Goal: Use online tool/utility: Utilize a website feature to perform a specific function

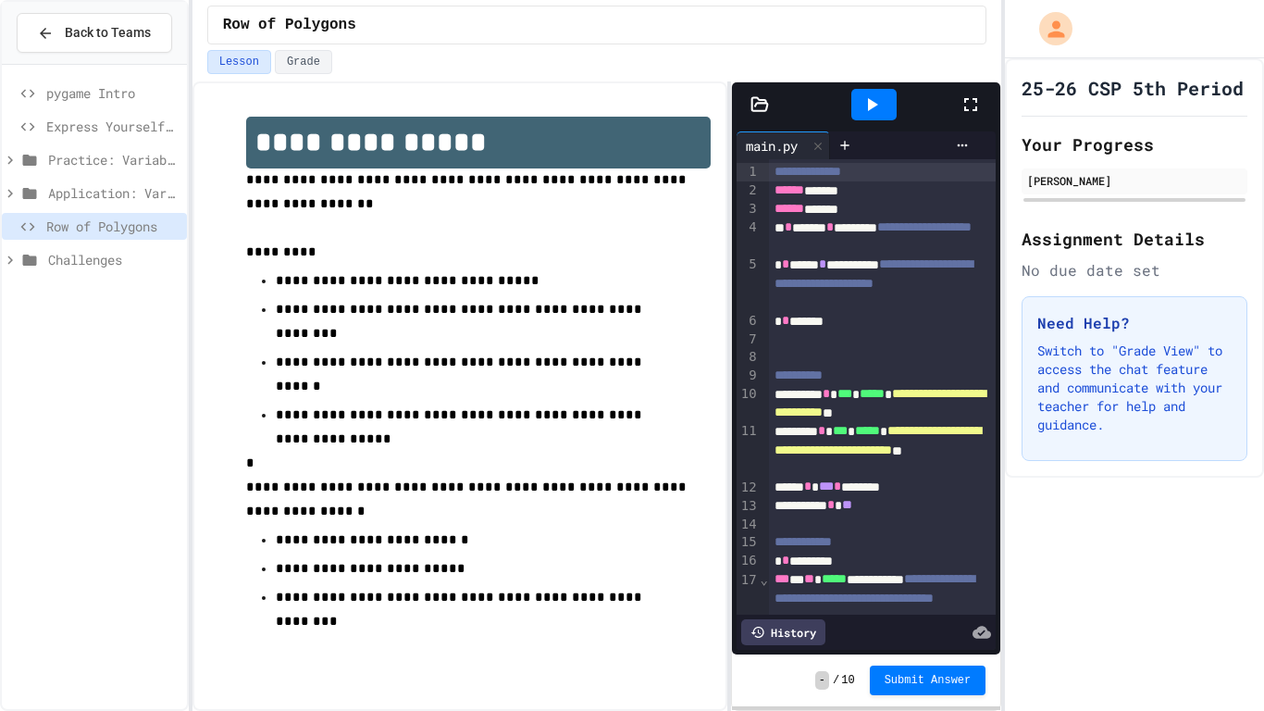
click at [964, 107] on icon at bounding box center [971, 104] width 22 height 22
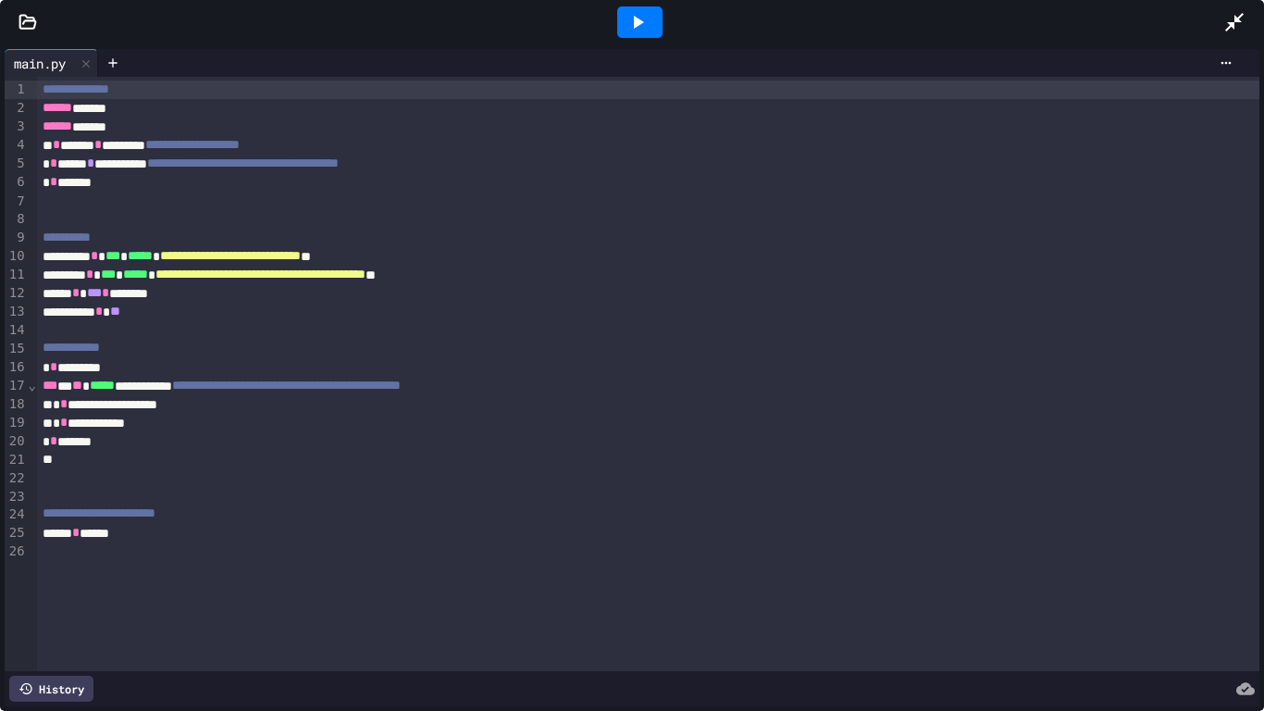
click at [228, 367] on div "* * *********" at bounding box center [649, 367] width 1224 height 19
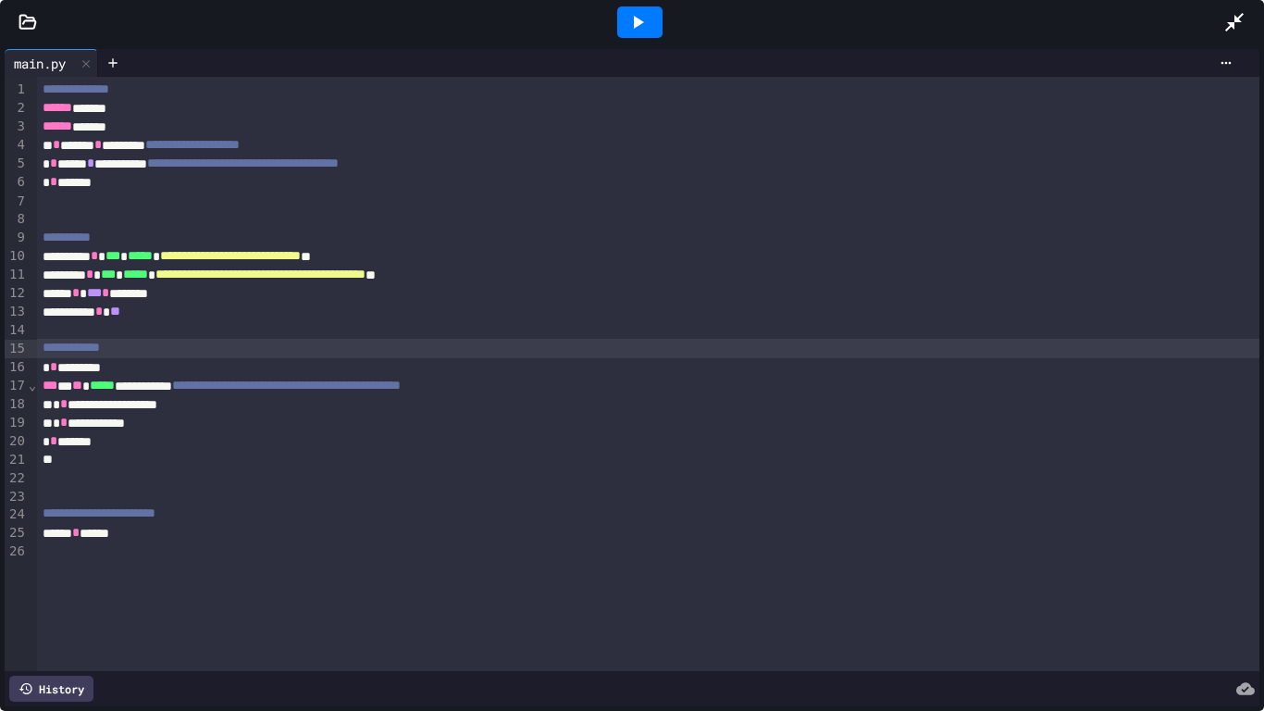
click at [1238, 16] on icon at bounding box center [1235, 22] width 22 height 22
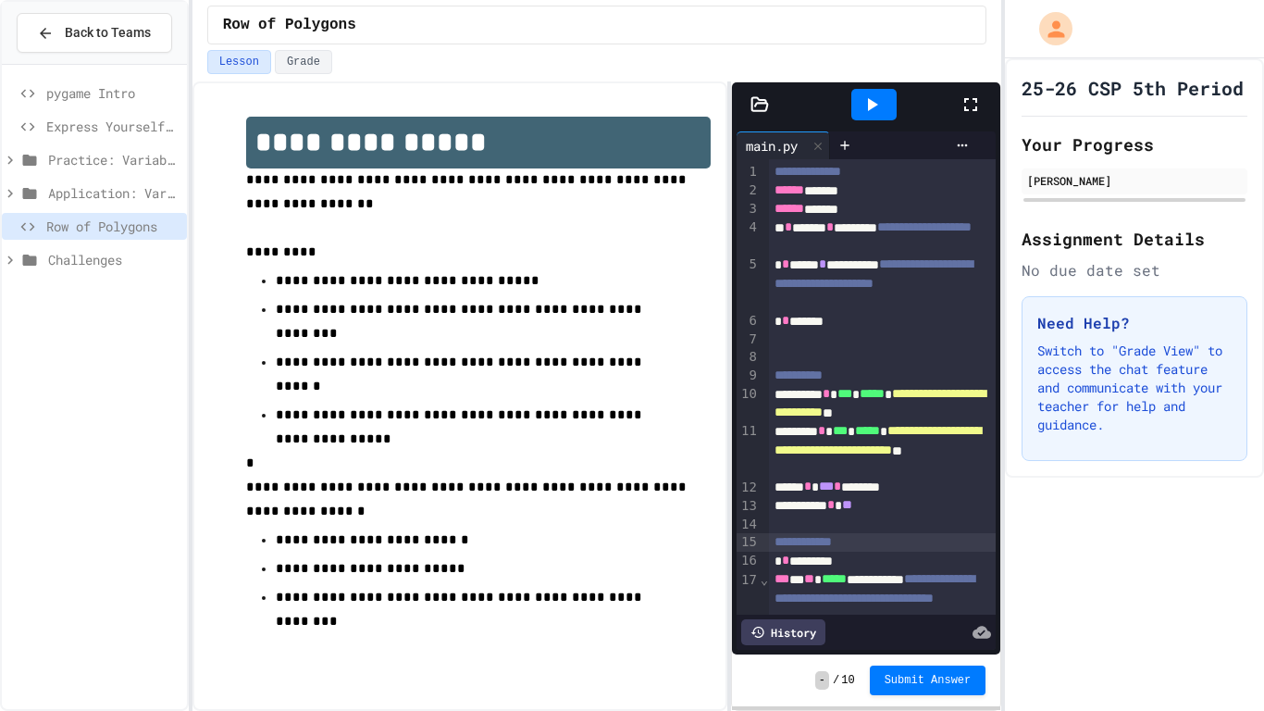
click at [972, 100] on icon at bounding box center [971, 104] width 22 height 22
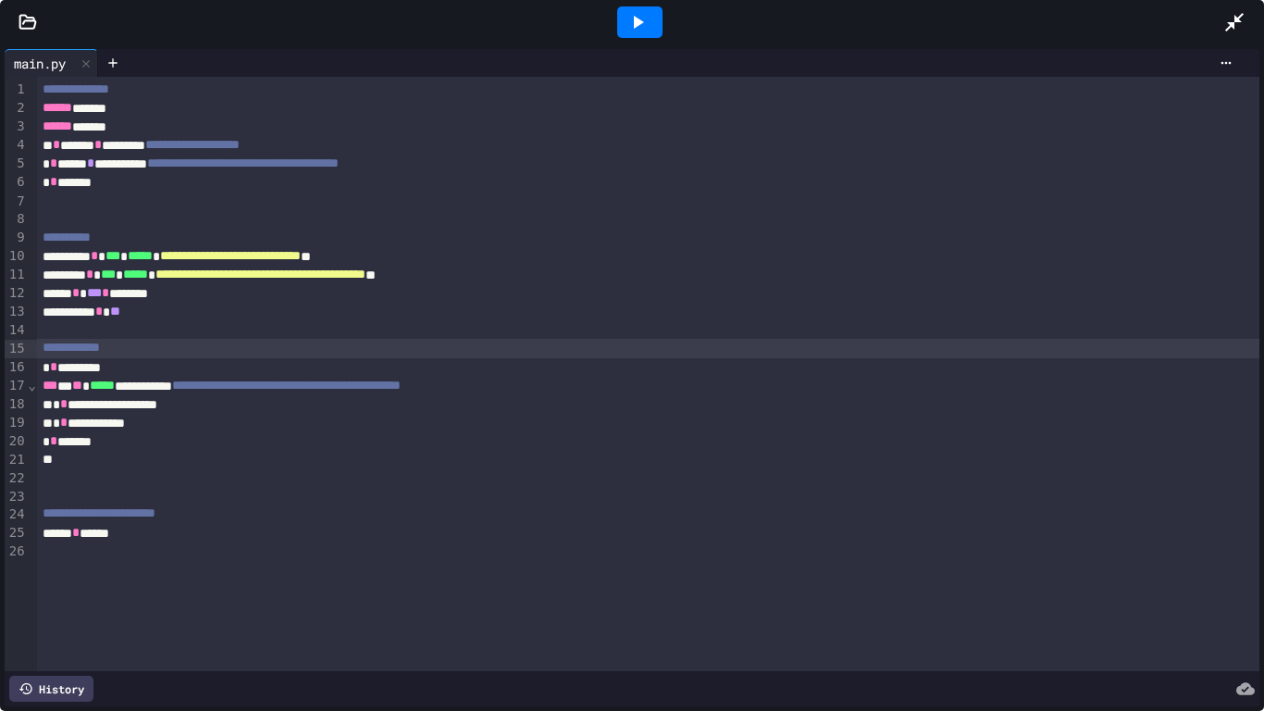
click at [648, 35] on div at bounding box center [639, 21] width 45 height 31
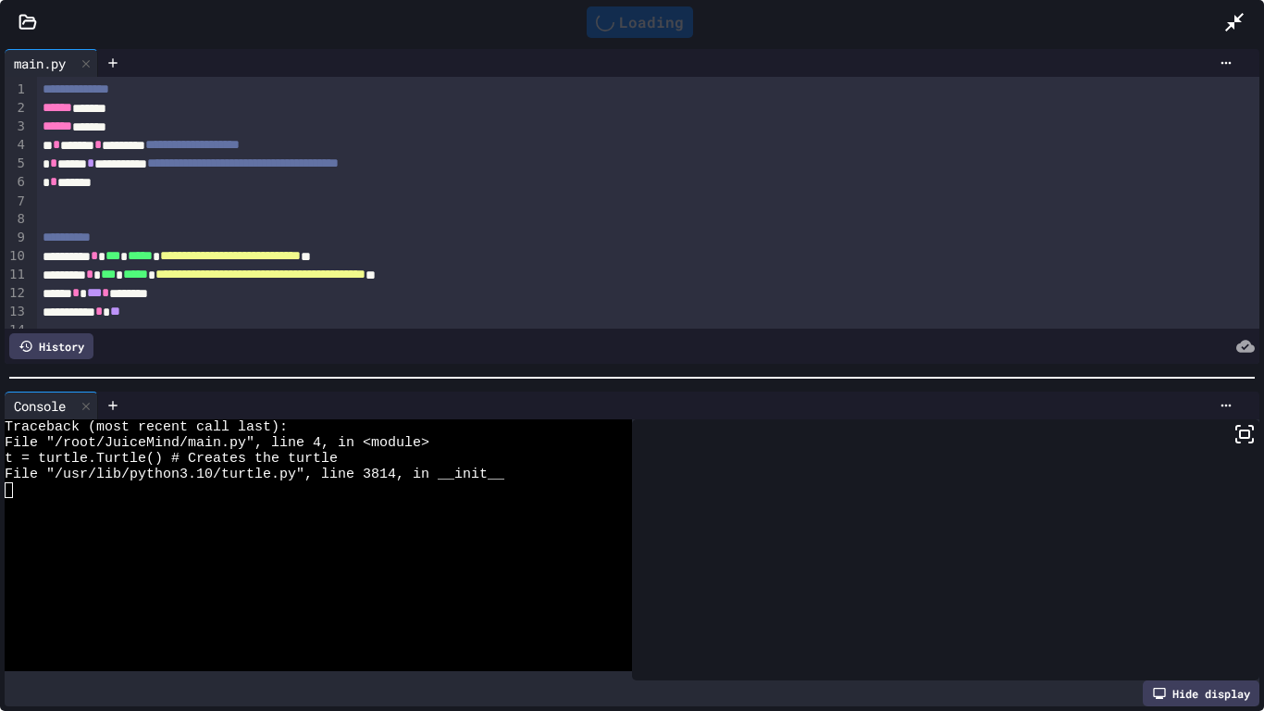
scroll to position [53, 0]
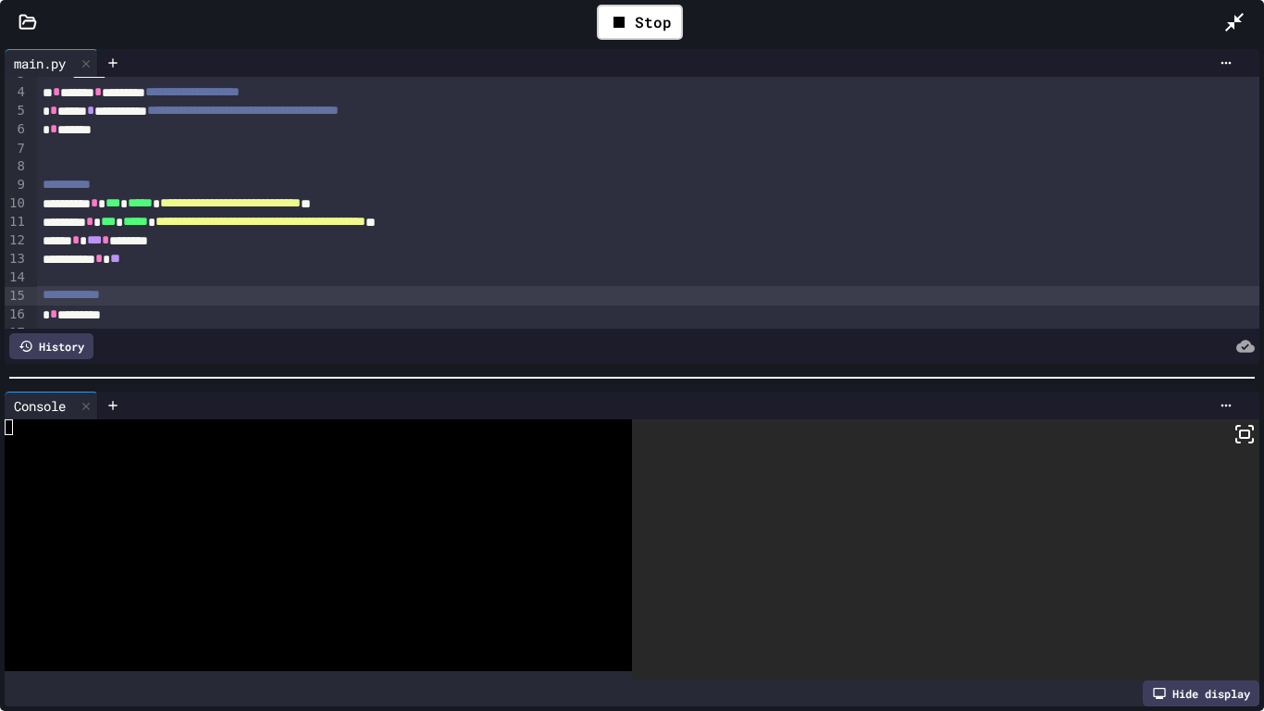
click at [243, 306] on div "* * *********" at bounding box center [649, 314] width 1224 height 19
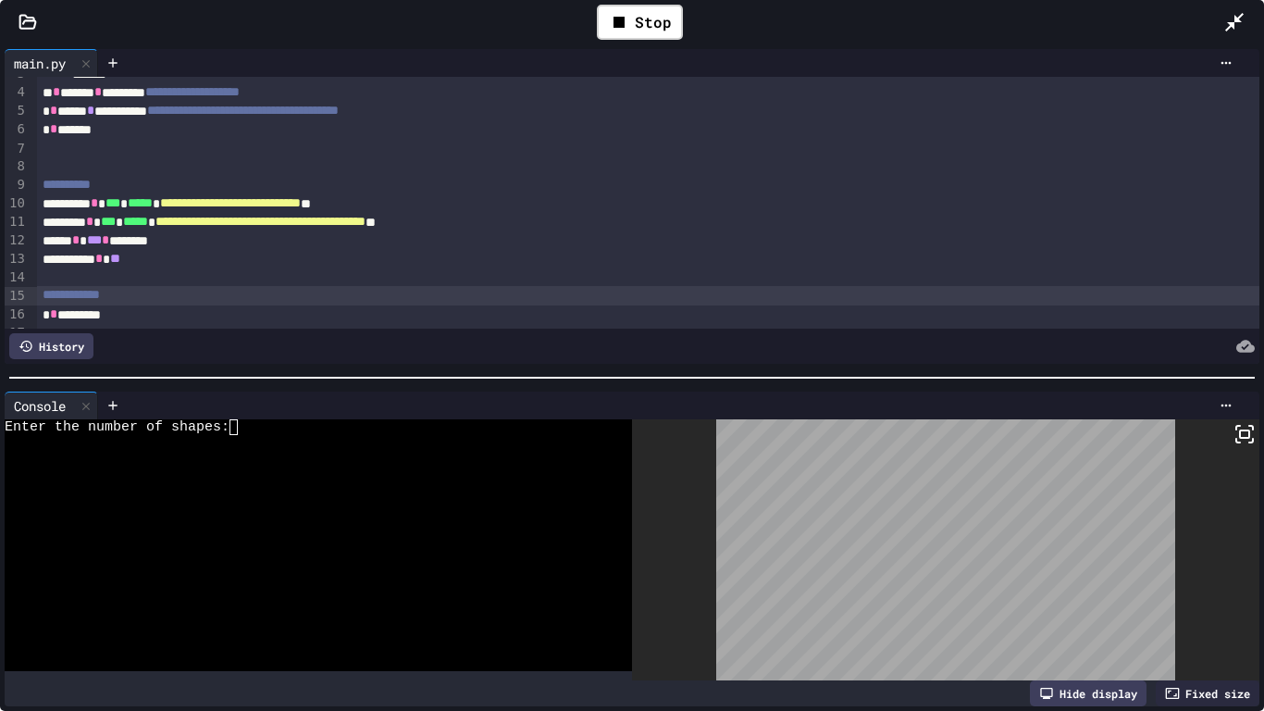
click at [266, 452] on div at bounding box center [309, 459] width 608 height 16
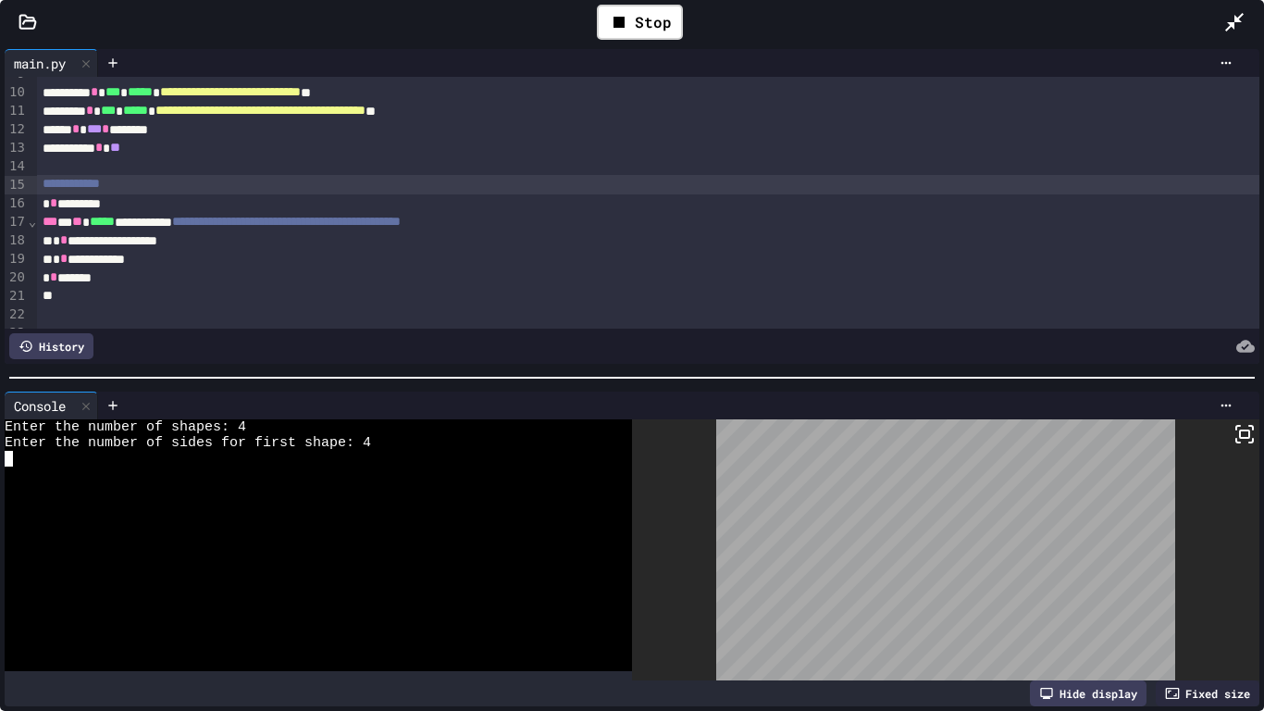
scroll to position [124, 0]
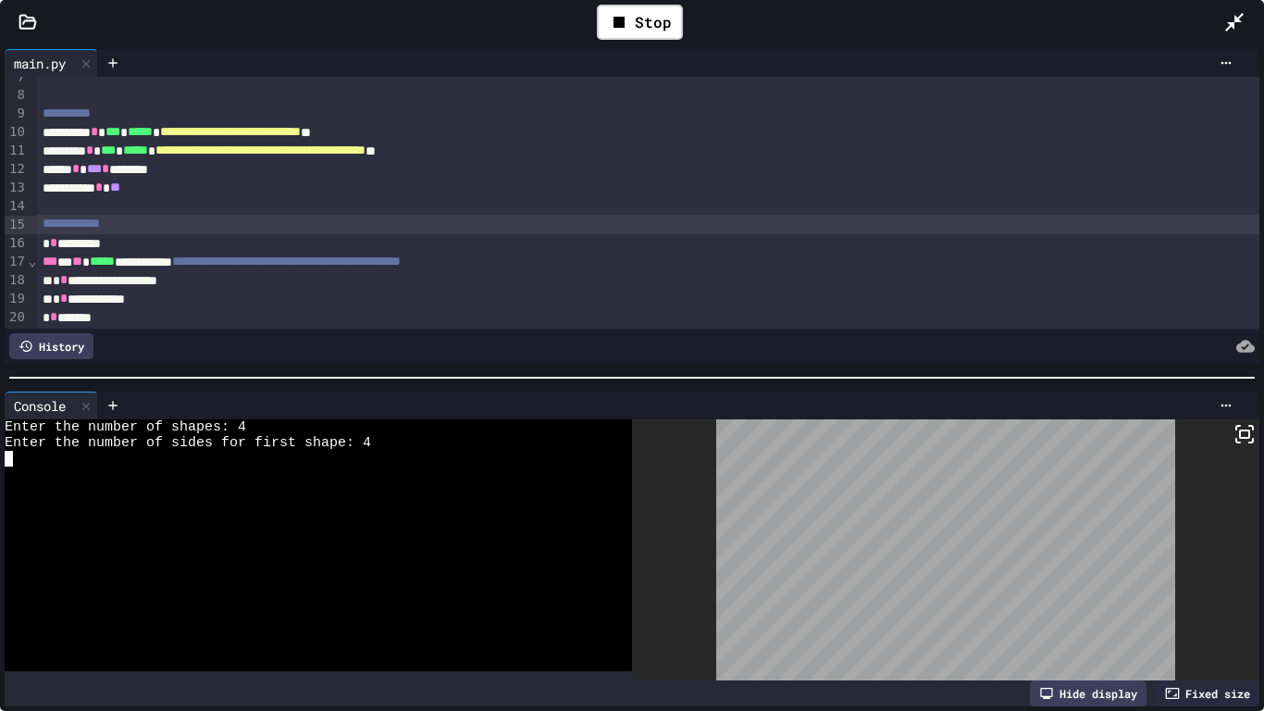
click at [166, 227] on div "**********" at bounding box center [649, 224] width 1224 height 19
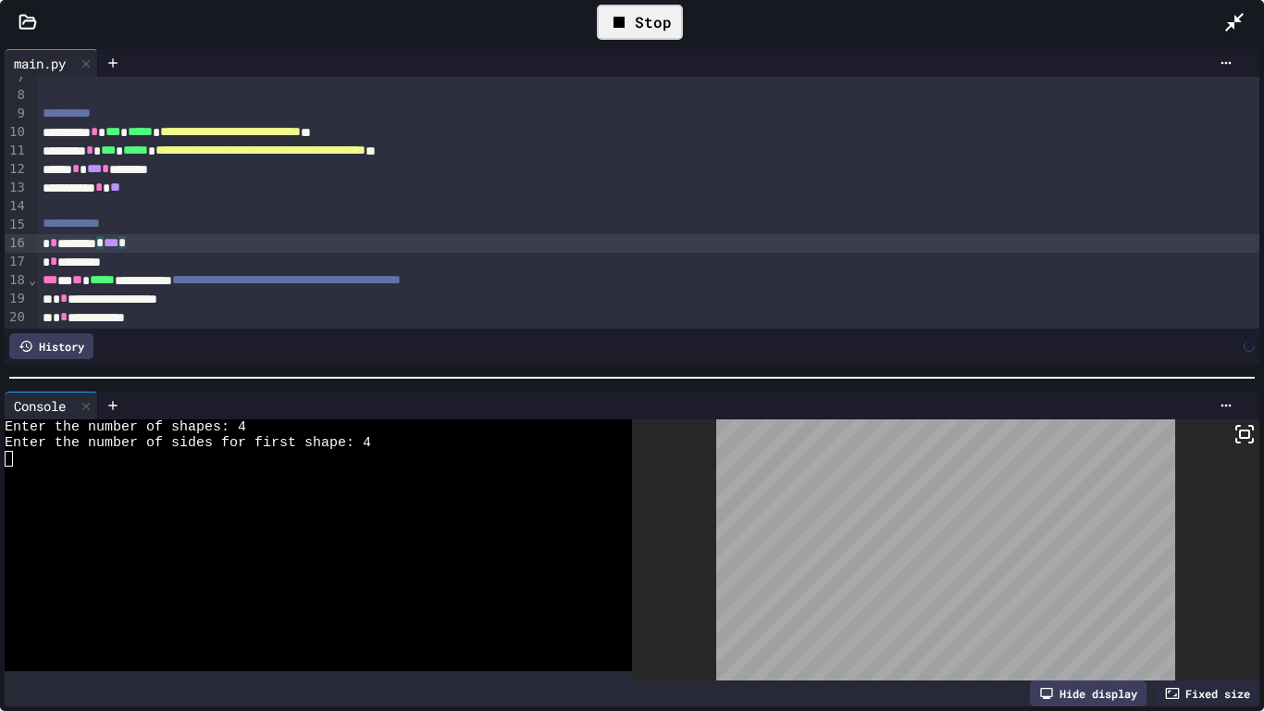
click at [634, 19] on div "Stop" at bounding box center [640, 22] width 86 height 35
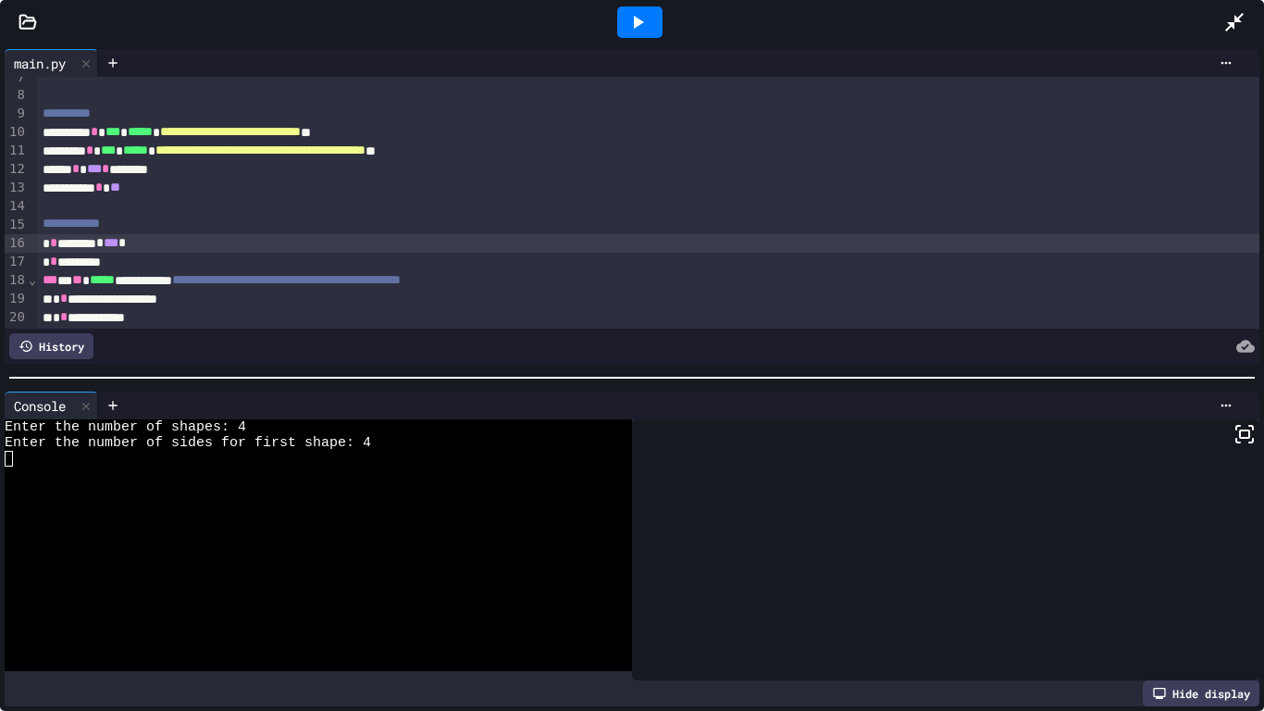
click at [634, 19] on icon at bounding box center [639, 22] width 10 height 13
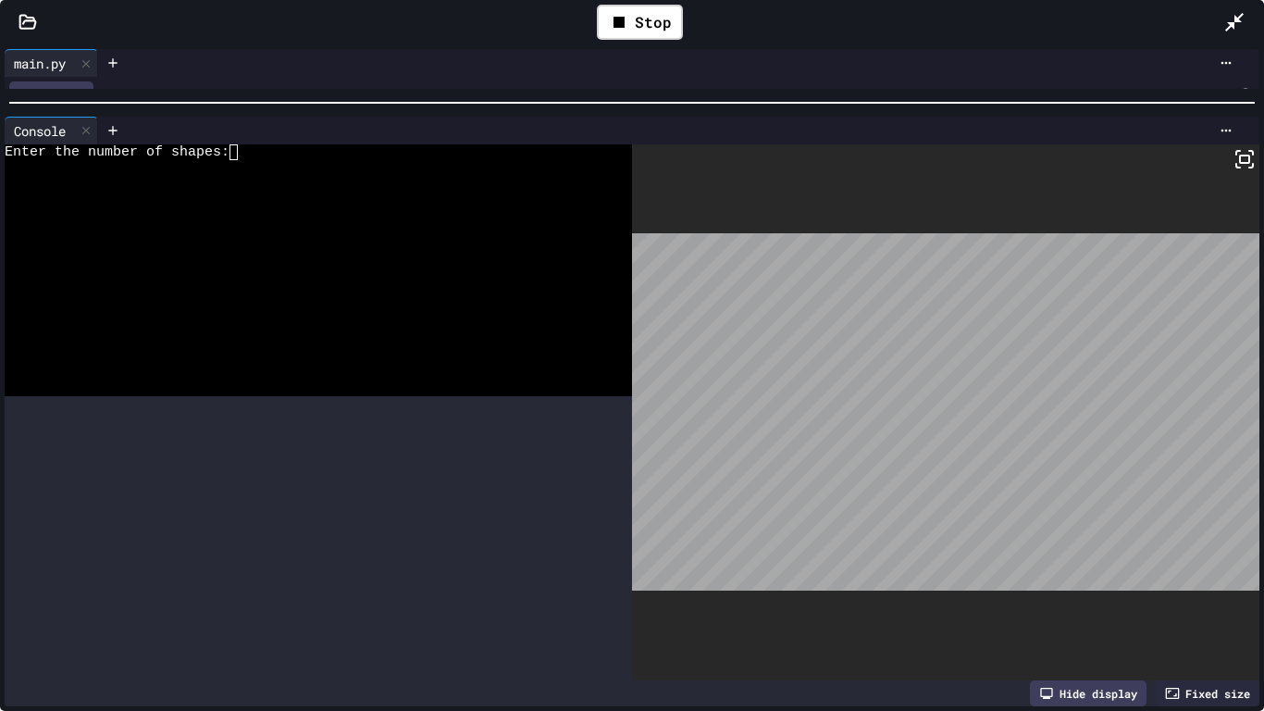
click at [705, 93] on div at bounding box center [632, 102] width 1264 height 19
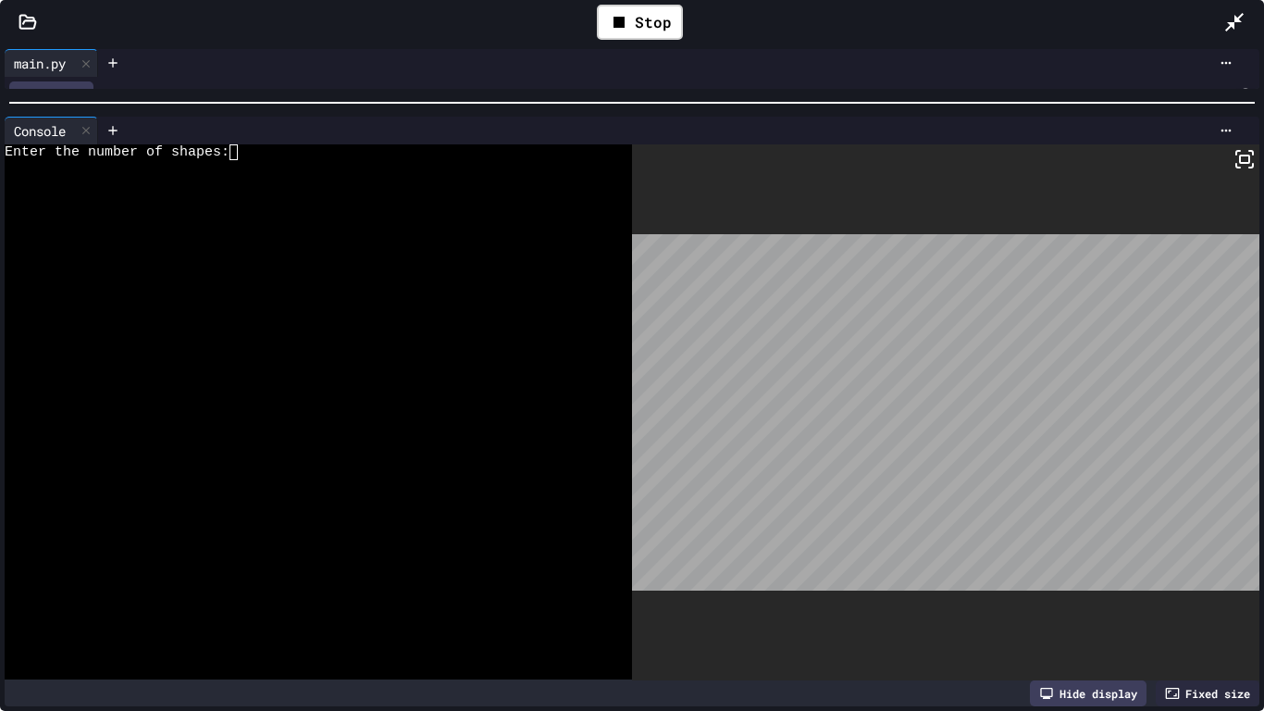
click at [437, 155] on div "Enter the number of shapes:" at bounding box center [309, 152] width 608 height 16
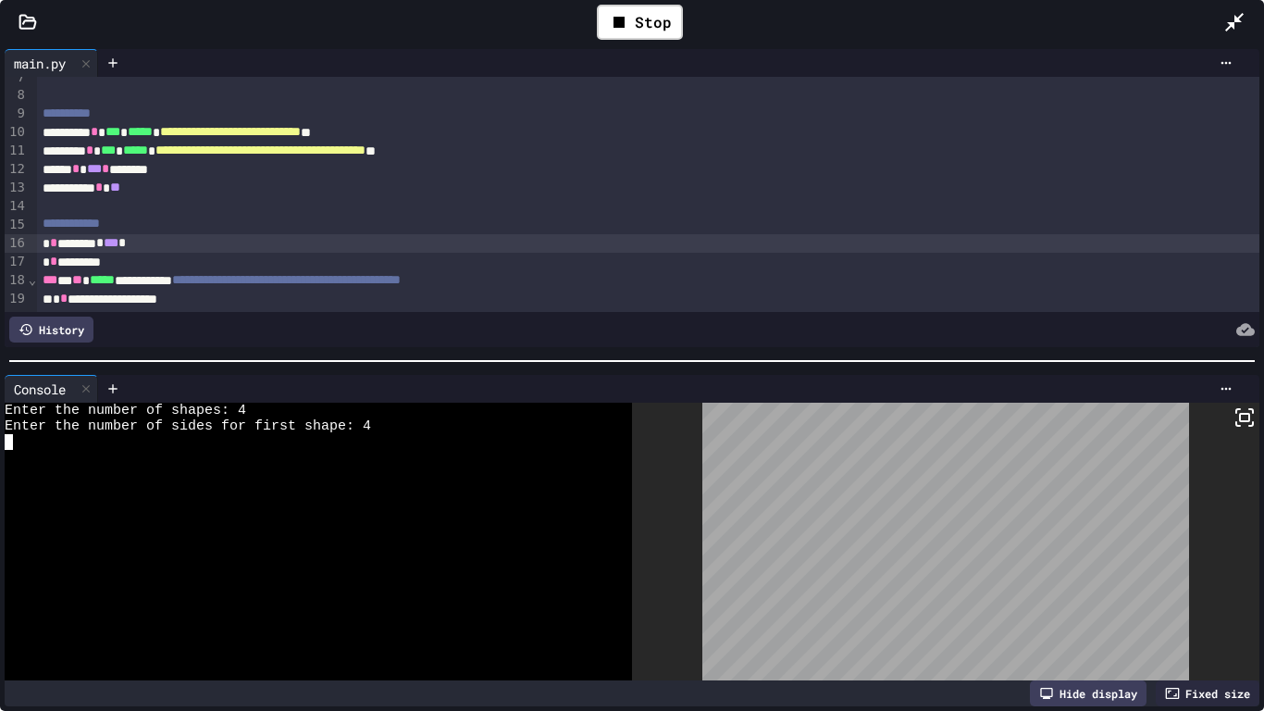
click at [729, 362] on div at bounding box center [632, 361] width 1264 height 19
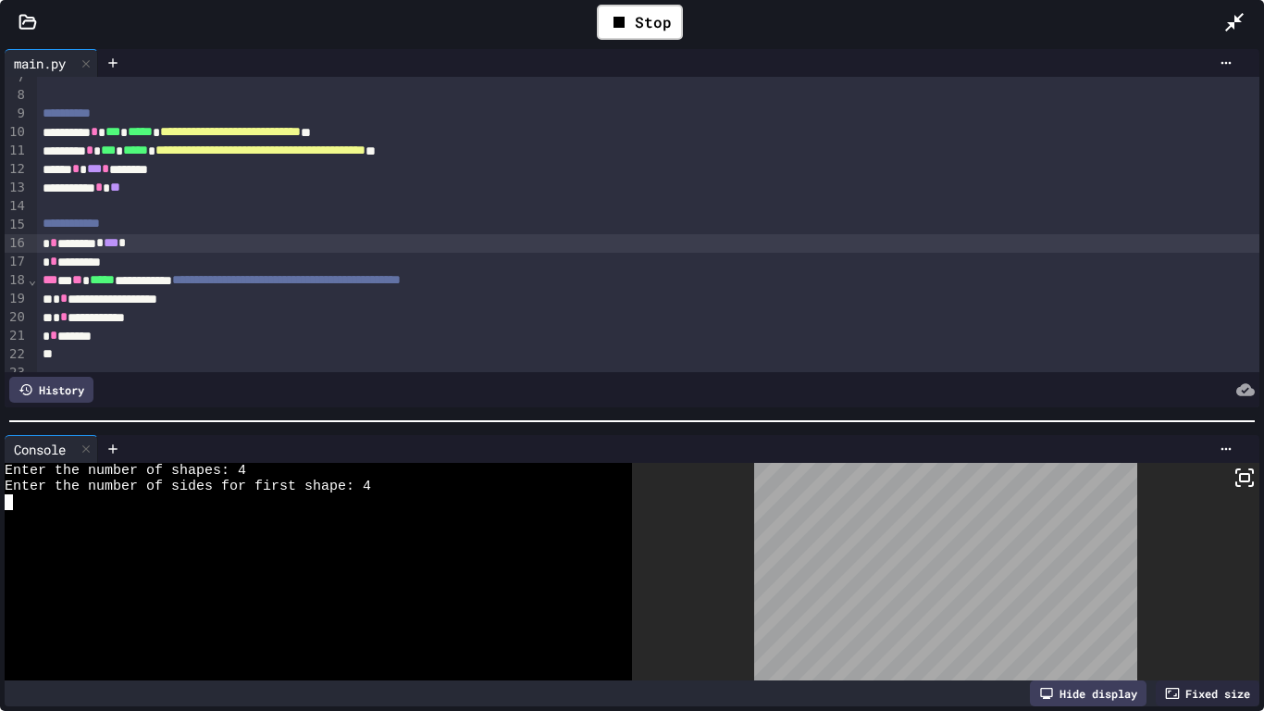
click at [726, 418] on div at bounding box center [632, 421] width 1264 height 19
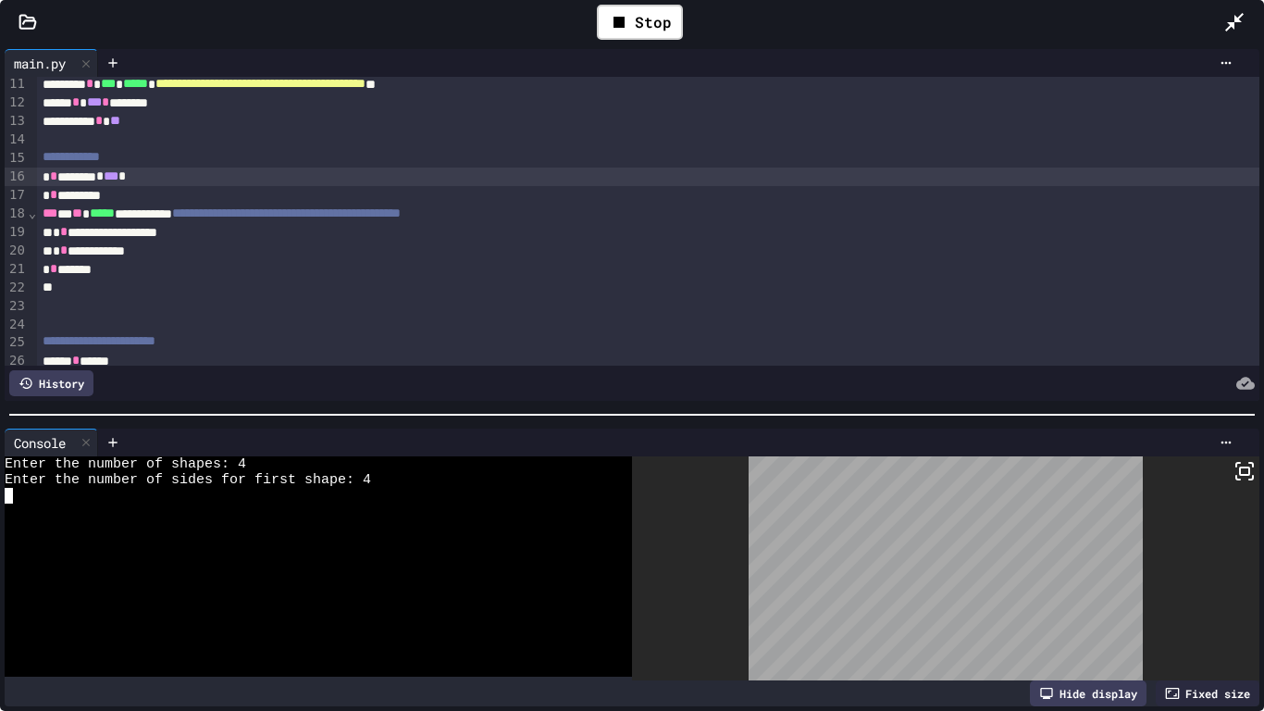
scroll to position [218, 0]
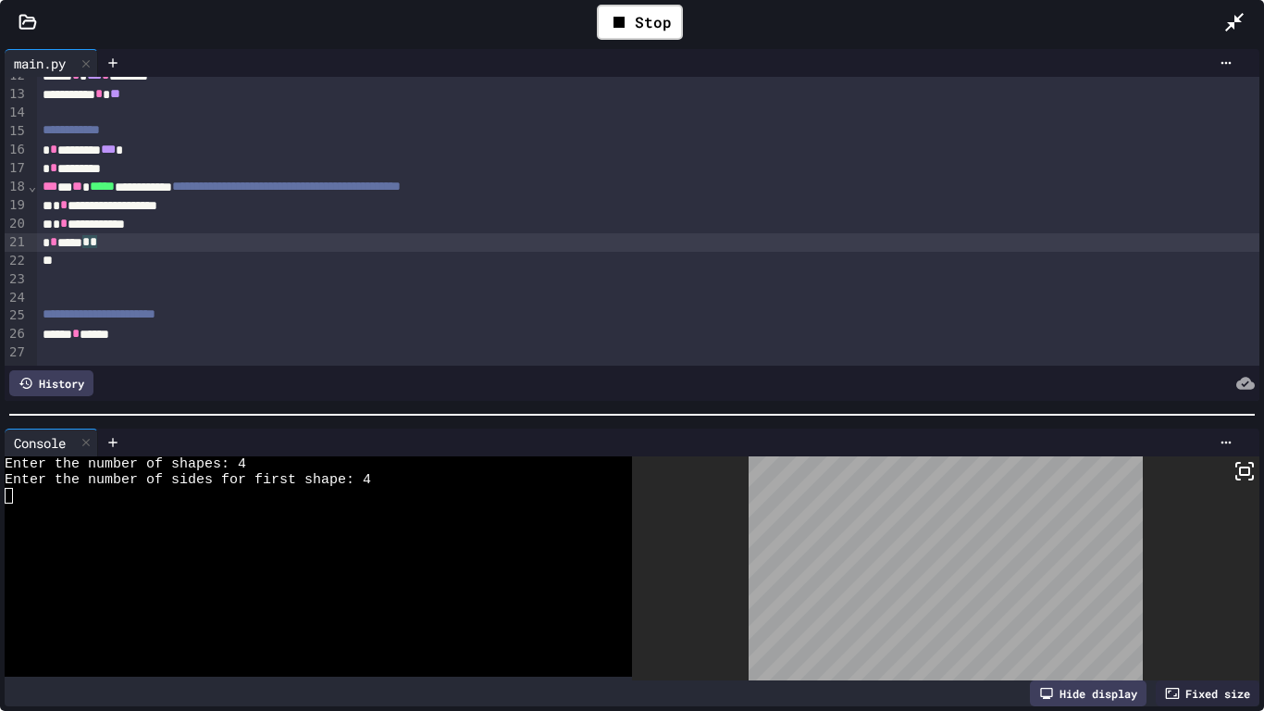
click at [483, 246] on div "* * ***** * *" at bounding box center [649, 242] width 1224 height 19
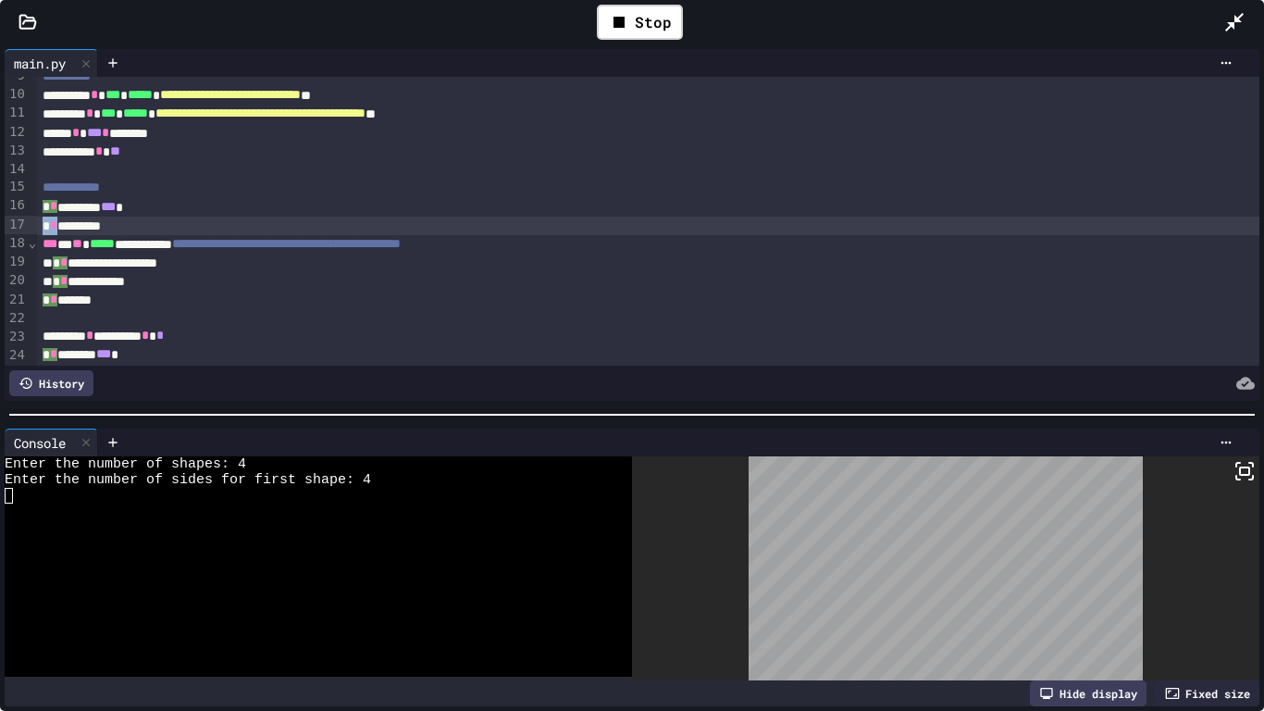
scroll to position [163, 0]
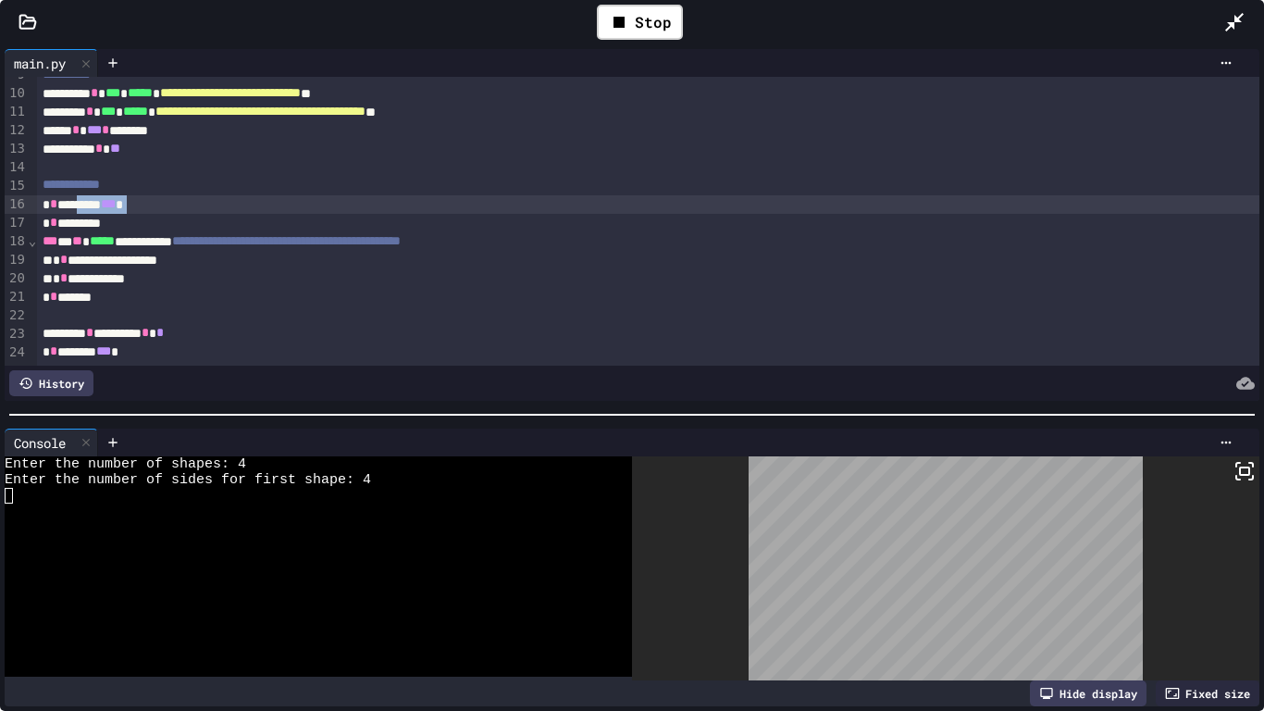
drag, startPoint x: 38, startPoint y: 219, endPoint x: 87, endPoint y: 192, distance: 56.4
click at [87, 192] on div "**********" at bounding box center [649, 194] width 1224 height 561
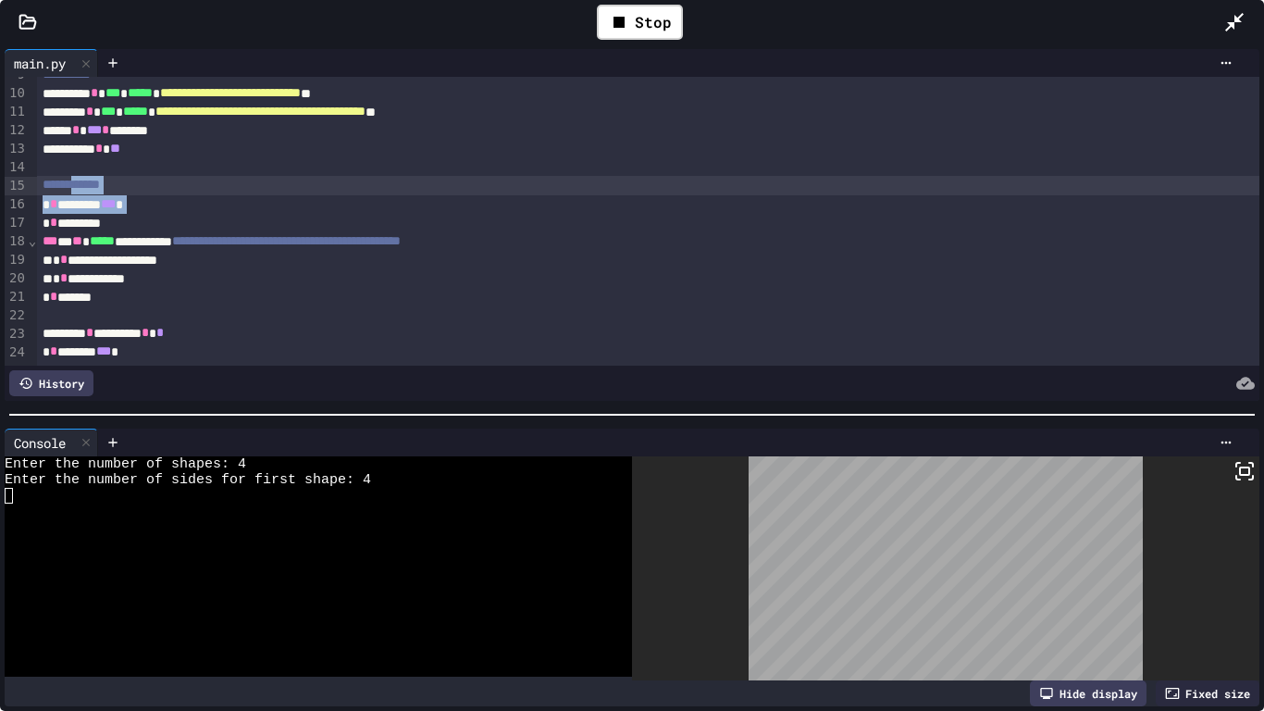
click at [85, 195] on div "* * ********* *** *" at bounding box center [649, 204] width 1224 height 19
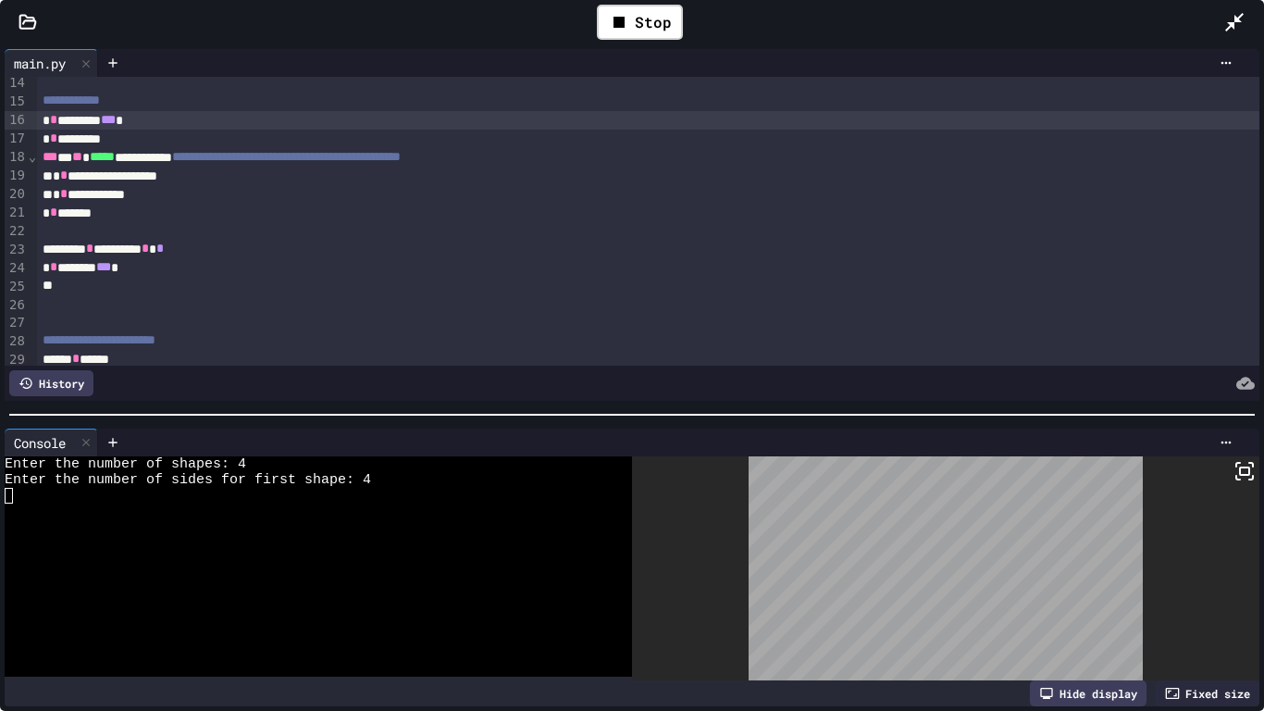
scroll to position [273, 0]
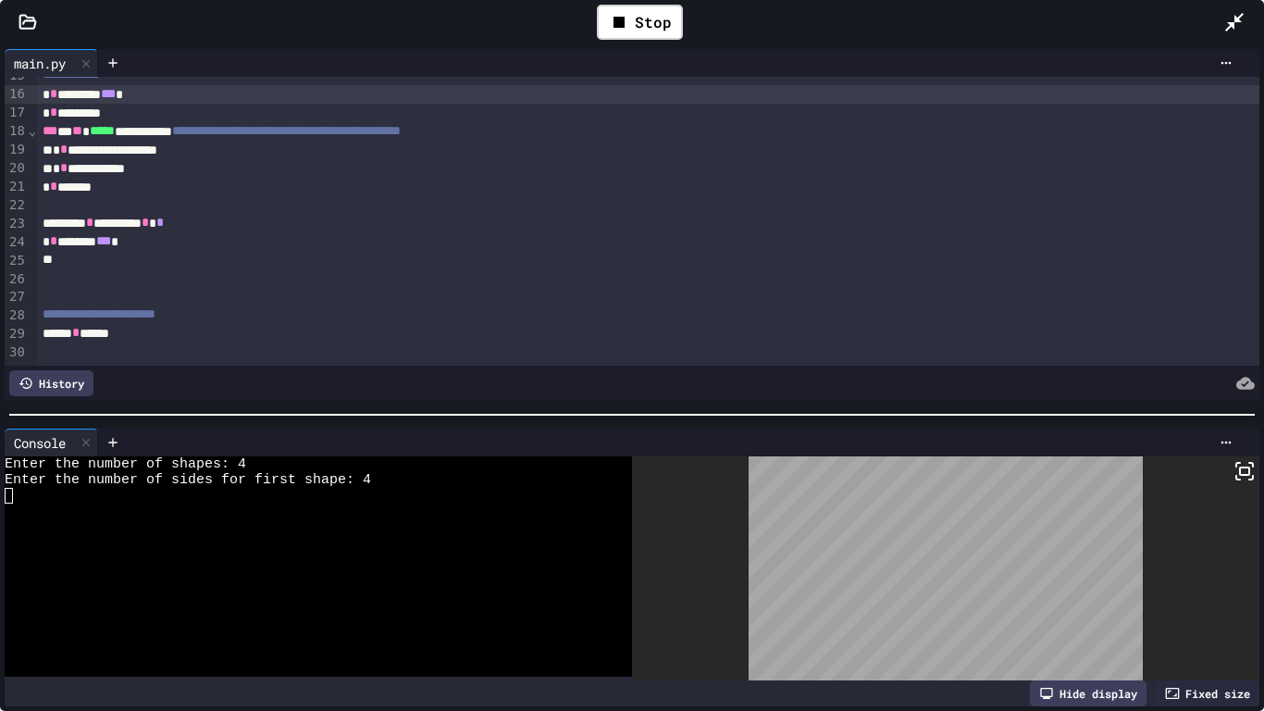
click at [185, 247] on div "* * ******** *** *" at bounding box center [649, 241] width 1224 height 19
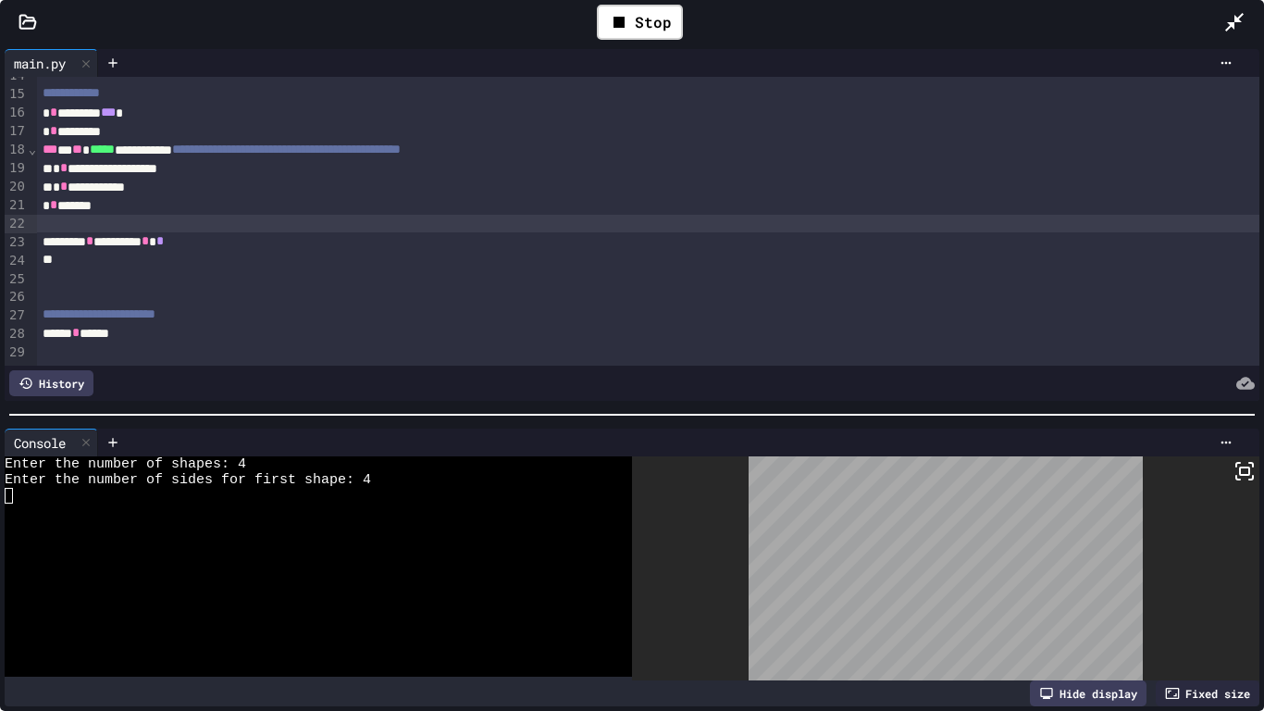
scroll to position [236, 0]
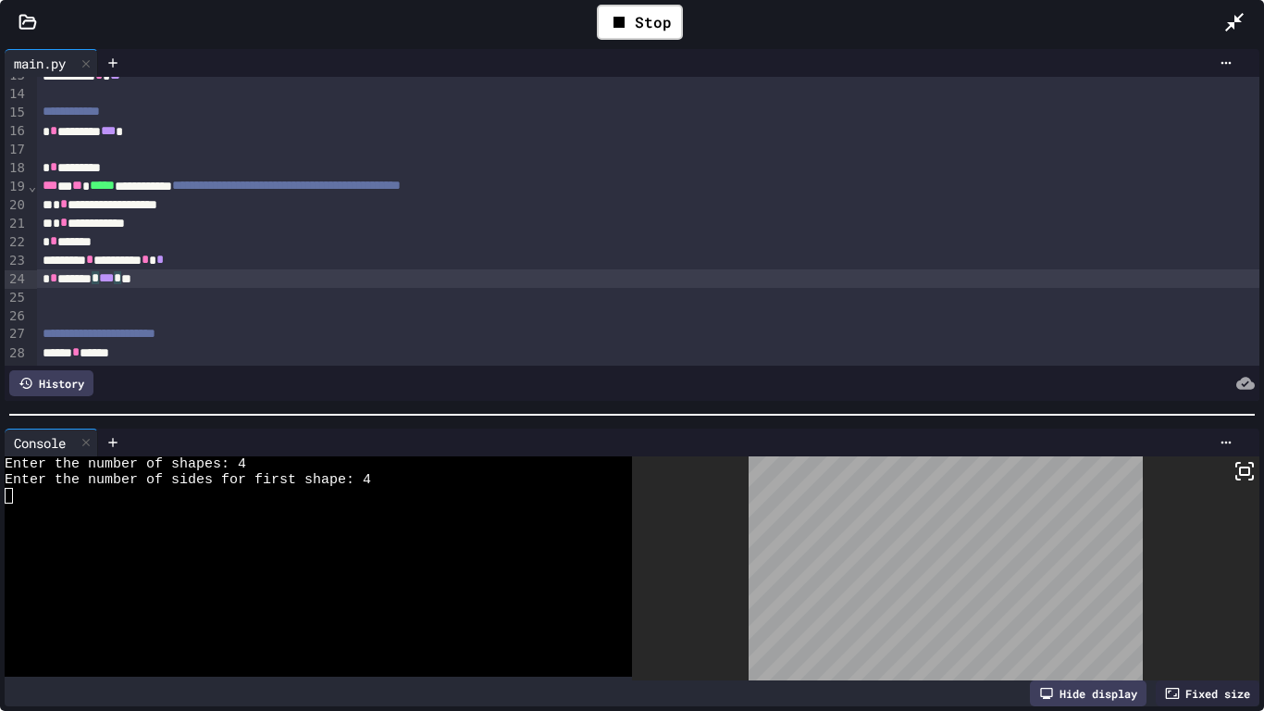
click at [64, 156] on div at bounding box center [649, 150] width 1224 height 19
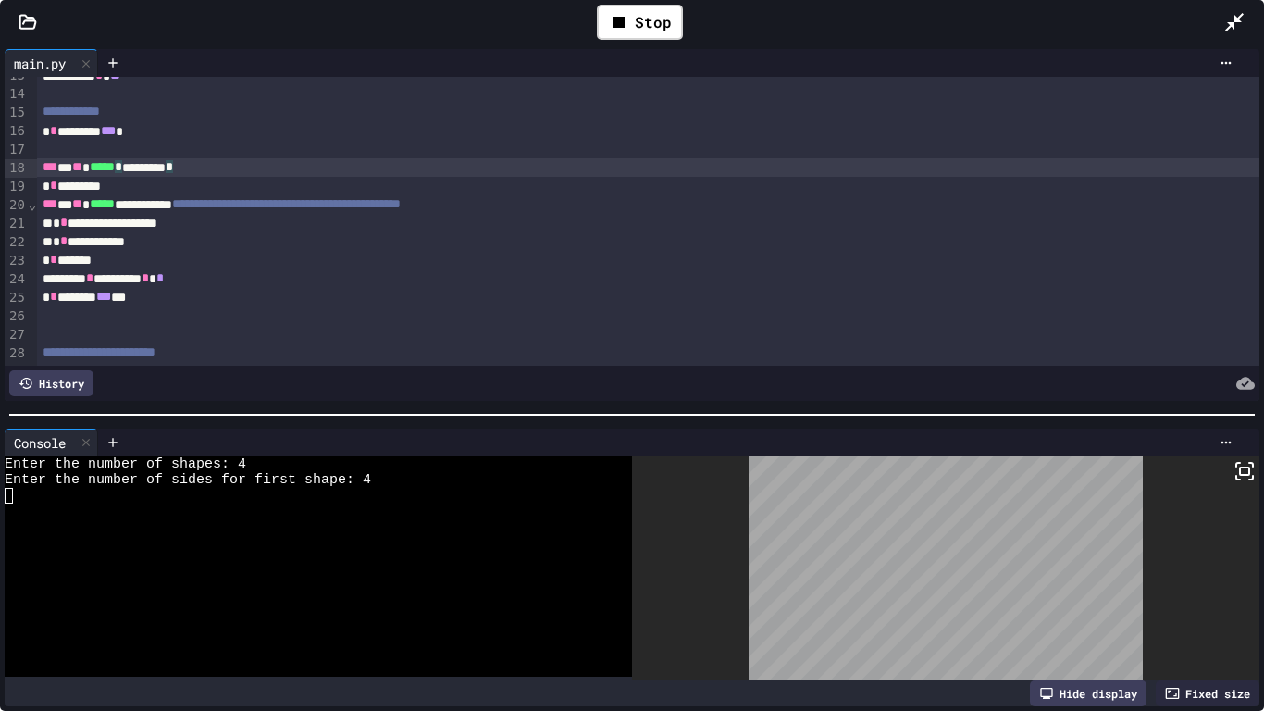
click at [43, 183] on div "* * *********" at bounding box center [649, 186] width 1224 height 19
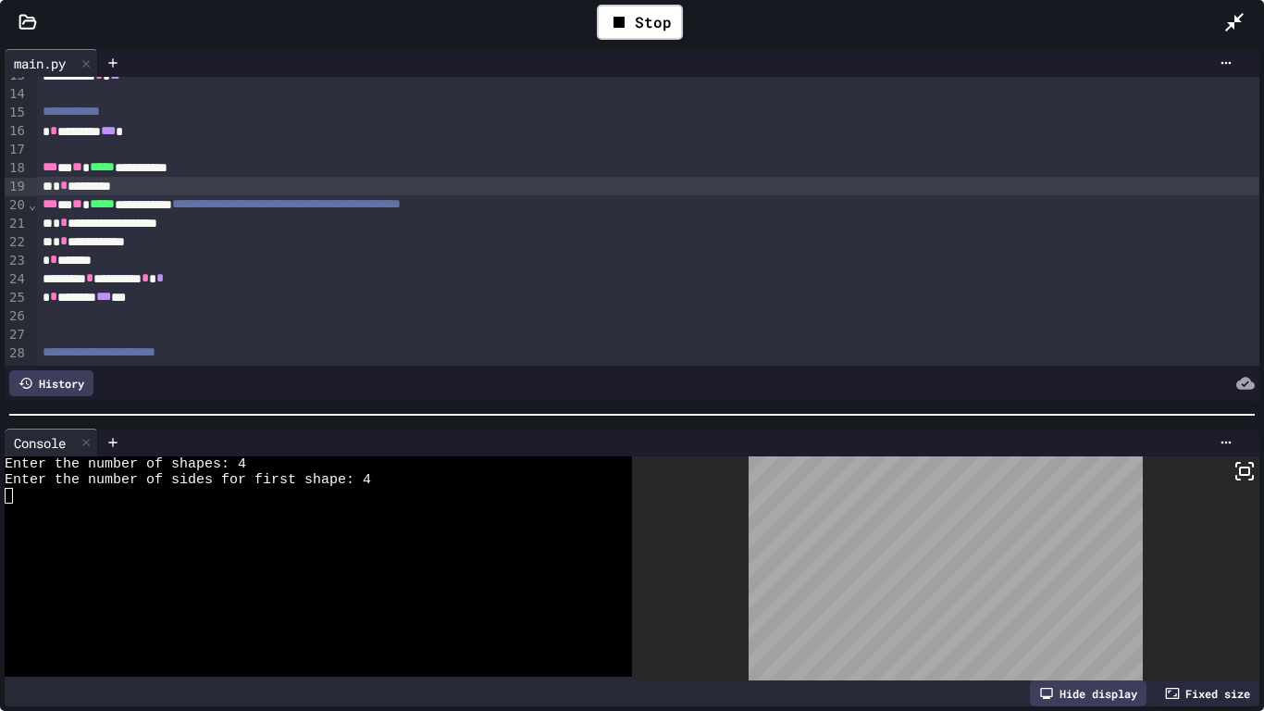
click at [38, 209] on div "**********" at bounding box center [649, 204] width 1224 height 19
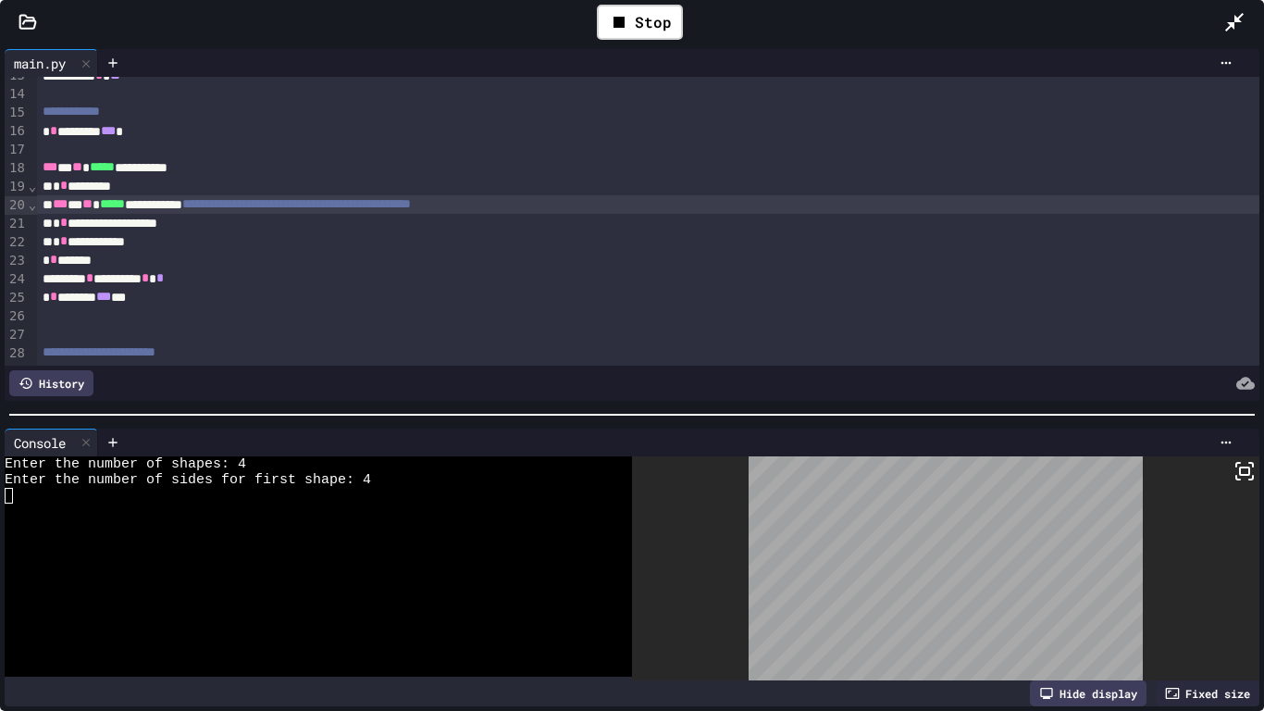
click at [38, 264] on div "* * *******" at bounding box center [649, 260] width 1224 height 19
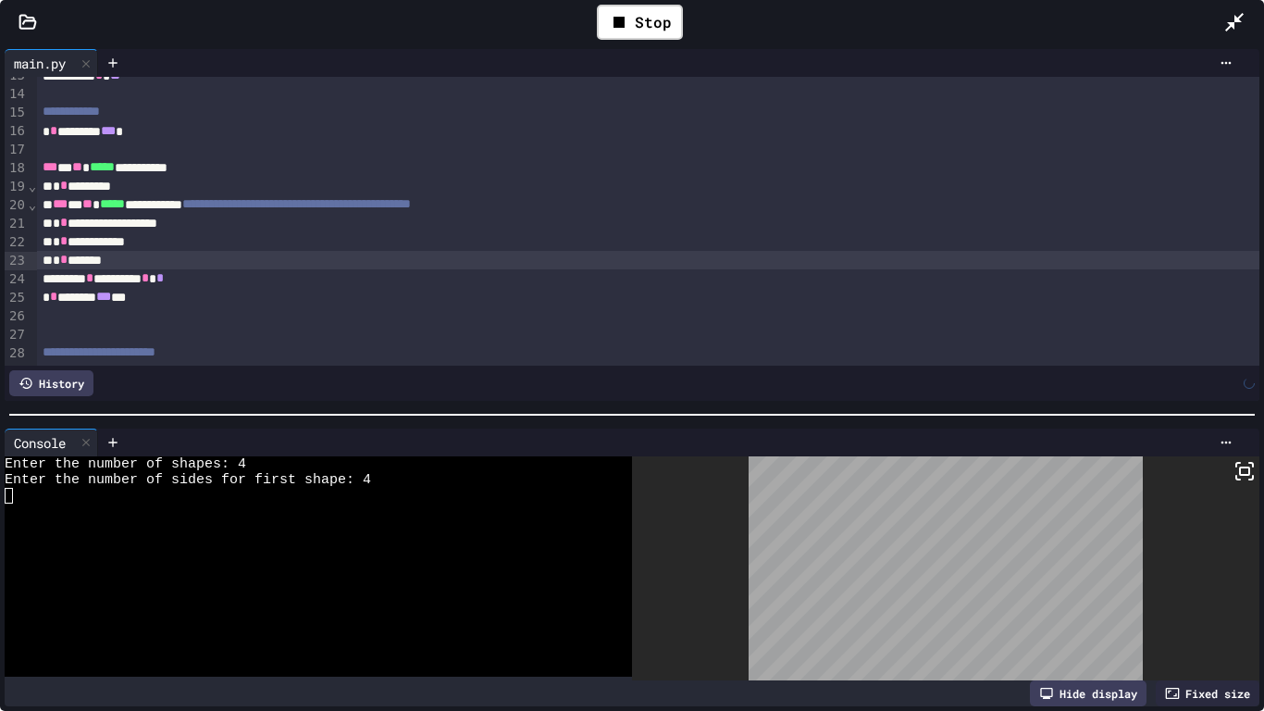
click at [39, 280] on div "******** * ******** * *" at bounding box center [649, 278] width 1224 height 19
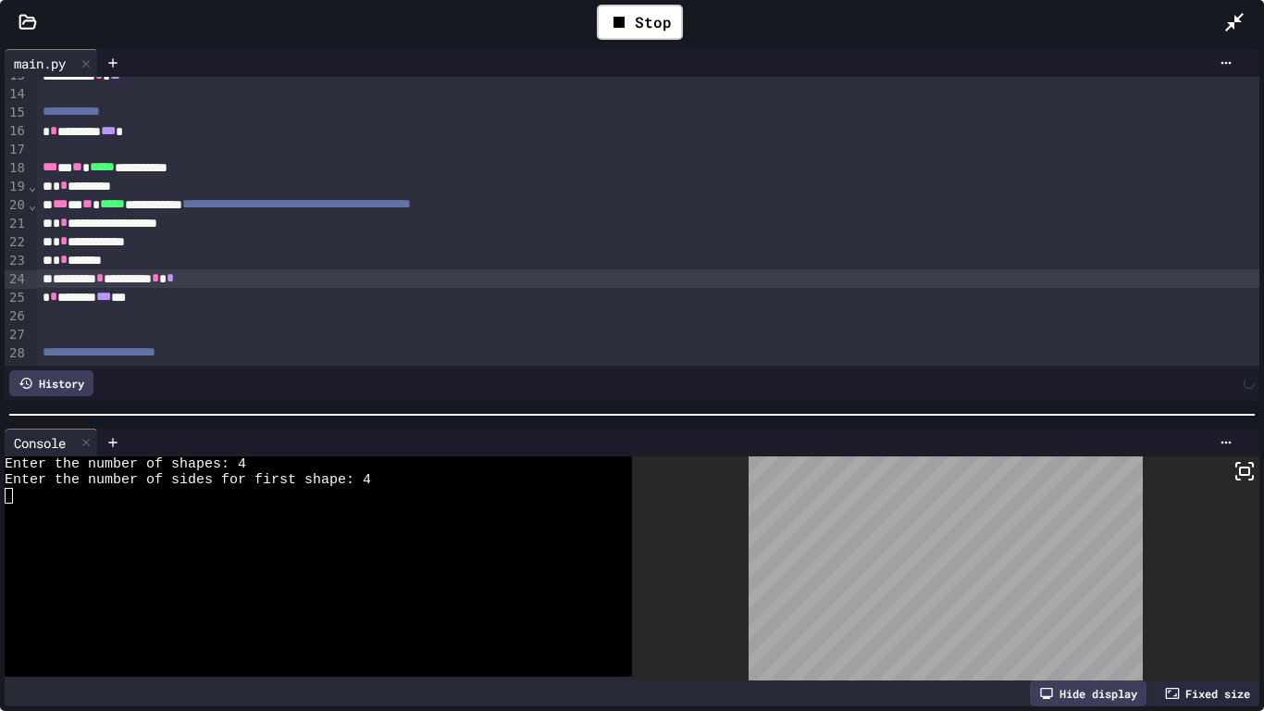
click at [39, 296] on div "* * ******** *** *" at bounding box center [649, 297] width 1224 height 19
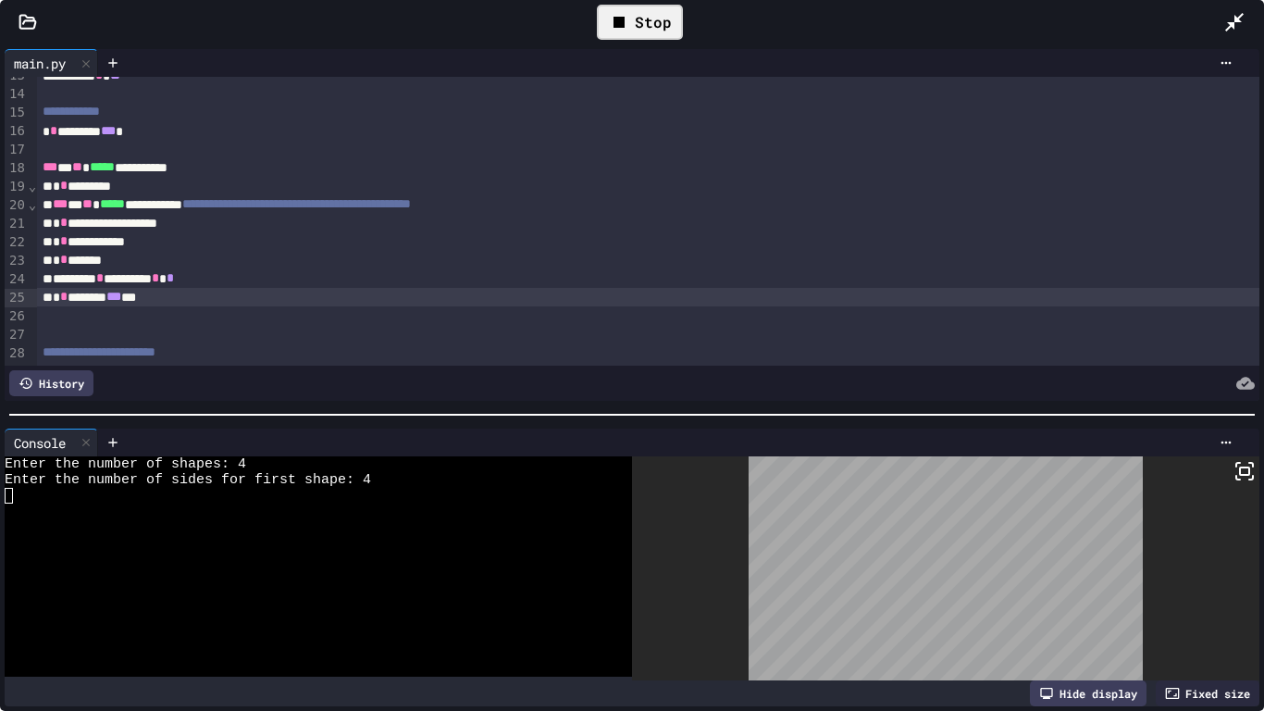
click at [661, 19] on div "Stop" at bounding box center [640, 22] width 86 height 35
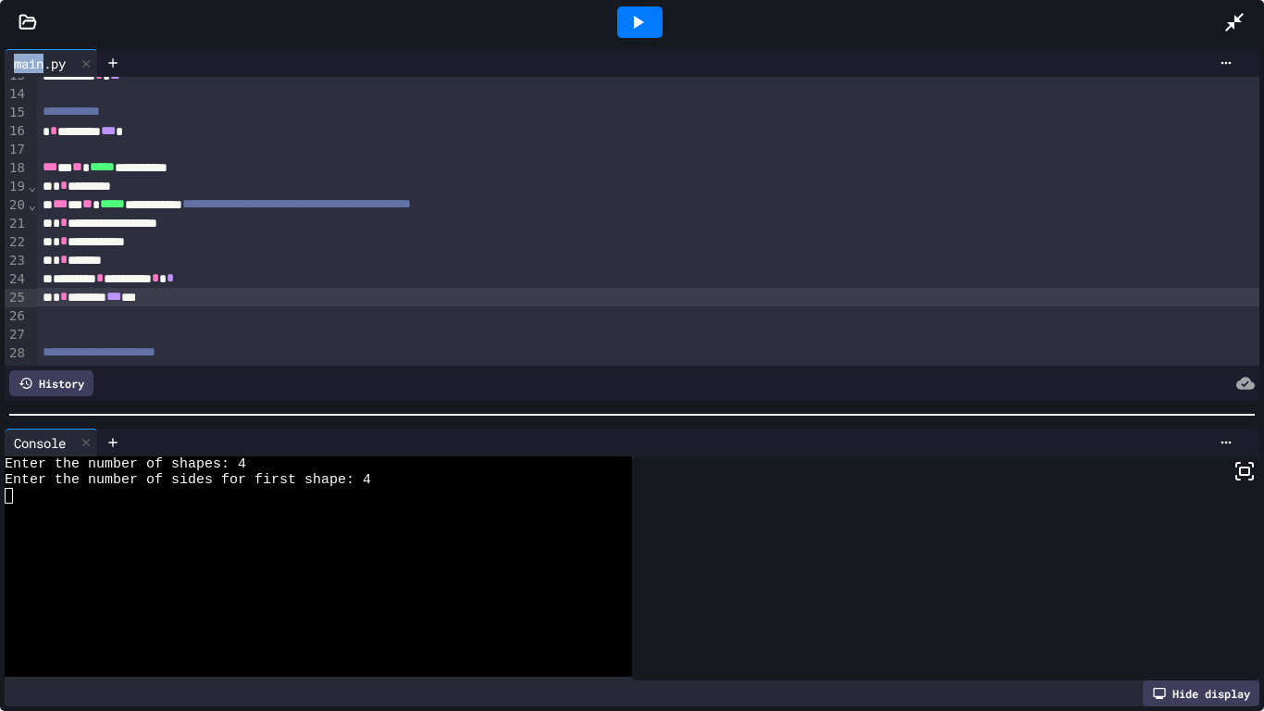
click at [661, 19] on div at bounding box center [639, 21] width 45 height 31
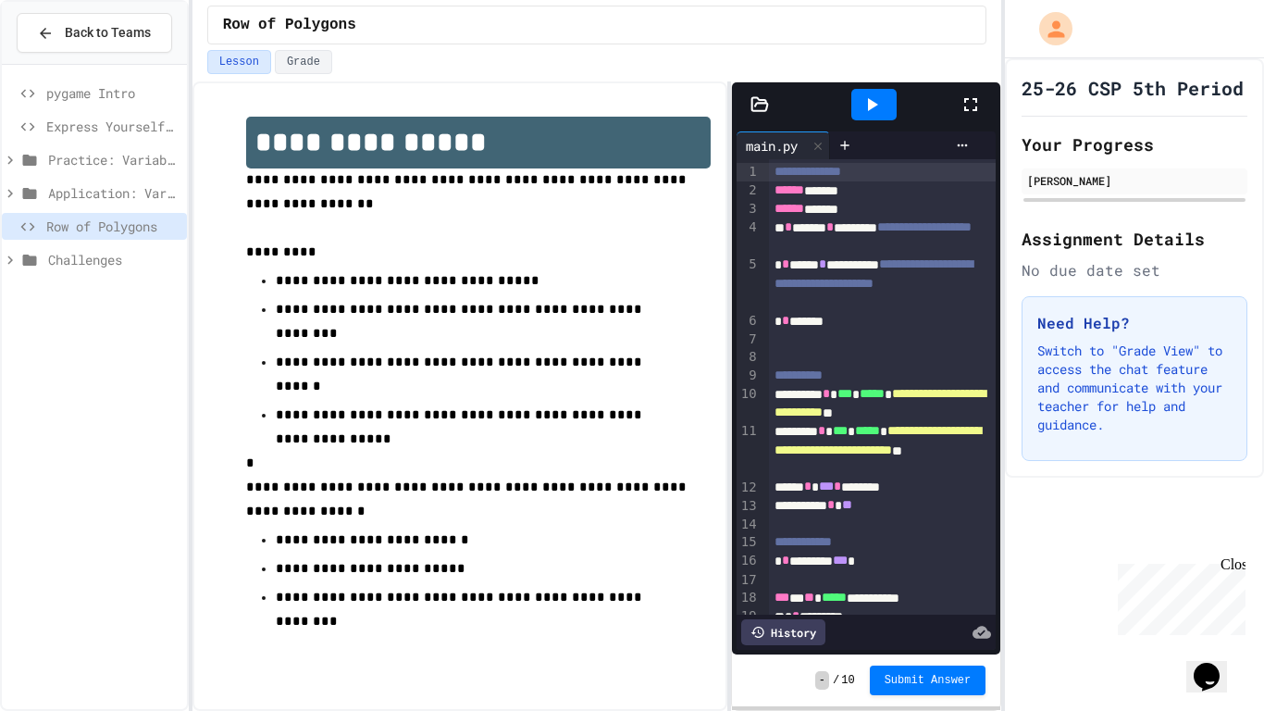
click at [986, 98] on div at bounding box center [980, 105] width 41 height 50
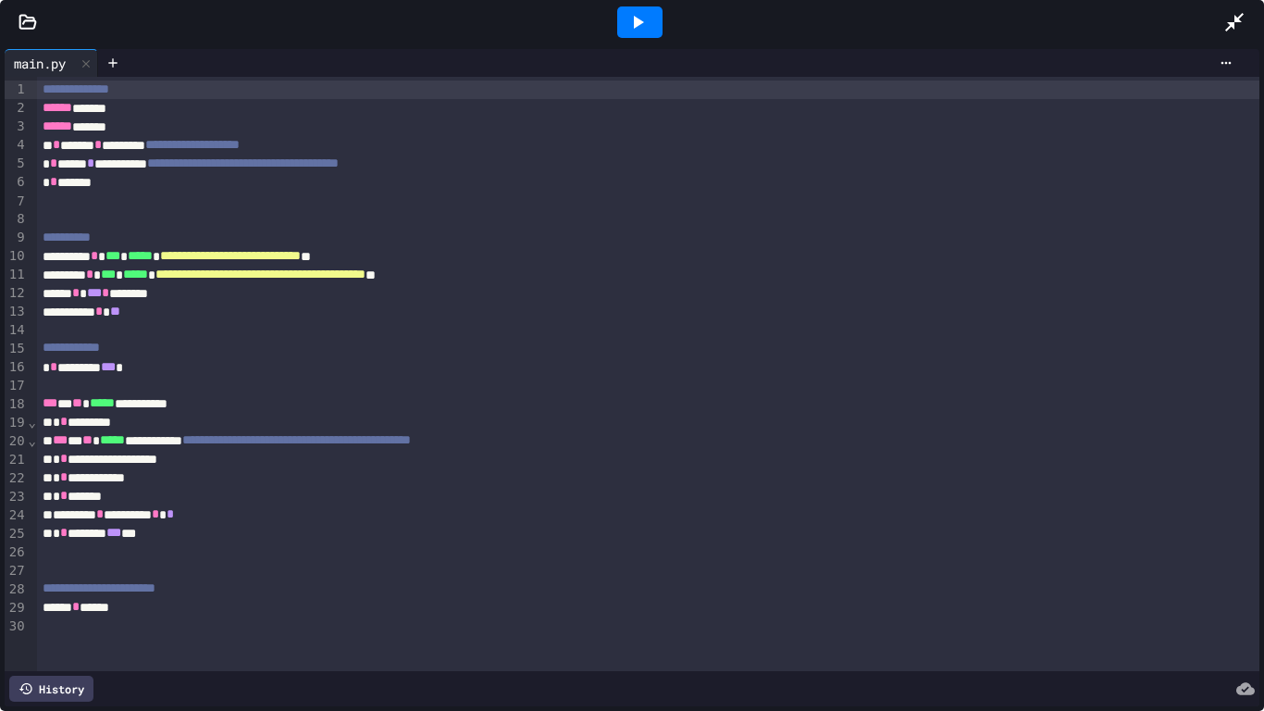
click at [57, 455] on div "**********" at bounding box center [649, 459] width 1224 height 19
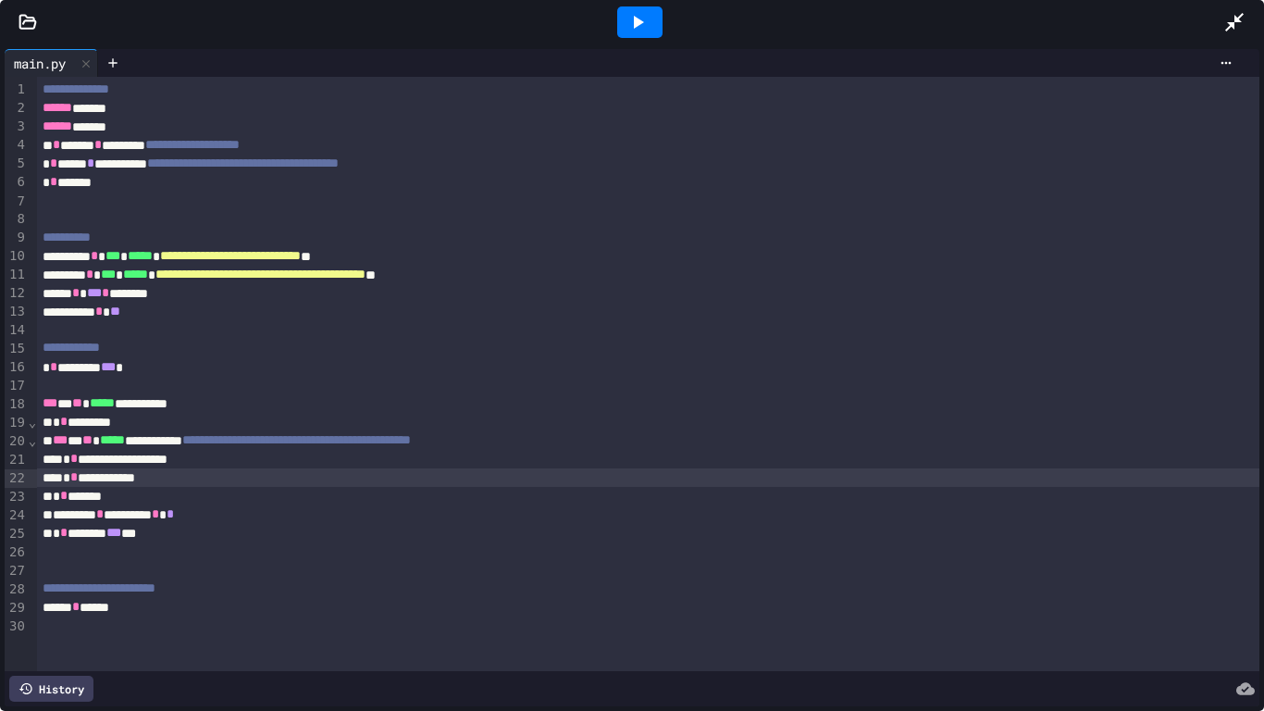
click at [641, 19] on icon at bounding box center [638, 22] width 22 height 22
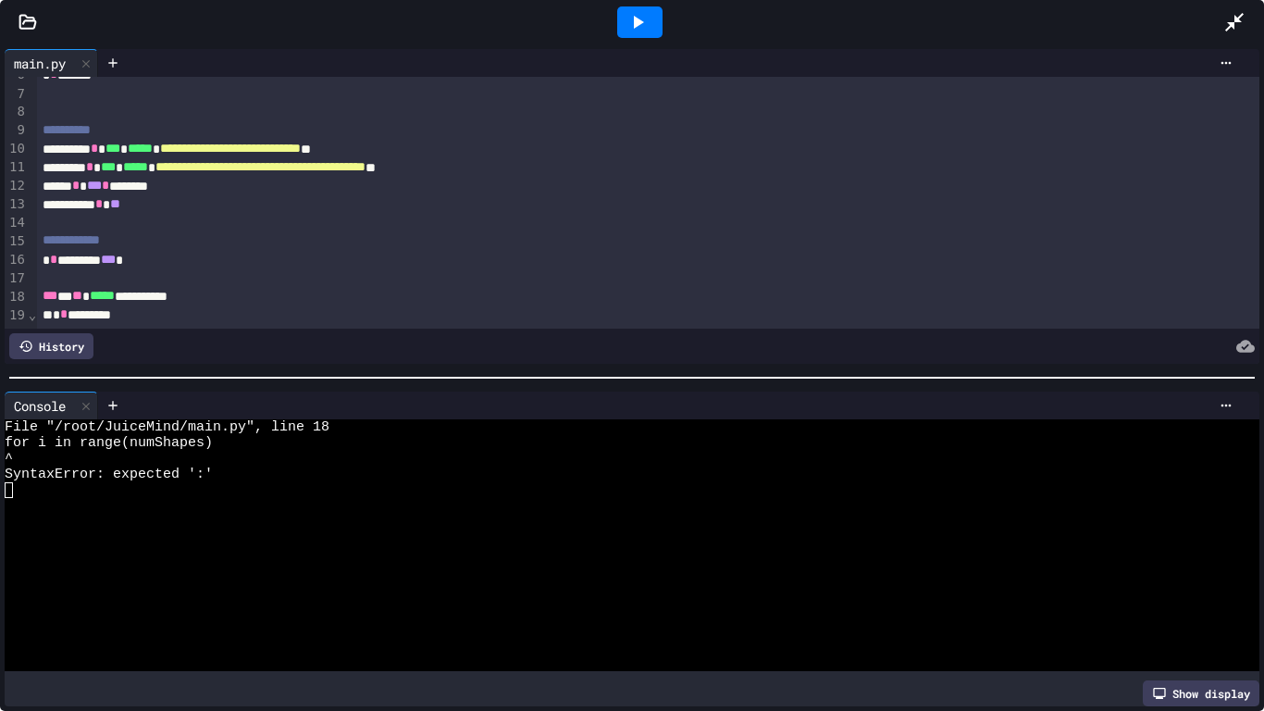
scroll to position [146, 0]
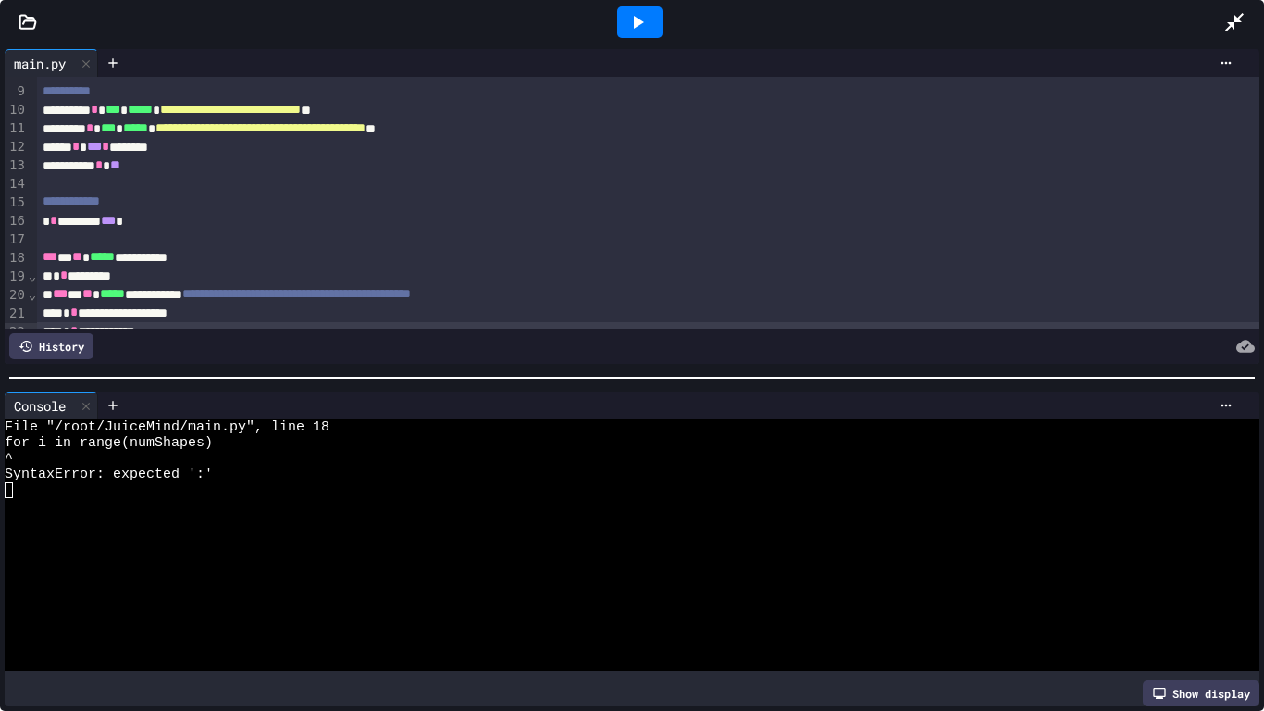
click at [261, 258] on div "**********" at bounding box center [649, 257] width 1224 height 19
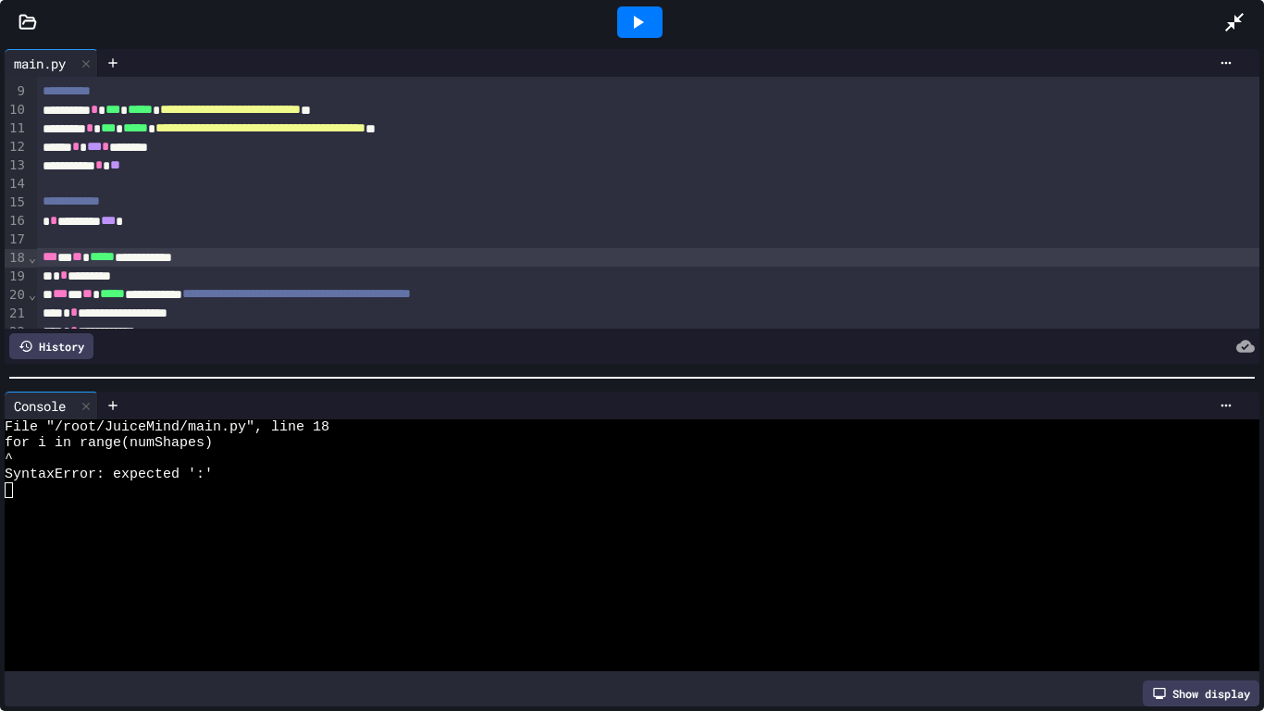
click at [642, 18] on icon at bounding box center [638, 22] width 22 height 22
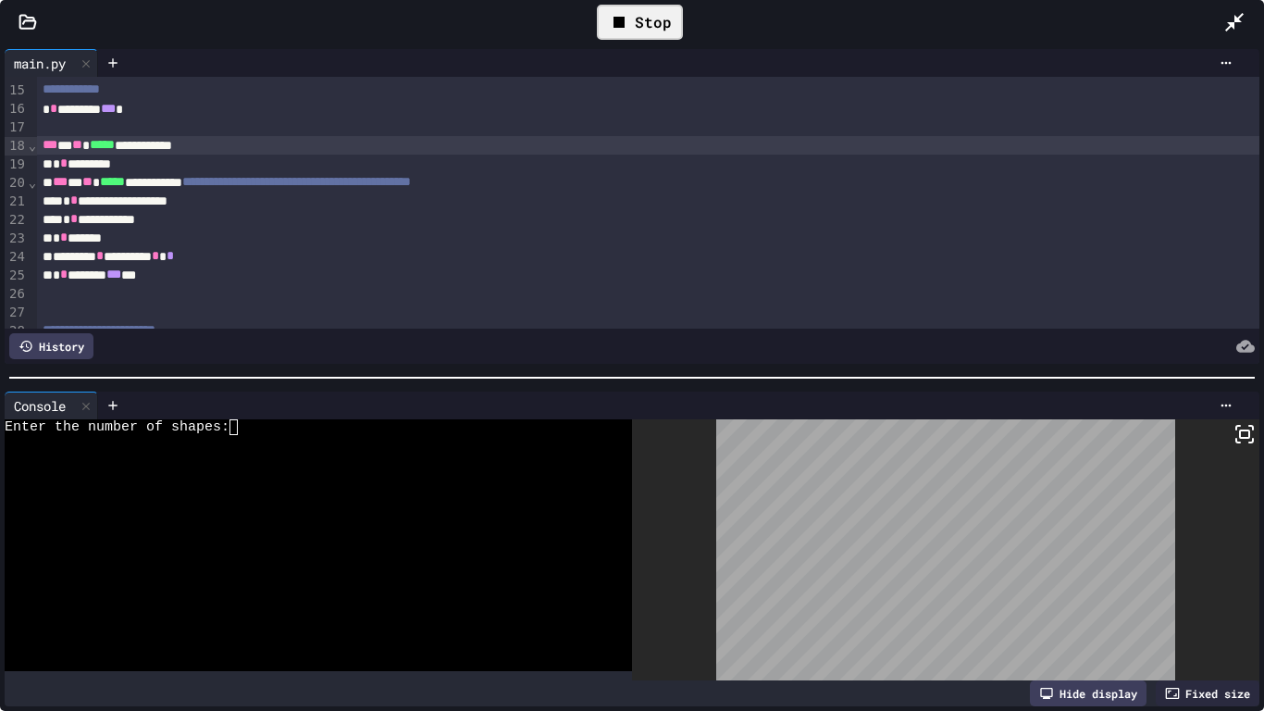
scroll to position [266, 0]
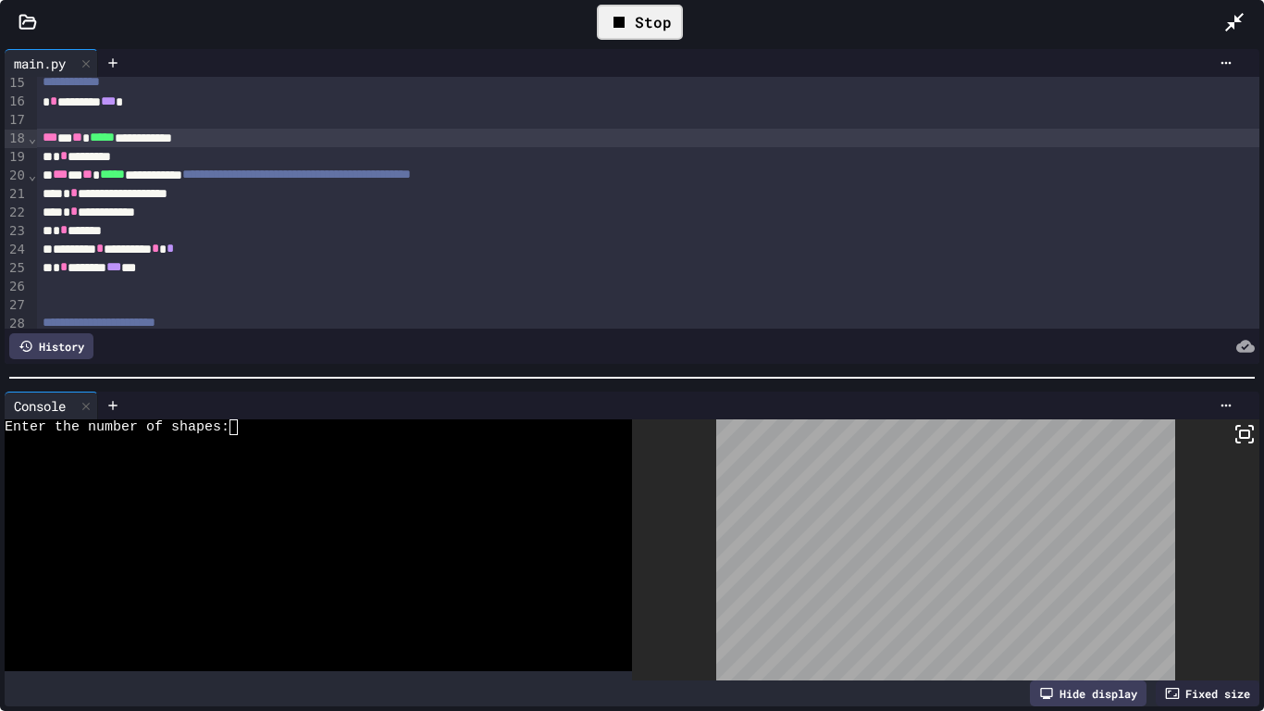
click at [323, 425] on div "Enter the number of shapes:" at bounding box center [309, 427] width 608 height 16
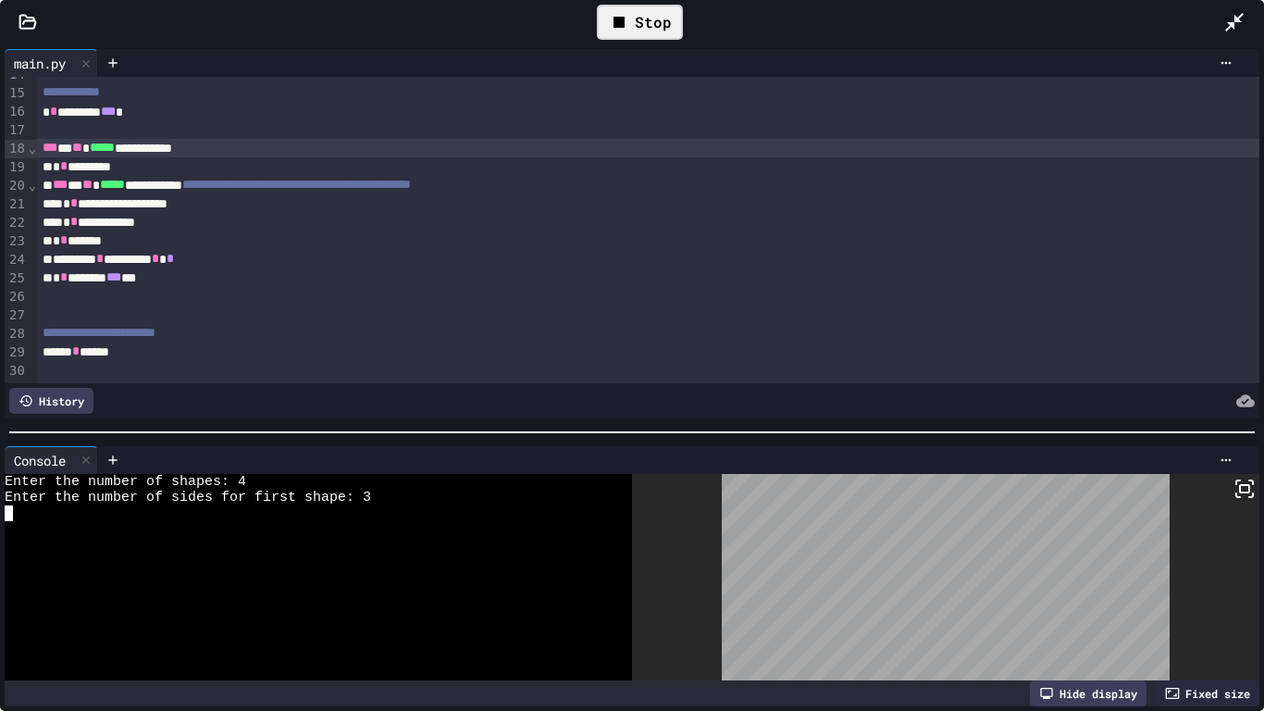
scroll to position [242, 0]
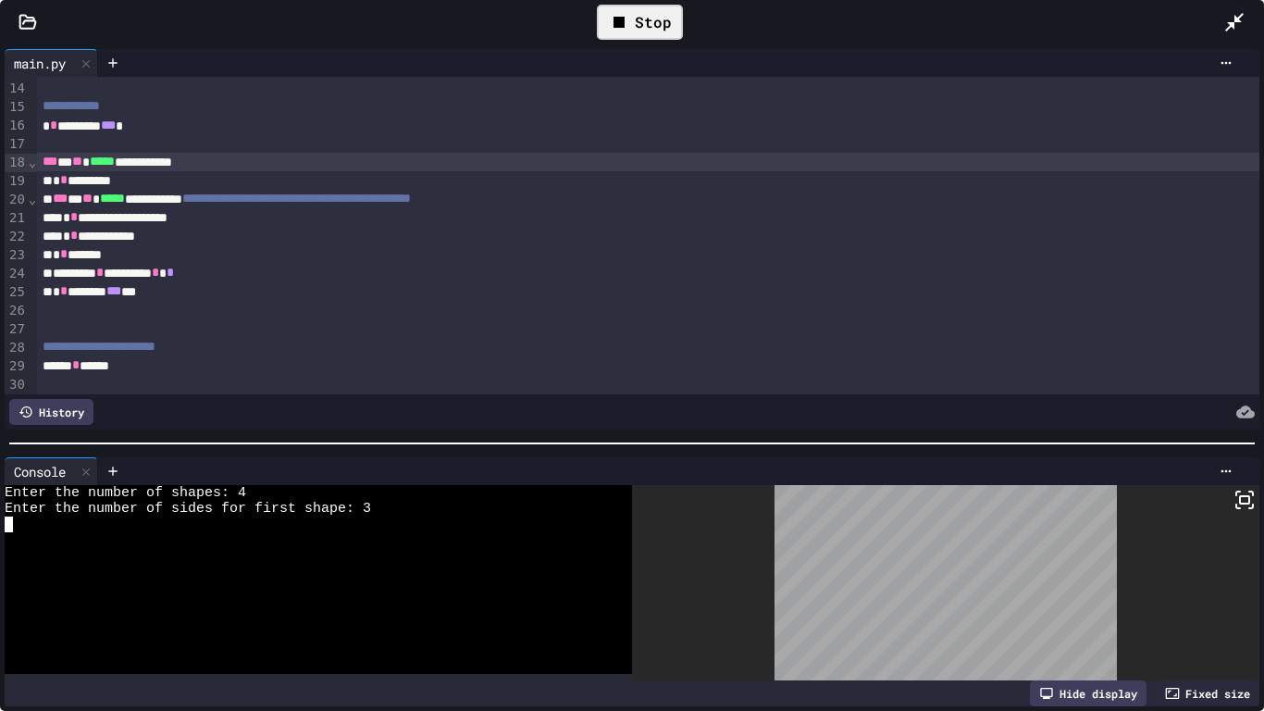
click at [871, 442] on div at bounding box center [632, 443] width 1264 height 19
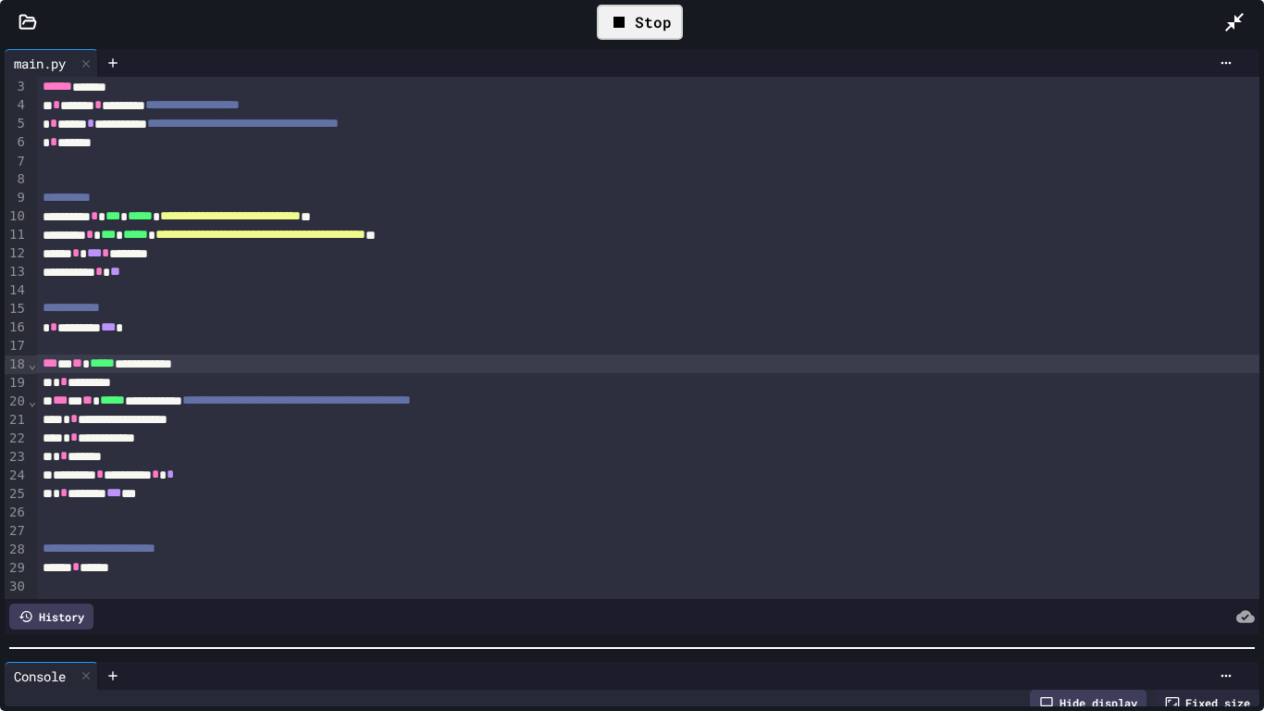
scroll to position [31, 0]
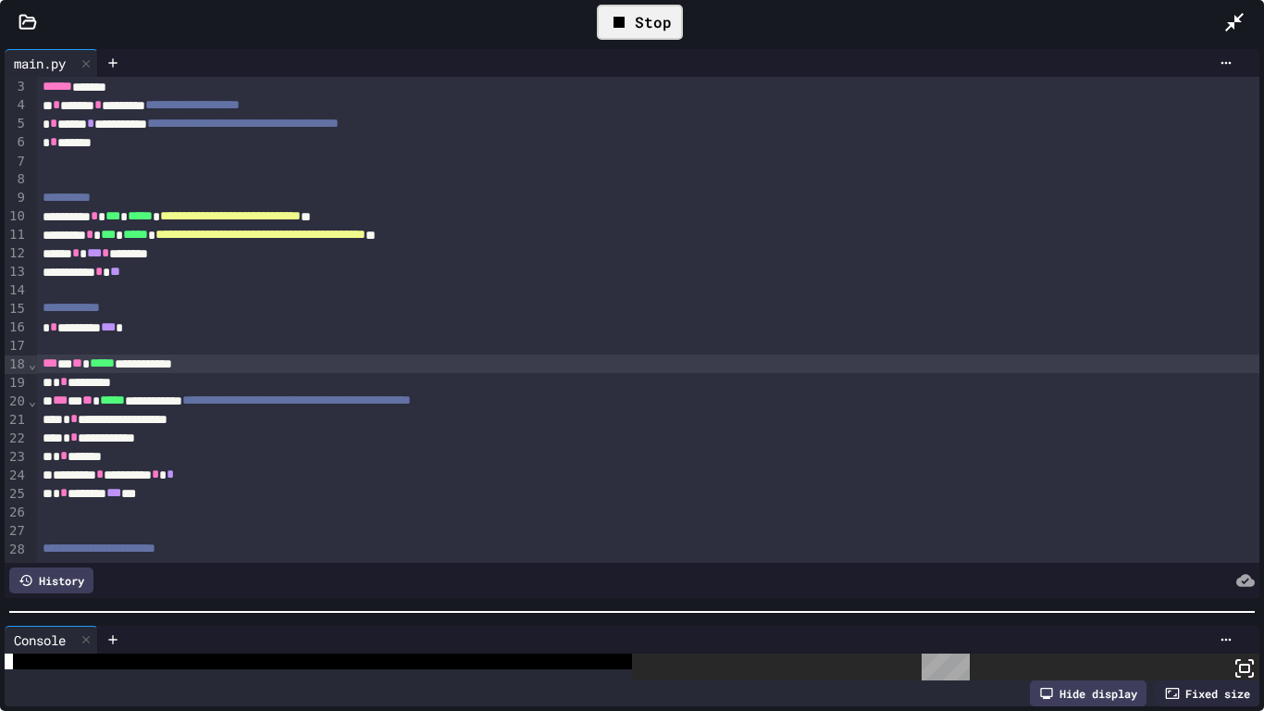
click at [531, 611] on div at bounding box center [632, 612] width 1264 height 19
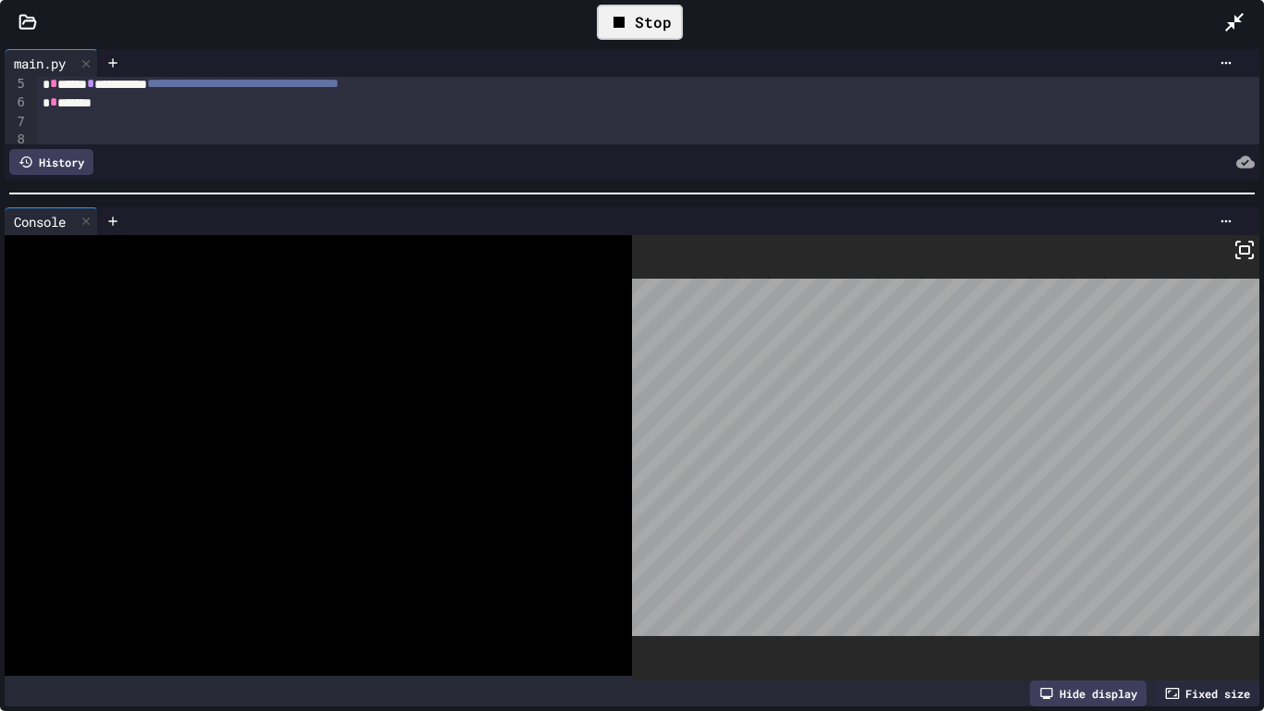
scroll to position [0, 0]
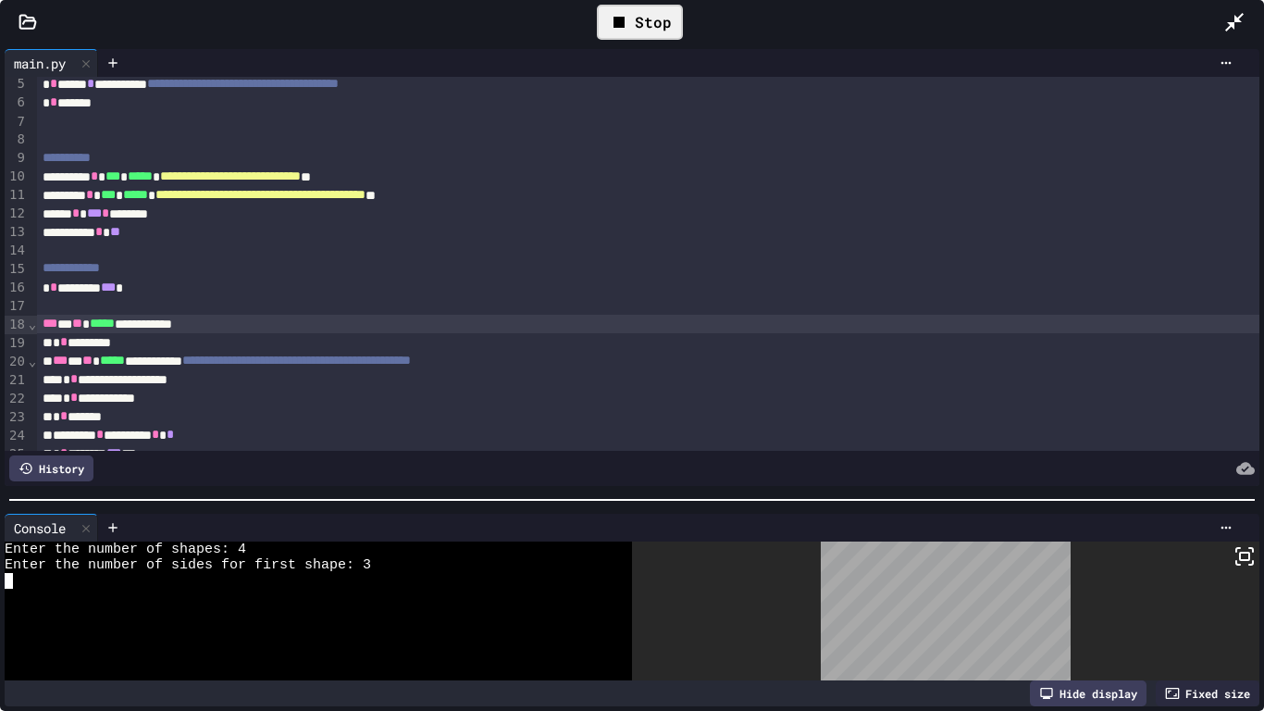
click at [640, 493] on div at bounding box center [632, 500] width 1264 height 19
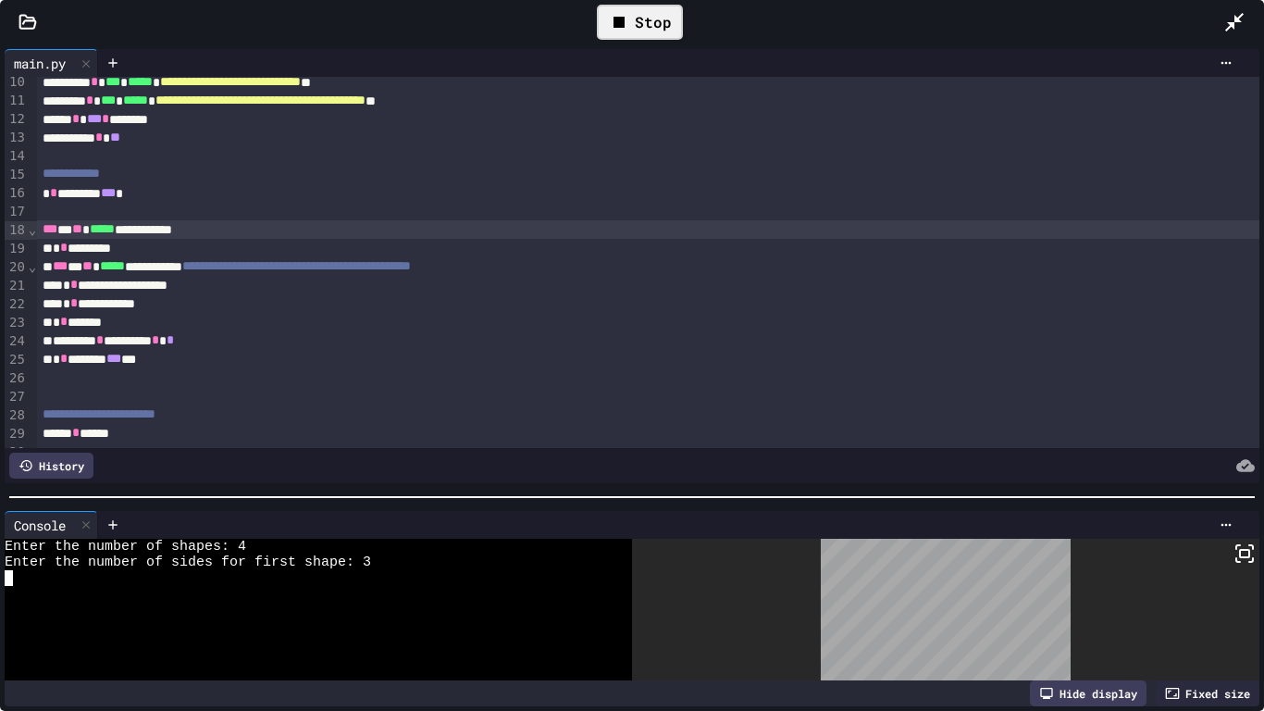
scroll to position [191, 0]
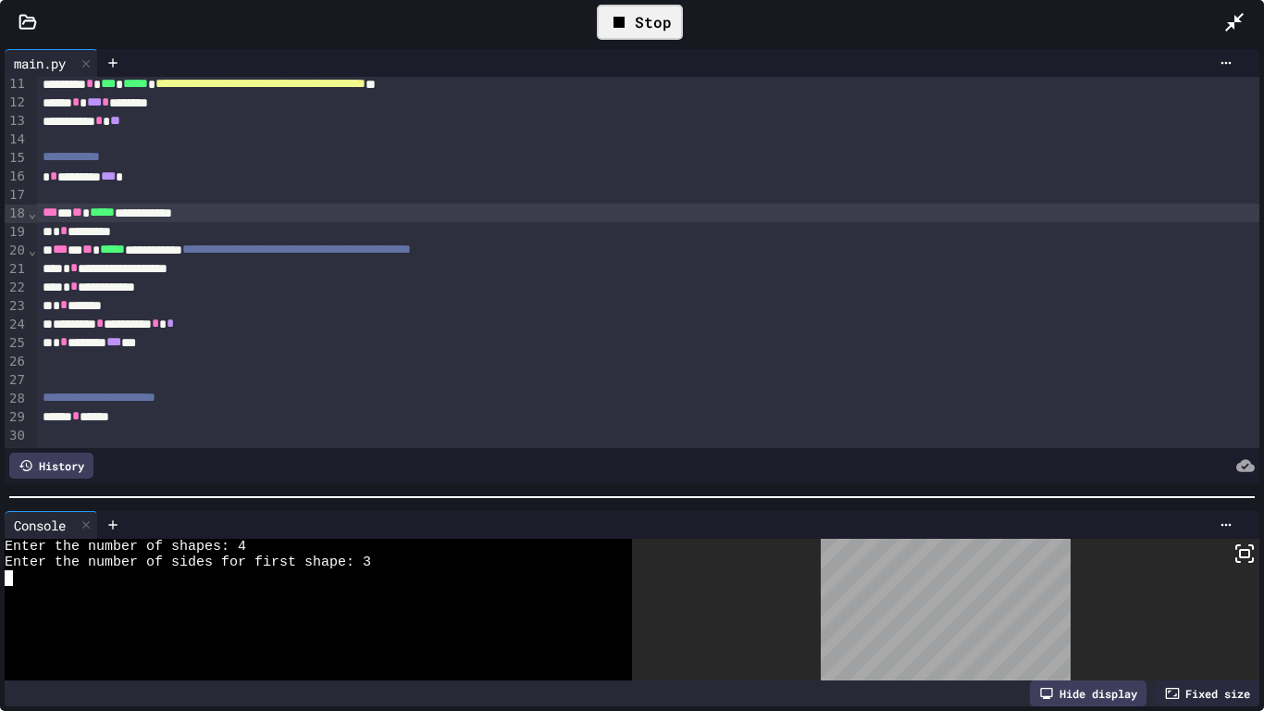
click at [1253, 549] on icon at bounding box center [1252, 547] width 4 height 4
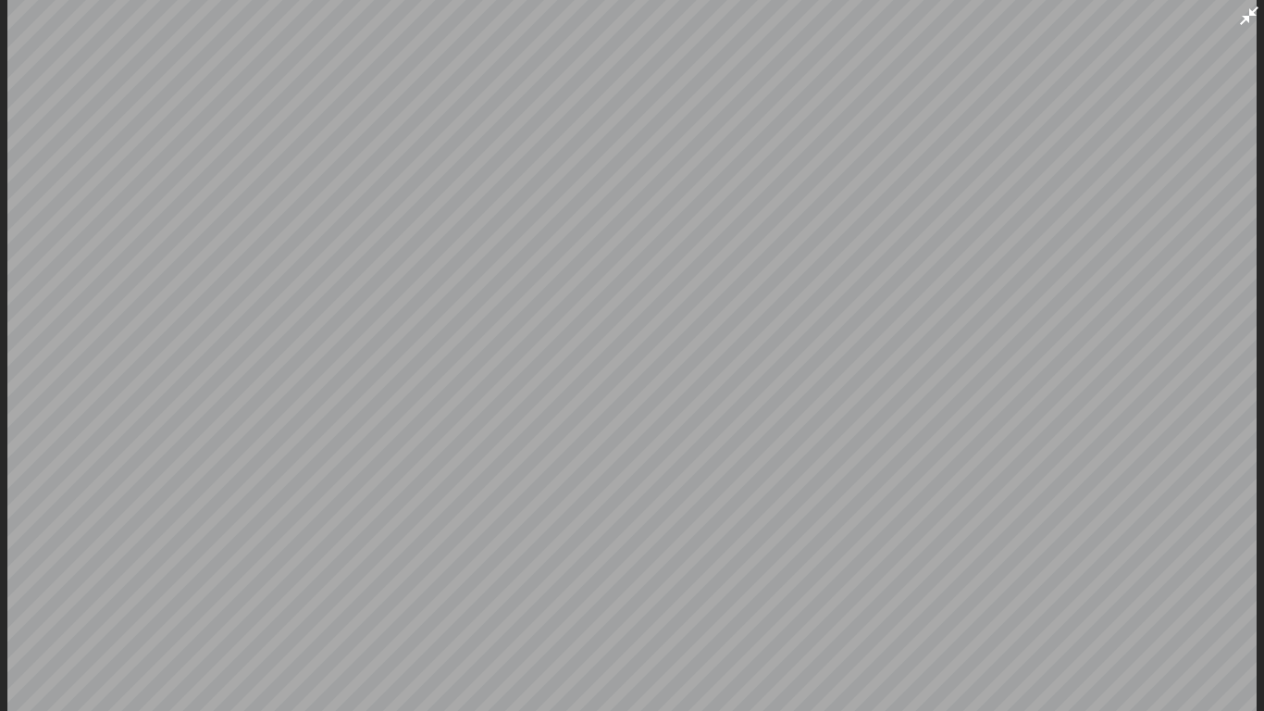
scroll to position [31, 0]
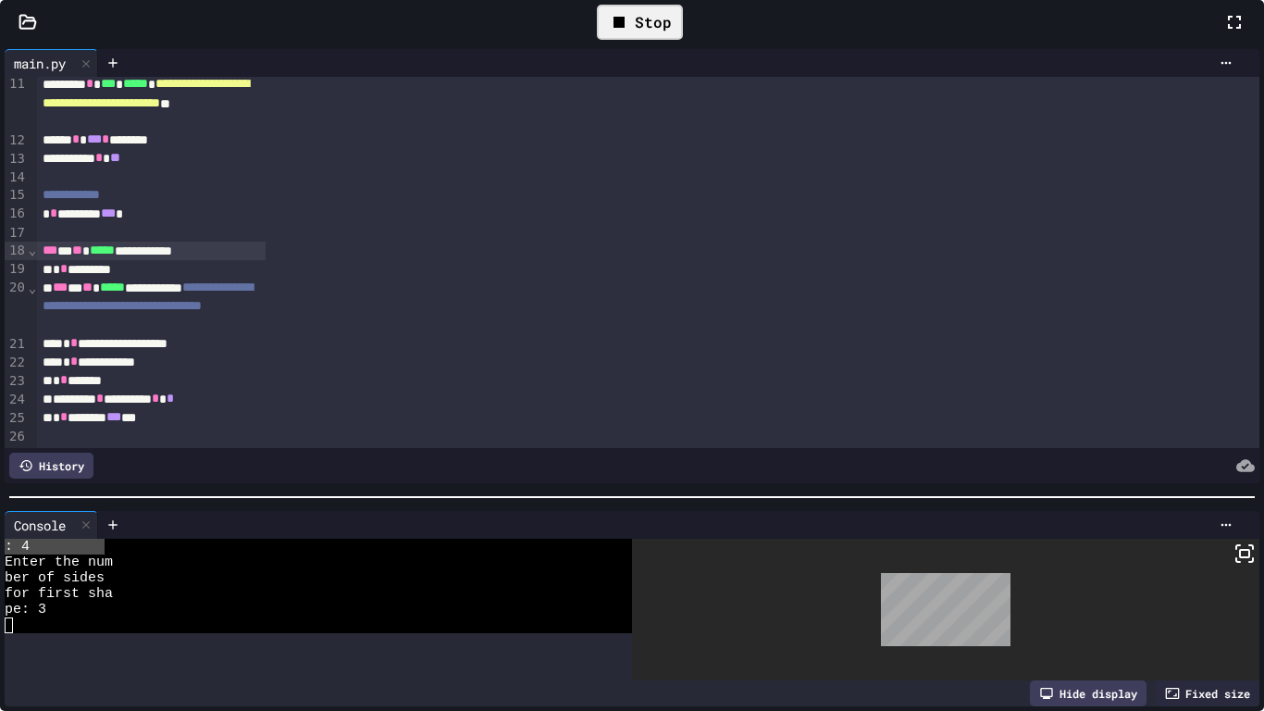
click at [1224, 49] on div at bounding box center [1244, 22] width 41 height 54
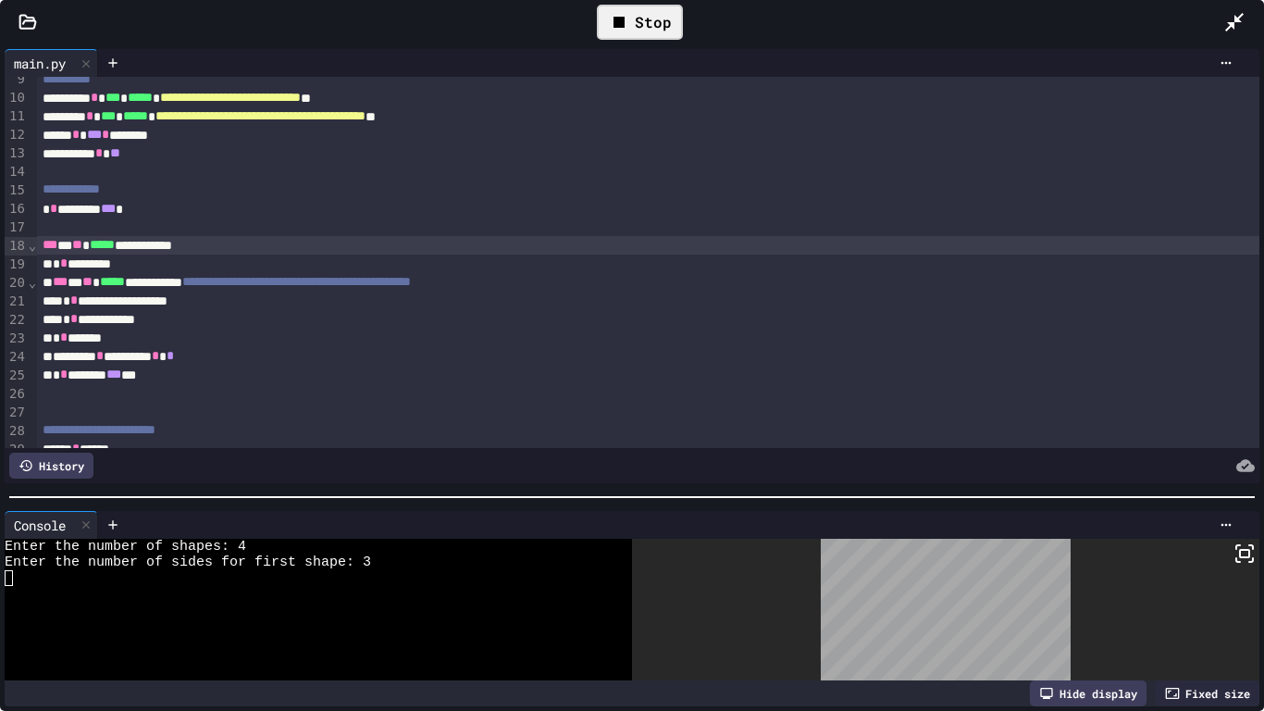
scroll to position [191, 0]
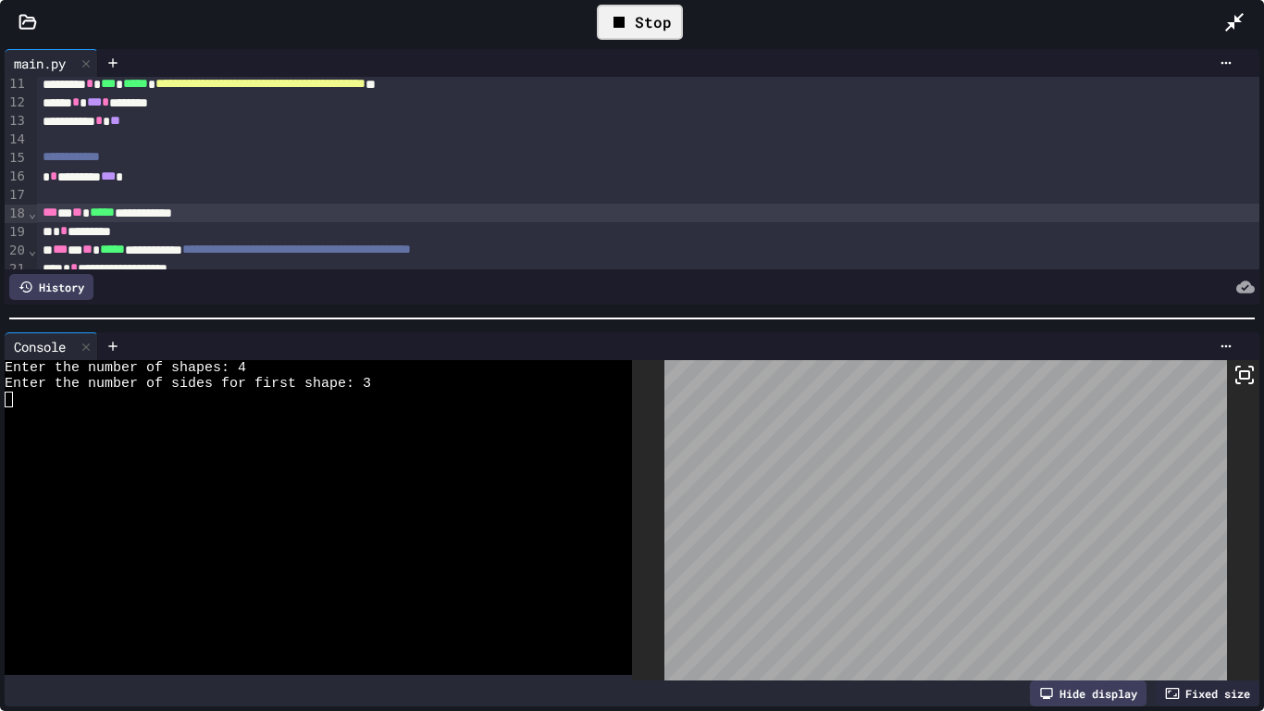
click at [674, 318] on div at bounding box center [632, 318] width 1264 height 19
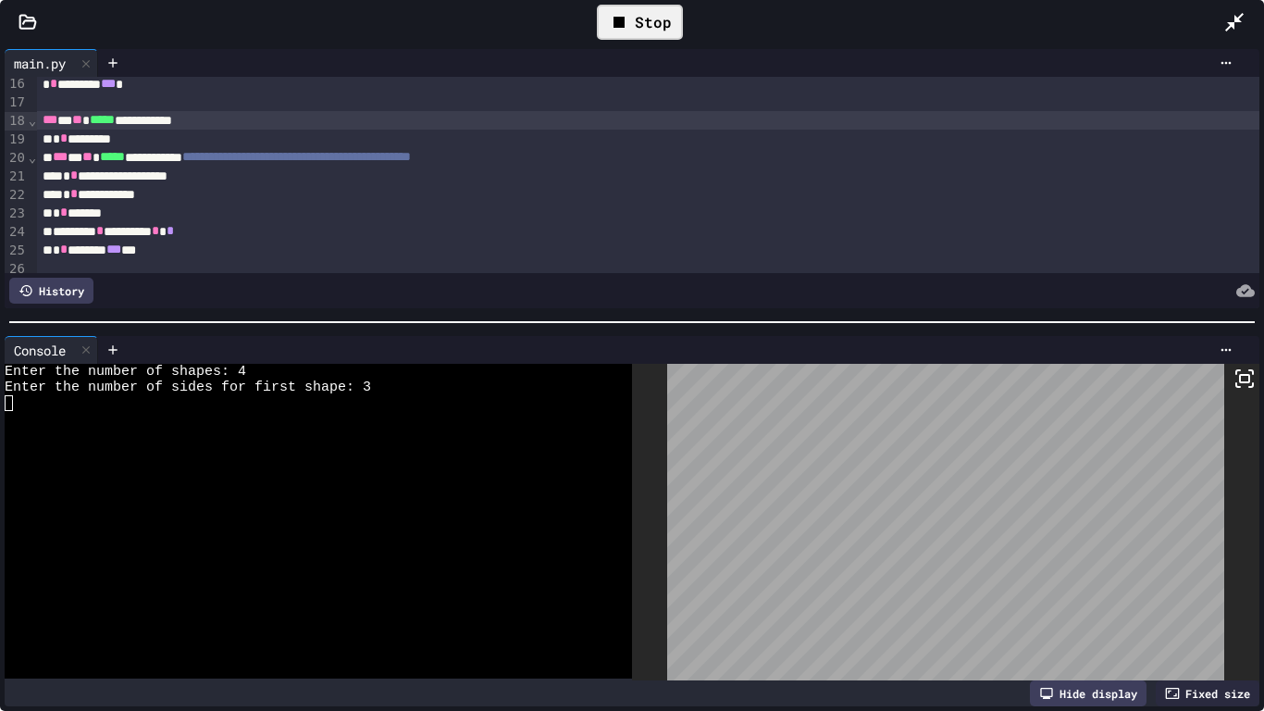
scroll to position [246, 0]
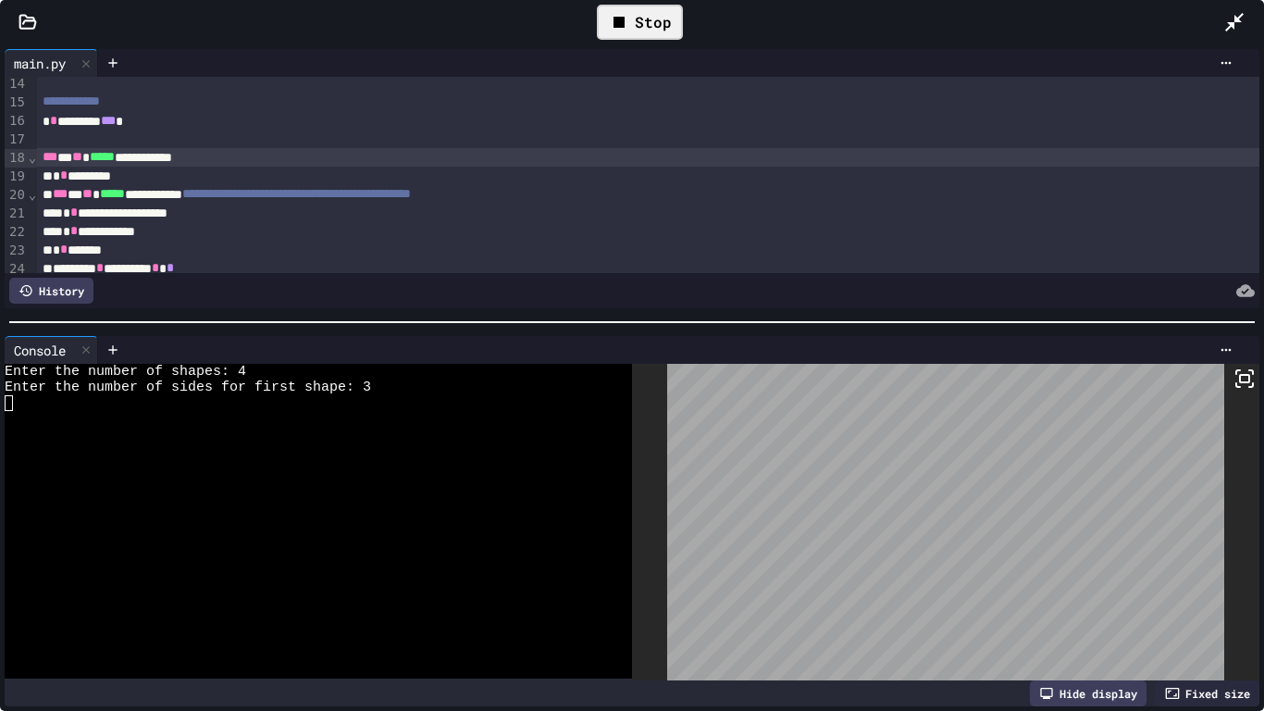
click at [635, 39] on div "Stop" at bounding box center [640, 22] width 86 height 35
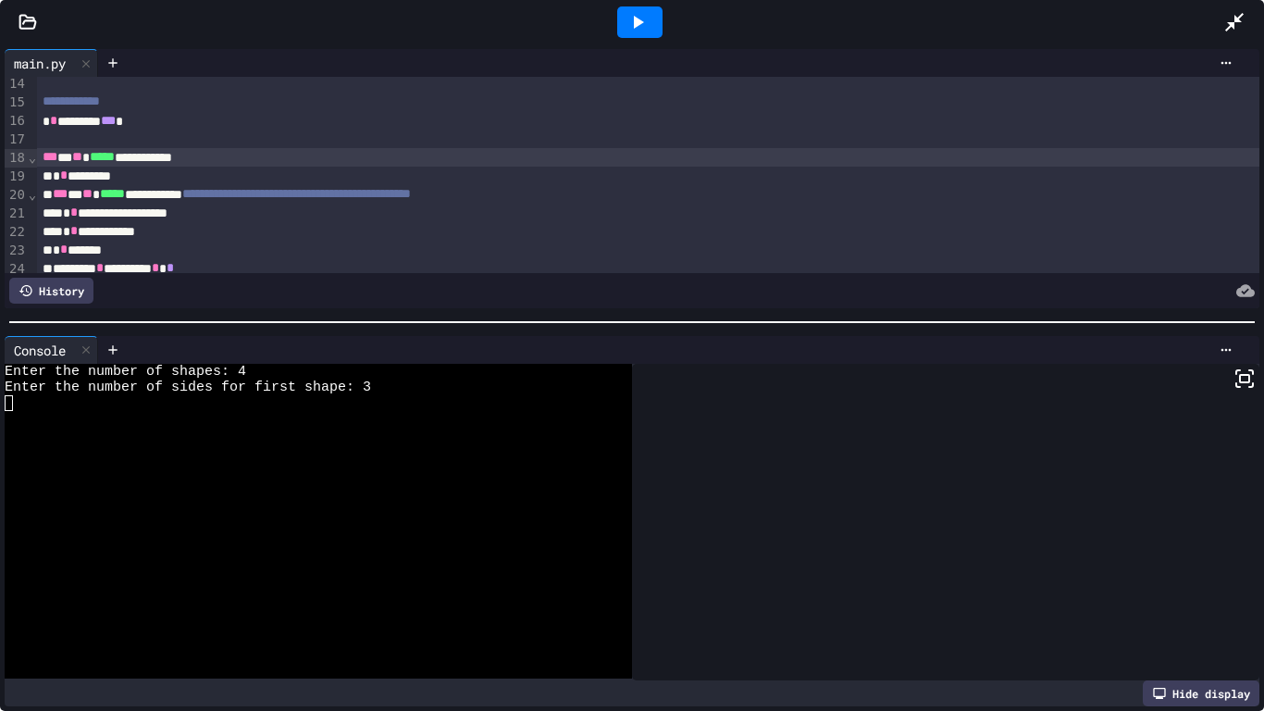
click at [635, 39] on div at bounding box center [640, 22] width 64 height 50
click at [632, 29] on icon at bounding box center [638, 22] width 22 height 22
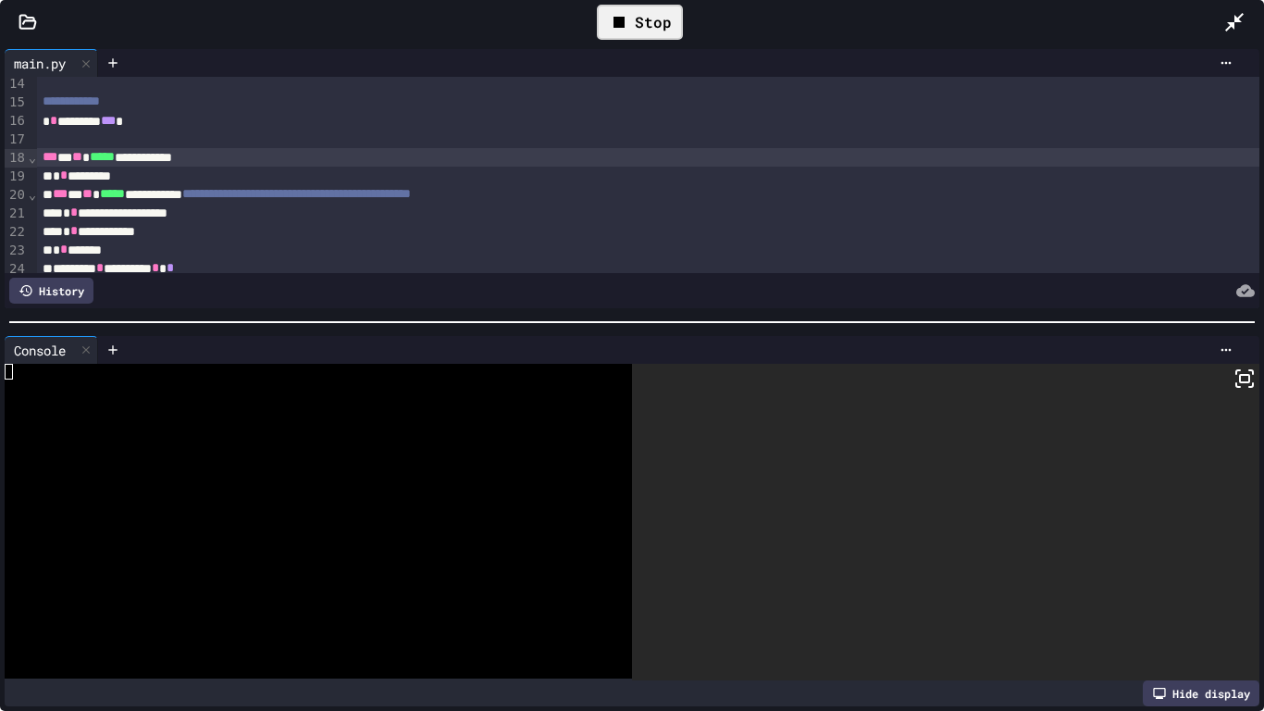
click at [405, 35] on div "Stop" at bounding box center [640, 22] width 1168 height 54
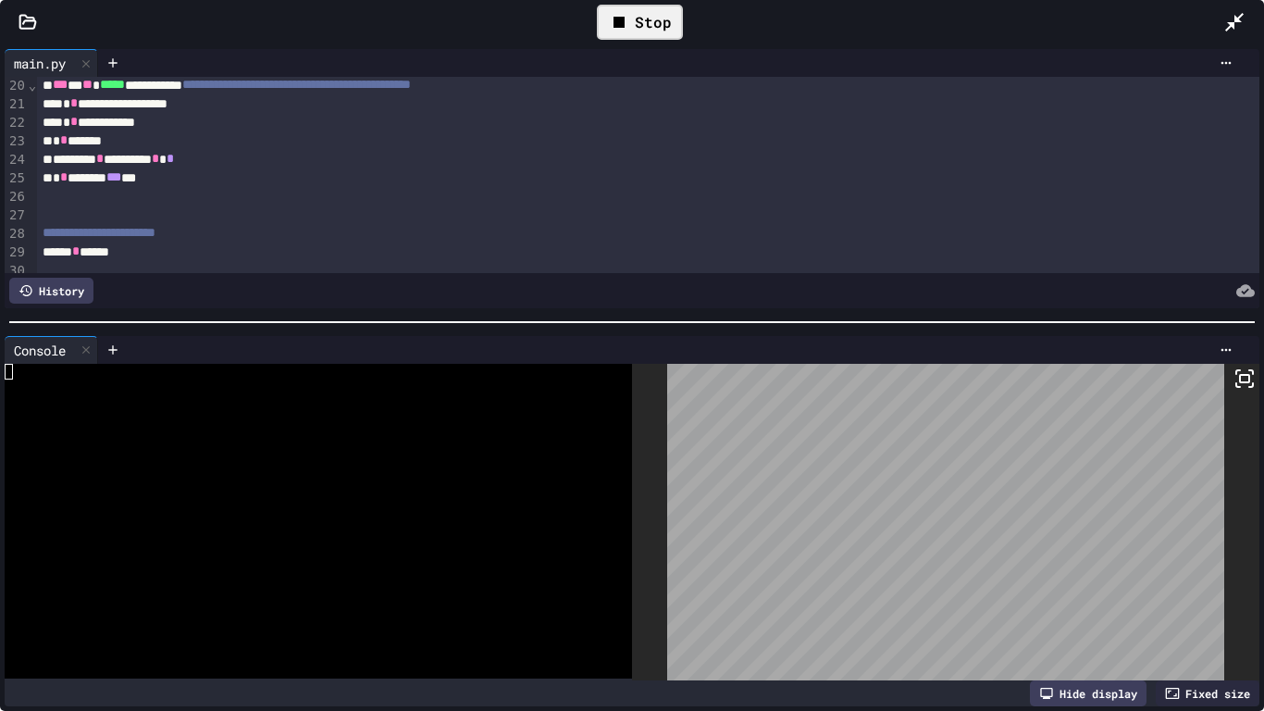
scroll to position [358, 0]
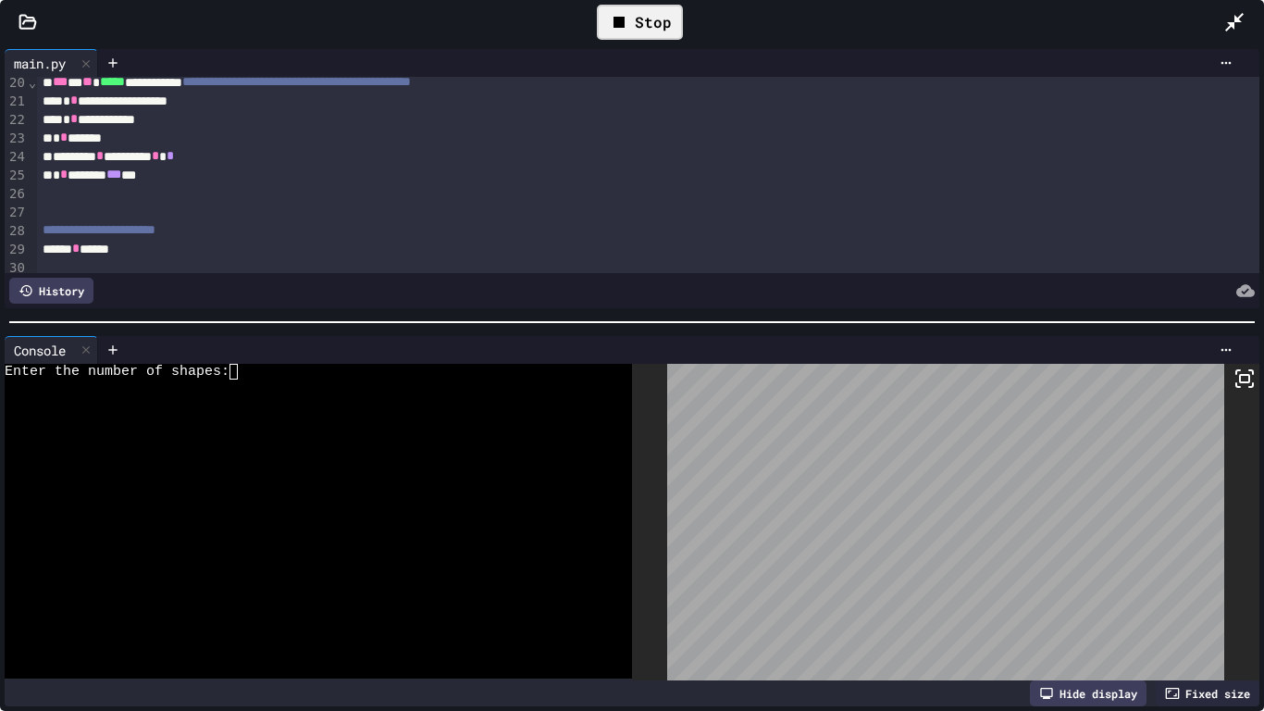
click at [344, 395] on div at bounding box center [309, 403] width 608 height 16
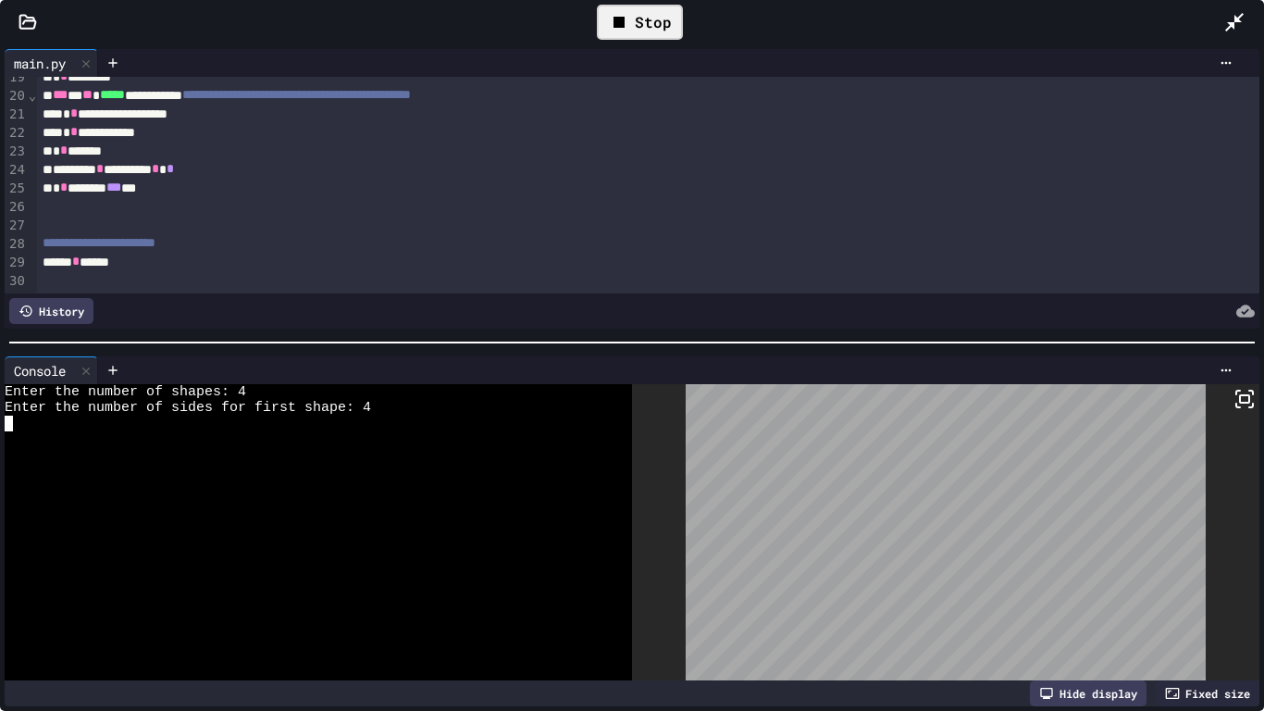
click at [752, 343] on div at bounding box center [632, 342] width 1264 height 19
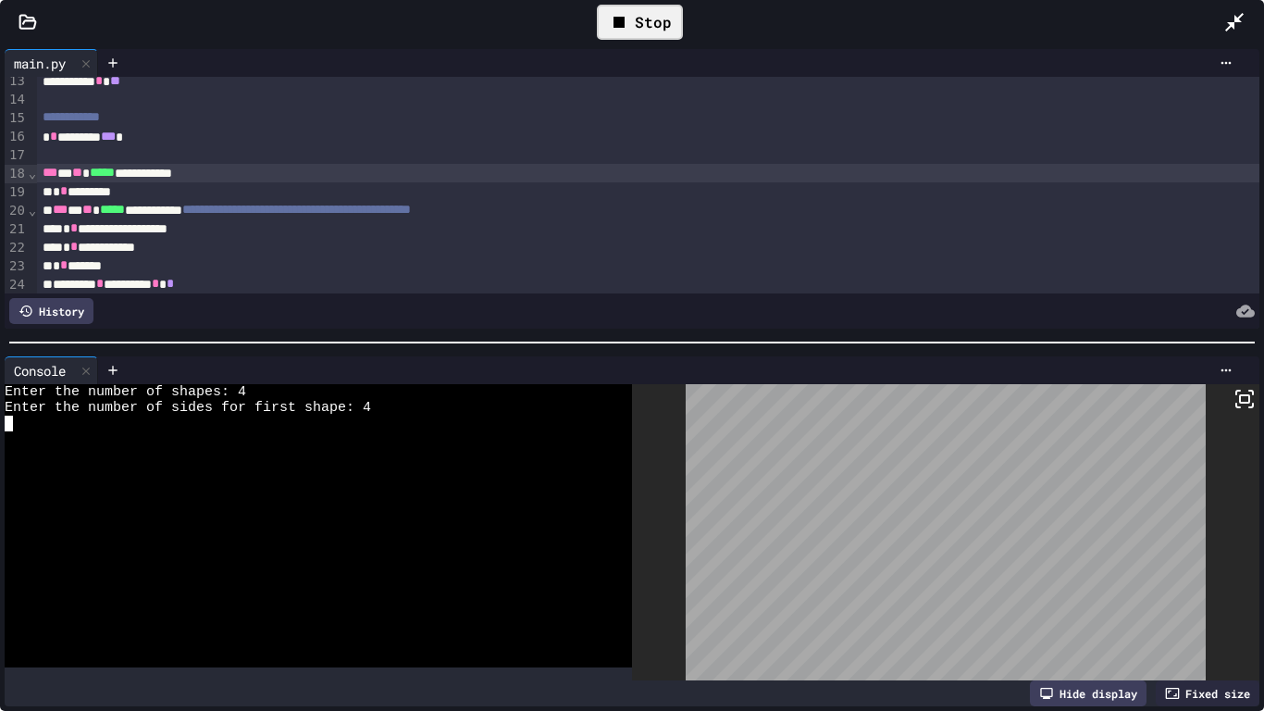
scroll to position [243, 0]
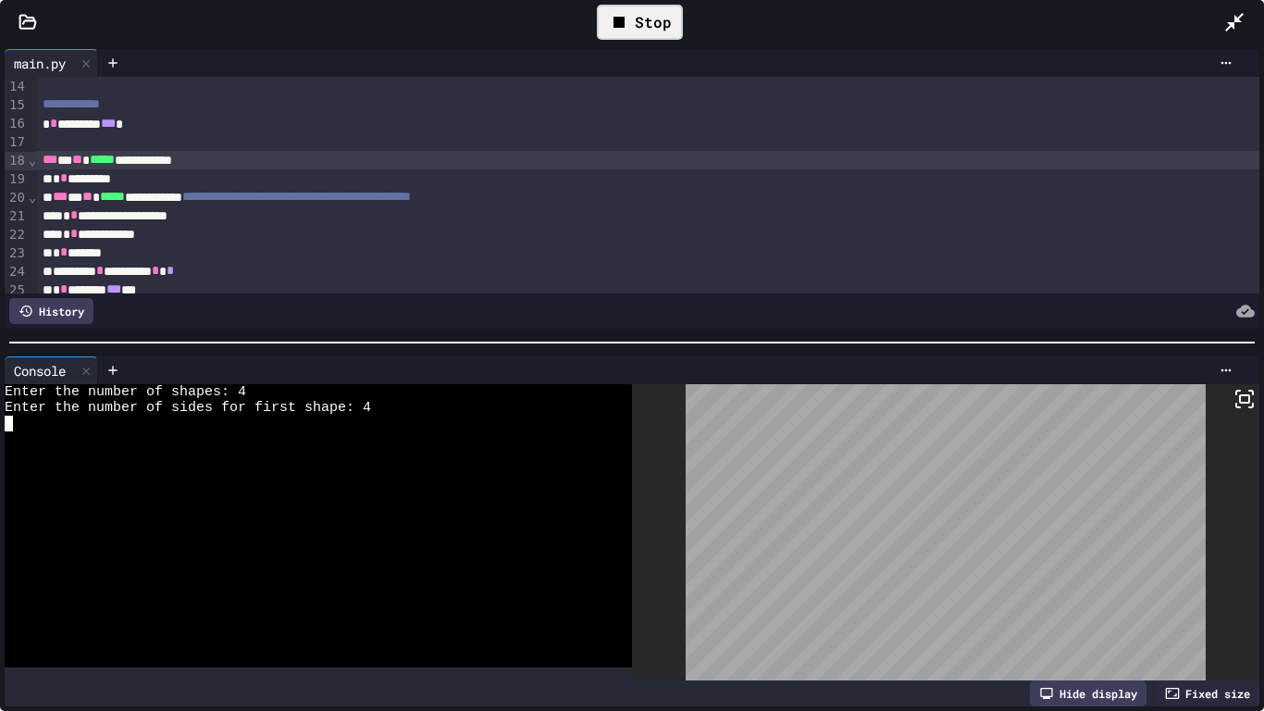
click at [626, 11] on icon at bounding box center [619, 22] width 22 height 22
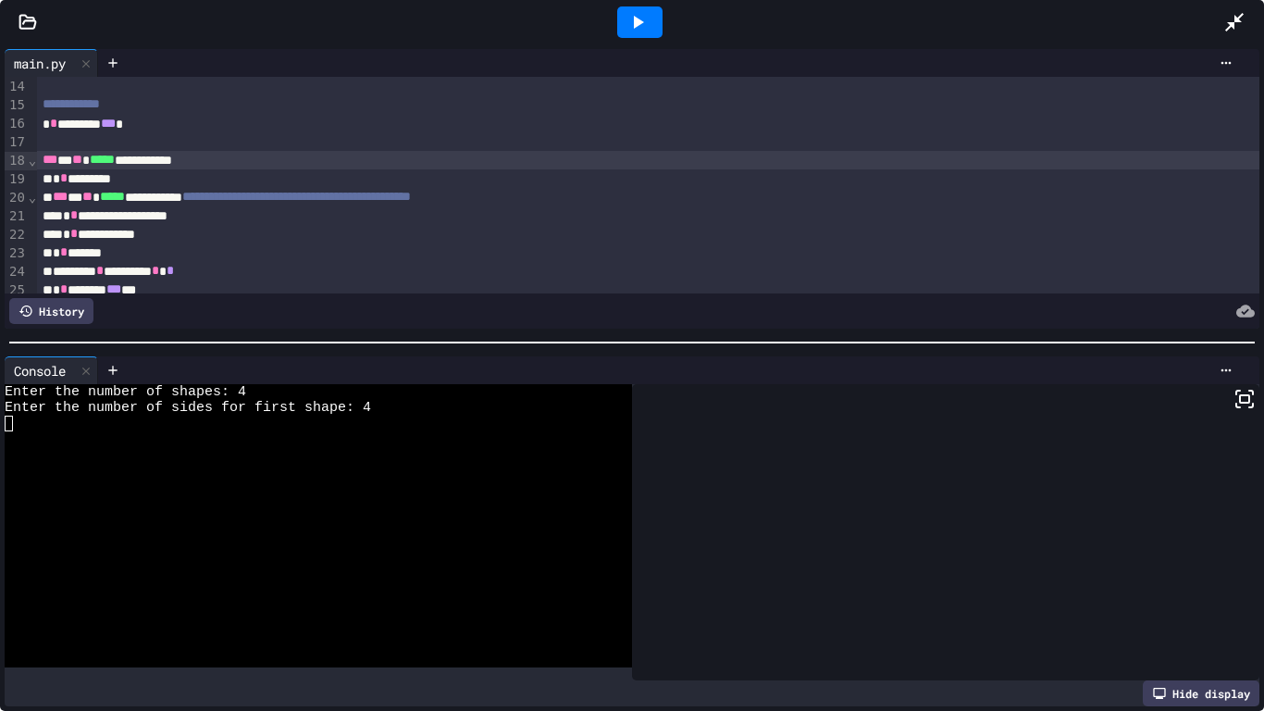
click at [627, 11] on icon at bounding box center [638, 22] width 22 height 22
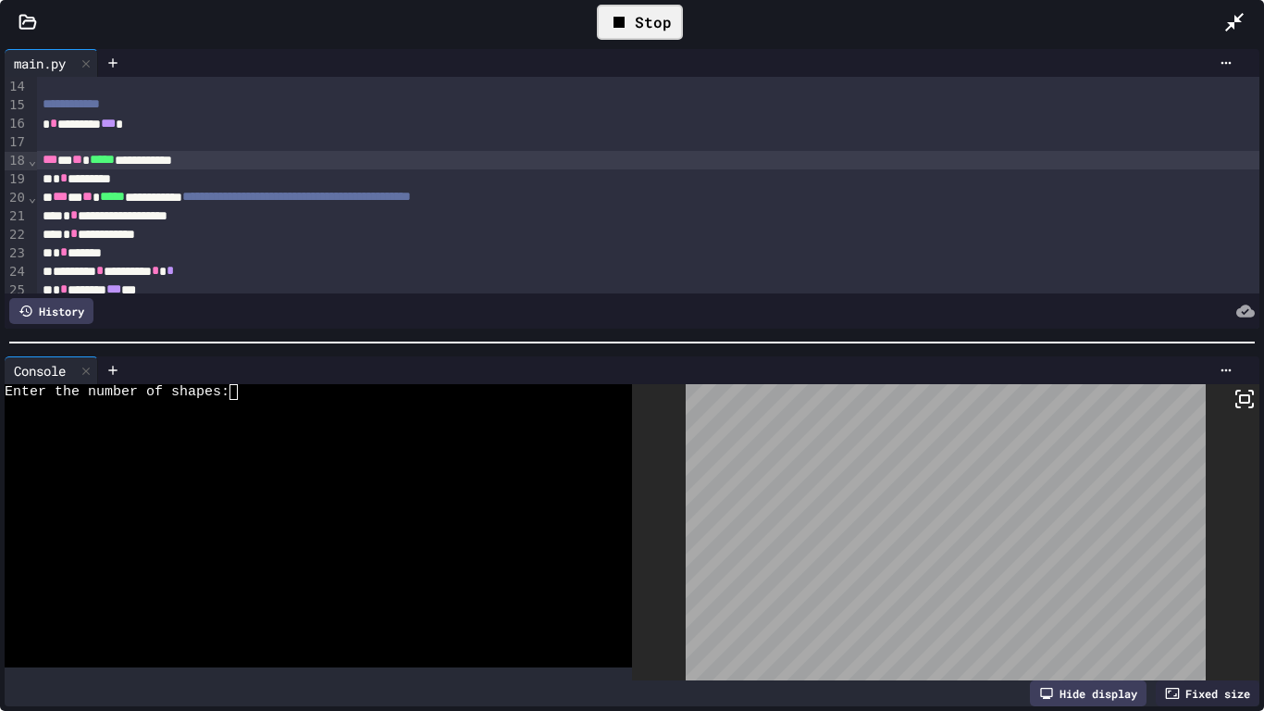
click at [353, 405] on div at bounding box center [309, 408] width 608 height 16
click at [671, 5] on div "Stop" at bounding box center [640, 22] width 86 height 35
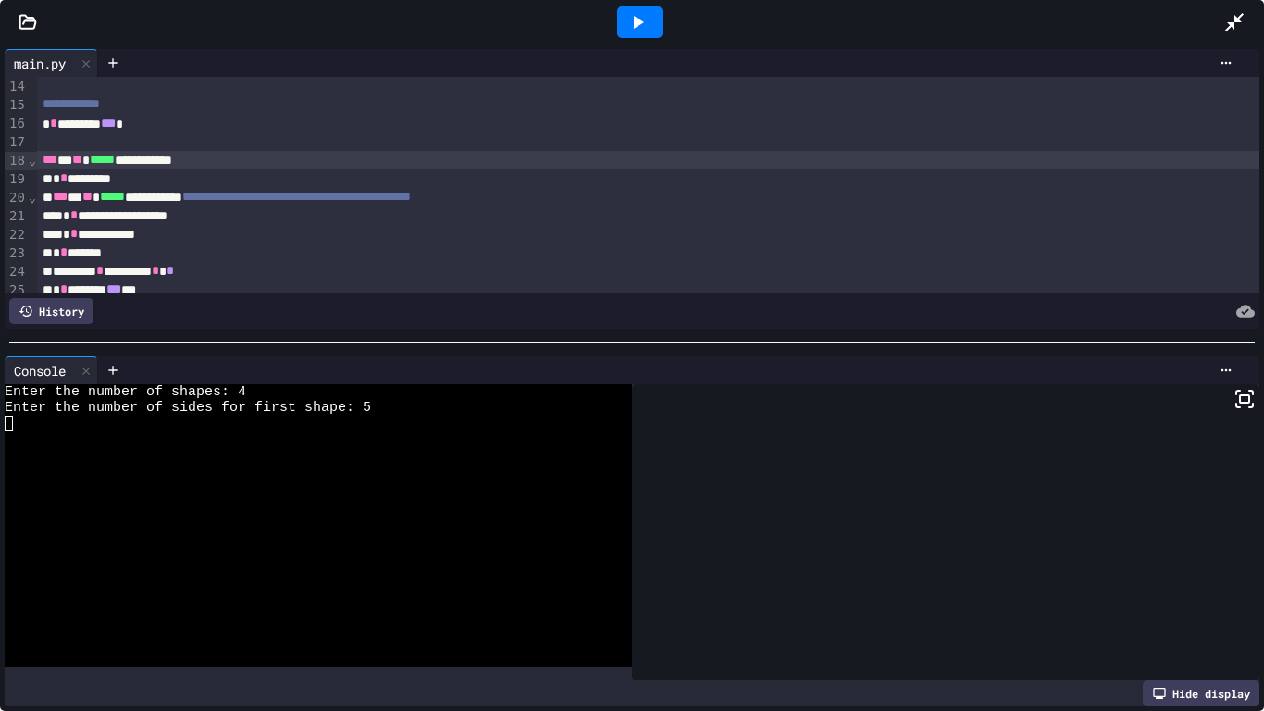
click at [655, 40] on div at bounding box center [640, 22] width 64 height 50
click at [648, 25] on div at bounding box center [639, 21] width 45 height 31
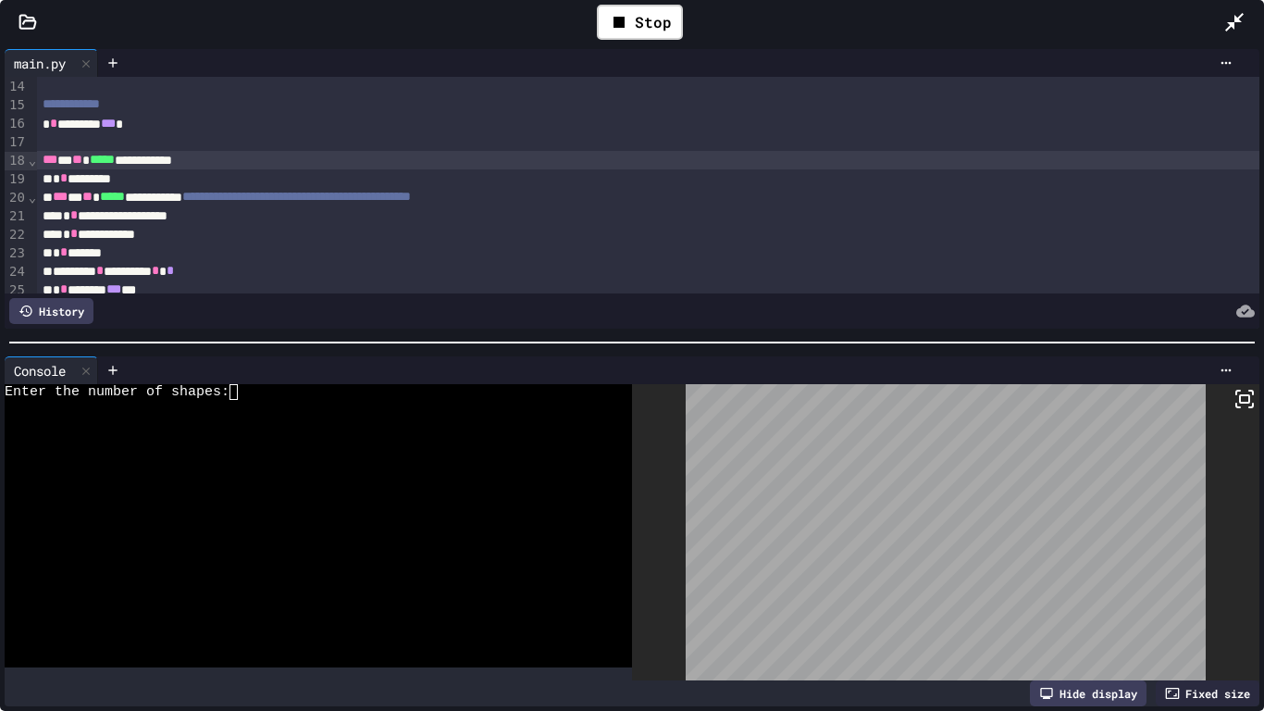
click at [364, 398] on div "Enter the number of shapes:" at bounding box center [309, 392] width 608 height 16
click at [1255, 400] on icon at bounding box center [1245, 399] width 22 height 22
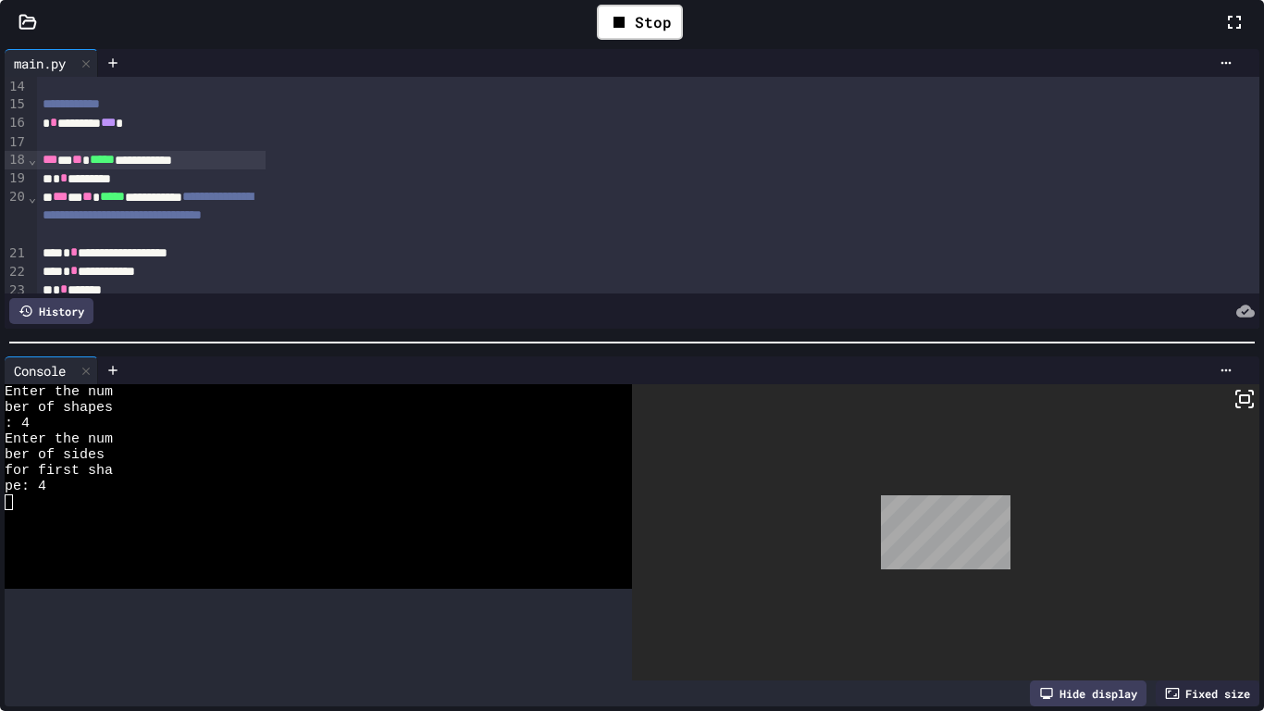
click at [1224, 49] on div at bounding box center [1244, 22] width 41 height 54
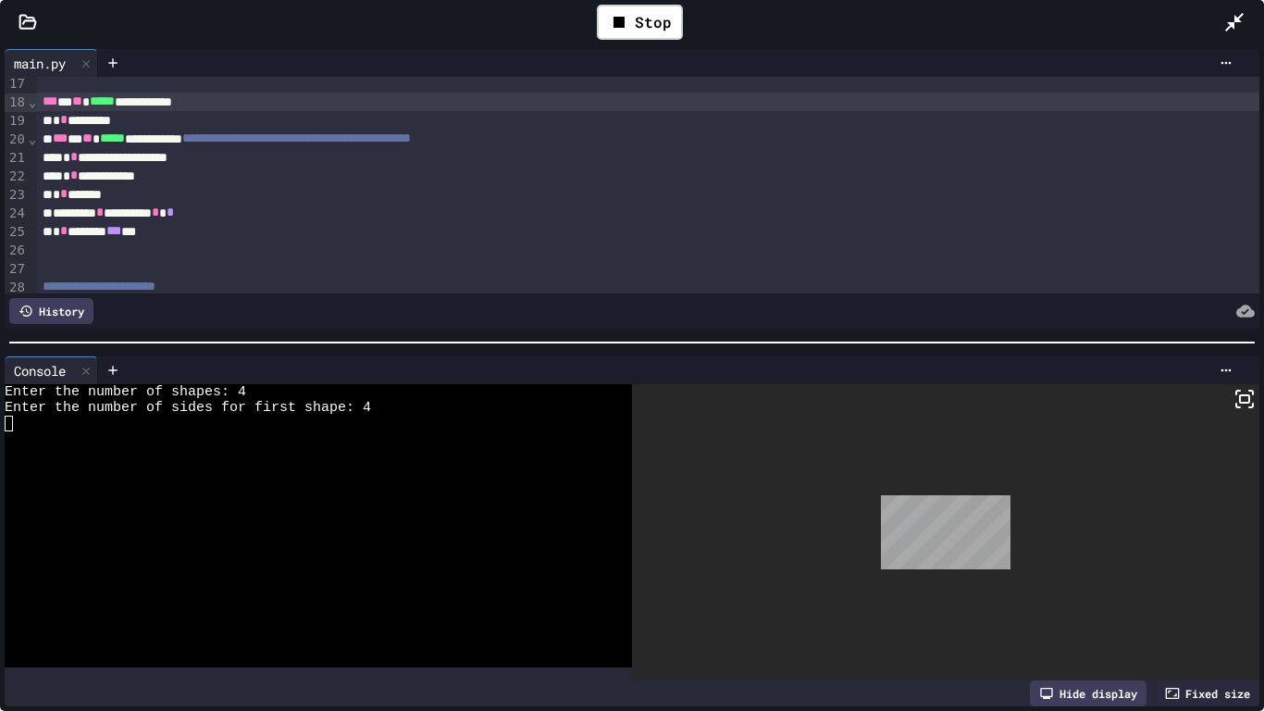
scroll to position [303, 0]
click at [186, 177] on div "**********" at bounding box center [649, 175] width 1224 height 19
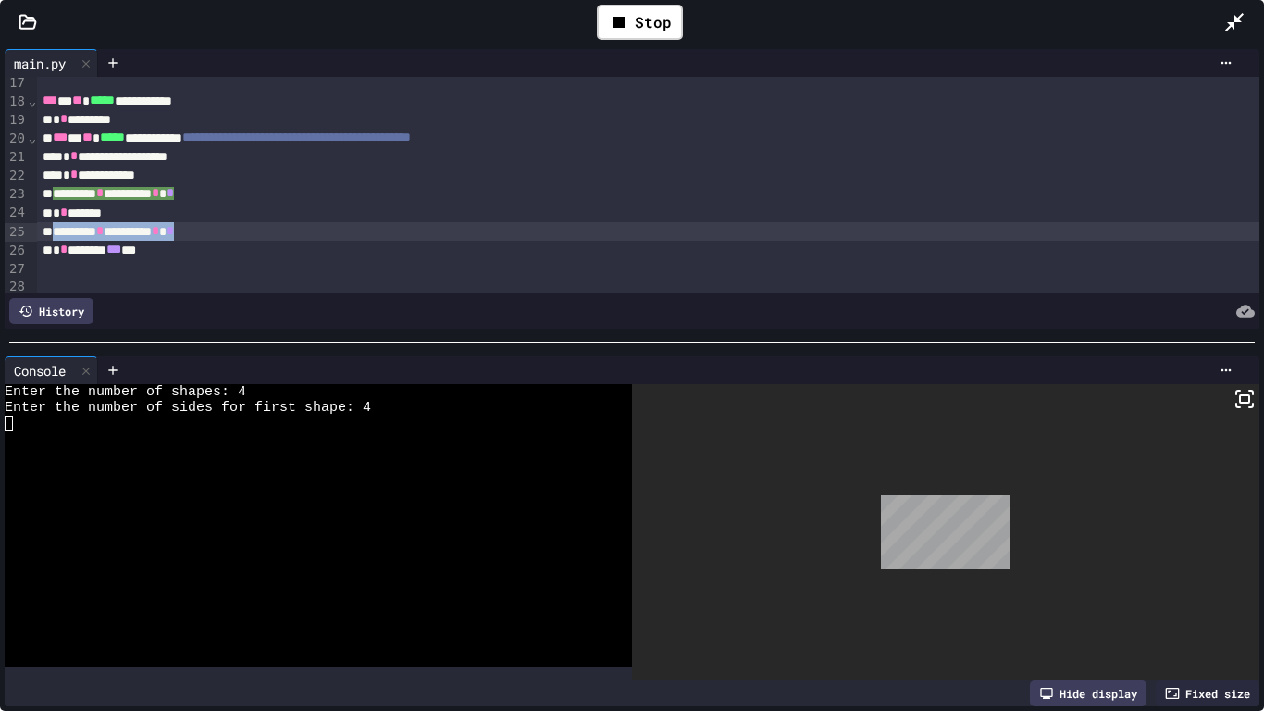
drag, startPoint x: 57, startPoint y: 232, endPoint x: 284, endPoint y: 222, distance: 227.0
click at [284, 222] on div "******** * ******** * *" at bounding box center [649, 231] width 1224 height 19
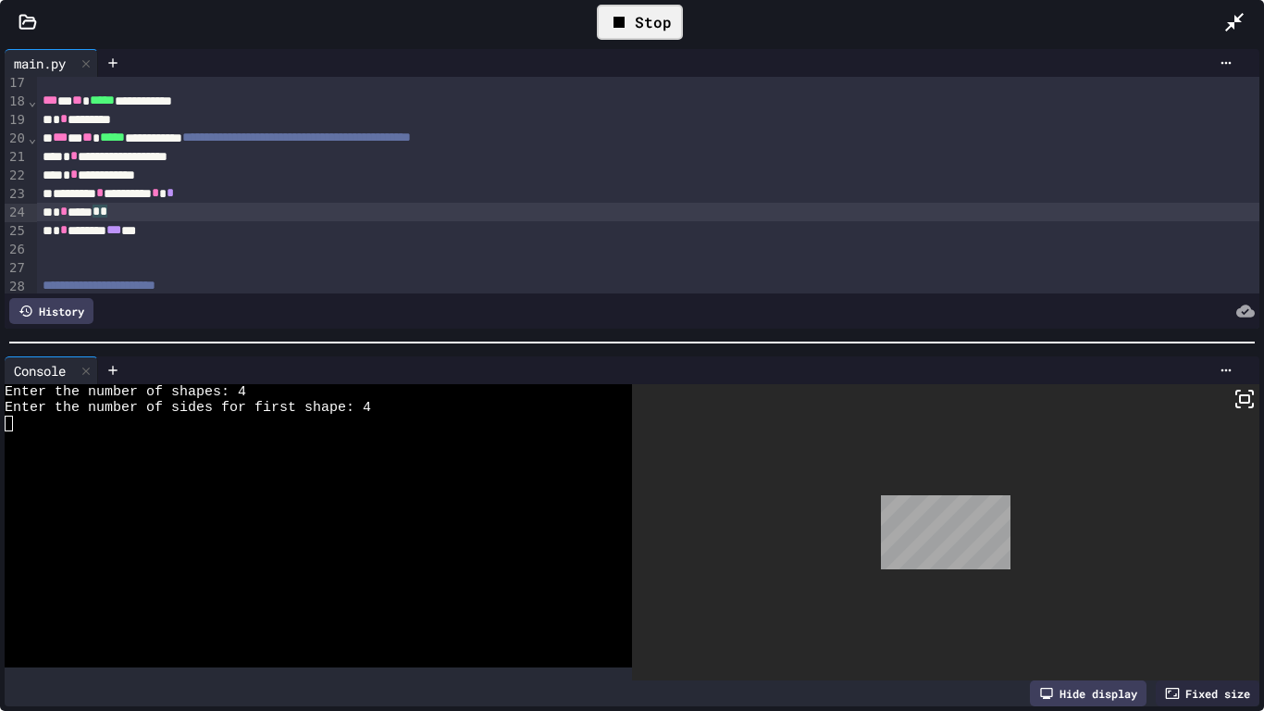
click at [648, 14] on div "Stop" at bounding box center [640, 22] width 86 height 35
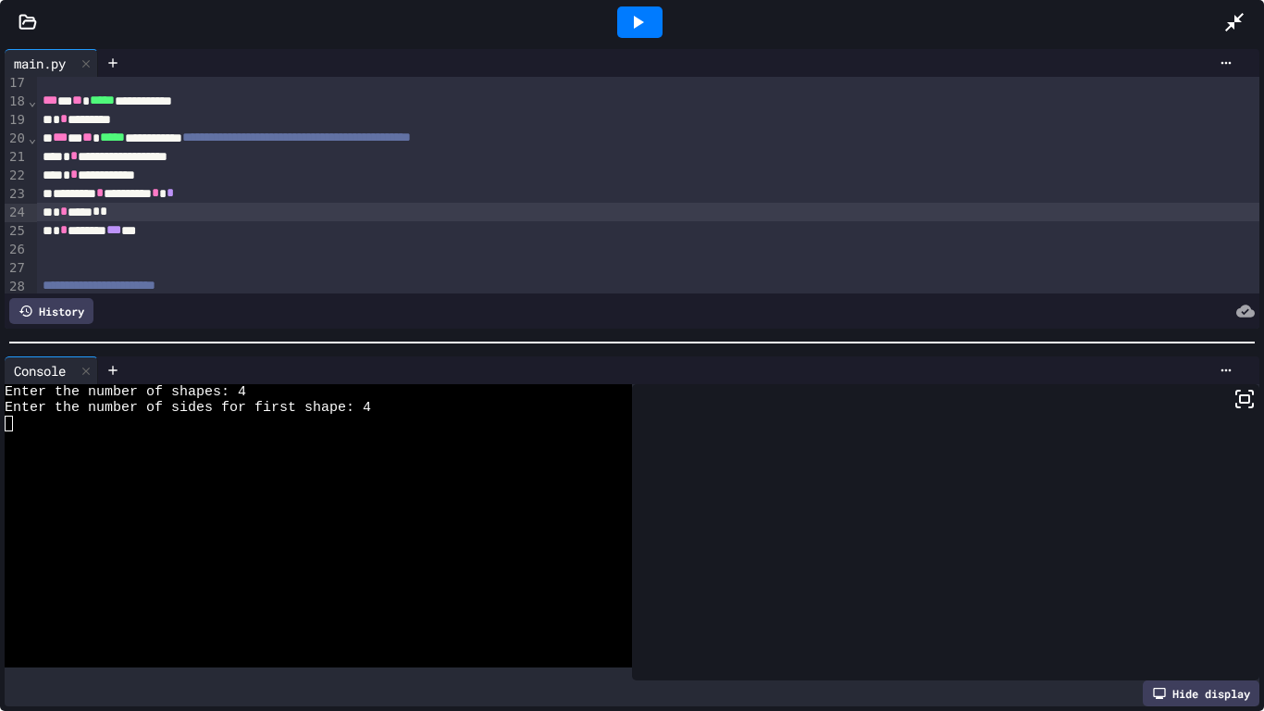
click at [648, 14] on div at bounding box center [639, 21] width 45 height 31
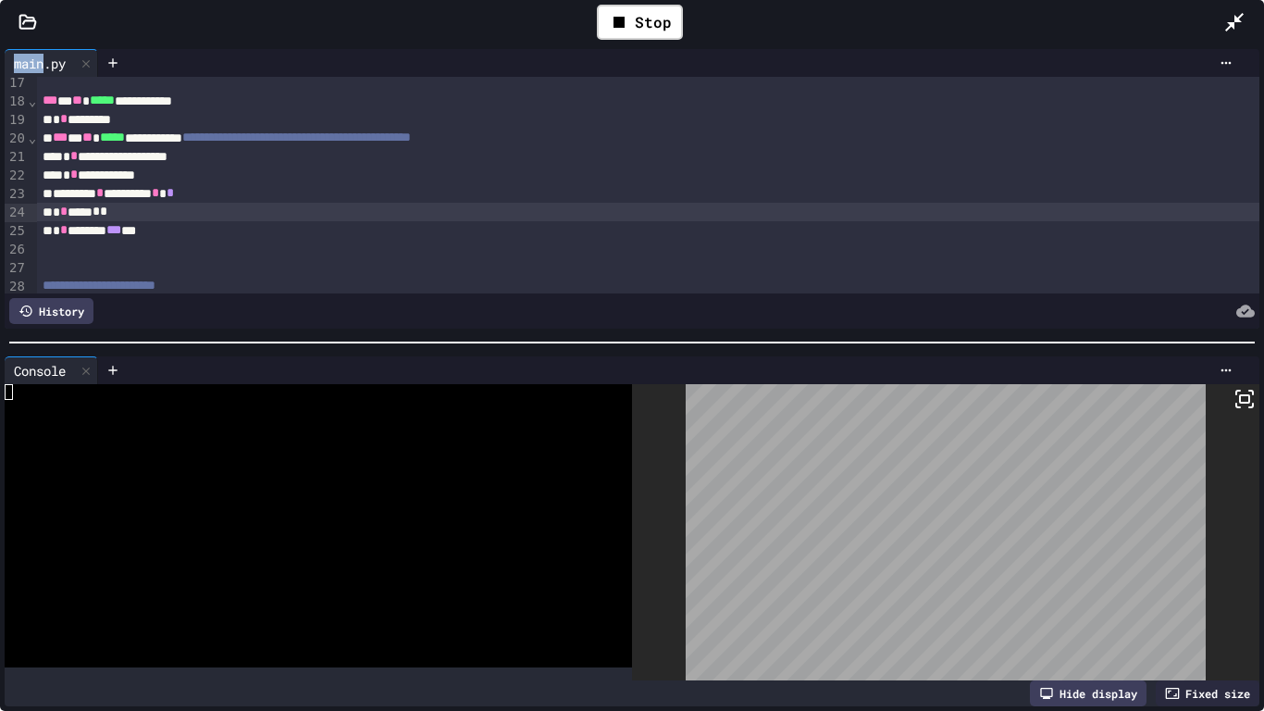
click at [326, 30] on div "Stop" at bounding box center [640, 22] width 1168 height 54
click at [265, 407] on div at bounding box center [309, 408] width 608 height 16
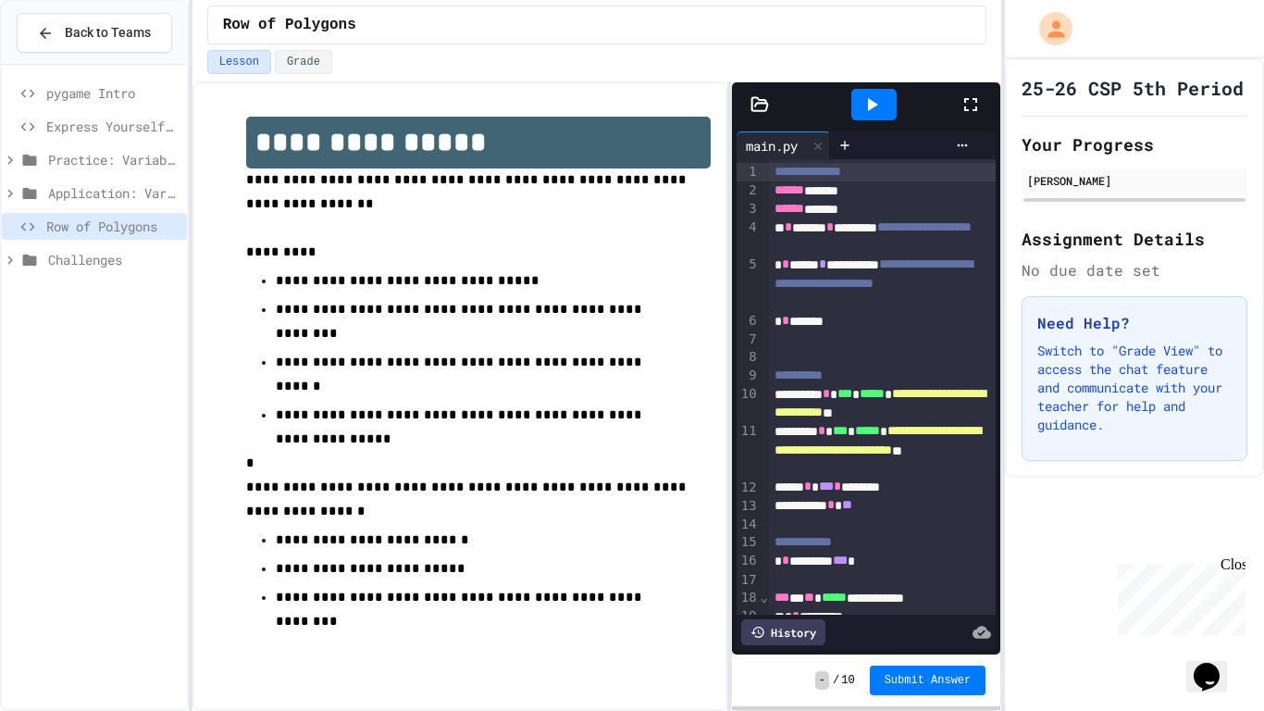
click at [967, 117] on div at bounding box center [980, 105] width 41 height 50
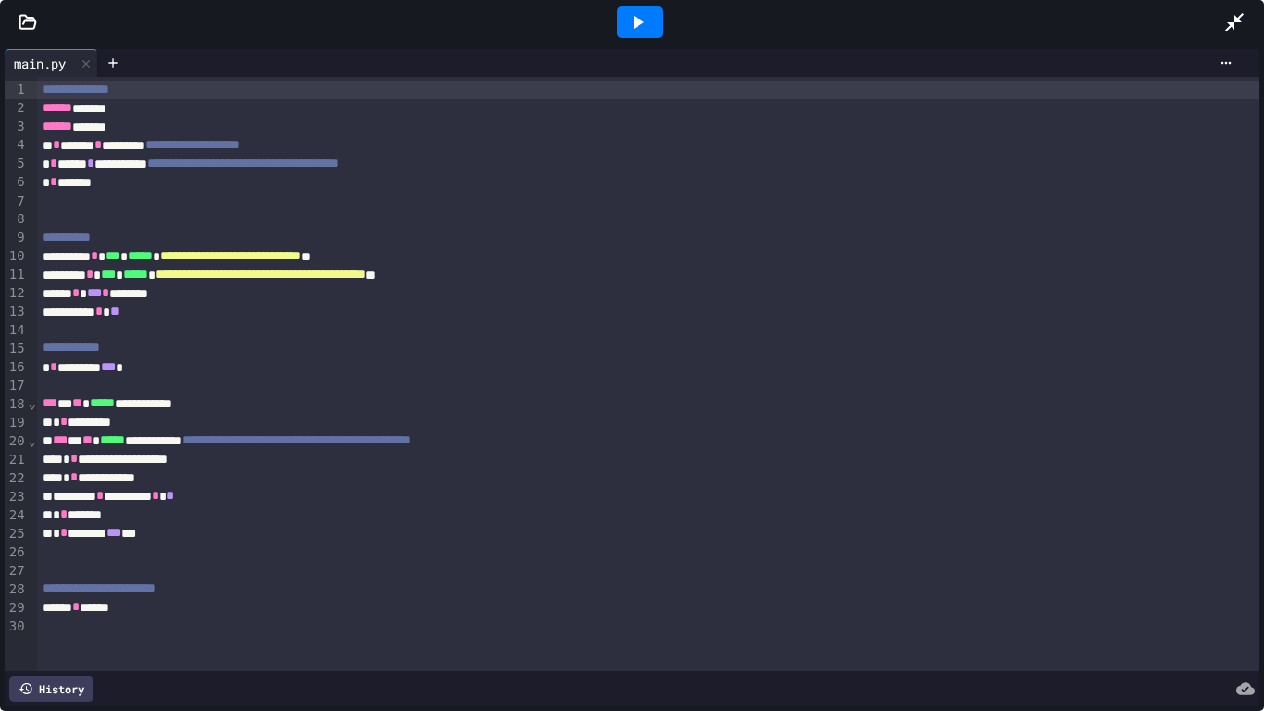
click at [632, 35] on div at bounding box center [639, 21] width 45 height 31
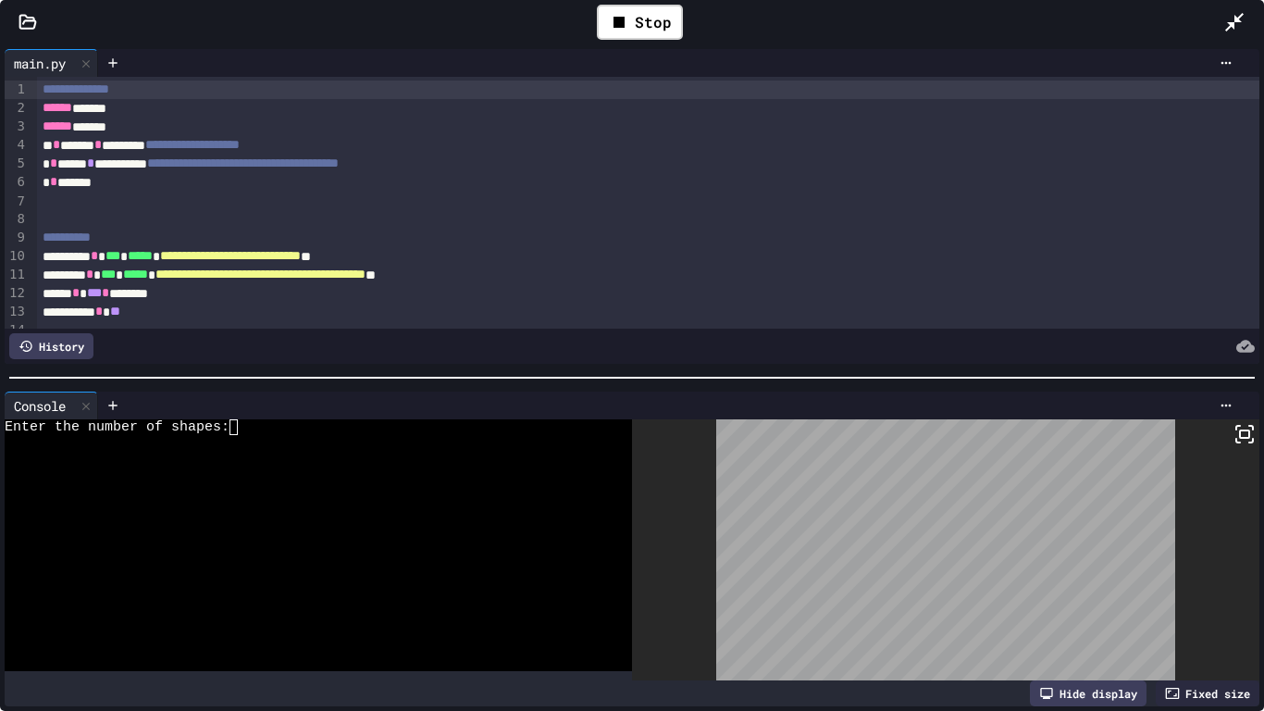
click at [456, 440] on div at bounding box center [309, 443] width 608 height 16
click at [1242, 440] on icon at bounding box center [1245, 434] width 22 height 22
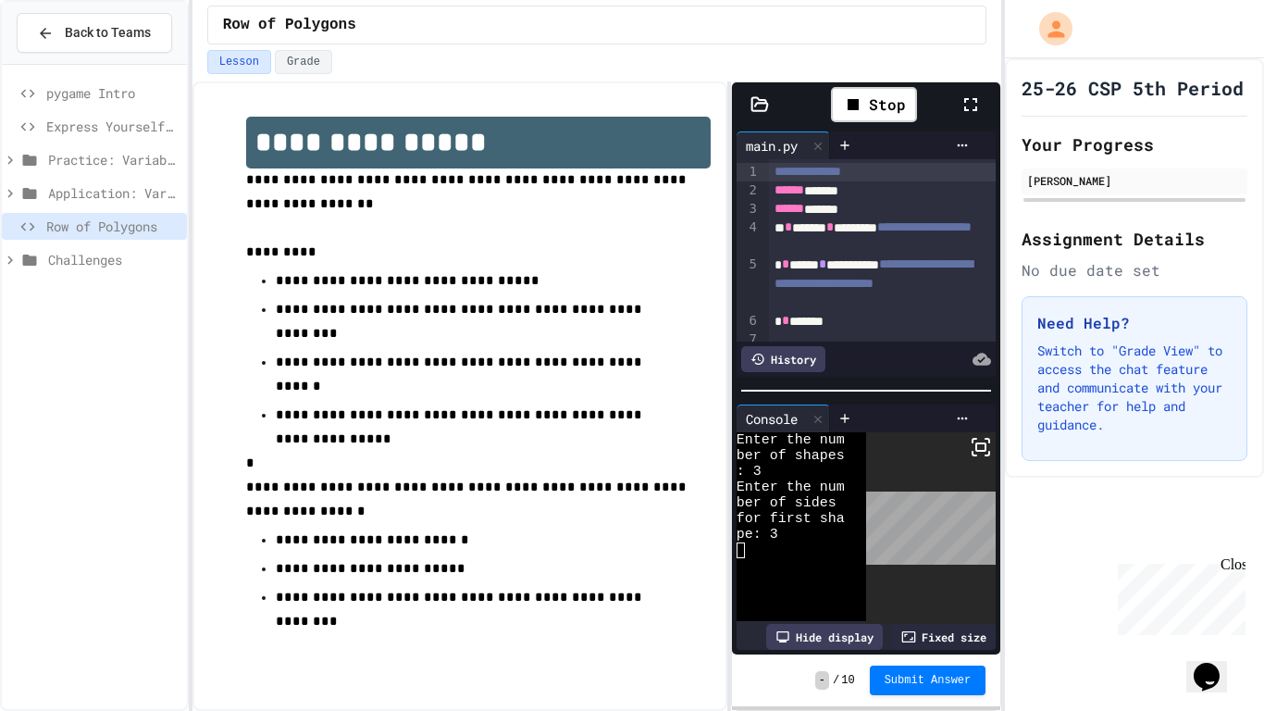
click at [965, 99] on icon at bounding box center [971, 104] width 13 height 13
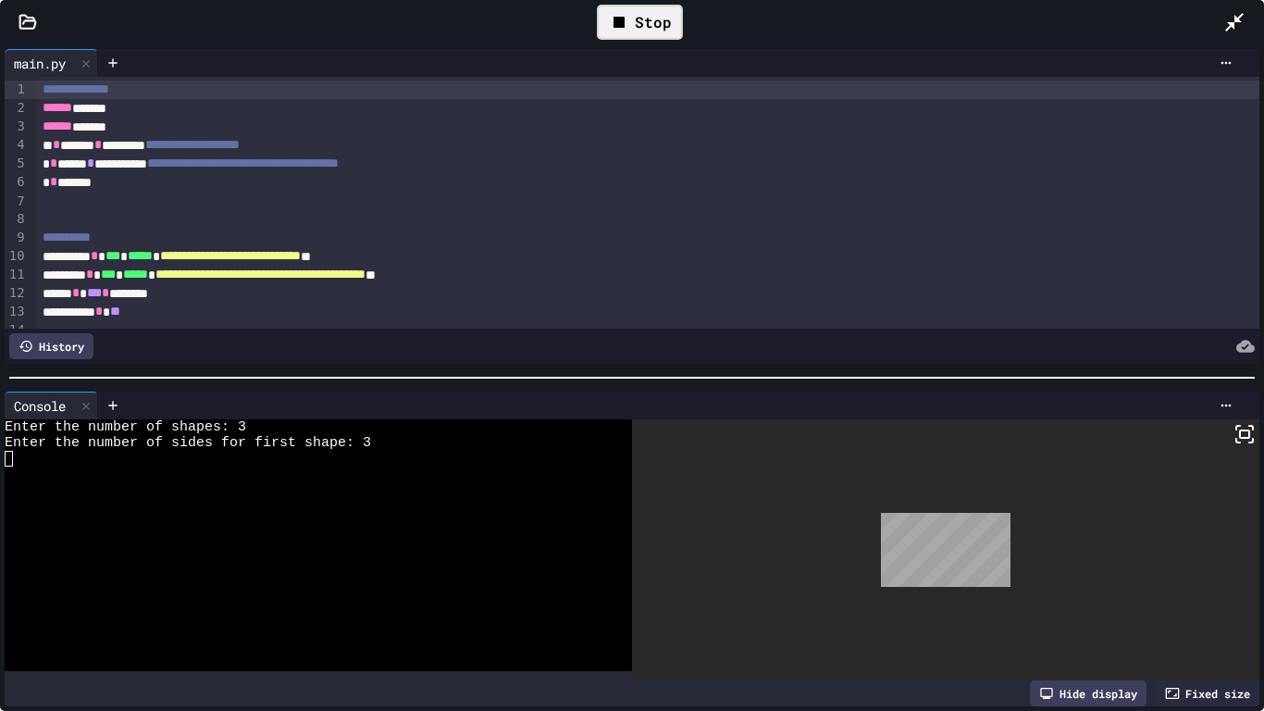
click at [647, 12] on div "Stop" at bounding box center [640, 22] width 86 height 35
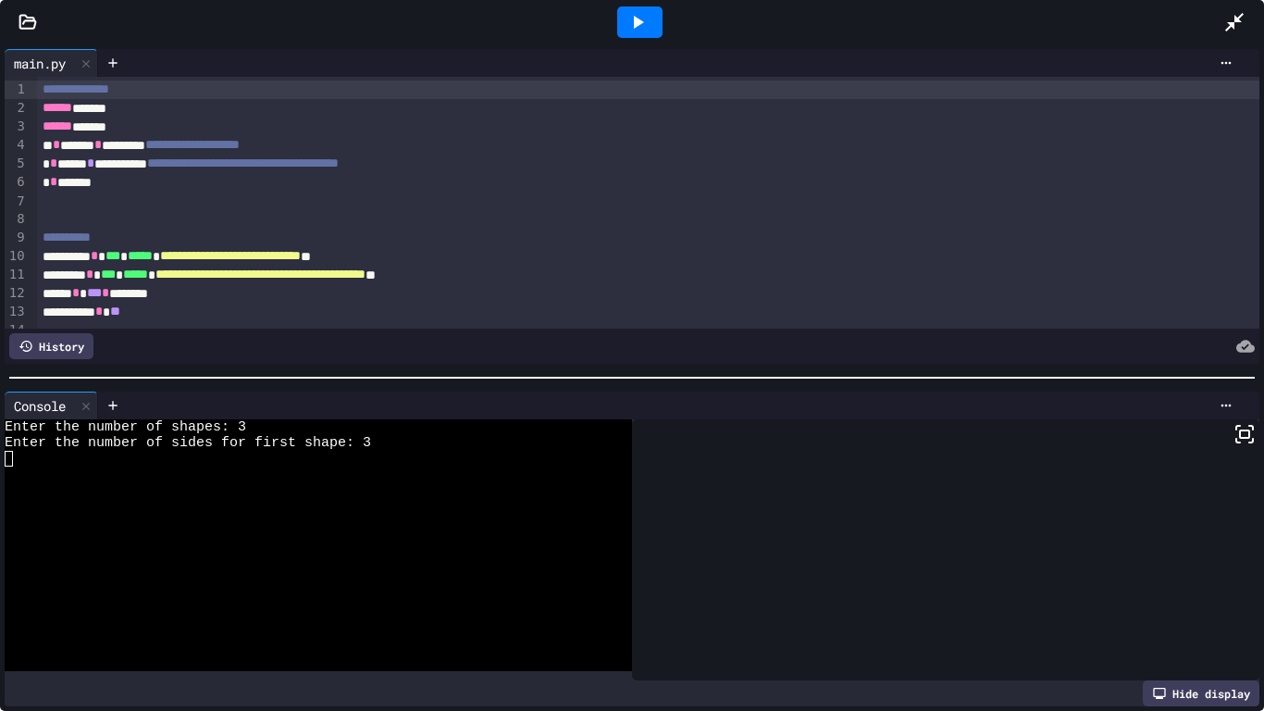
click at [647, 12] on icon at bounding box center [638, 22] width 22 height 22
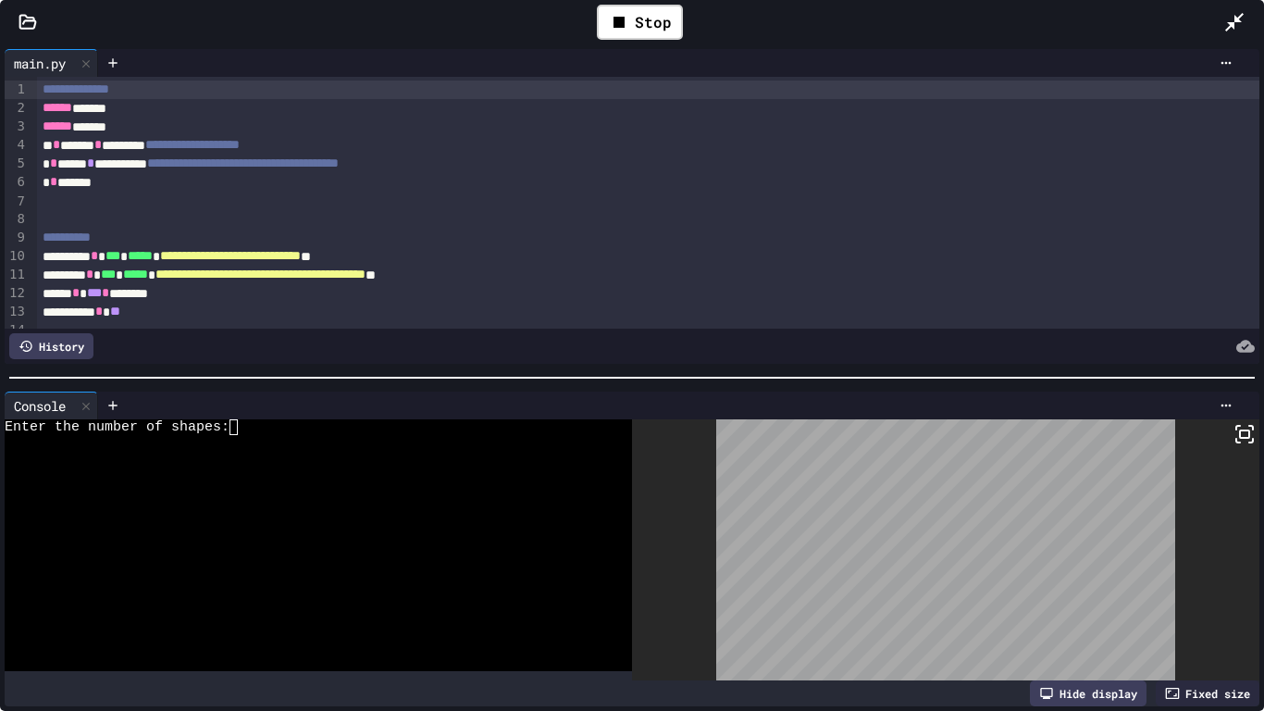
click at [322, 429] on div "Enter the number of shapes:" at bounding box center [309, 427] width 608 height 16
click at [1235, 20] on icon at bounding box center [1235, 22] width 19 height 19
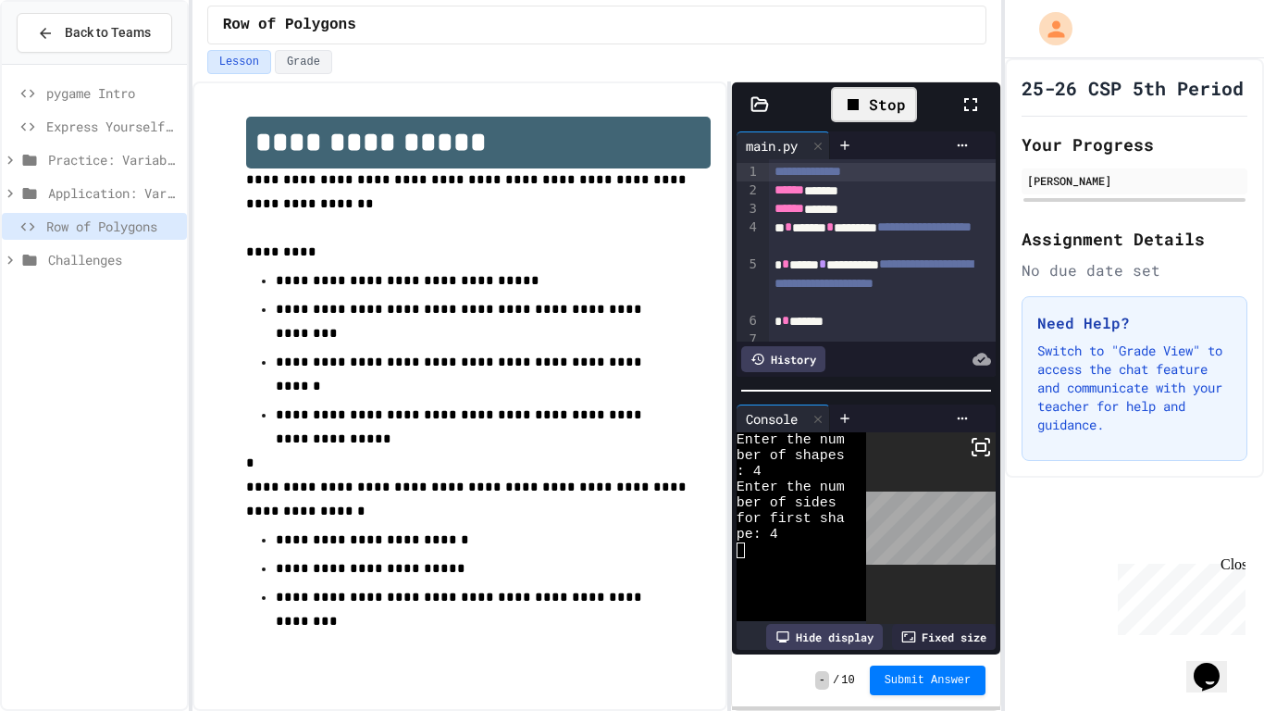
click at [868, 100] on div "Stop" at bounding box center [874, 104] width 86 height 35
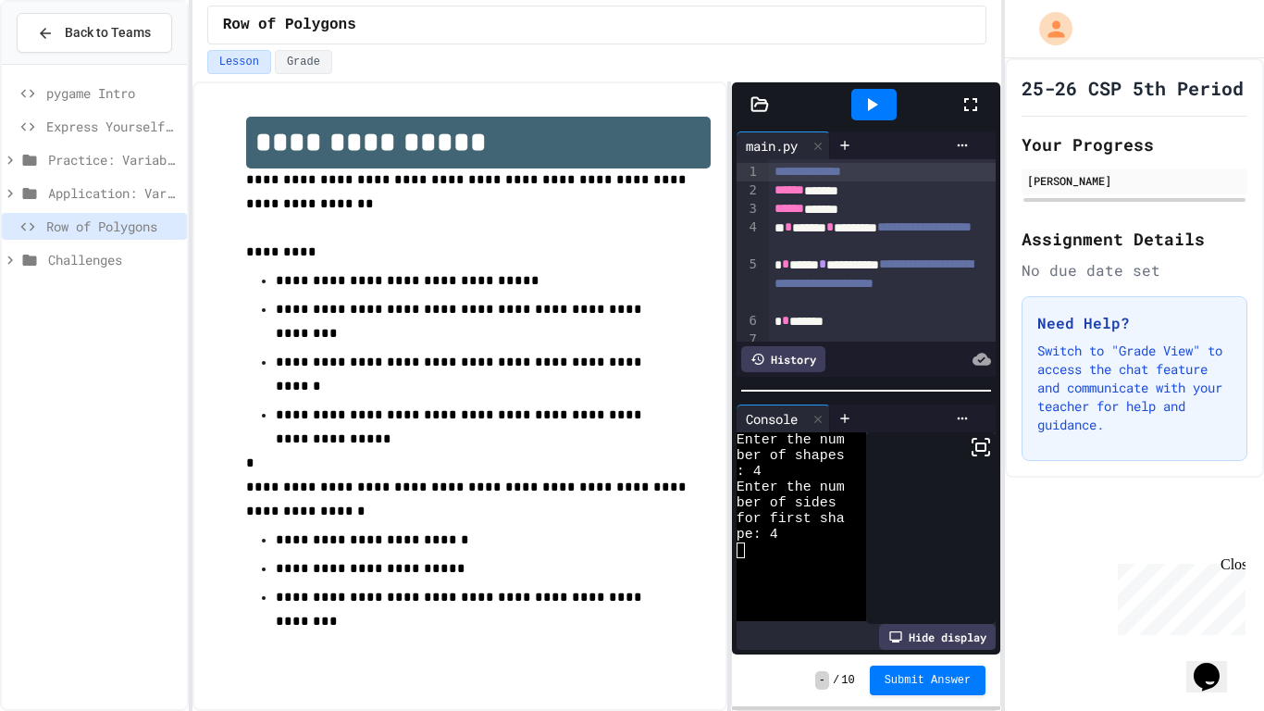
click at [962, 108] on icon at bounding box center [971, 104] width 22 height 22
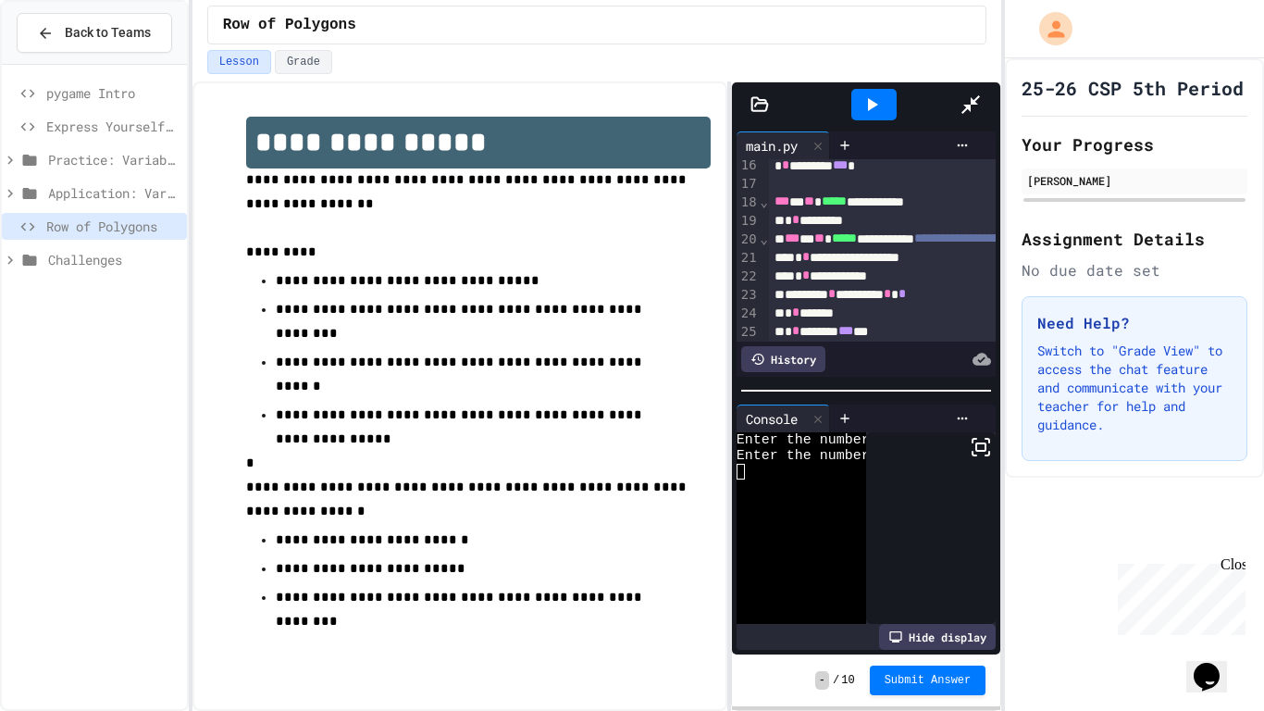
scroll to position [281, 0]
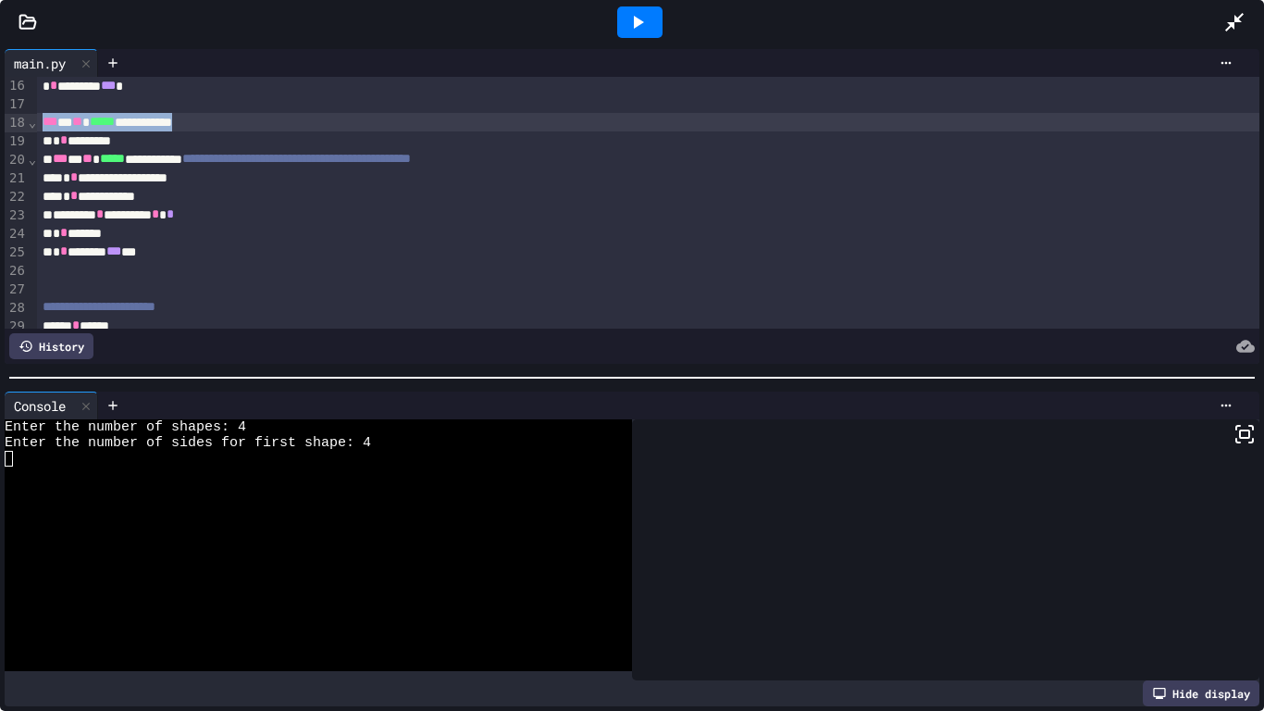
drag, startPoint x: 255, startPoint y: 118, endPoint x: 2, endPoint y: 124, distance: 253.7
click at [2, 124] on div "**********" at bounding box center [632, 206] width 1264 height 324
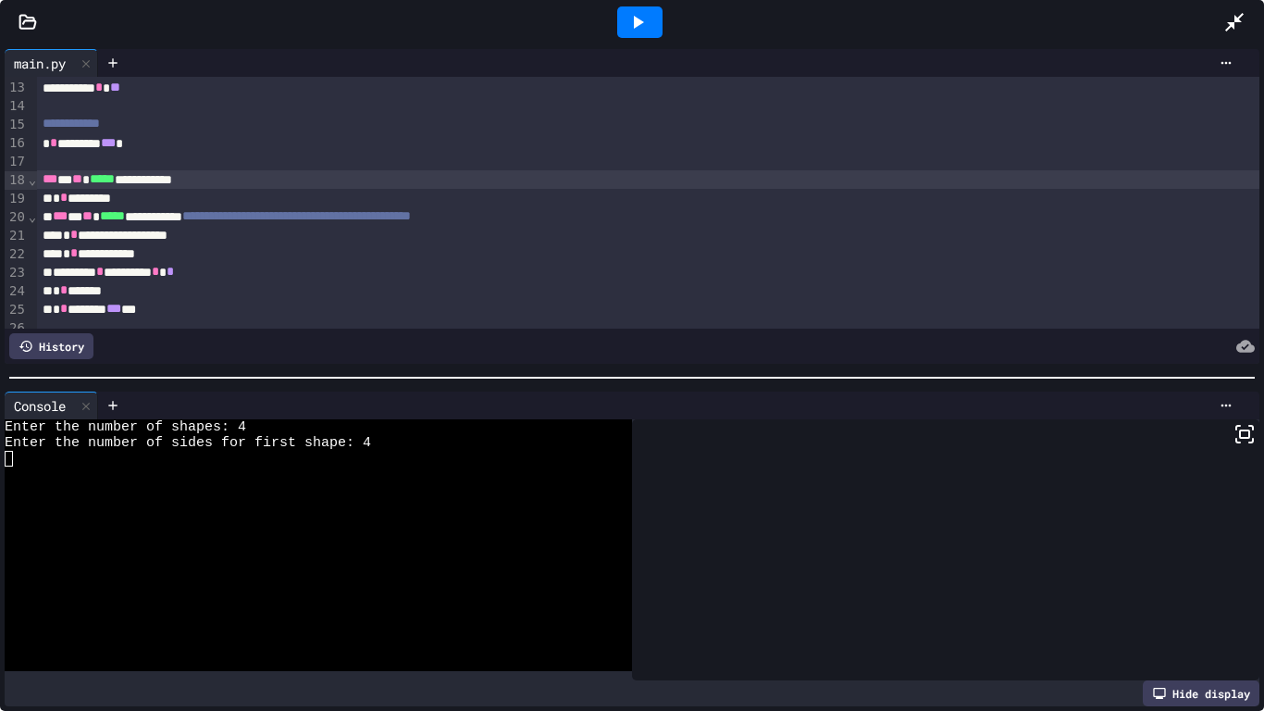
scroll to position [225, 0]
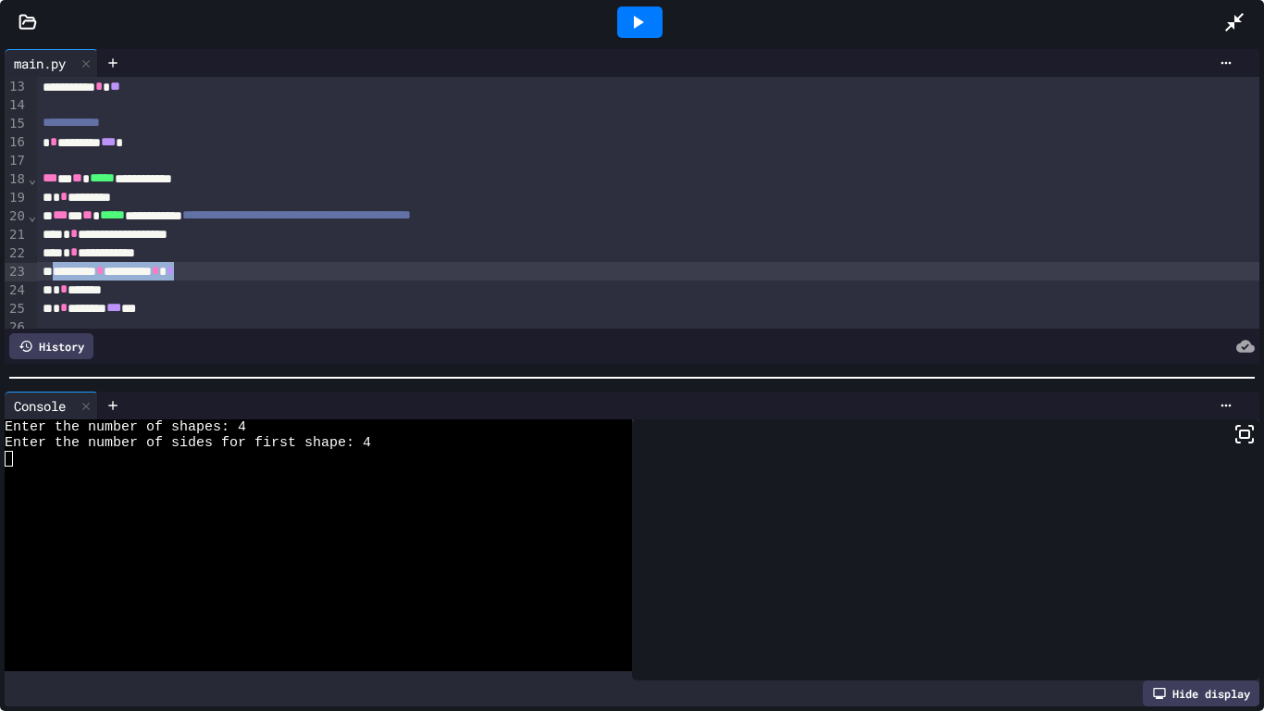
drag, startPoint x: 55, startPoint y: 269, endPoint x: 294, endPoint y: 271, distance: 239.8
click at [294, 271] on div "******** * ******** * *" at bounding box center [649, 271] width 1224 height 19
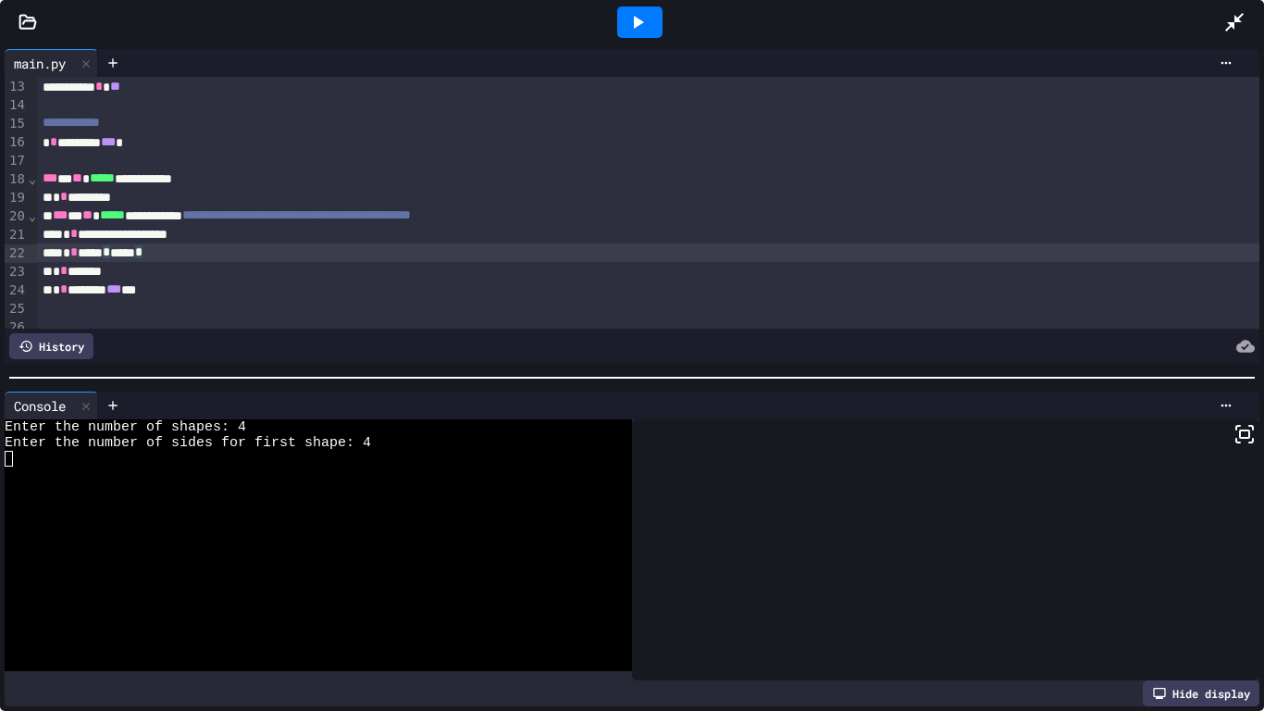
click at [149, 154] on div at bounding box center [649, 161] width 1224 height 19
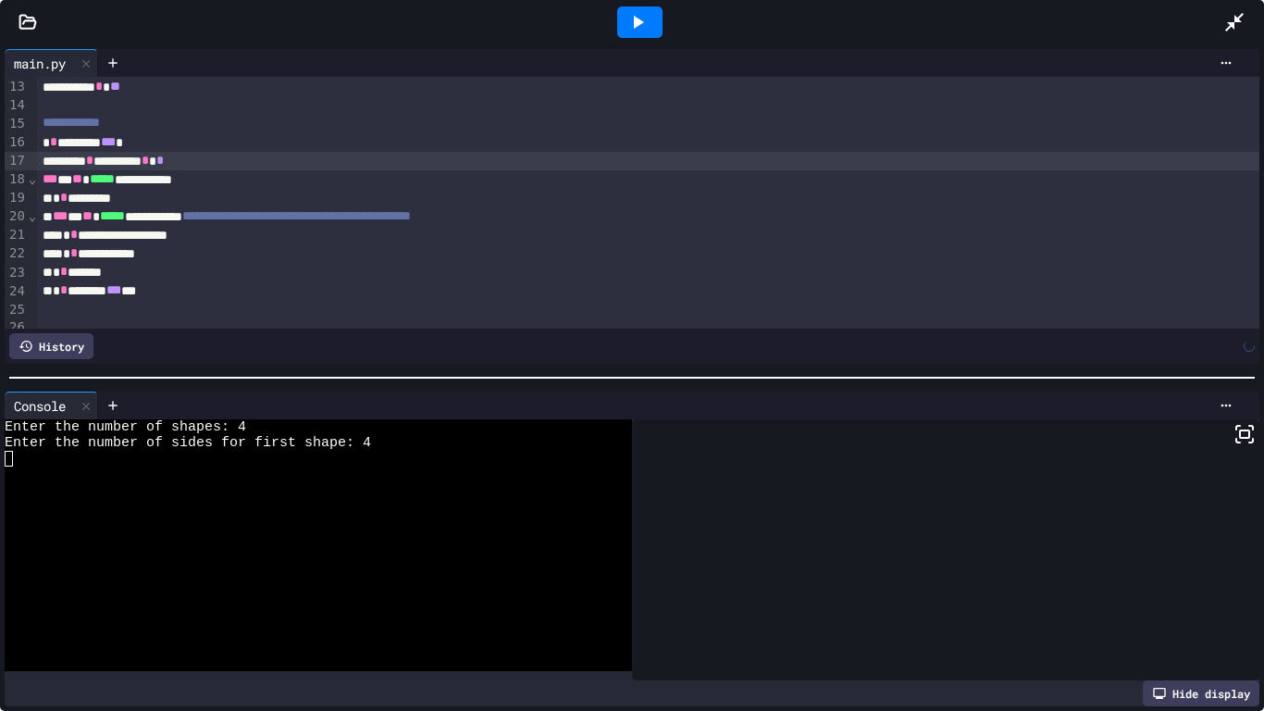
click at [645, 16] on icon at bounding box center [638, 22] width 22 height 22
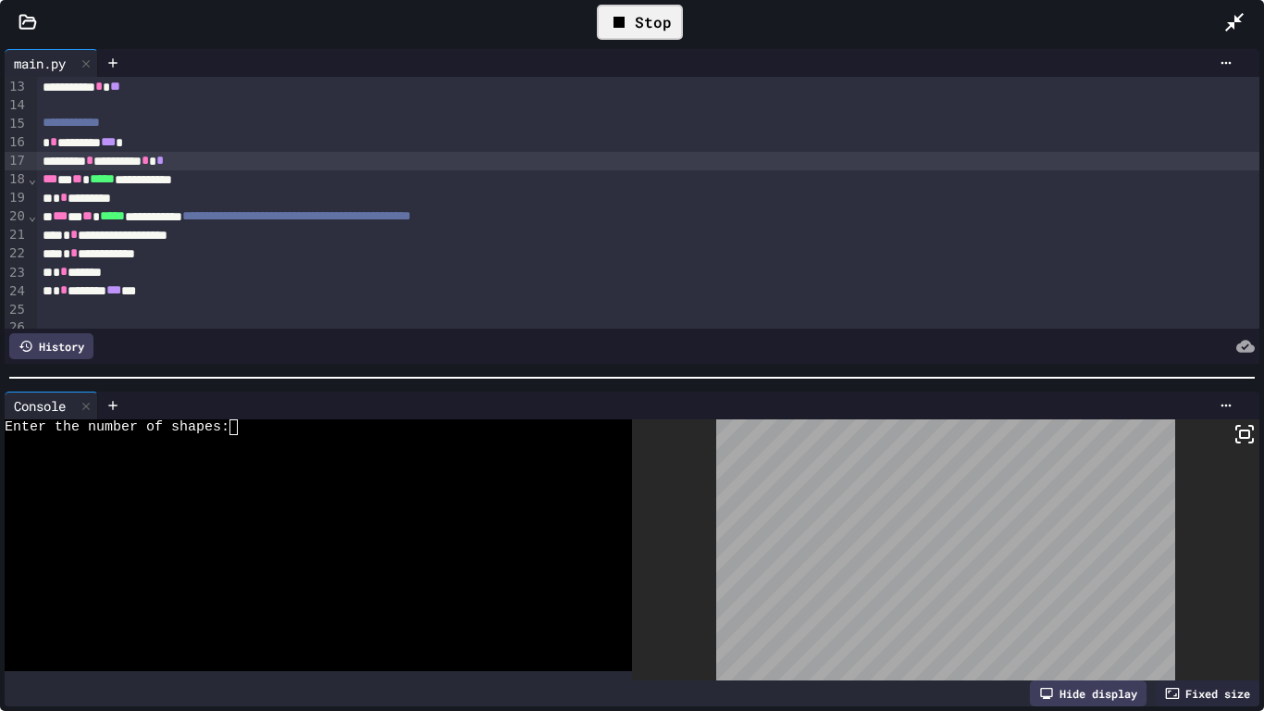
click at [469, 427] on div "Enter the number of shapes:" at bounding box center [309, 427] width 608 height 16
click at [1249, 430] on rect at bounding box center [1244, 433] width 9 height 7
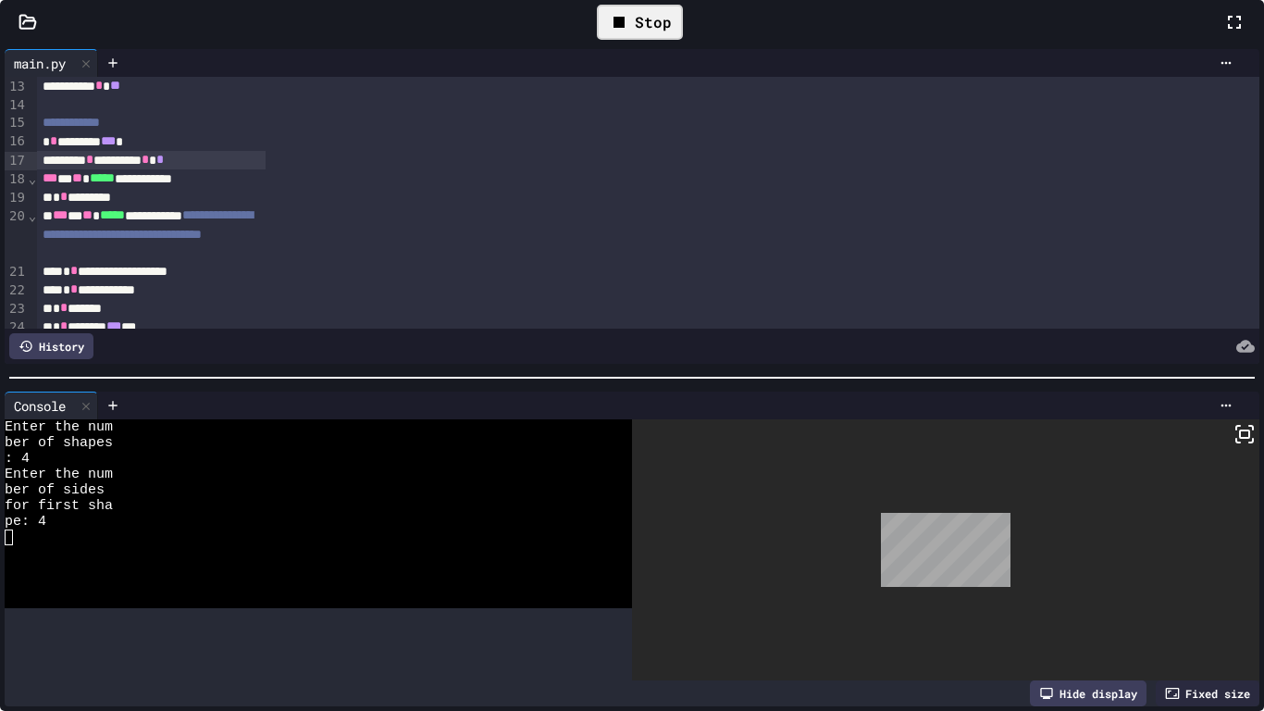
click at [683, 40] on div "Stop" at bounding box center [640, 22] width 86 height 35
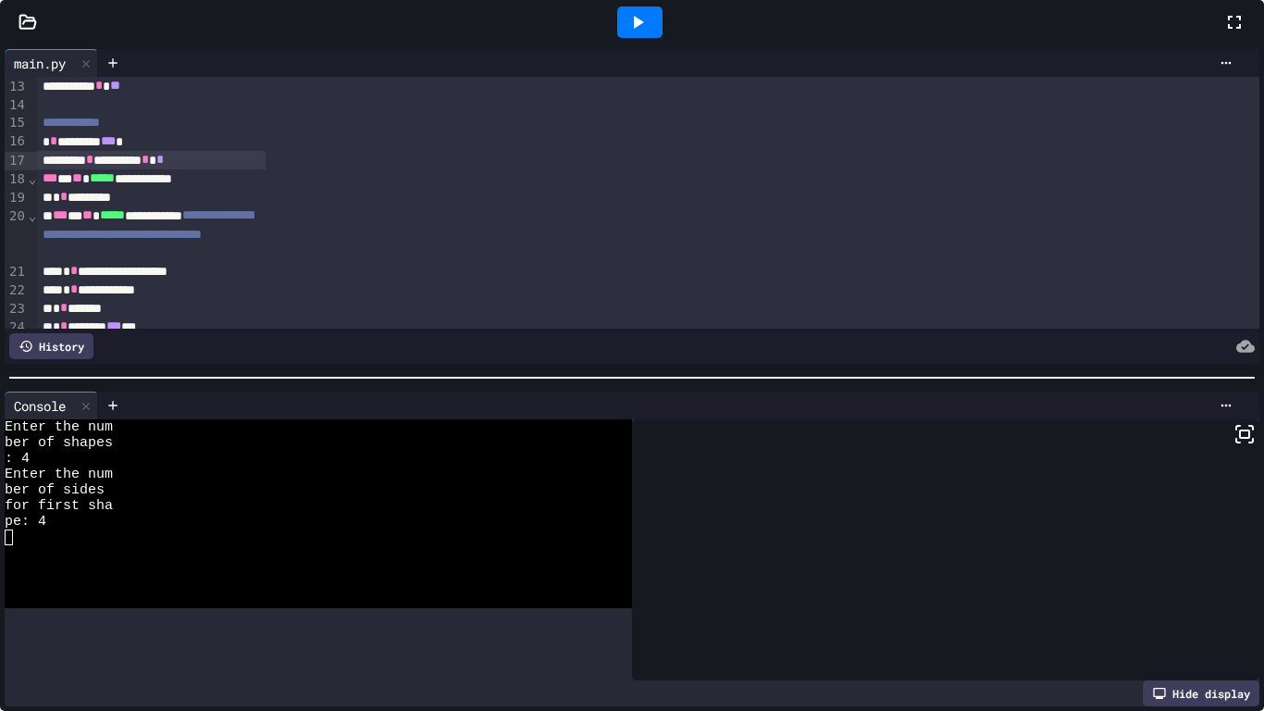
click at [1224, 33] on icon at bounding box center [1235, 22] width 22 height 22
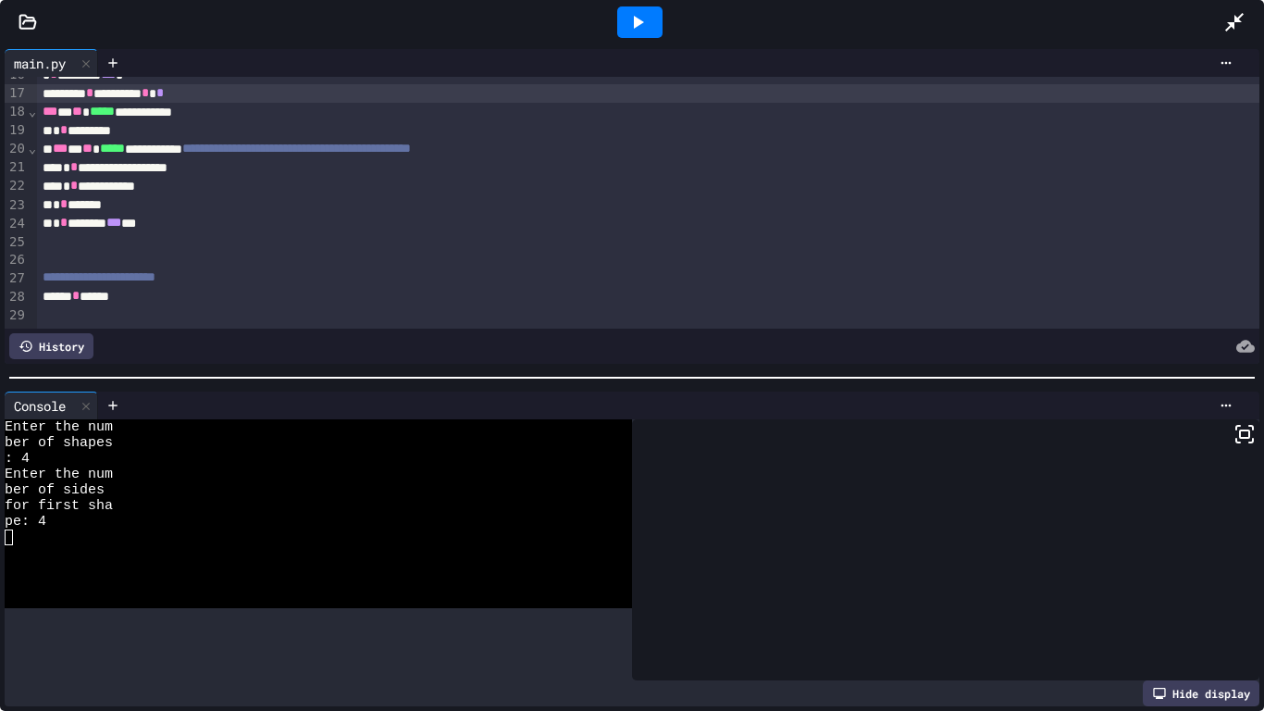
scroll to position [225, 0]
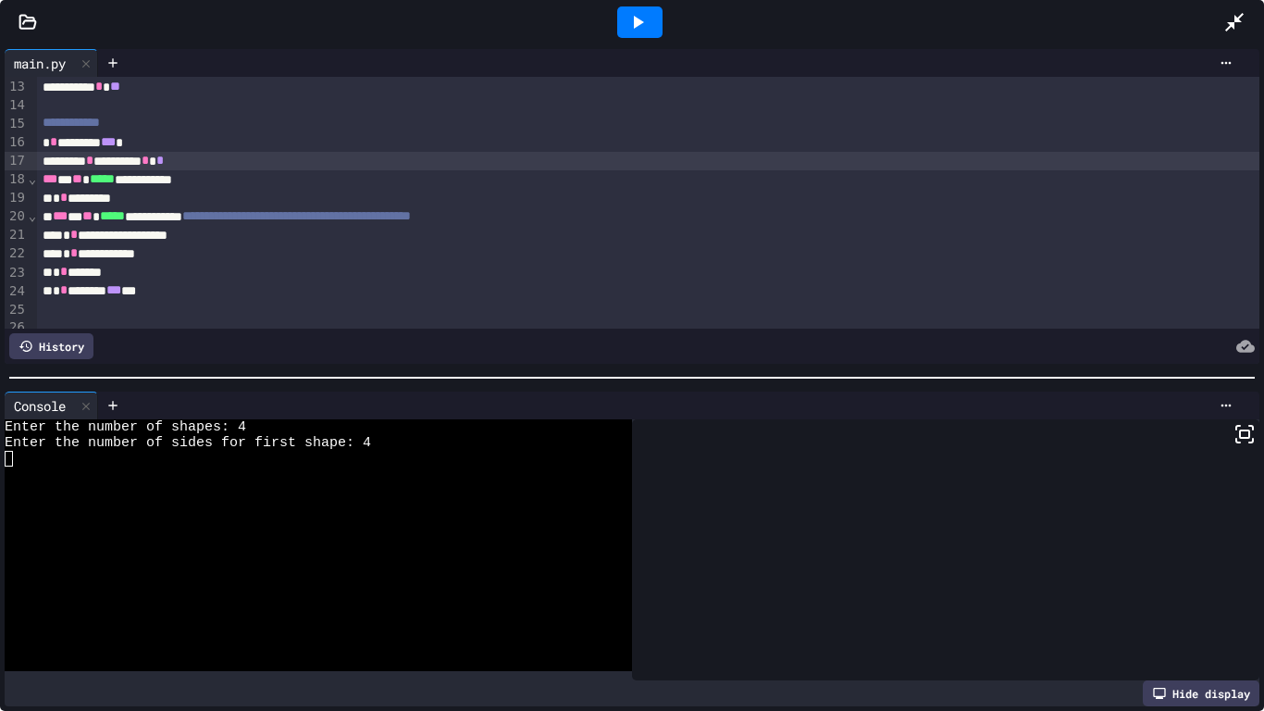
click at [235, 198] on div "* * *********" at bounding box center [649, 198] width 1224 height 19
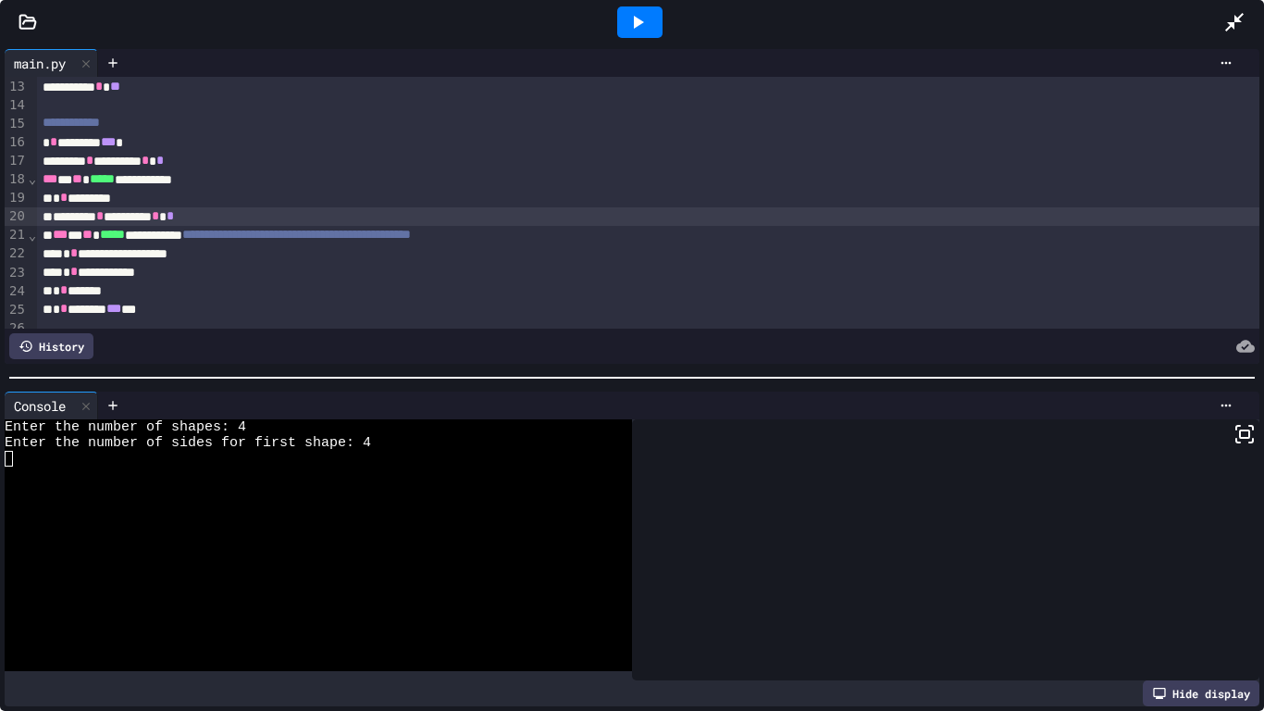
click at [661, 14] on div at bounding box center [639, 21] width 45 height 31
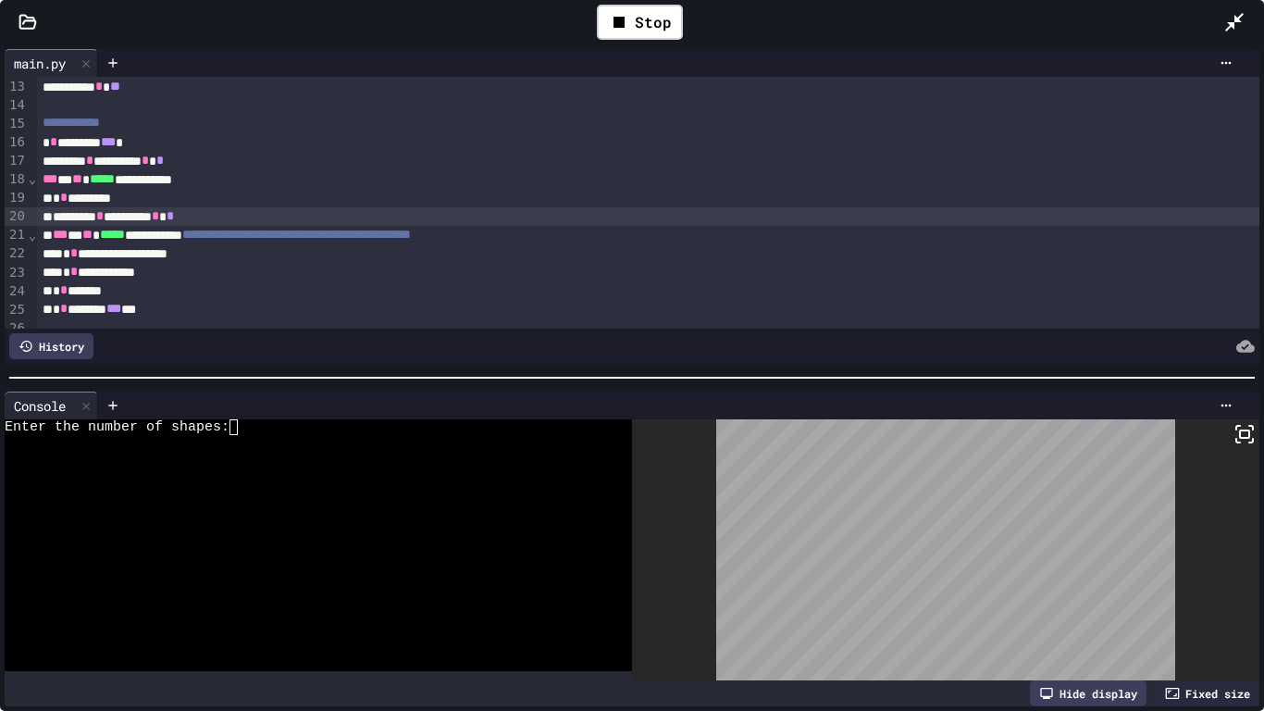
click at [388, 440] on div at bounding box center [309, 443] width 608 height 16
click at [1249, 432] on rect at bounding box center [1244, 433] width 9 height 7
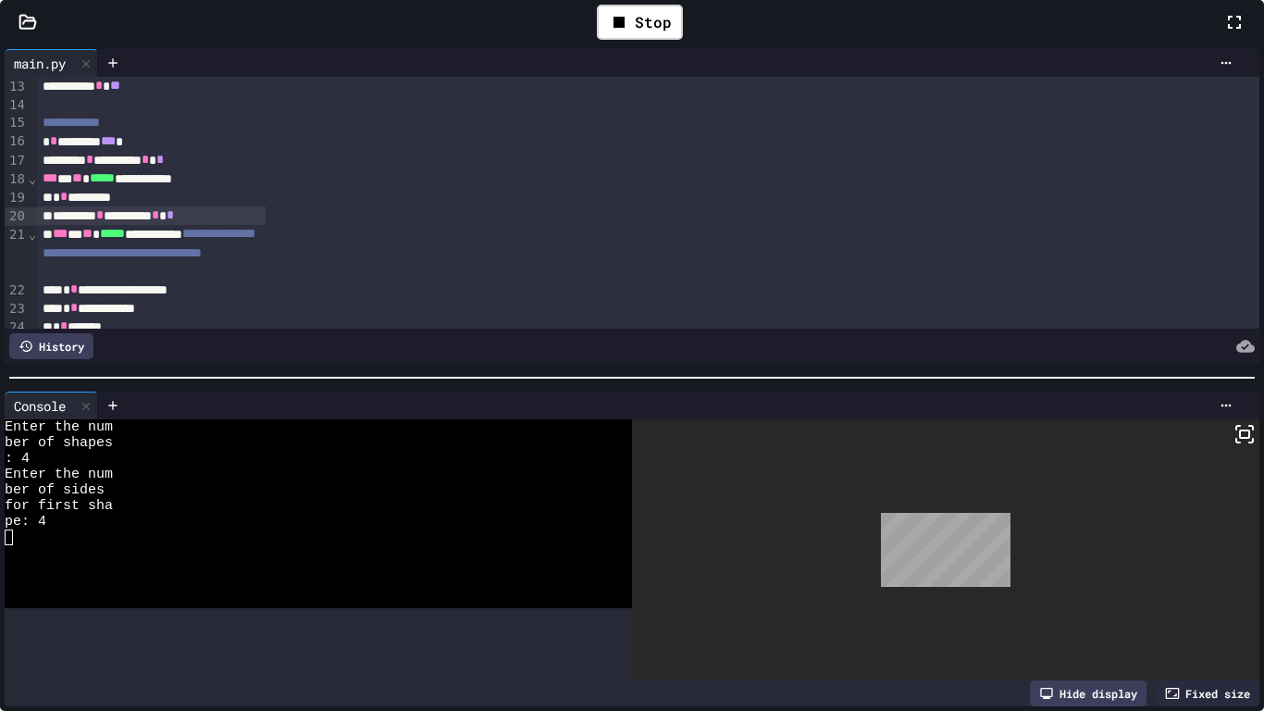
click at [1224, 33] on icon at bounding box center [1235, 22] width 22 height 22
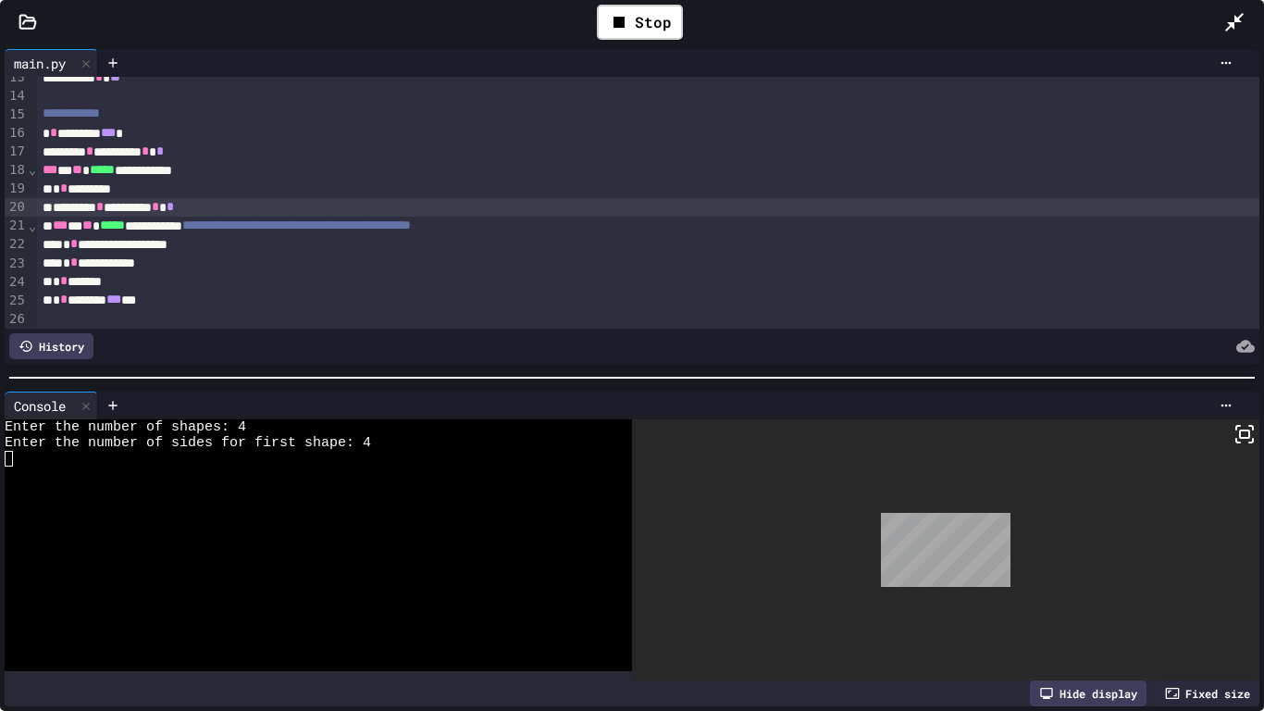
scroll to position [237, 0]
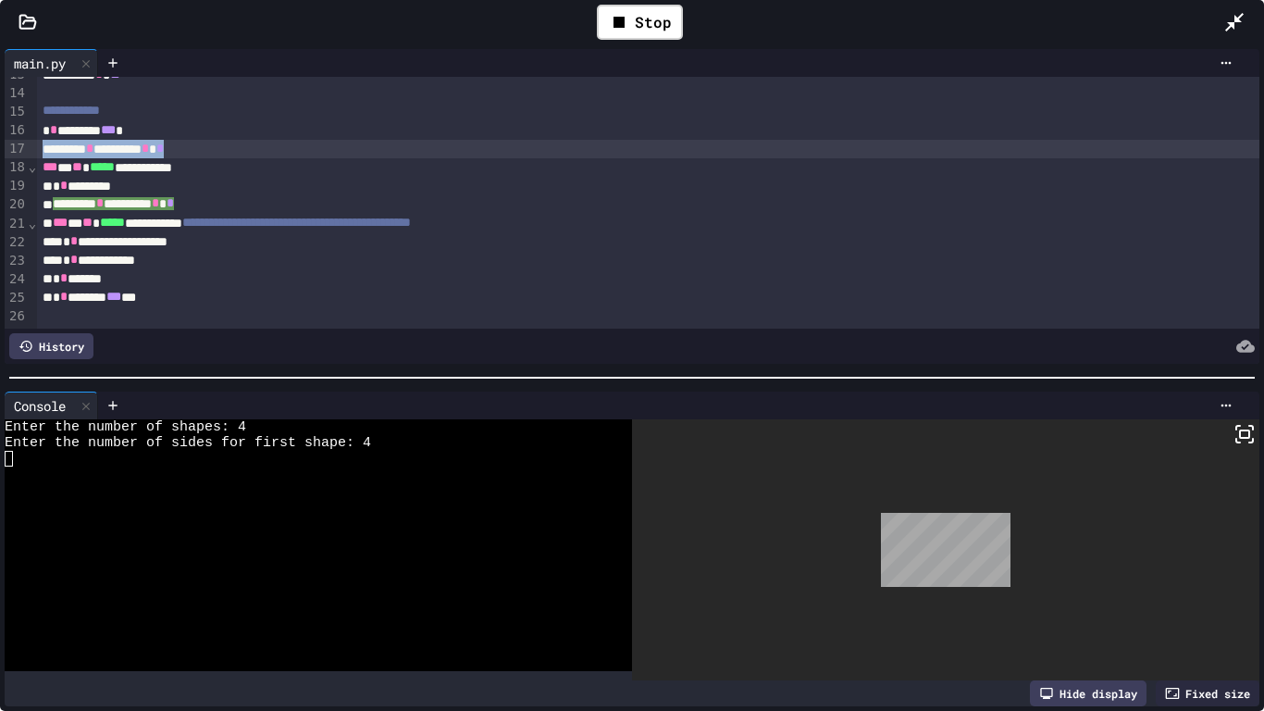
drag, startPoint x: 222, startPoint y: 147, endPoint x: 5, endPoint y: 144, distance: 217.6
click at [5, 144] on div "**********" at bounding box center [632, 203] width 1255 height 252
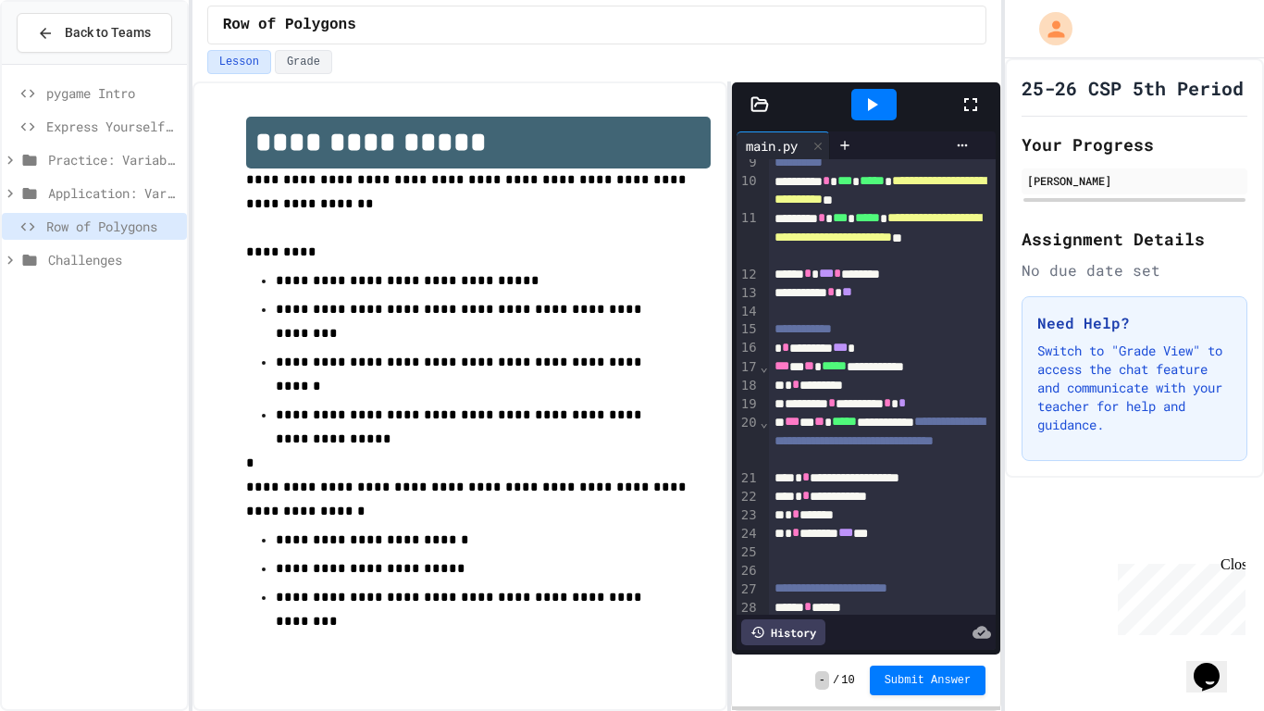
scroll to position [208, 0]
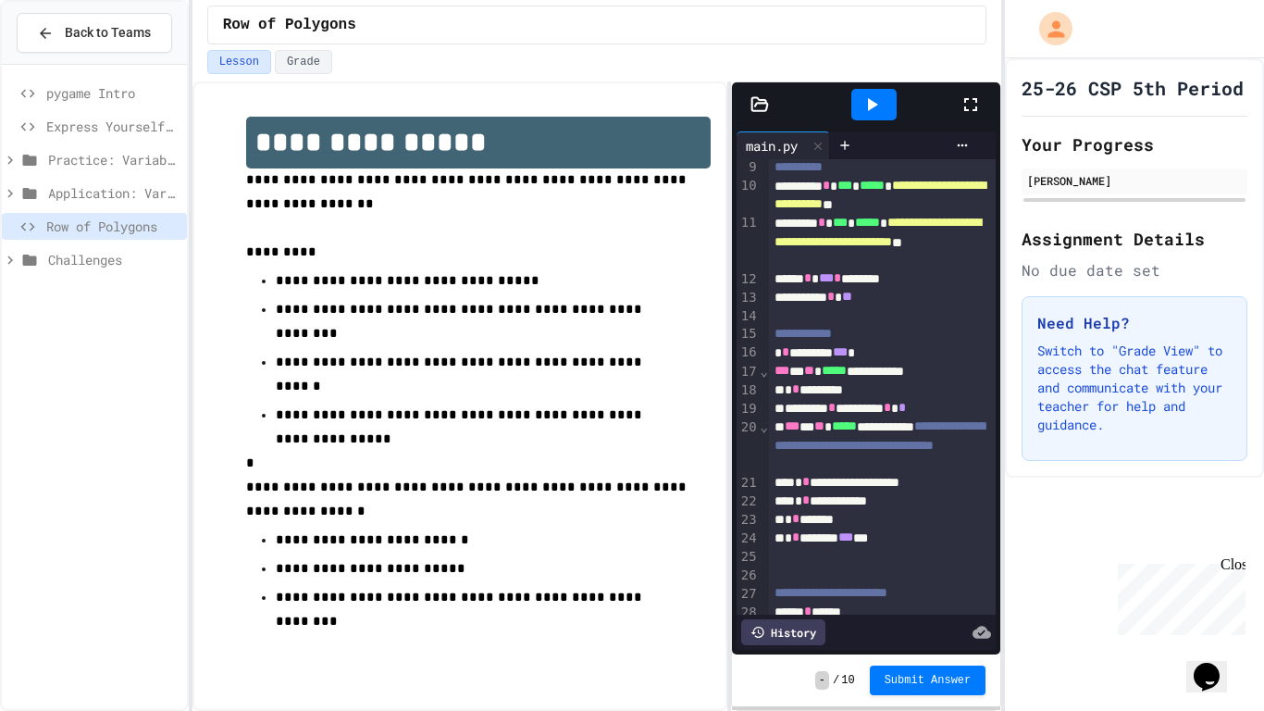
click at [960, 106] on icon at bounding box center [971, 104] width 22 height 22
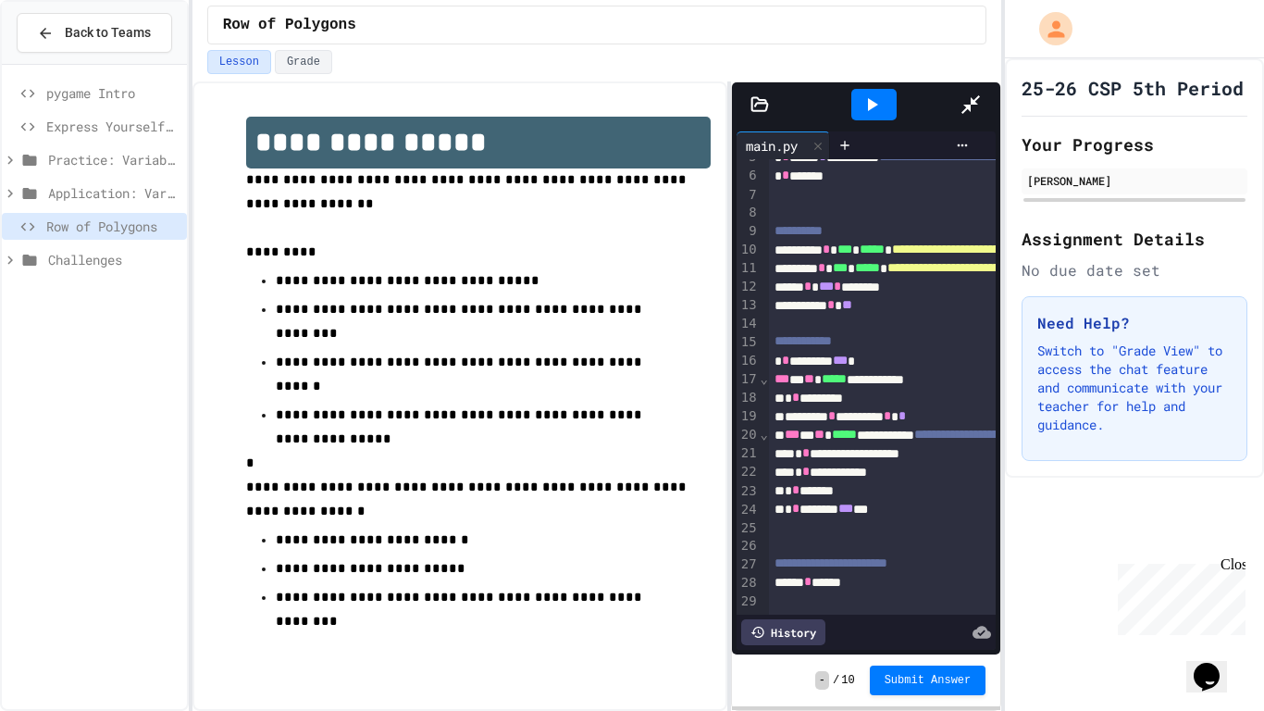
scroll to position [0, 0]
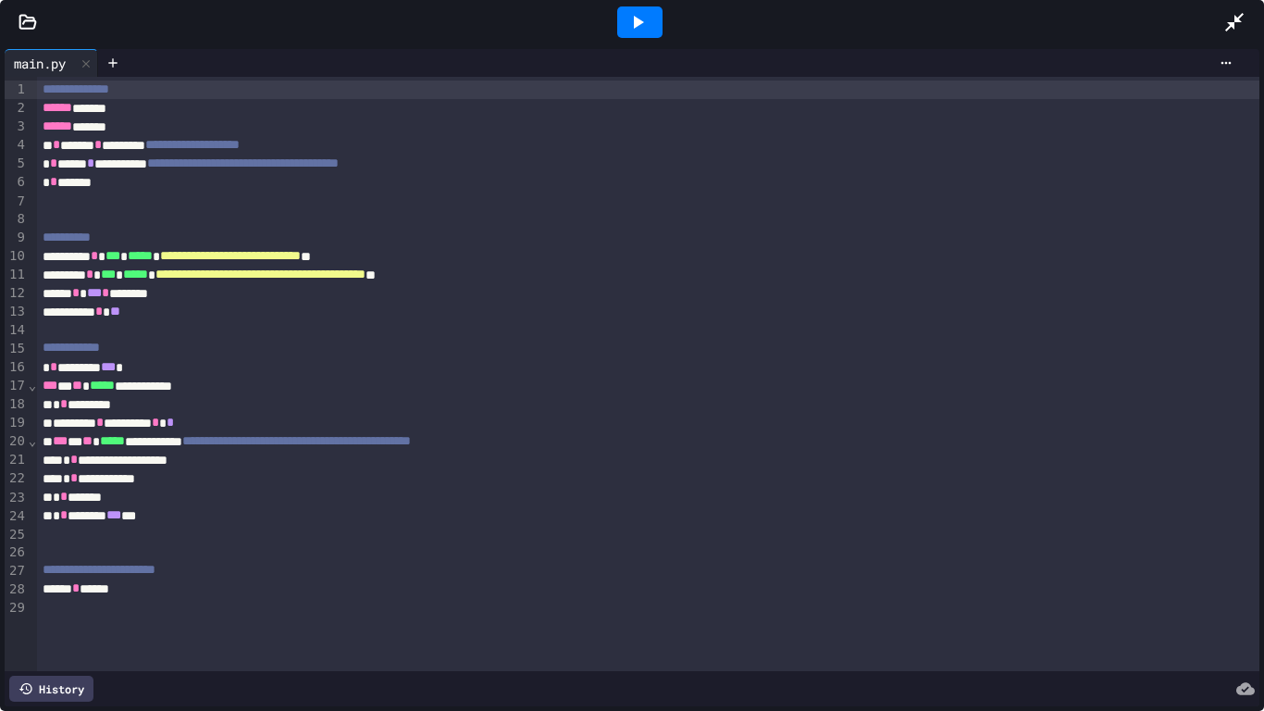
click at [276, 344] on div "**********" at bounding box center [649, 348] width 1224 height 19
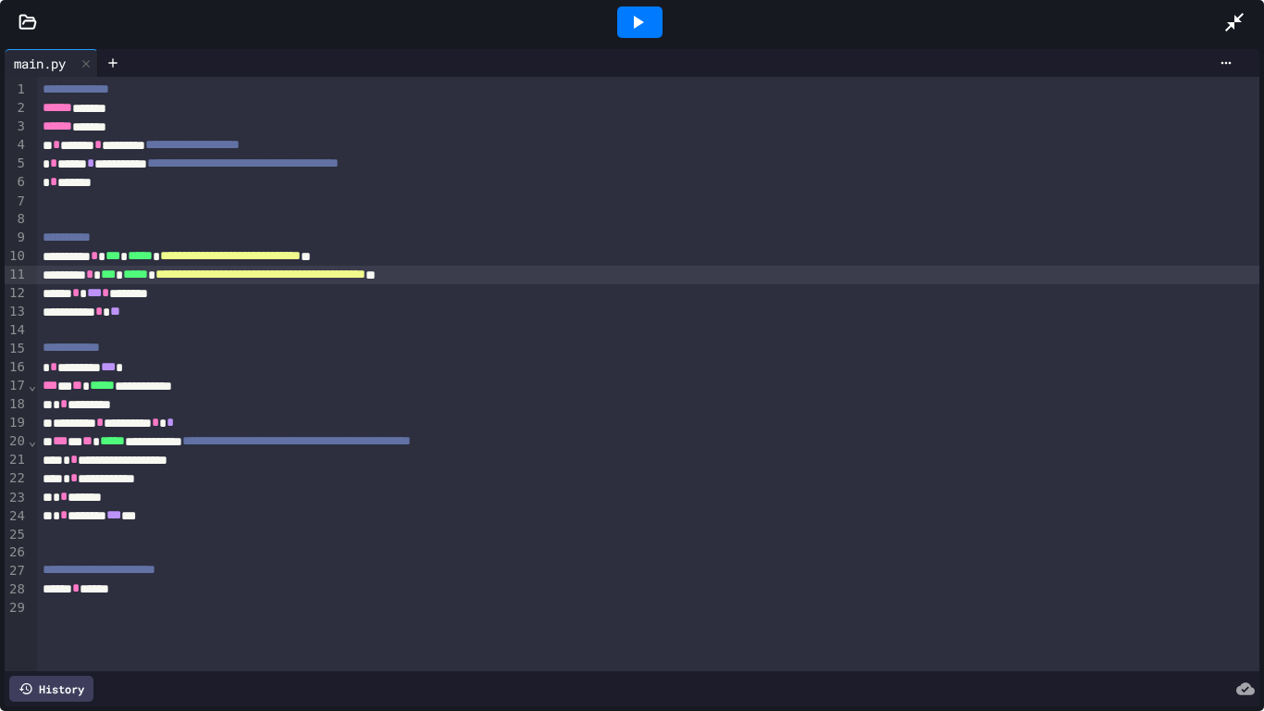
click at [148, 277] on span "*****" at bounding box center [135, 274] width 25 height 13
click at [301, 261] on span "**********" at bounding box center [230, 255] width 141 height 13
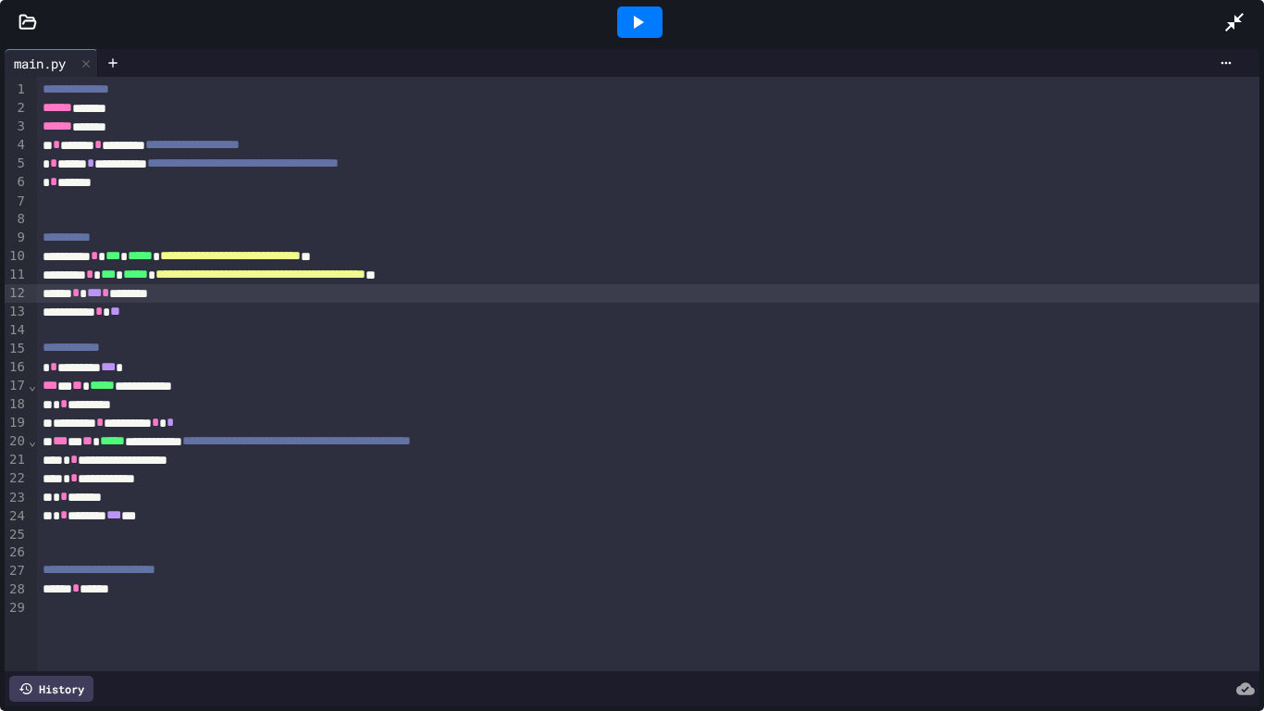
click at [357, 285] on div "***** * *** * ********" at bounding box center [649, 293] width 1224 height 19
click at [462, 311] on div "**********" at bounding box center [649, 312] width 1224 height 19
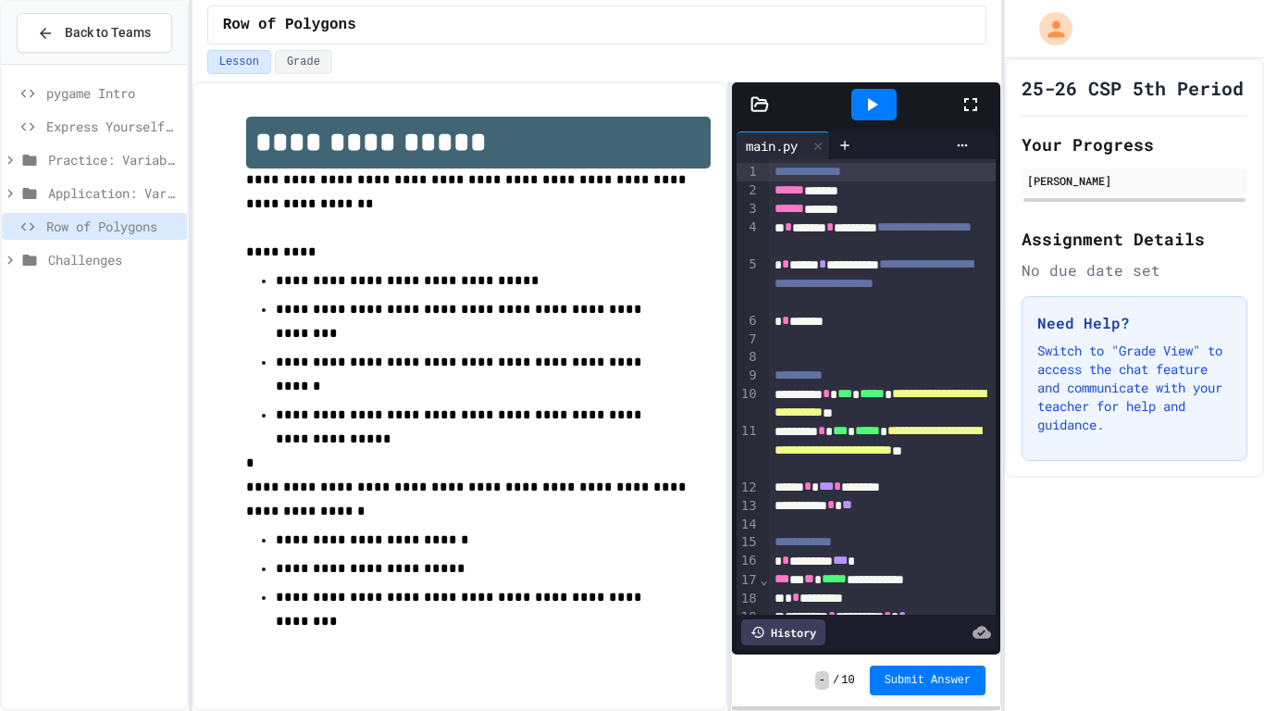
click at [981, 95] on icon at bounding box center [971, 104] width 22 height 22
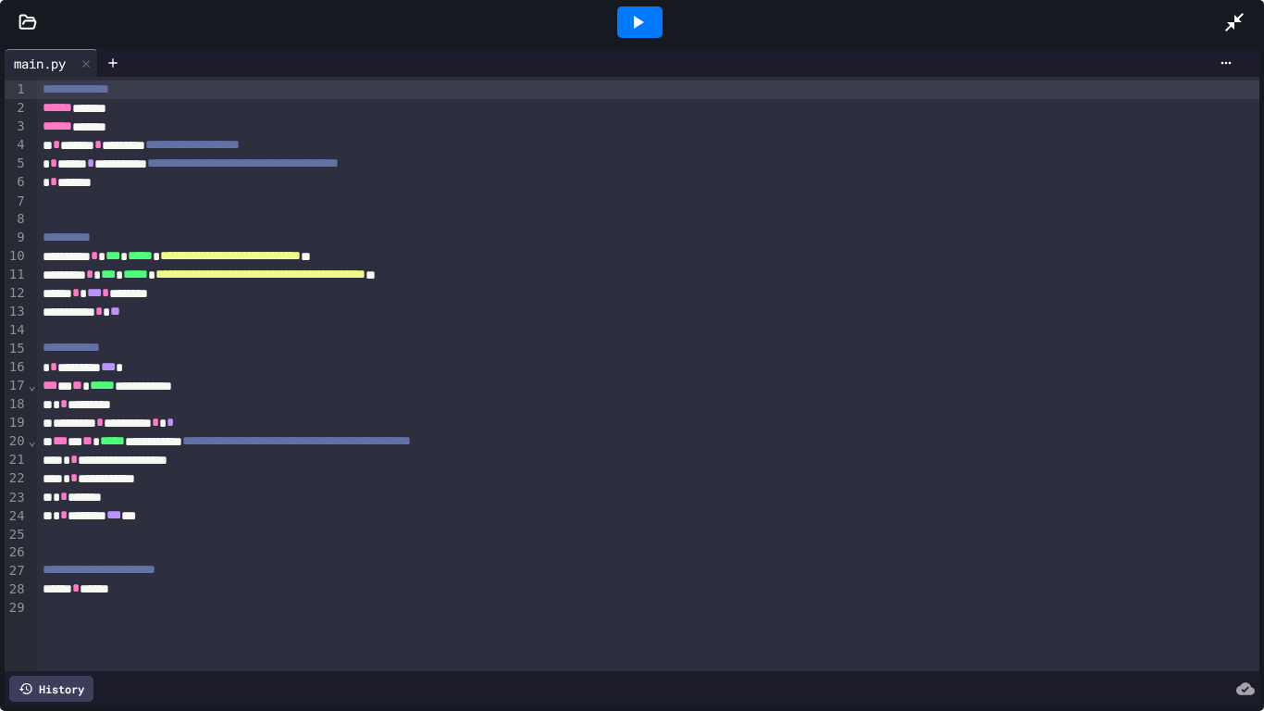
click at [1219, 18] on div at bounding box center [640, 22] width 1168 height 50
click at [1241, 19] on icon at bounding box center [1235, 22] width 22 height 22
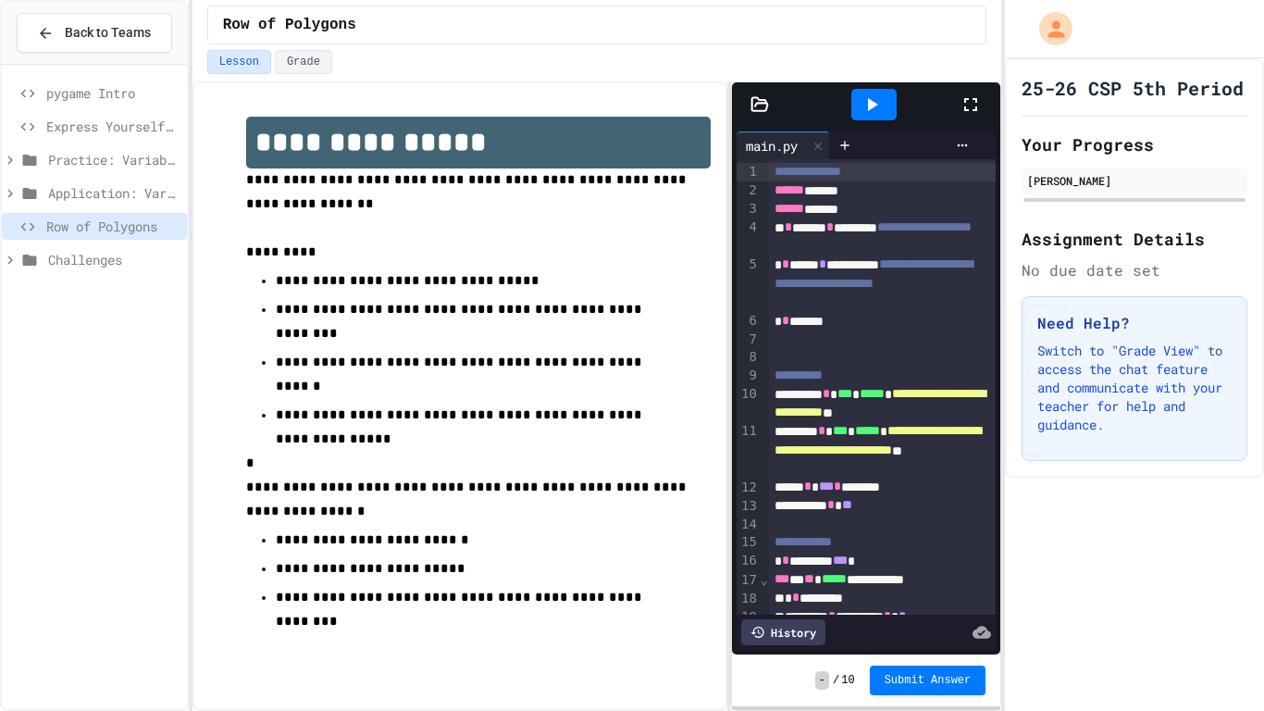
click at [756, 104] on icon at bounding box center [760, 103] width 16 height 13
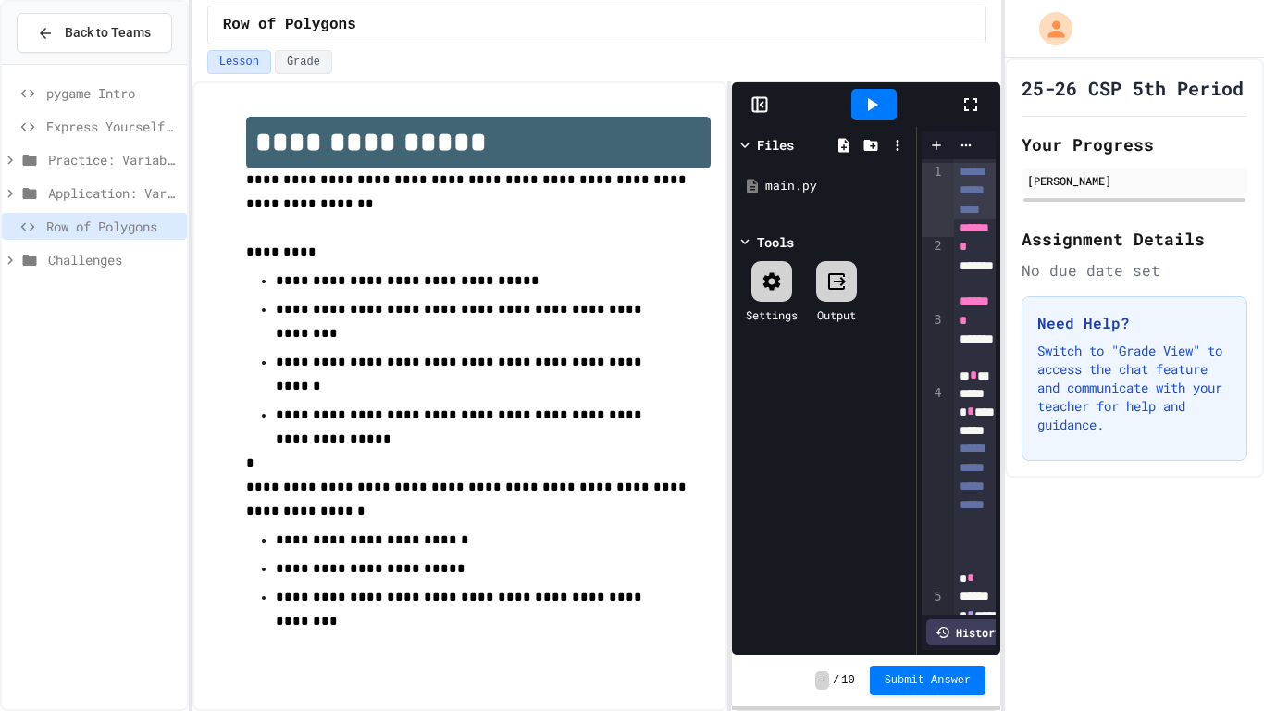
click at [974, 121] on div at bounding box center [980, 105] width 41 height 50
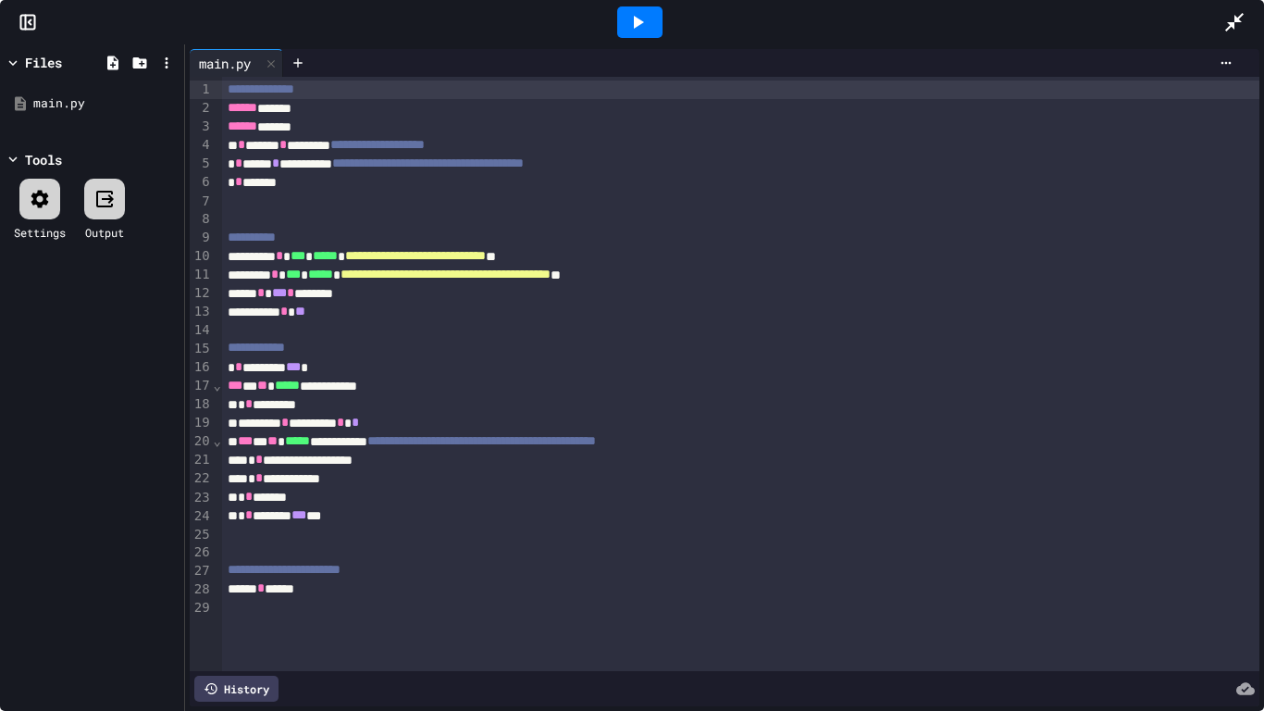
click at [11, 58] on icon at bounding box center [13, 63] width 17 height 17
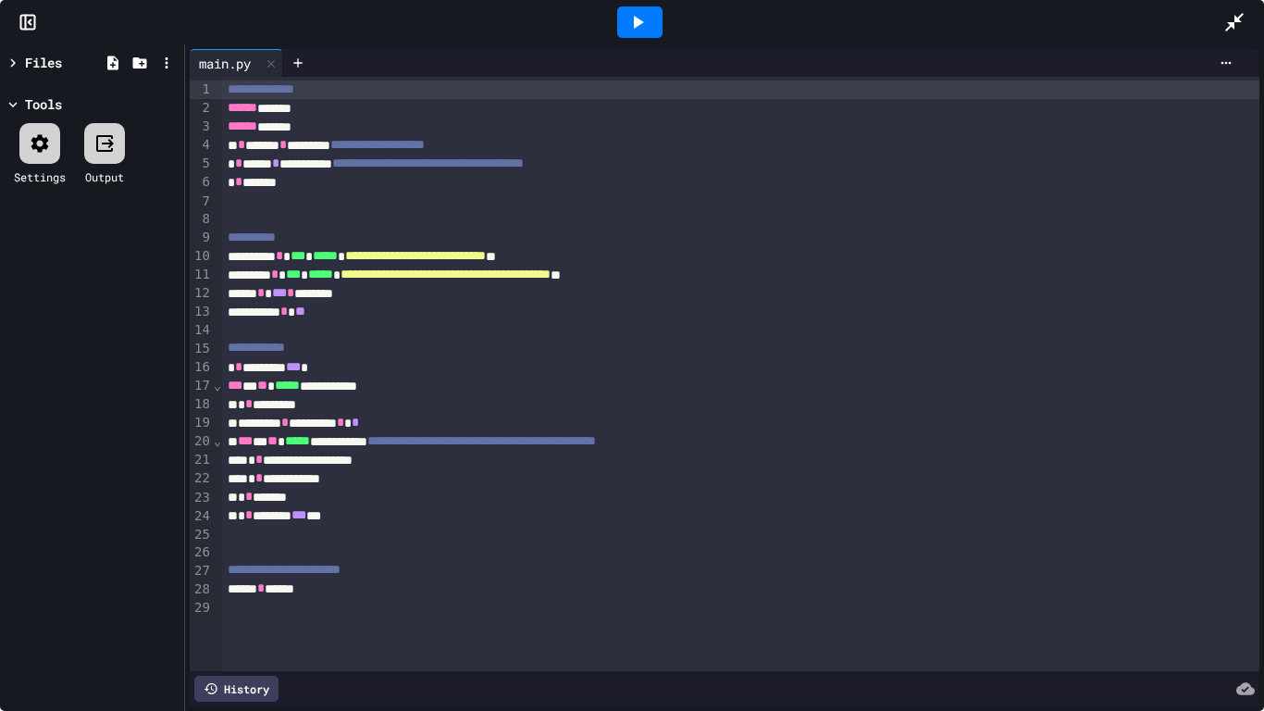
click at [27, 16] on rect at bounding box center [28, 23] width 14 height 14
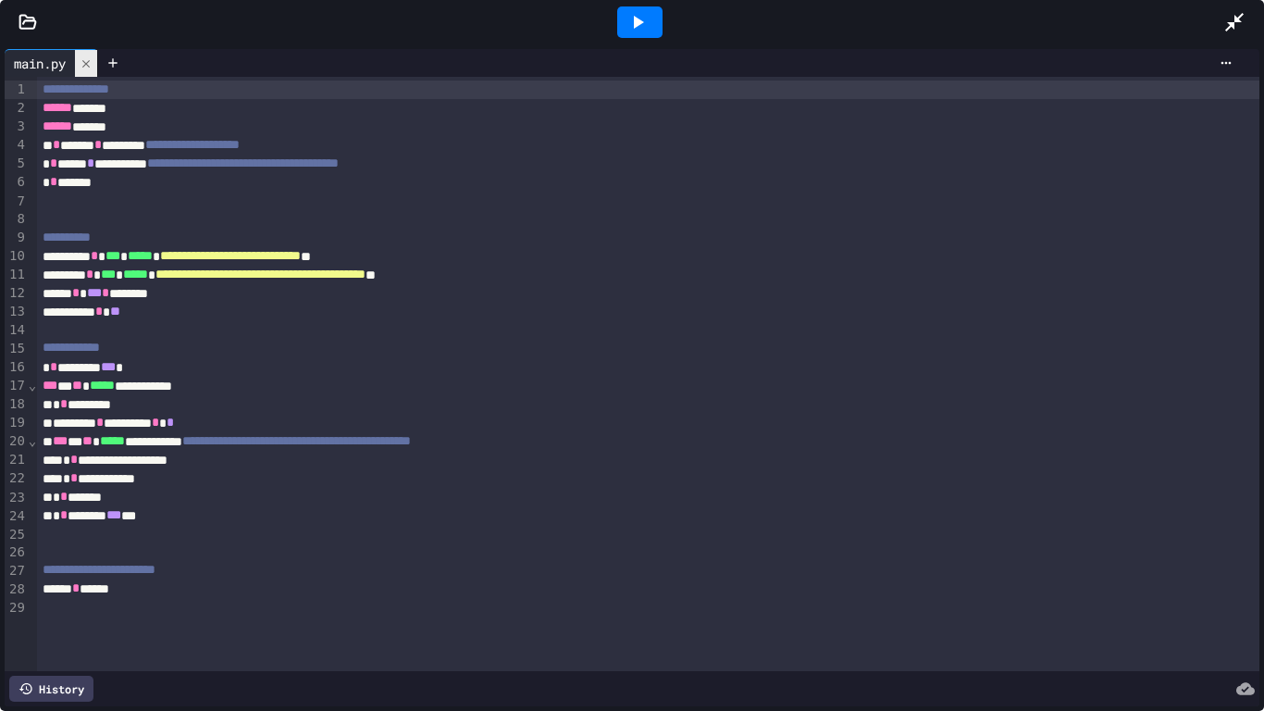
click at [90, 62] on icon at bounding box center [85, 62] width 7 height 7
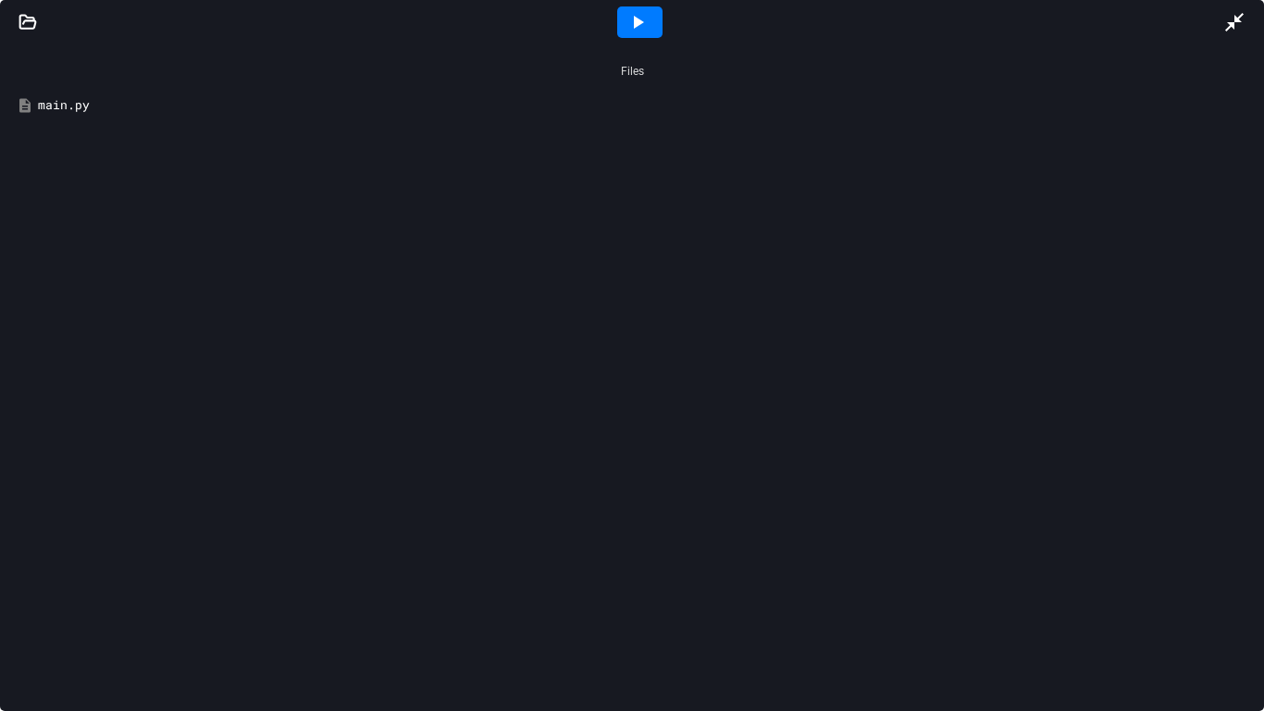
click at [85, 100] on div "main.py" at bounding box center [645, 105] width 1215 height 19
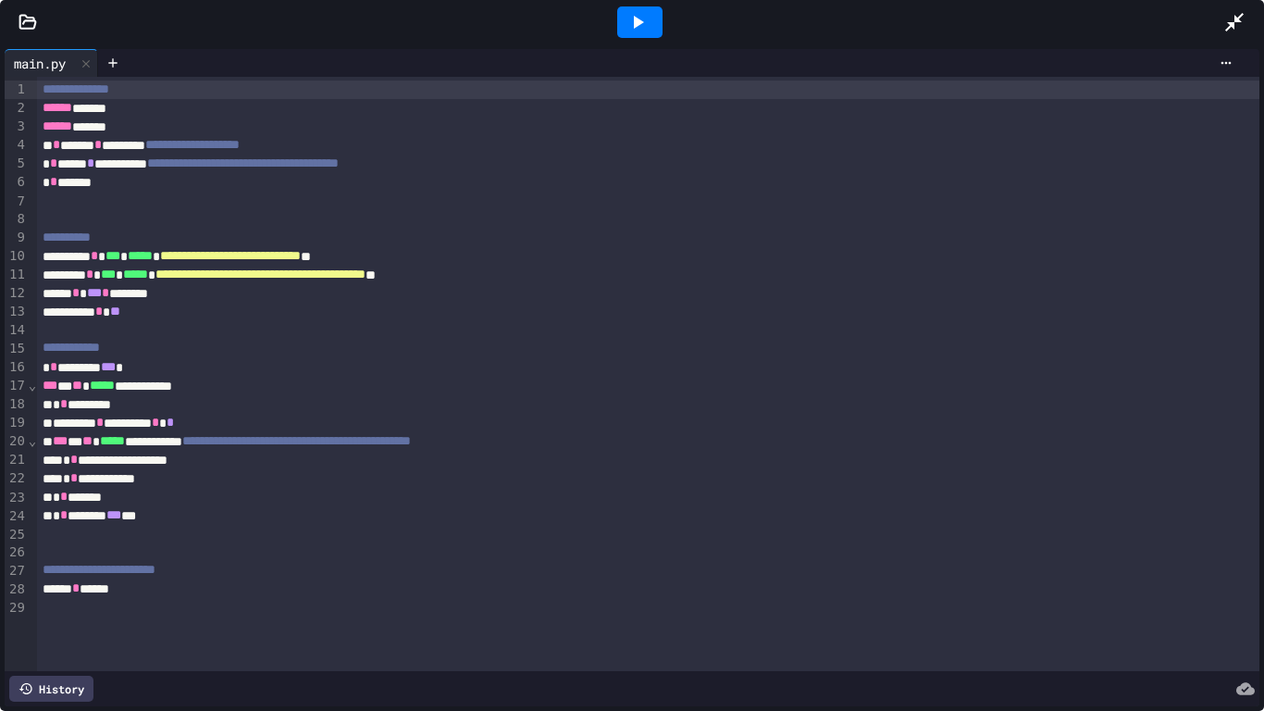
click at [639, 11] on icon at bounding box center [638, 22] width 22 height 22
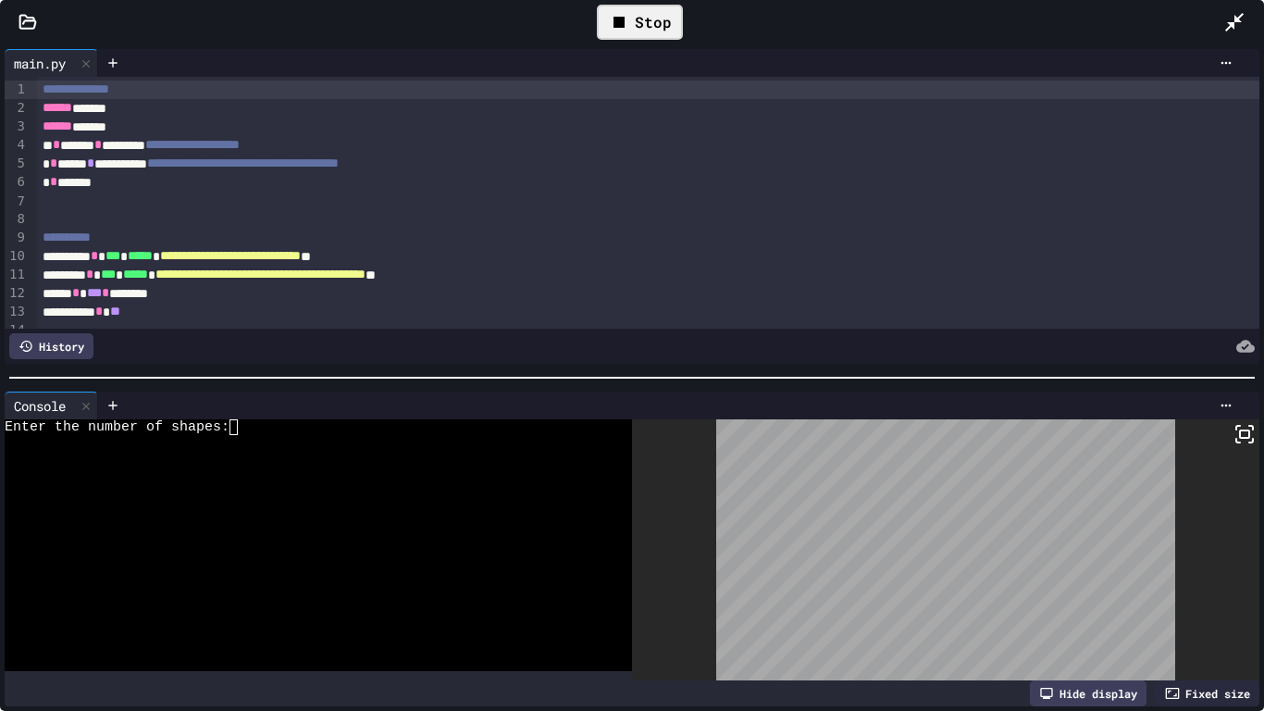
click at [286, 429] on div "Enter the number of shapes:" at bounding box center [309, 427] width 608 height 16
click at [1253, 439] on icon at bounding box center [1252, 441] width 4 height 4
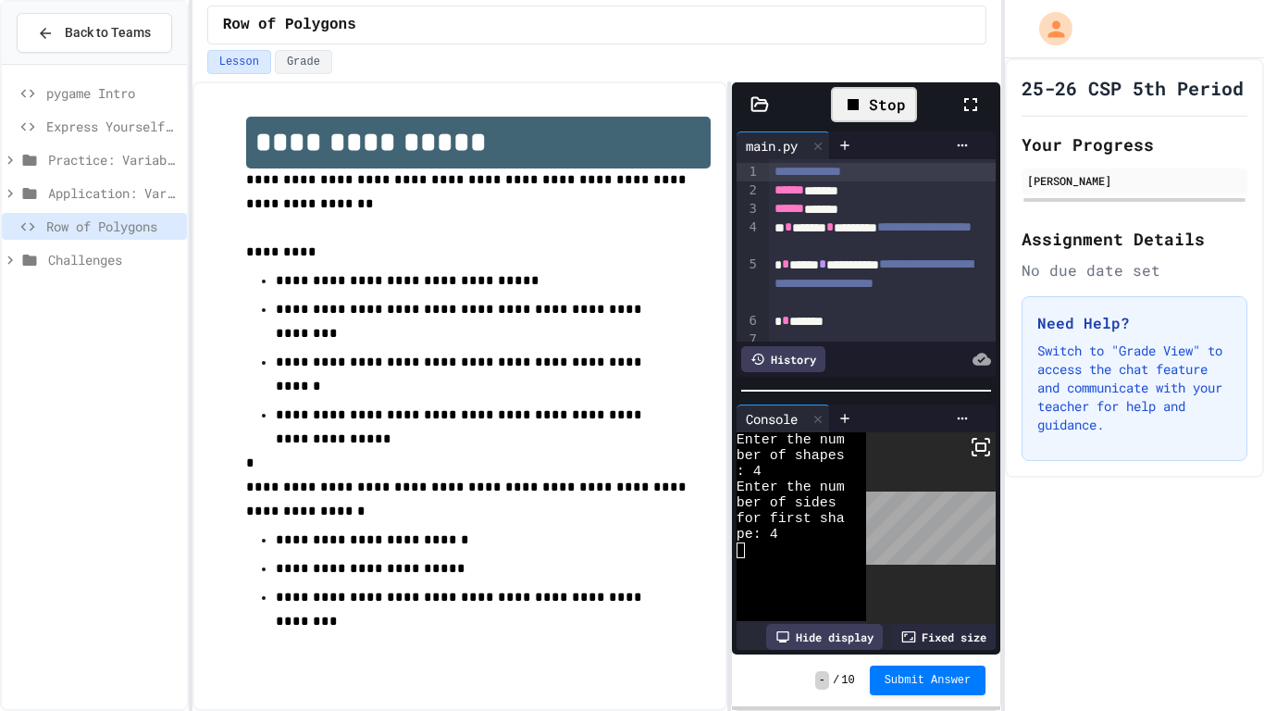
click at [977, 117] on div at bounding box center [980, 105] width 41 height 54
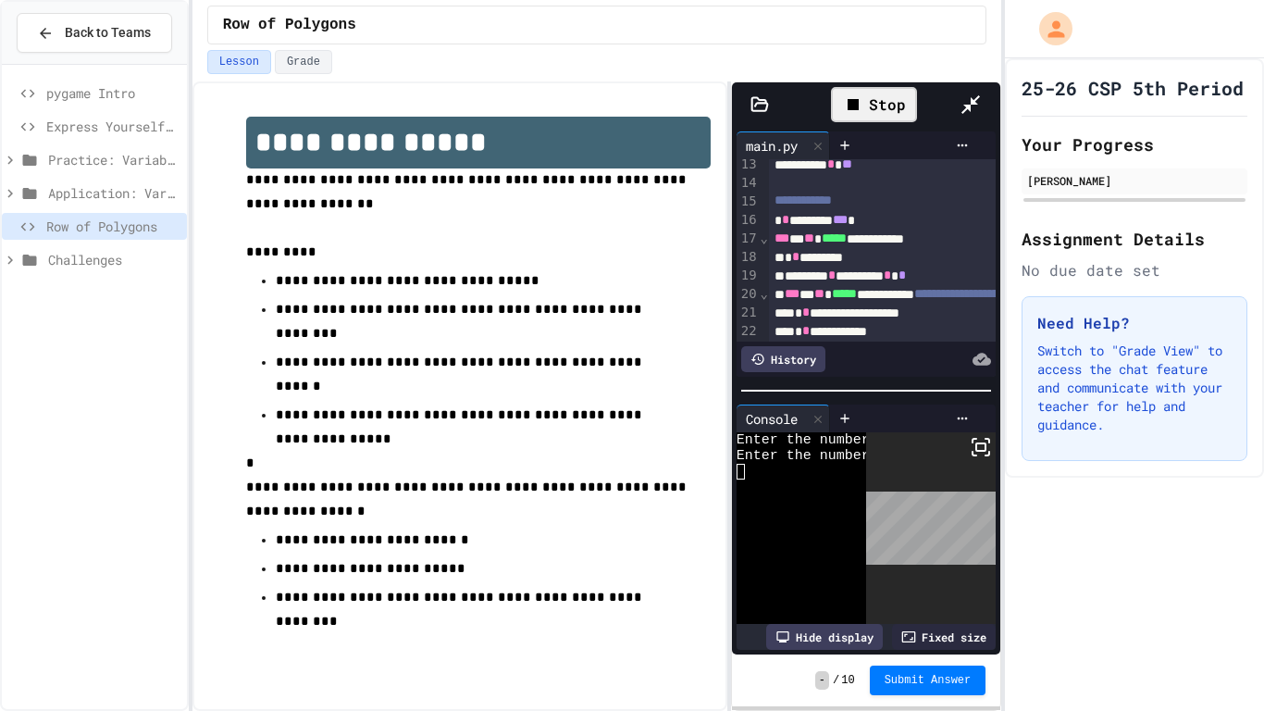
scroll to position [228, 0]
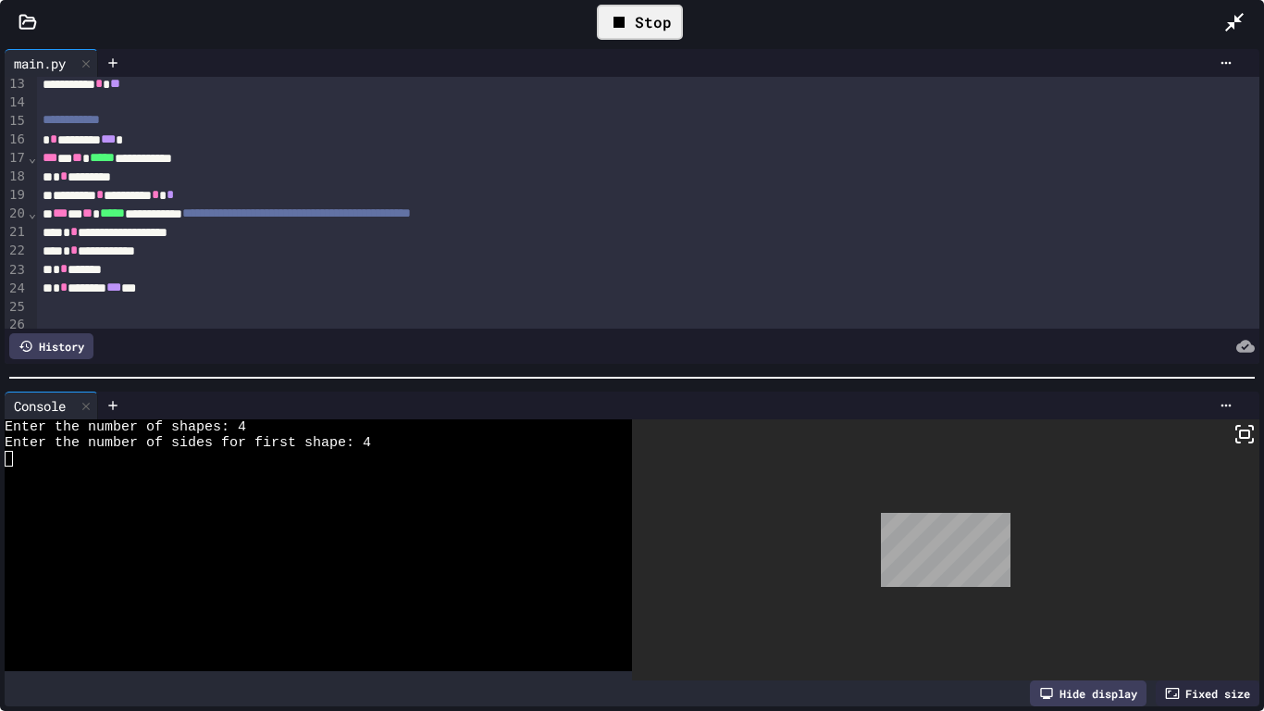
click at [121, 286] on span "***" at bounding box center [113, 286] width 15 height 13
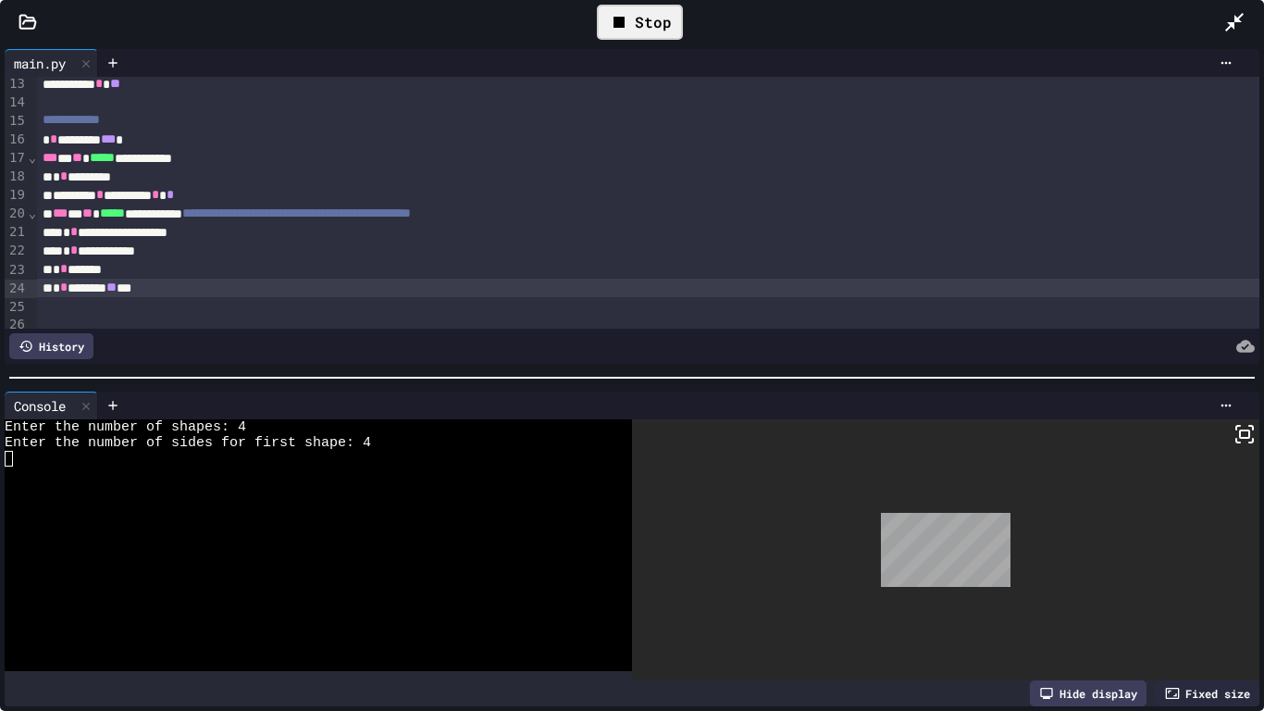
click at [635, 7] on div "Stop" at bounding box center [640, 22] width 86 height 35
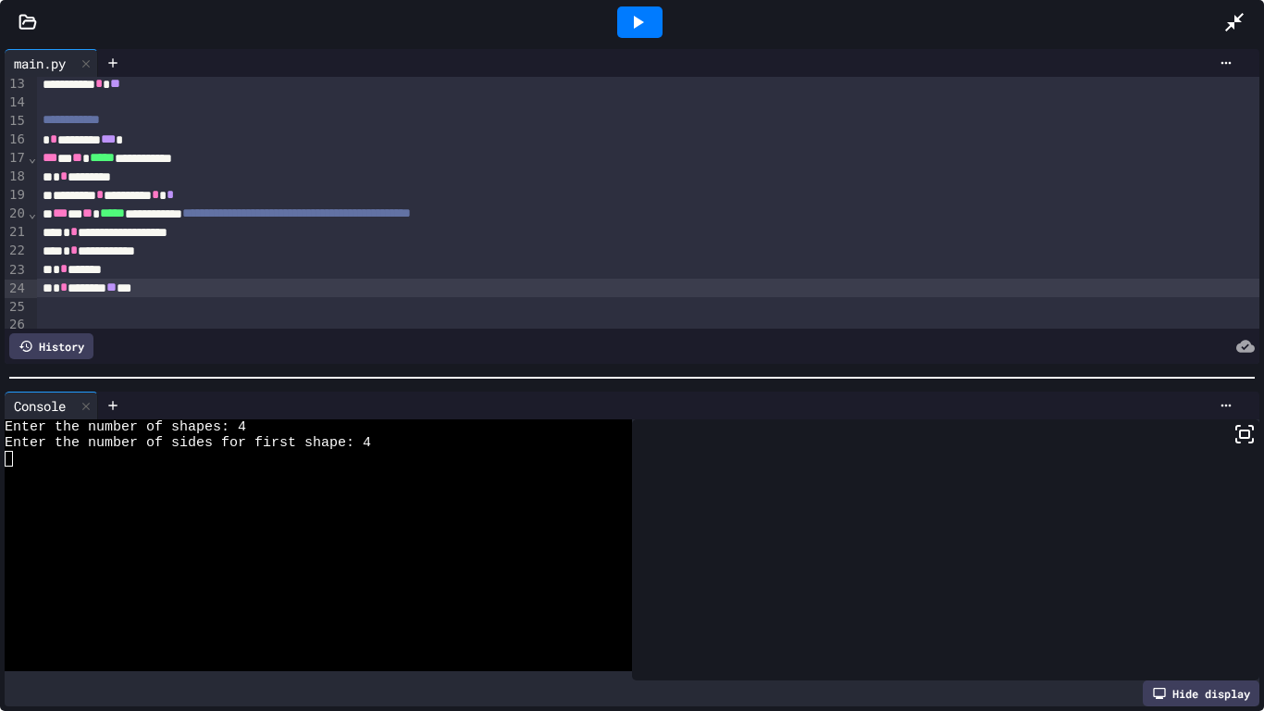
click at [635, 7] on div at bounding box center [639, 21] width 45 height 31
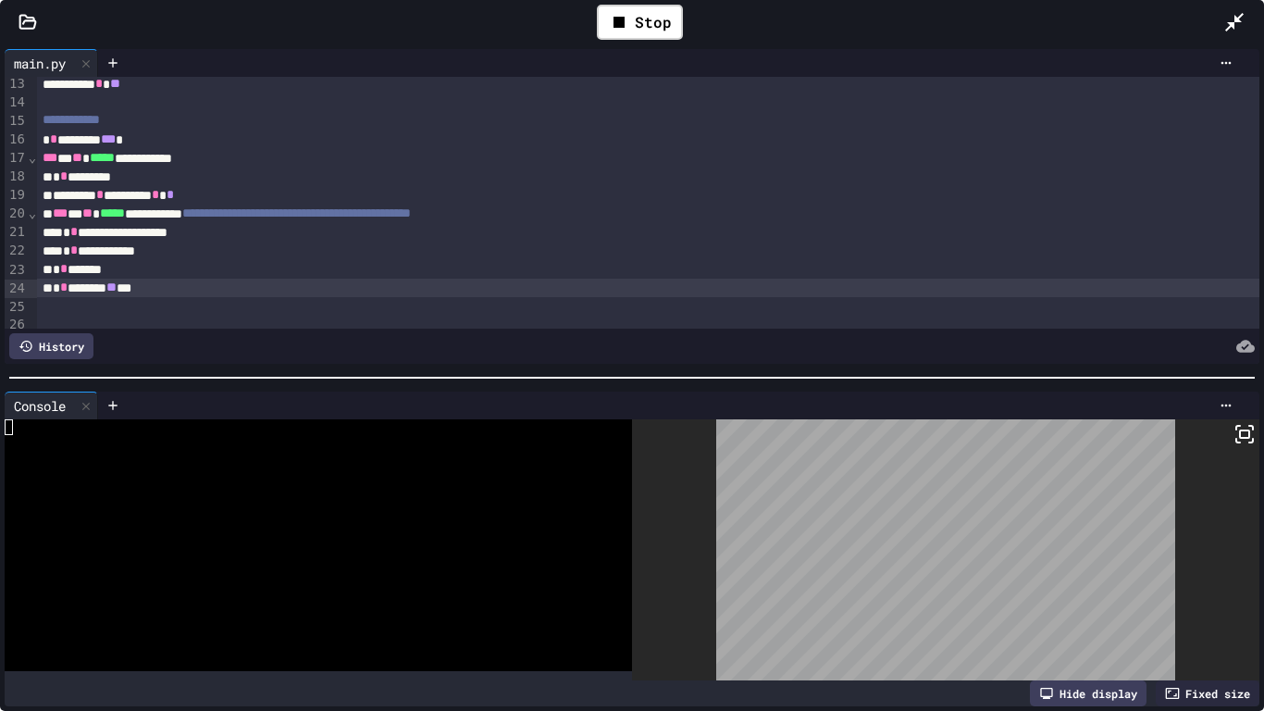
click at [1245, 438] on rect at bounding box center [1244, 433] width 9 height 7
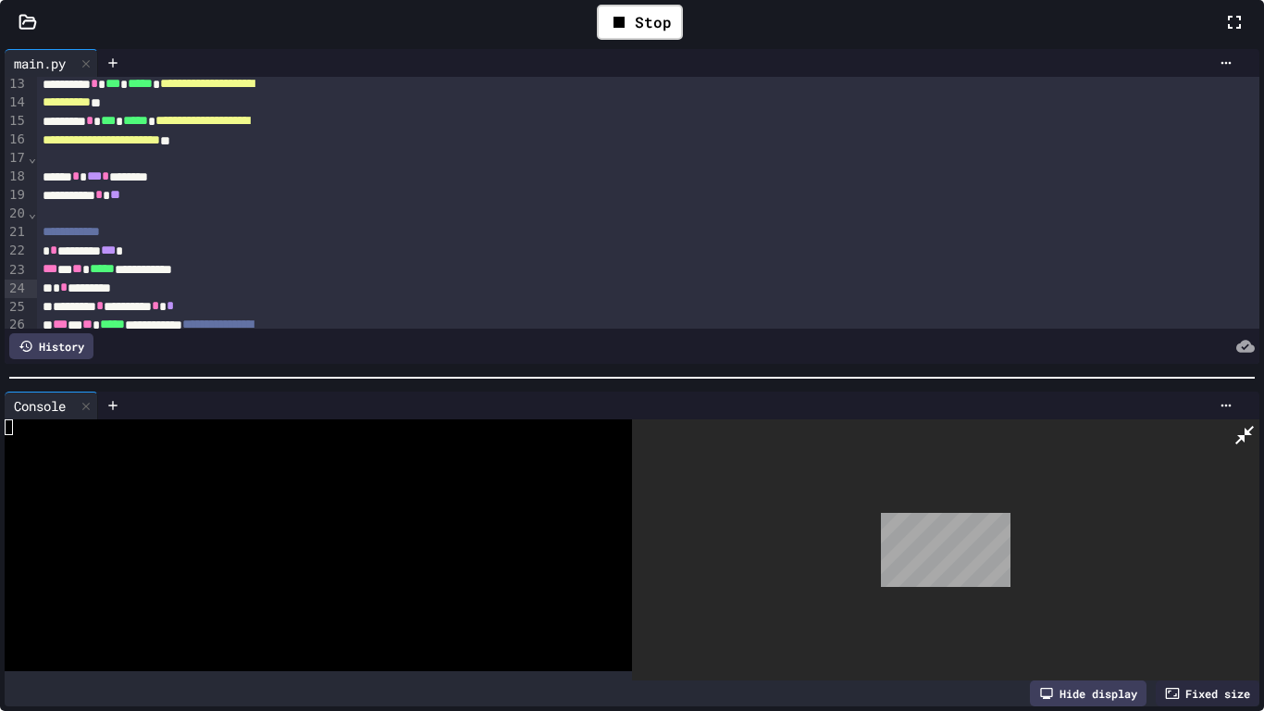
scroll to position [340, 0]
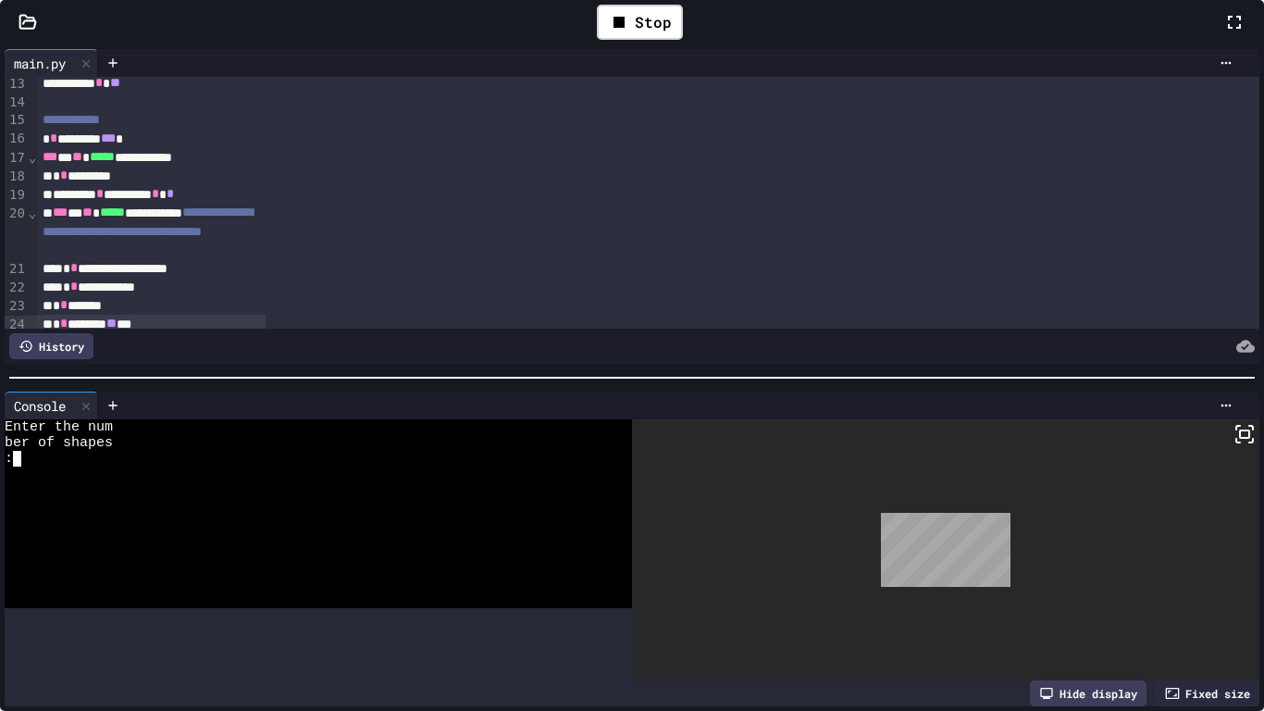
click at [113, 482] on div at bounding box center [59, 475] width 108 height 16
click at [1234, 445] on icon at bounding box center [1245, 434] width 22 height 22
click at [956, 49] on div "Stop" at bounding box center [640, 22] width 1168 height 54
click at [1224, 33] on icon at bounding box center [1235, 22] width 22 height 22
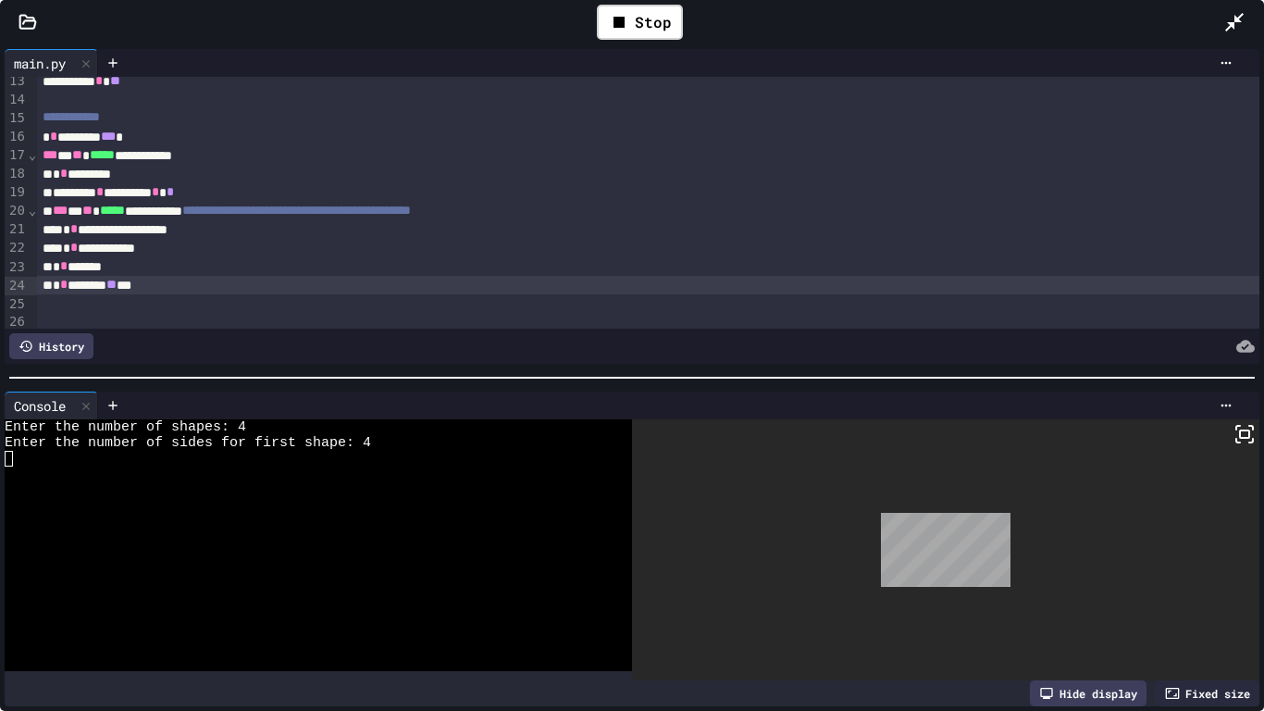
scroll to position [229, 0]
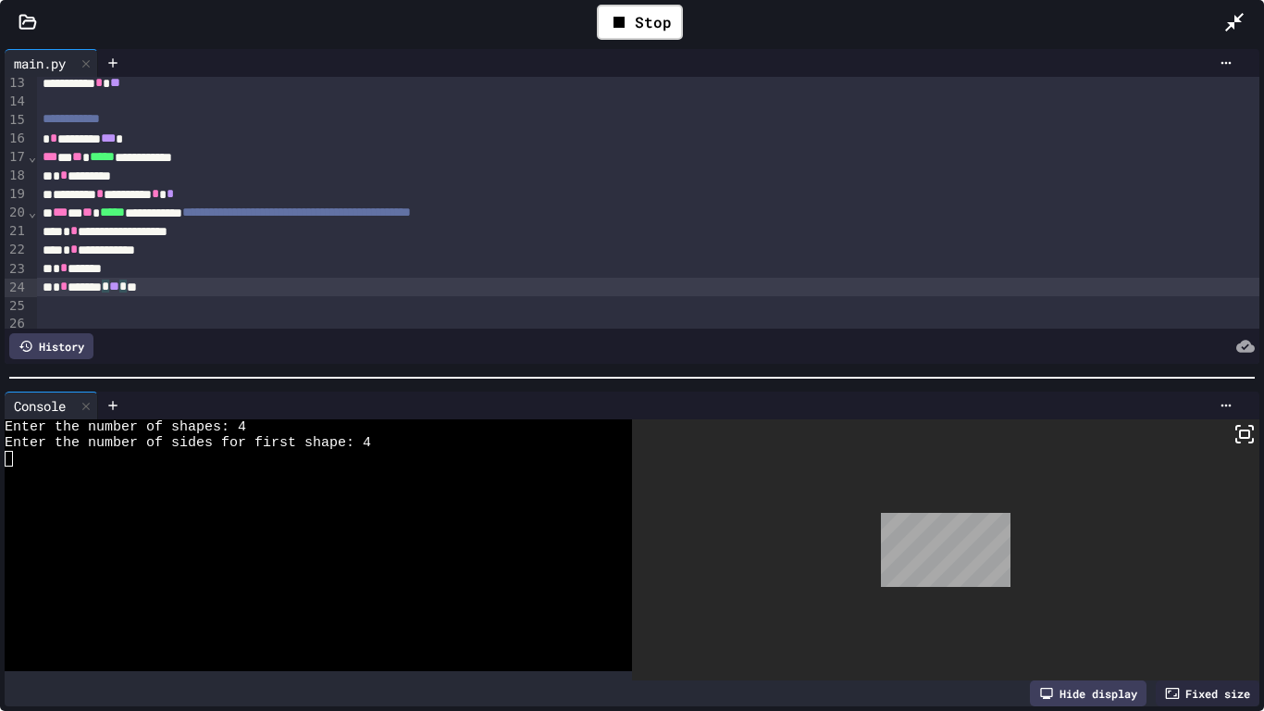
click at [119, 285] on span "**" at bounding box center [114, 286] width 10 height 13
click at [648, 8] on div "Stop" at bounding box center [640, 22] width 86 height 35
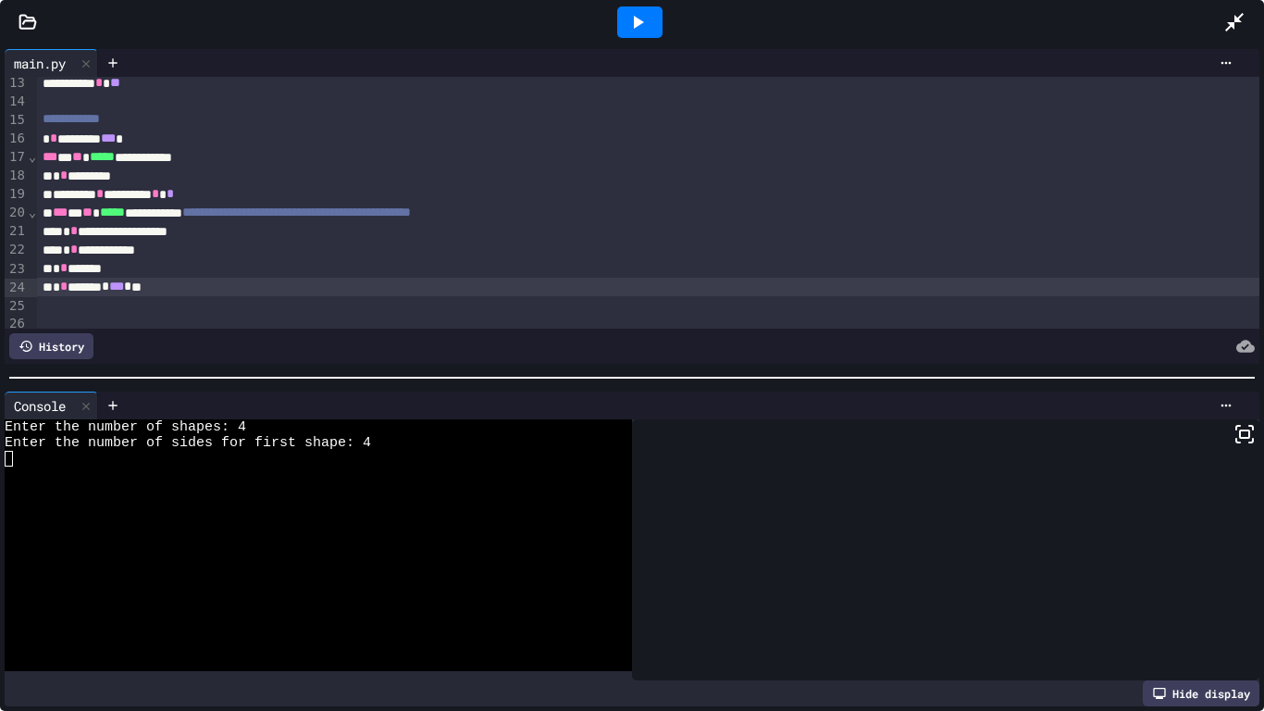
click at [648, 8] on div at bounding box center [639, 21] width 45 height 31
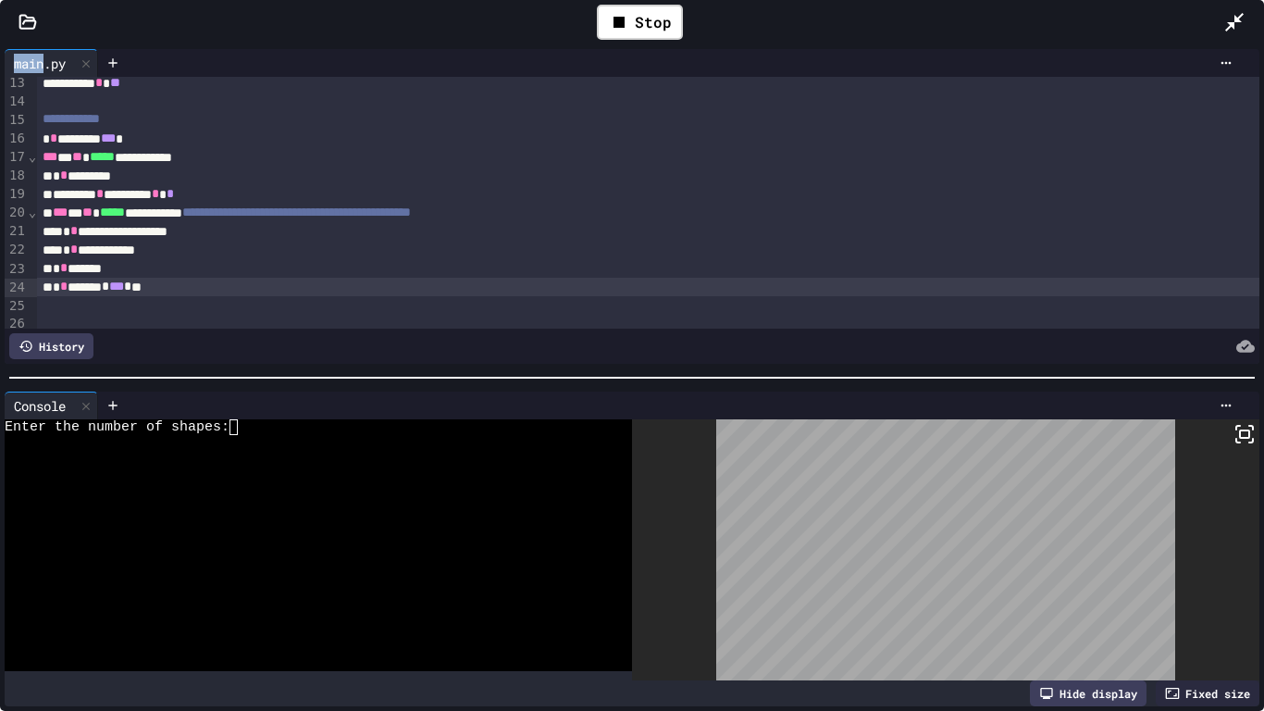
click at [362, 460] on div at bounding box center [309, 459] width 608 height 16
click at [1234, 432] on icon at bounding box center [1245, 434] width 22 height 22
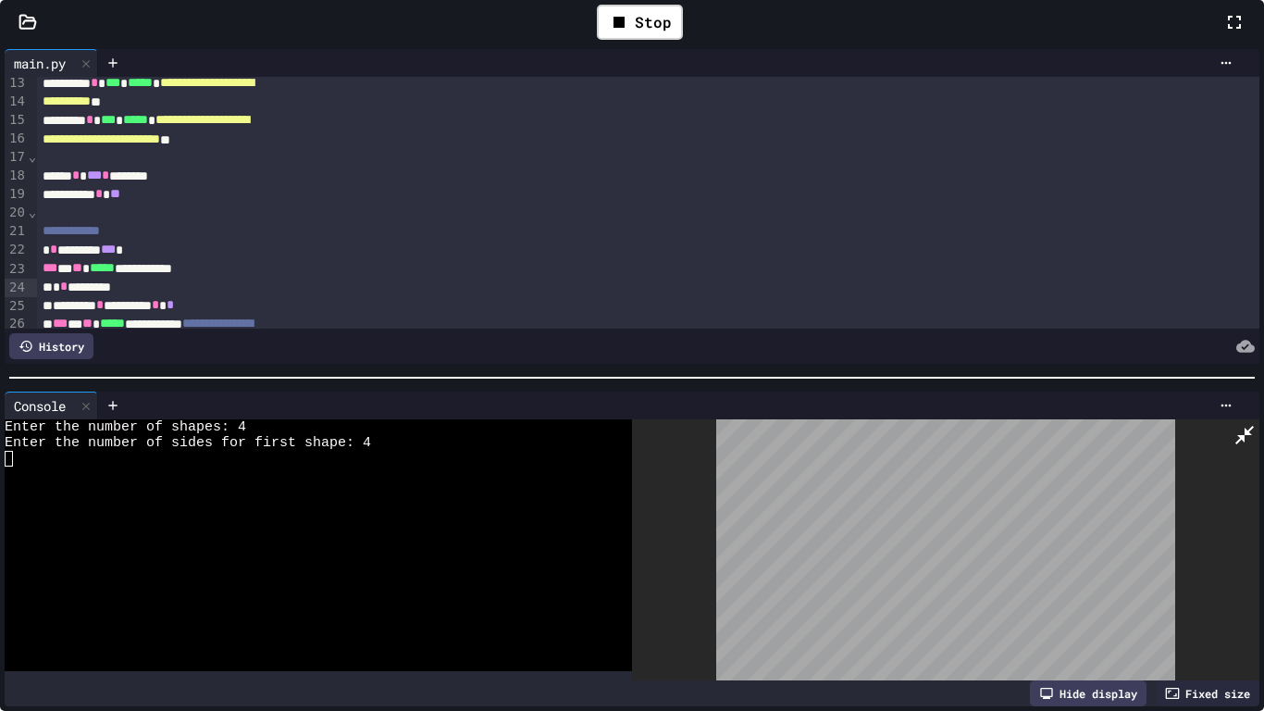
scroll to position [341, 0]
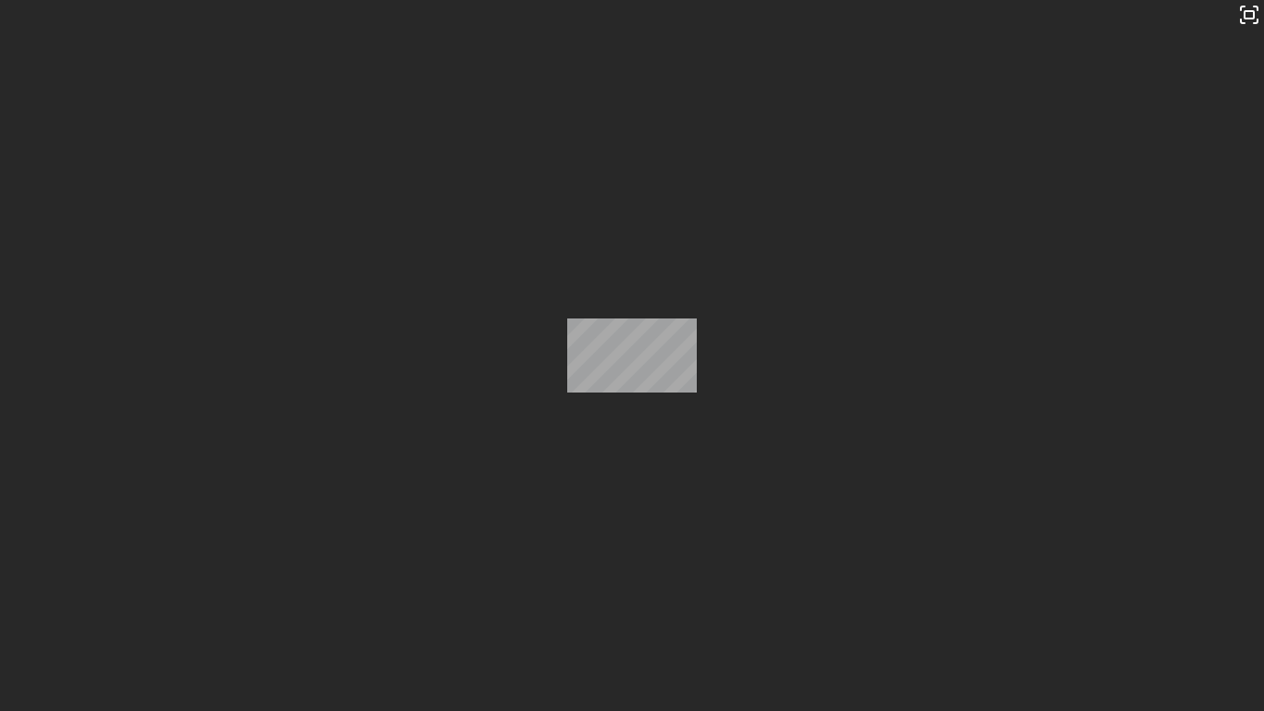
click at [958, 49] on div "Stop" at bounding box center [640, 22] width 1168 height 54
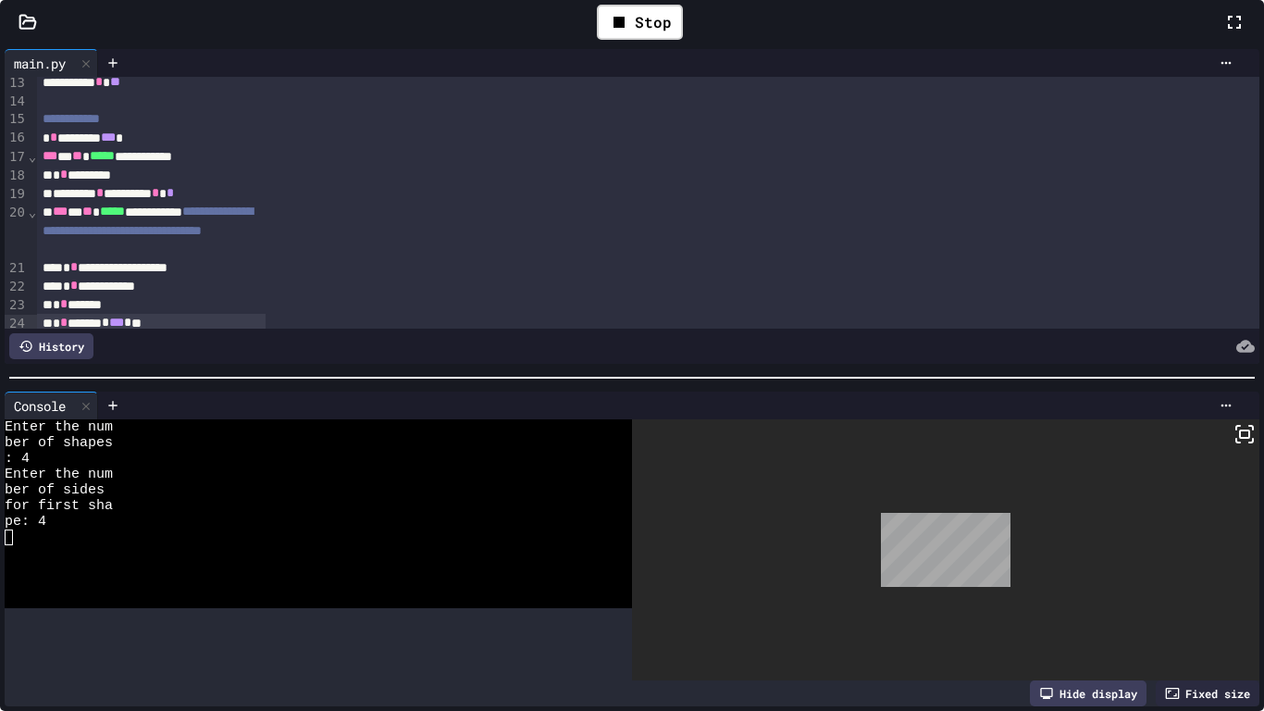
click at [1224, 33] on icon at bounding box center [1235, 22] width 22 height 22
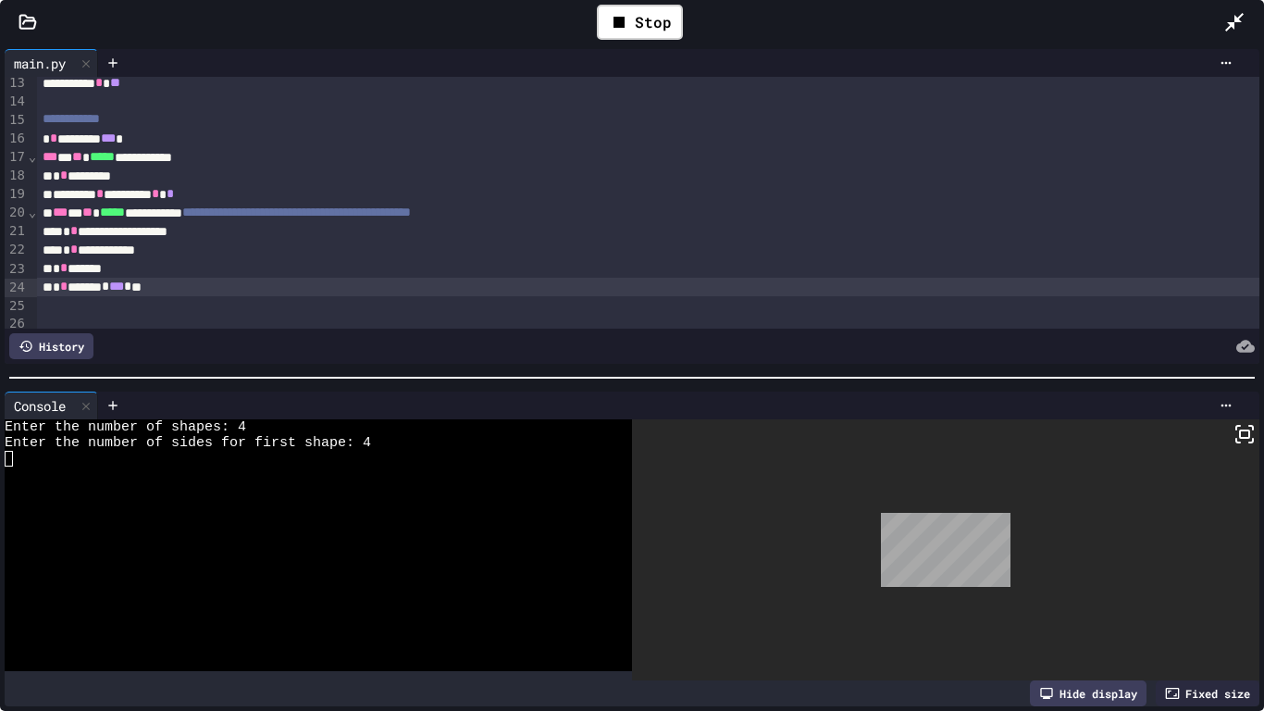
click at [124, 293] on span "***" at bounding box center [116, 286] width 15 height 13
click at [648, 25] on div "Stop" at bounding box center [640, 22] width 86 height 35
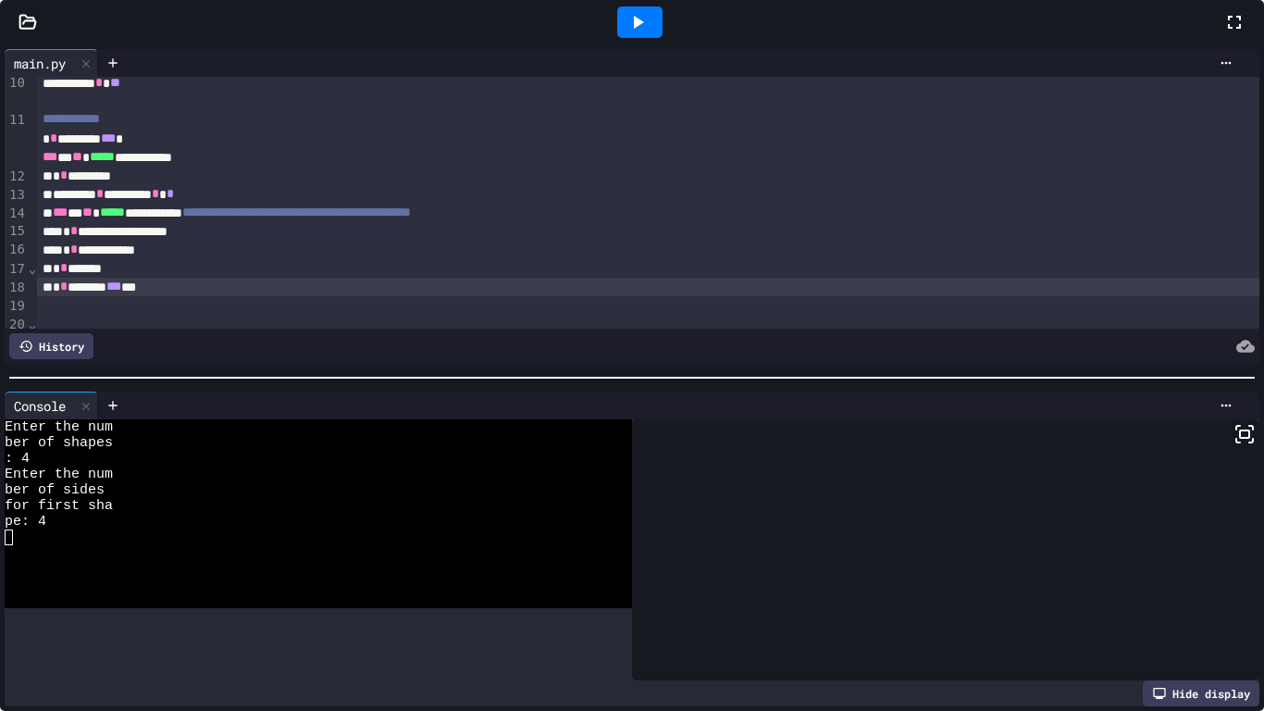
scroll to position [341, 0]
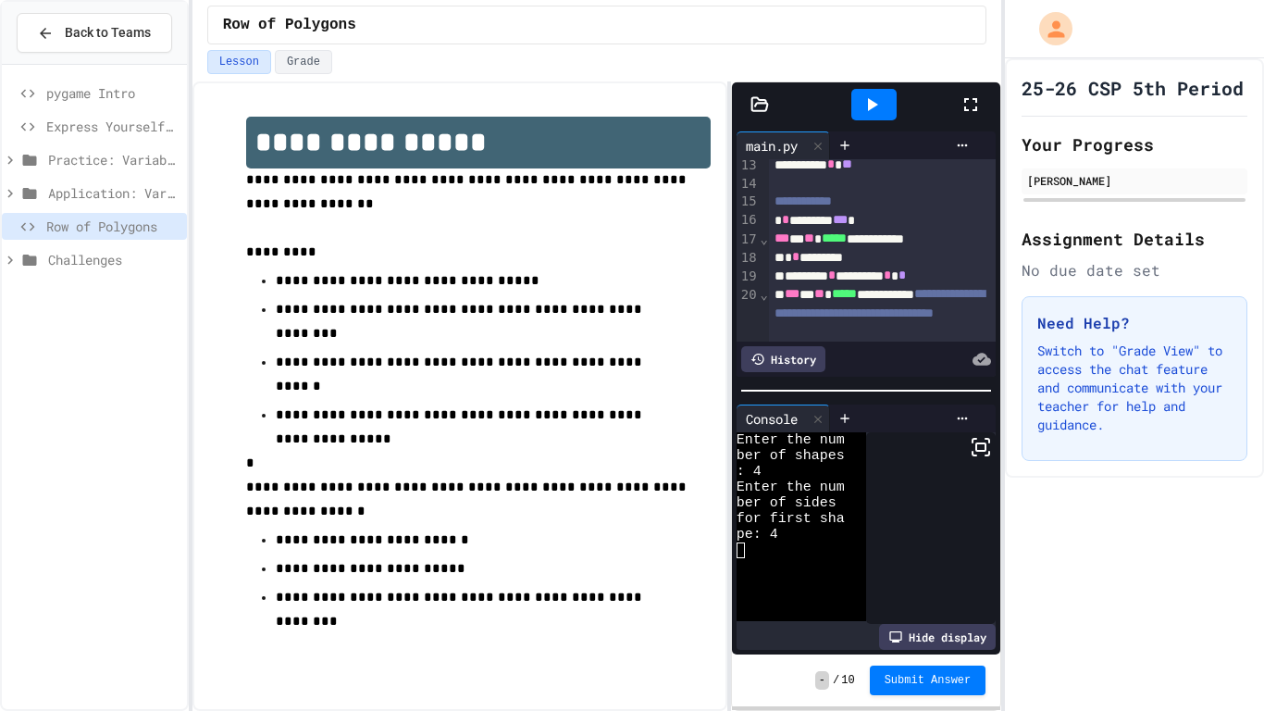
click at [957, 103] on div at bounding box center [874, 105] width 173 height 50
click at [970, 93] on icon at bounding box center [971, 104] width 22 height 22
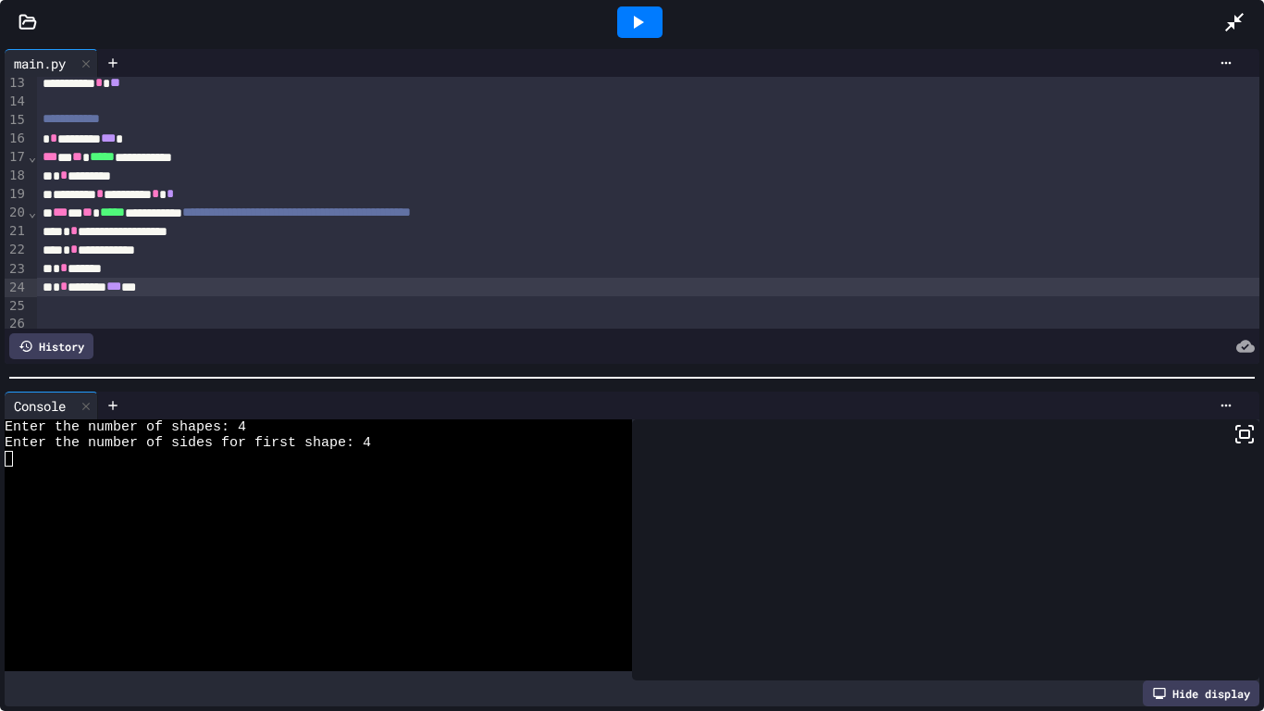
click at [654, 19] on div at bounding box center [639, 21] width 45 height 31
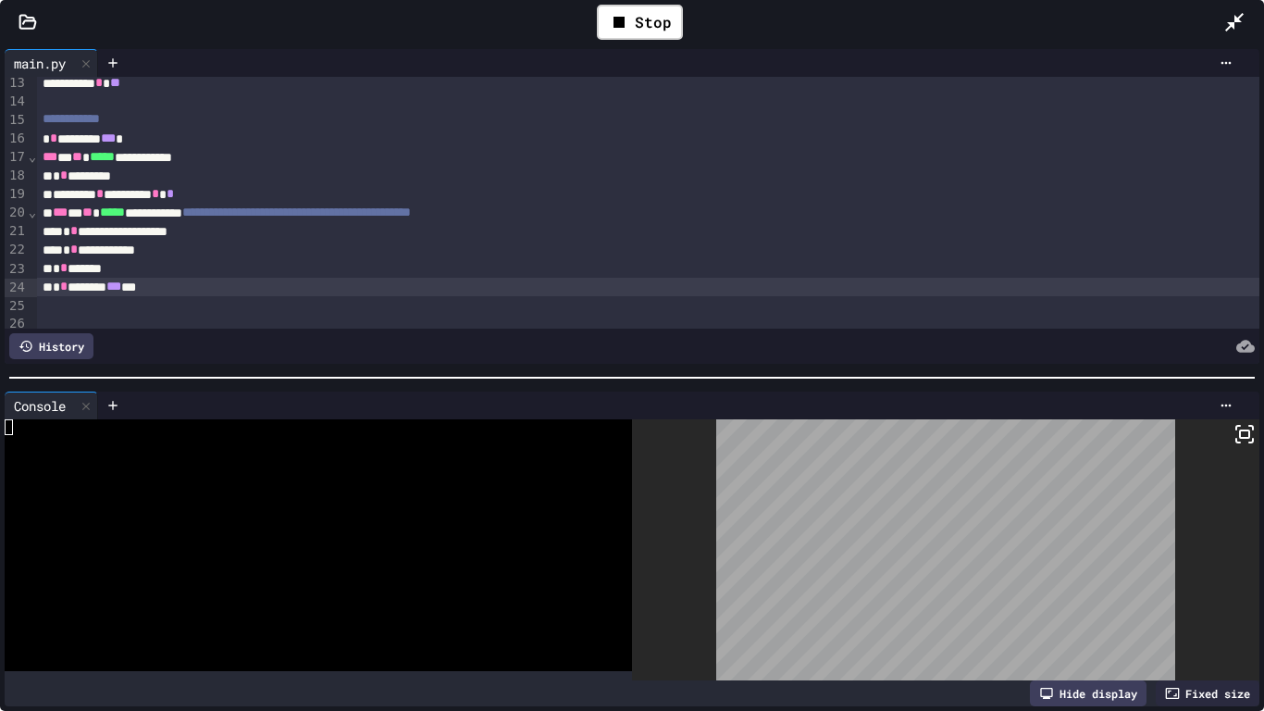
click at [255, 446] on div at bounding box center [309, 443] width 608 height 16
click at [256, 445] on div at bounding box center [309, 443] width 608 height 16
click at [1236, 432] on icon at bounding box center [1245, 434] width 22 height 22
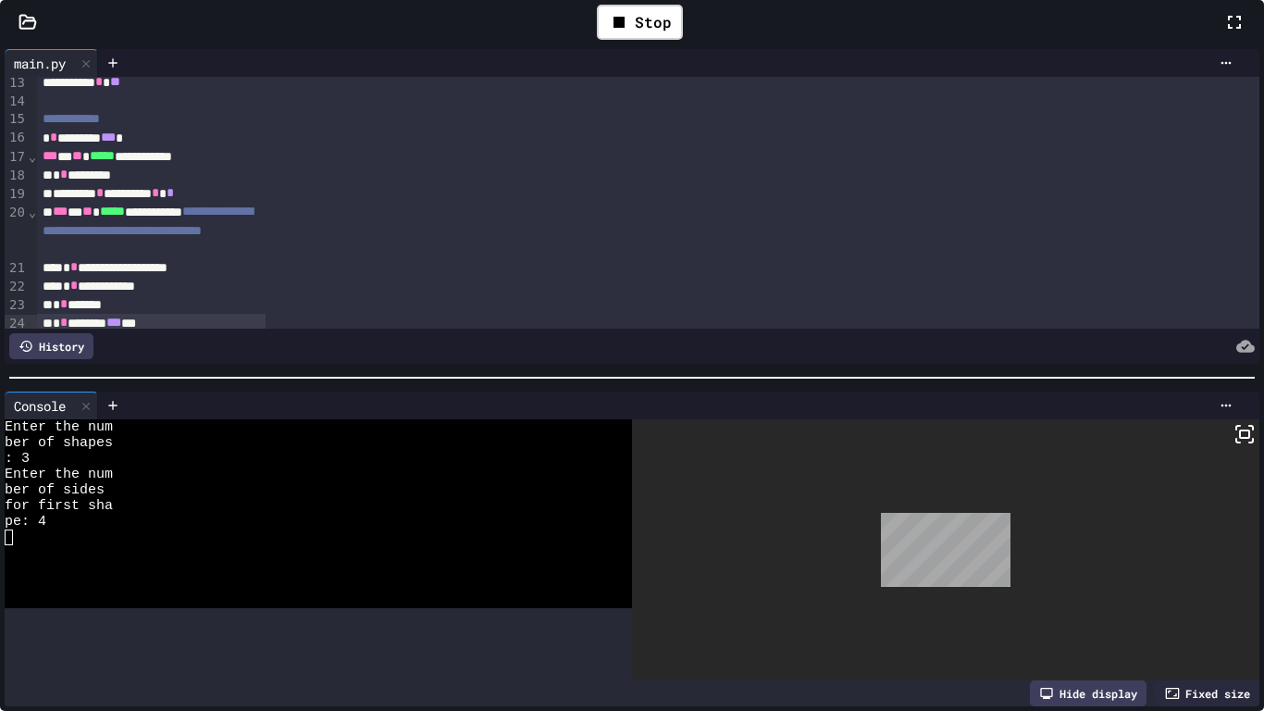
click at [1224, 33] on icon at bounding box center [1235, 22] width 22 height 22
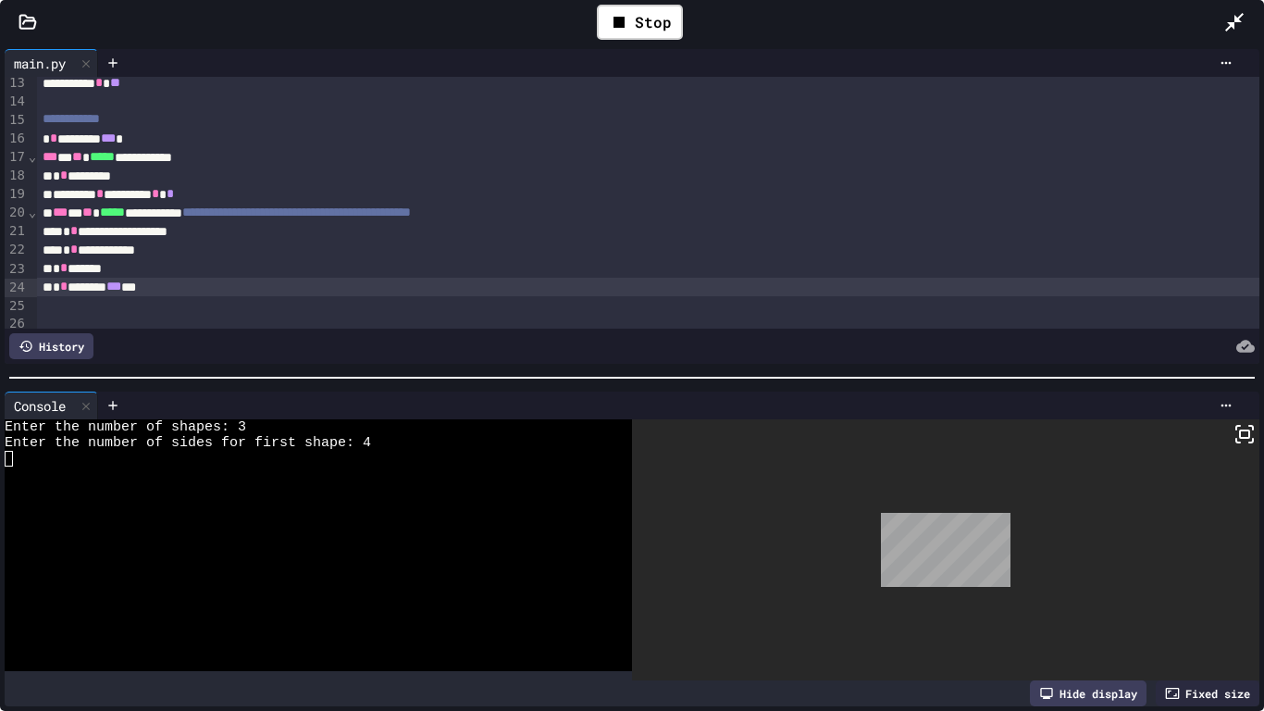
click at [116, 136] on span "***" at bounding box center [108, 137] width 15 height 13
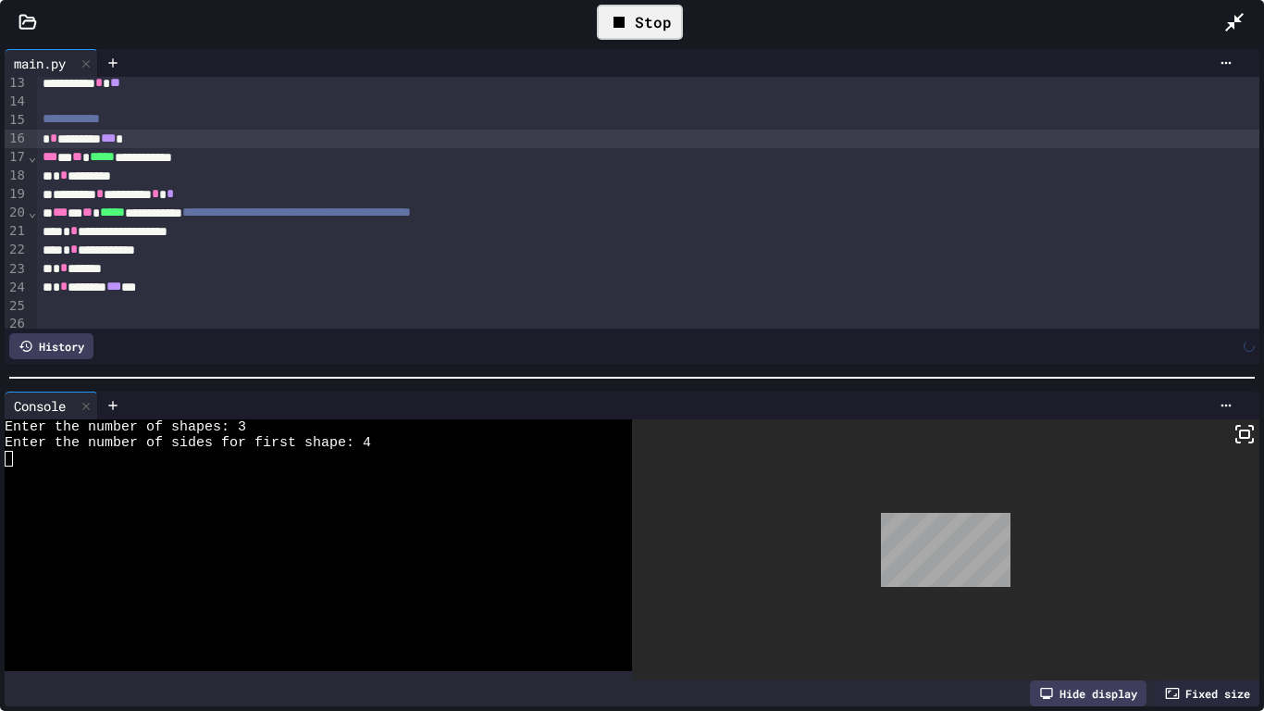
click at [649, 27] on div "Stop" at bounding box center [640, 22] width 86 height 35
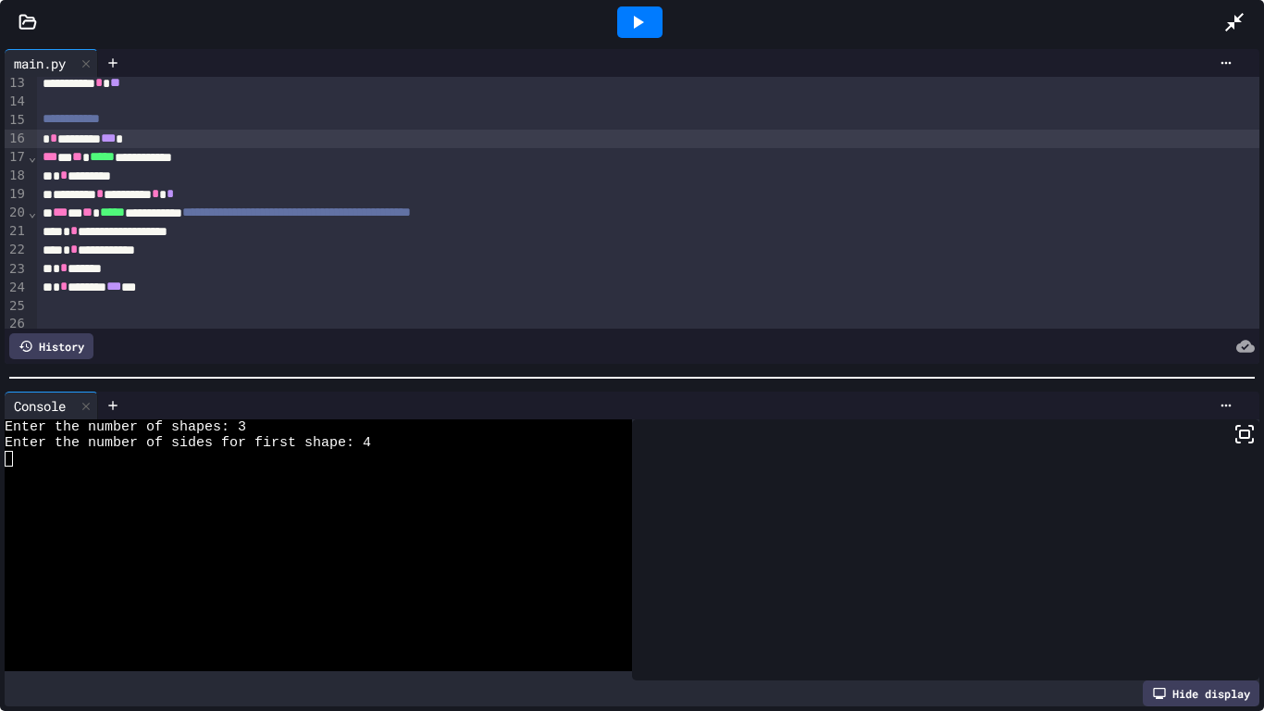
click at [649, 27] on div at bounding box center [639, 21] width 45 height 31
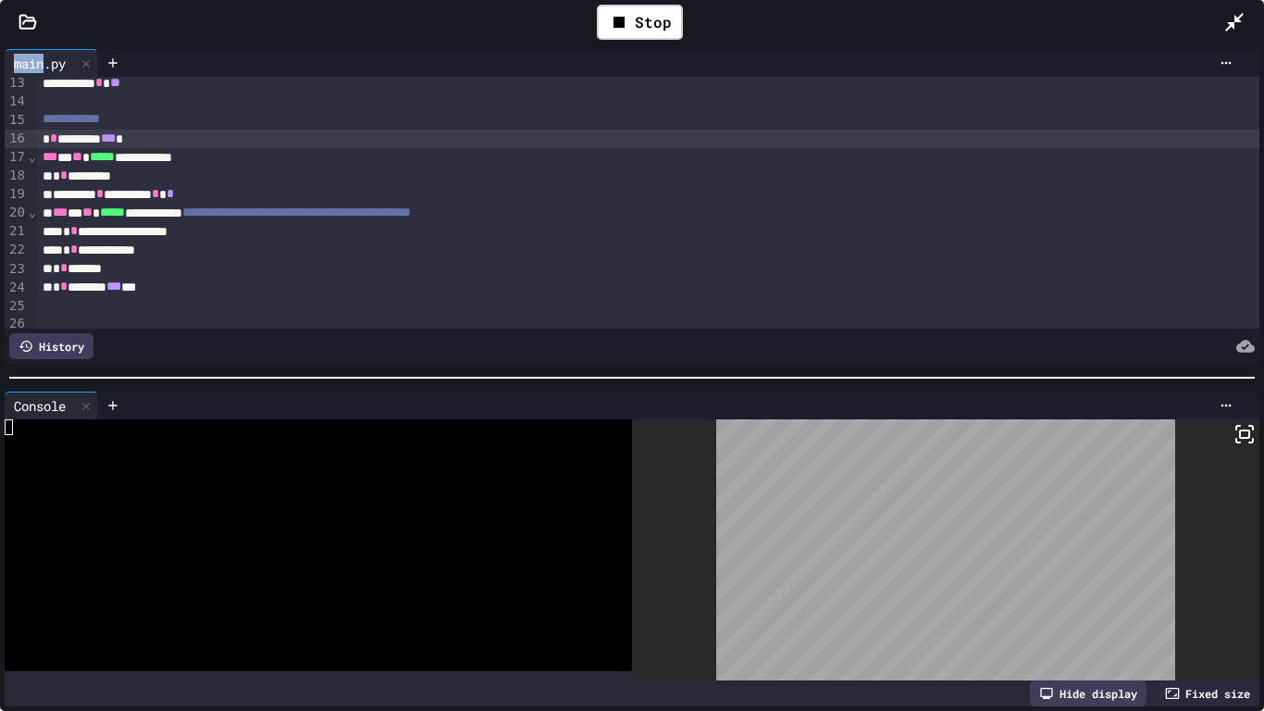
click at [385, 429] on div at bounding box center [309, 427] width 608 height 16
click at [1239, 431] on icon at bounding box center [1245, 434] width 22 height 22
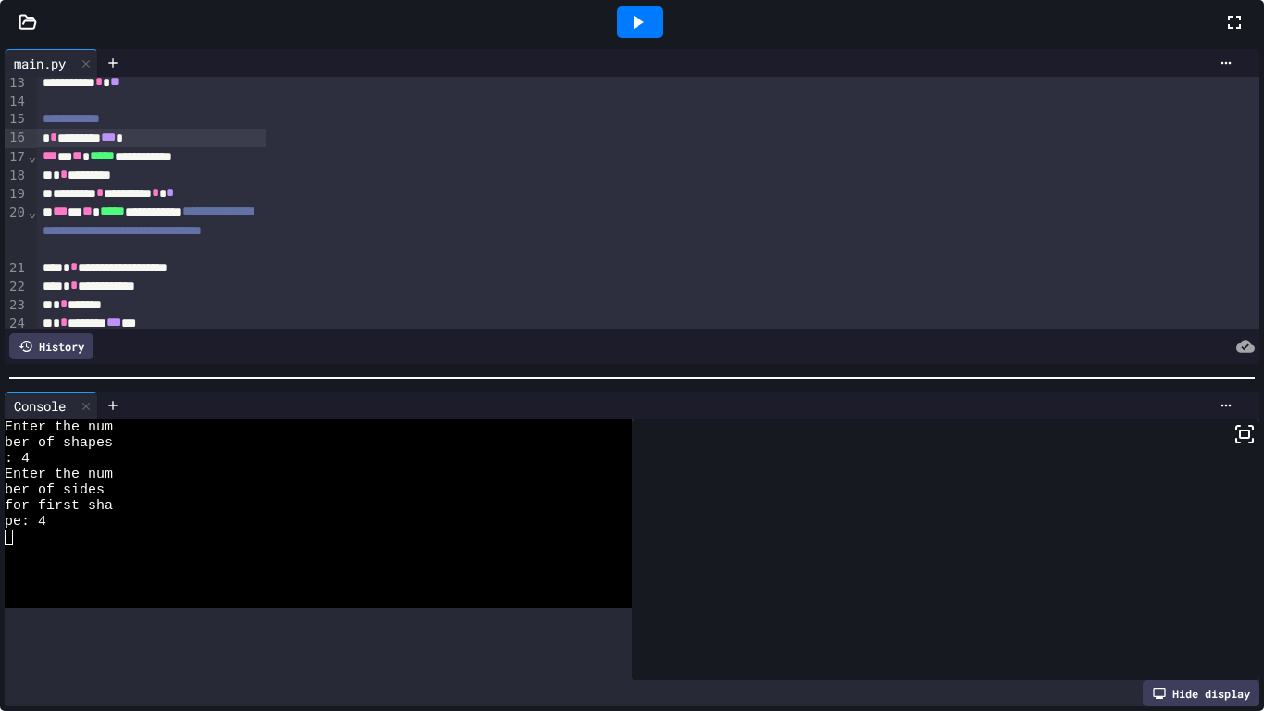
click at [1224, 33] on icon at bounding box center [1235, 22] width 22 height 22
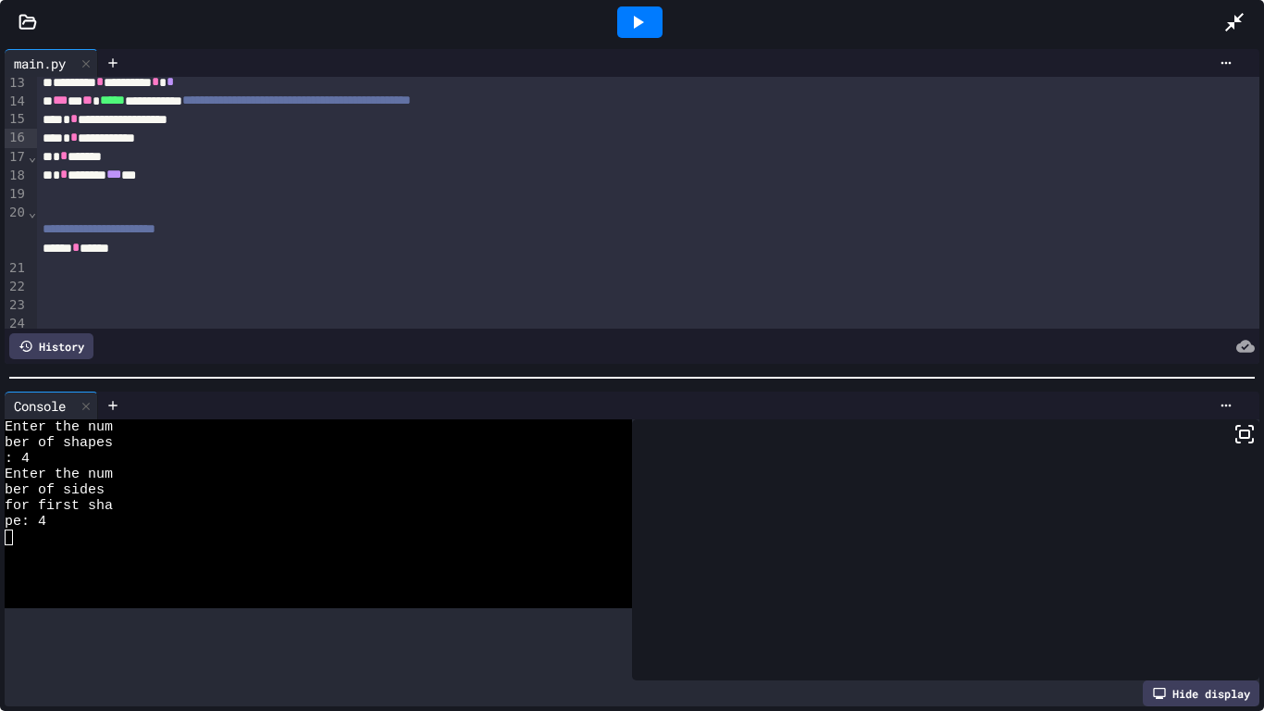
scroll to position [229, 0]
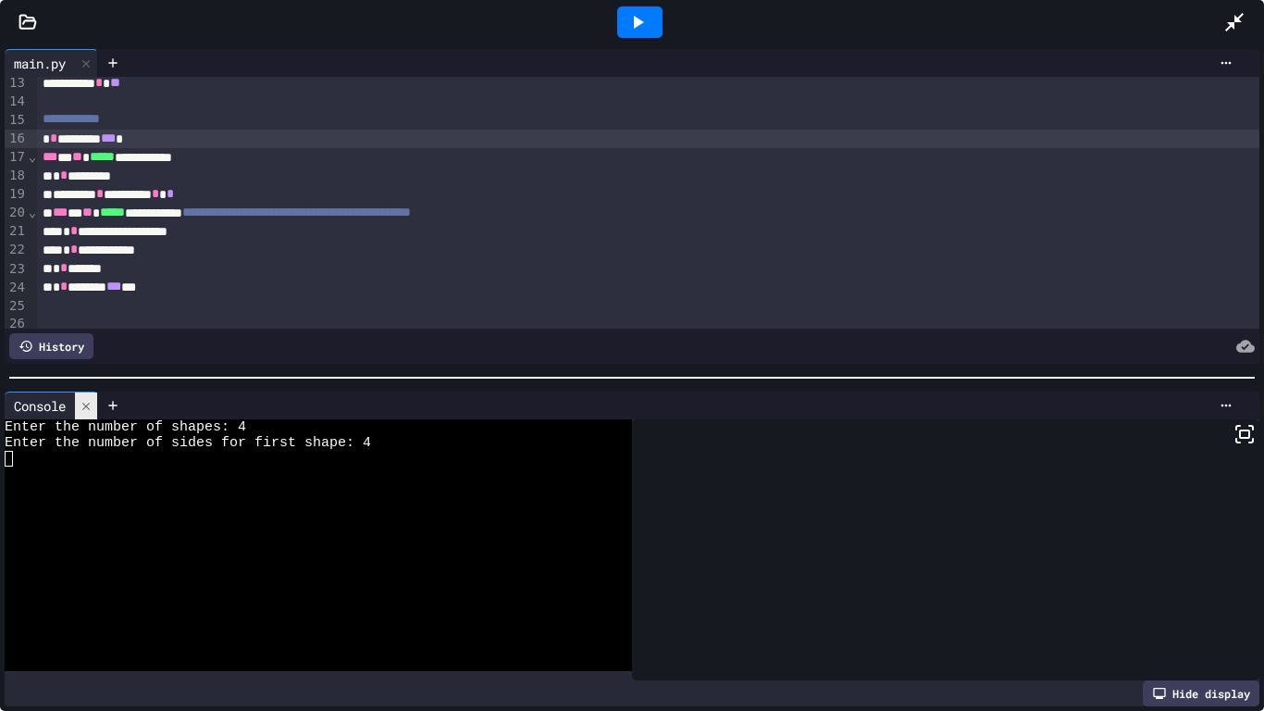
click at [83, 393] on div at bounding box center [86, 405] width 22 height 27
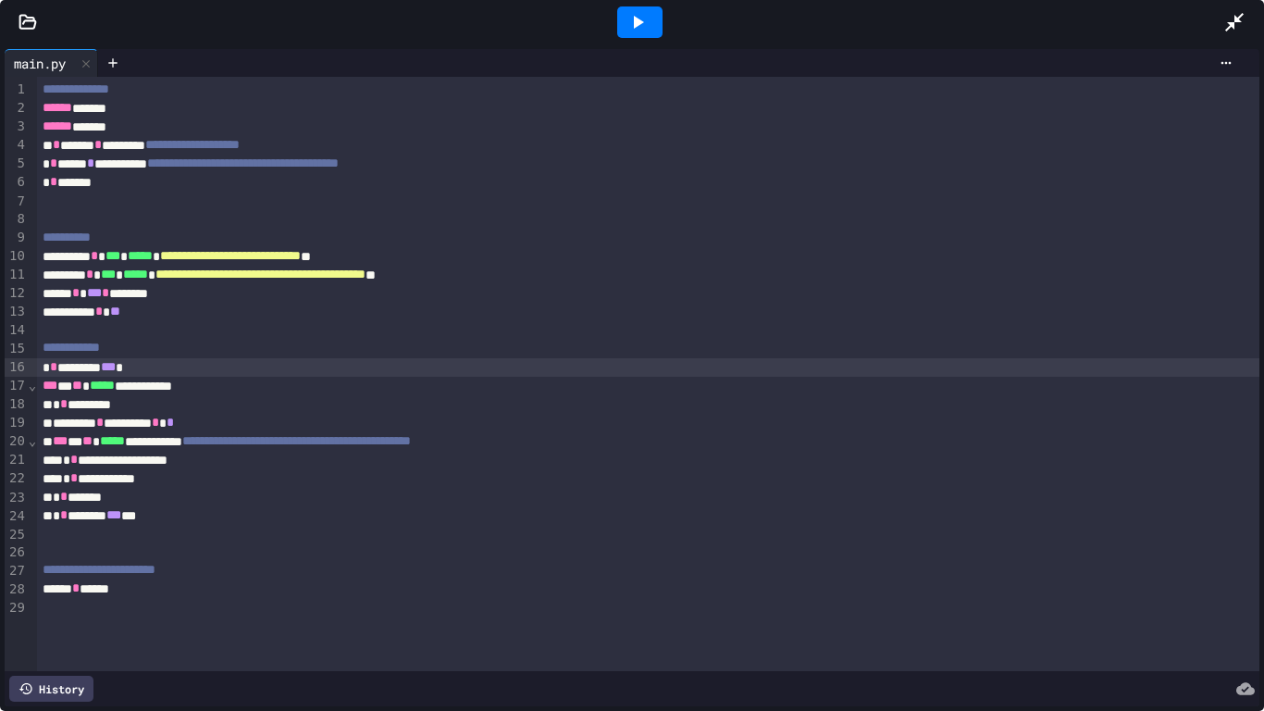
scroll to position [0, 0]
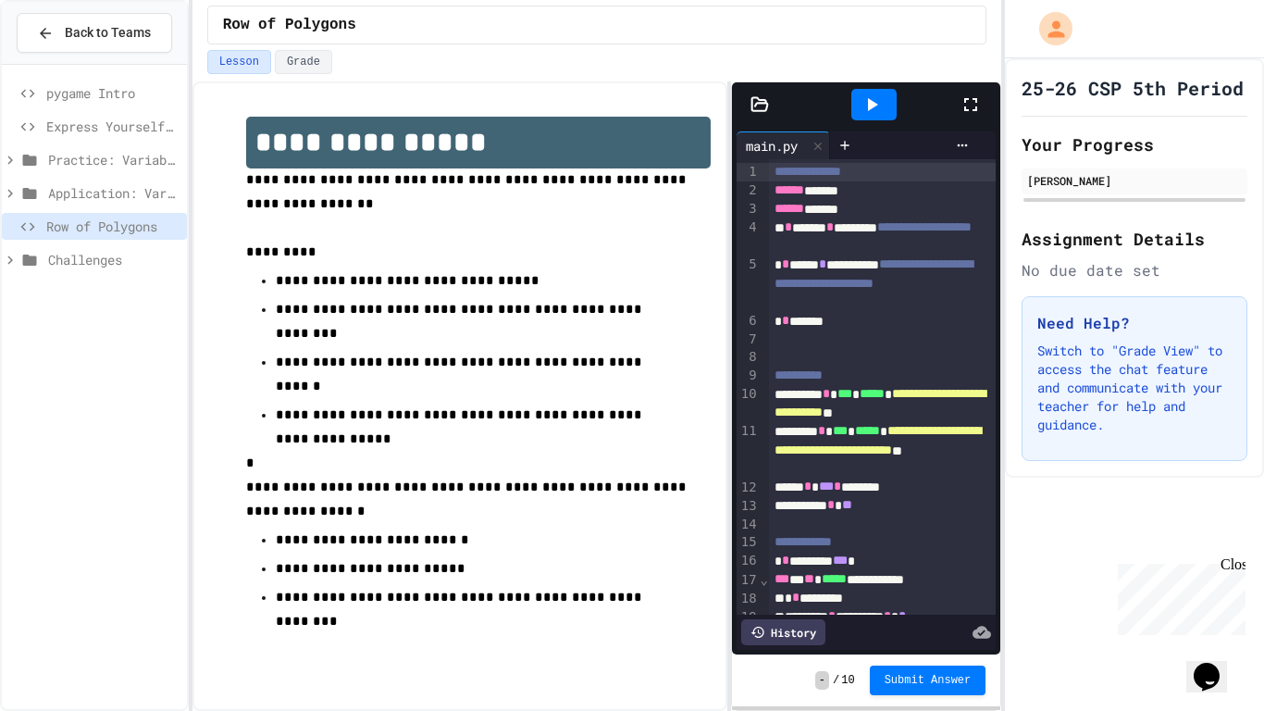
click at [960, 102] on icon at bounding box center [971, 104] width 22 height 22
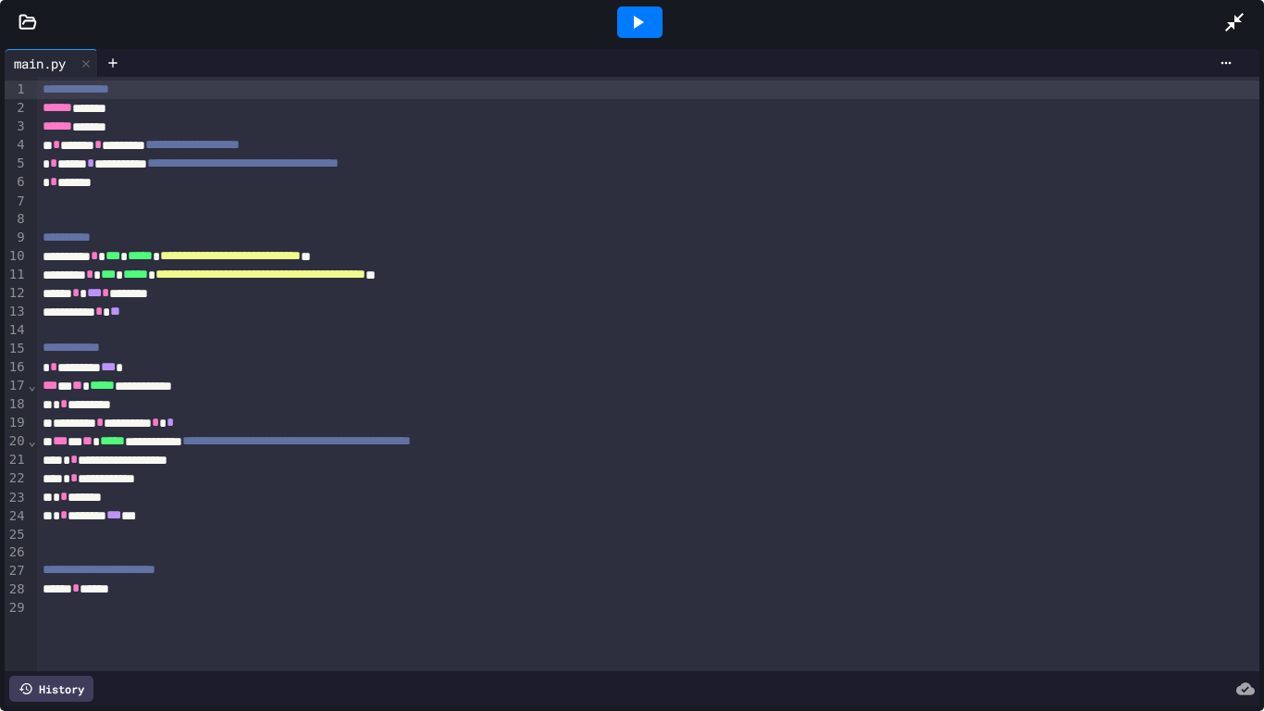
click at [653, 27] on div at bounding box center [639, 21] width 45 height 31
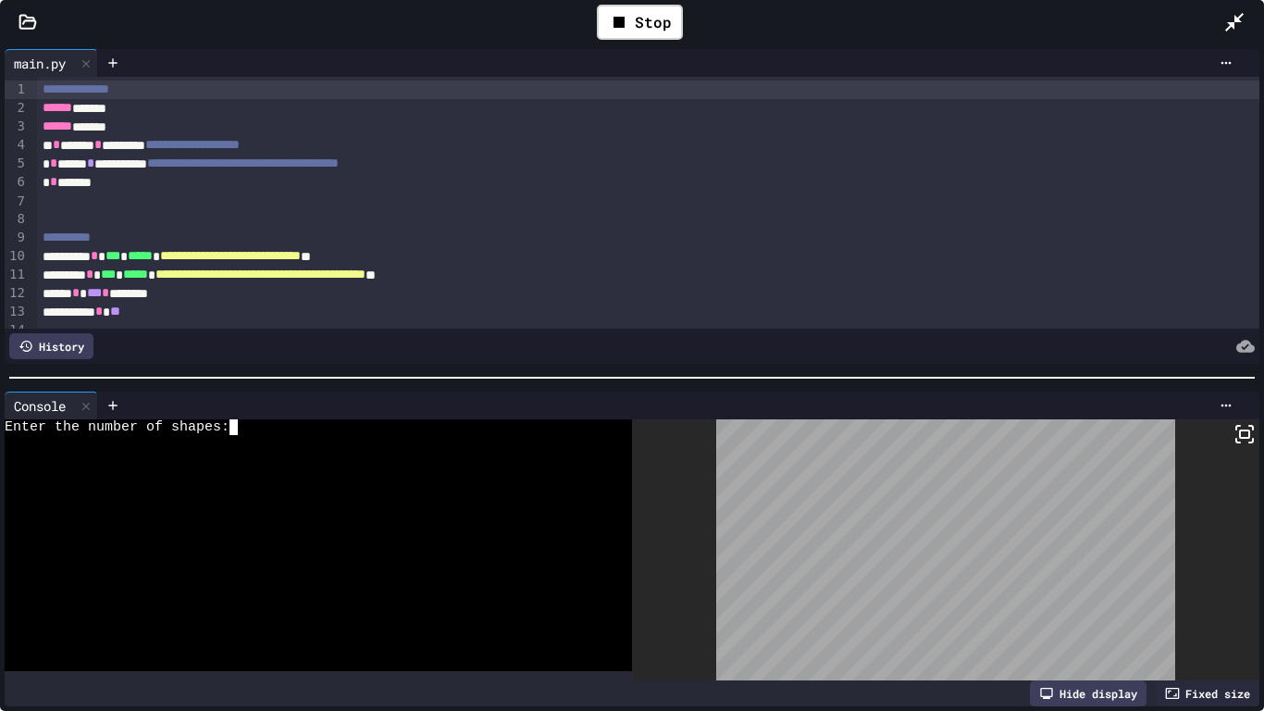
click at [431, 455] on div at bounding box center [309, 459] width 608 height 16
click at [1246, 432] on icon at bounding box center [1245, 434] width 22 height 22
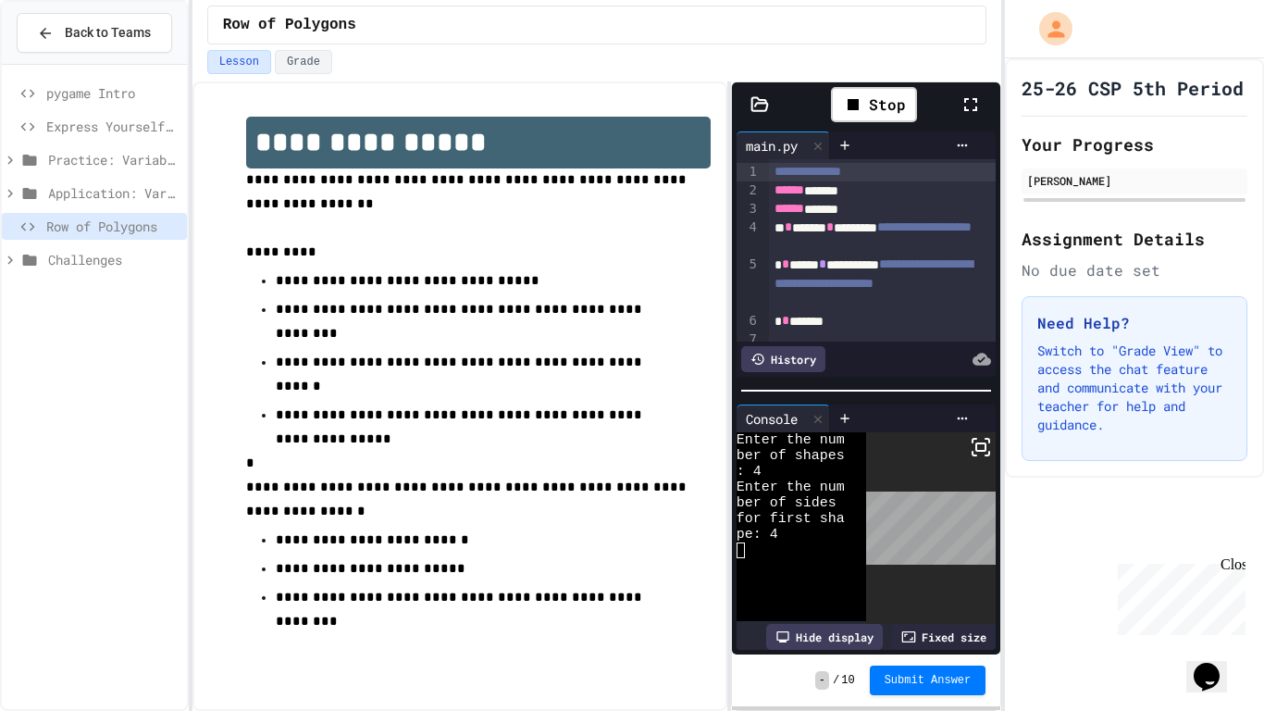
click at [968, 109] on icon at bounding box center [971, 104] width 13 height 13
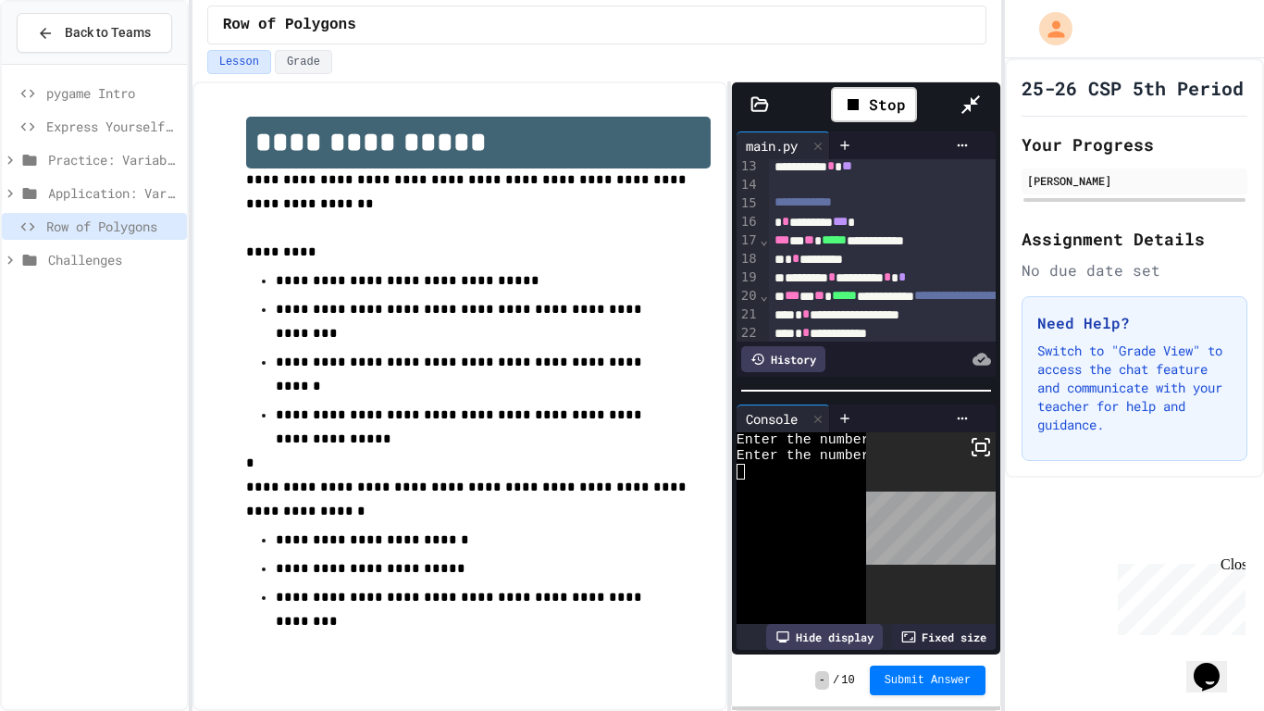
scroll to position [227, 0]
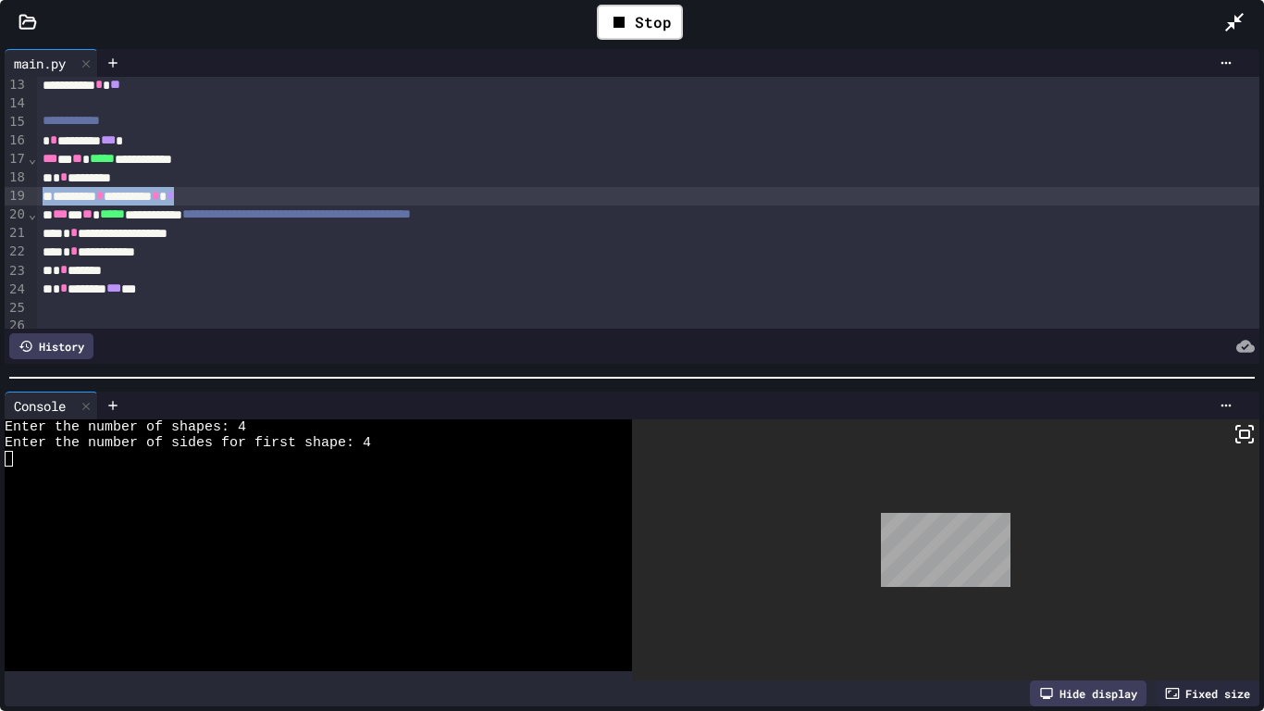
drag, startPoint x: 230, startPoint y: 197, endPoint x: 36, endPoint y: 202, distance: 193.5
click at [37, 202] on div "******** * ******** * *" at bounding box center [649, 196] width 1224 height 19
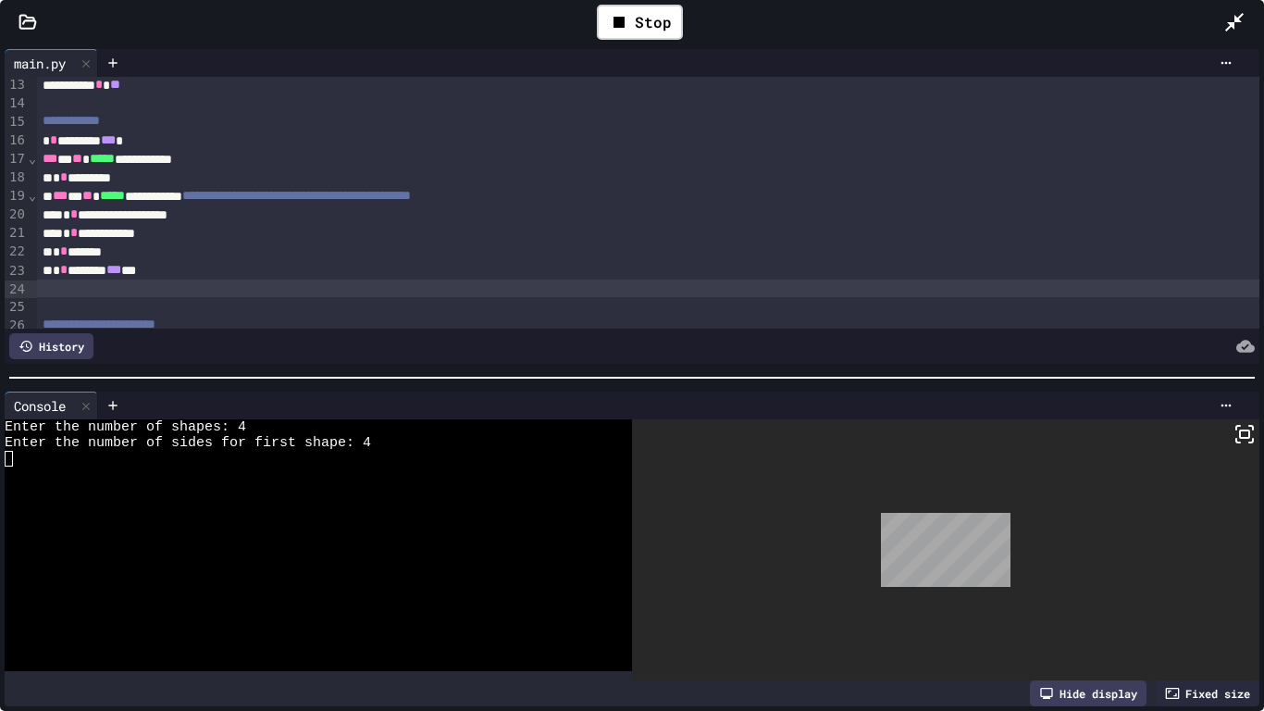
click at [74, 282] on div at bounding box center [649, 289] width 1224 height 19
click at [73, 294] on div "******** * ******** * *" at bounding box center [649, 289] width 1224 height 19
click at [252, 290] on div "******** * ******** * *" at bounding box center [649, 289] width 1224 height 19
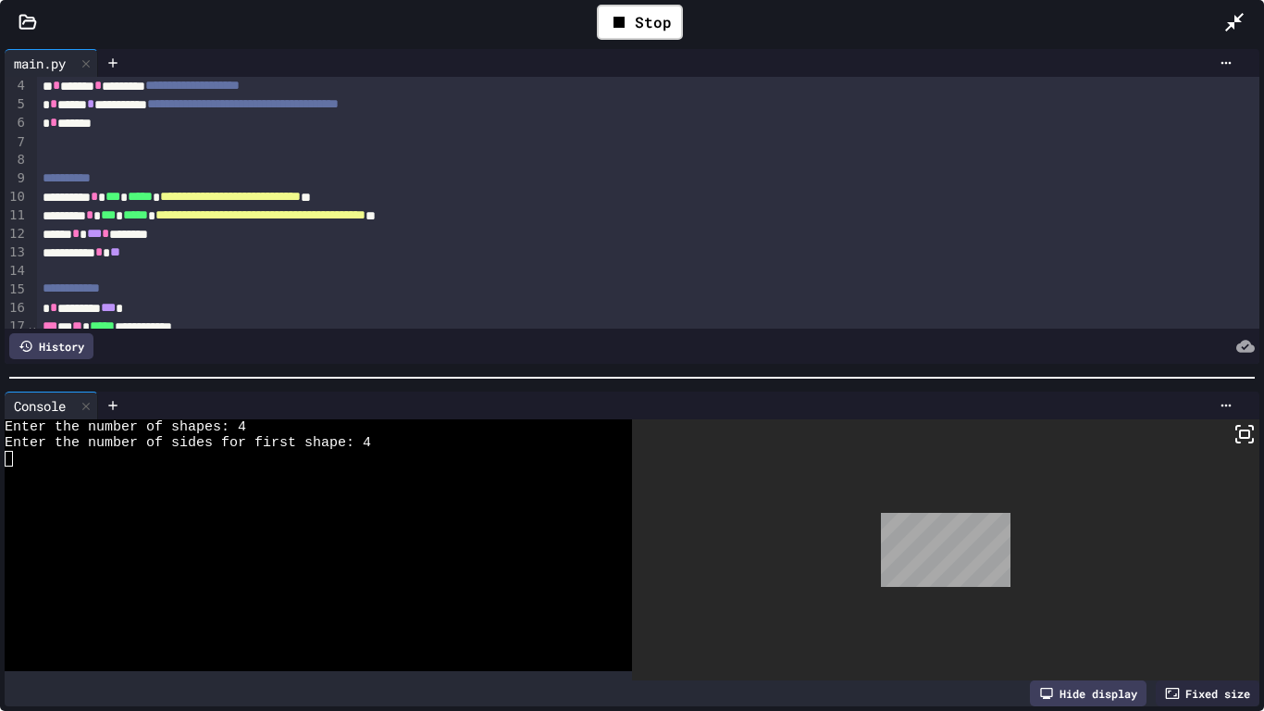
scroll to position [218, 0]
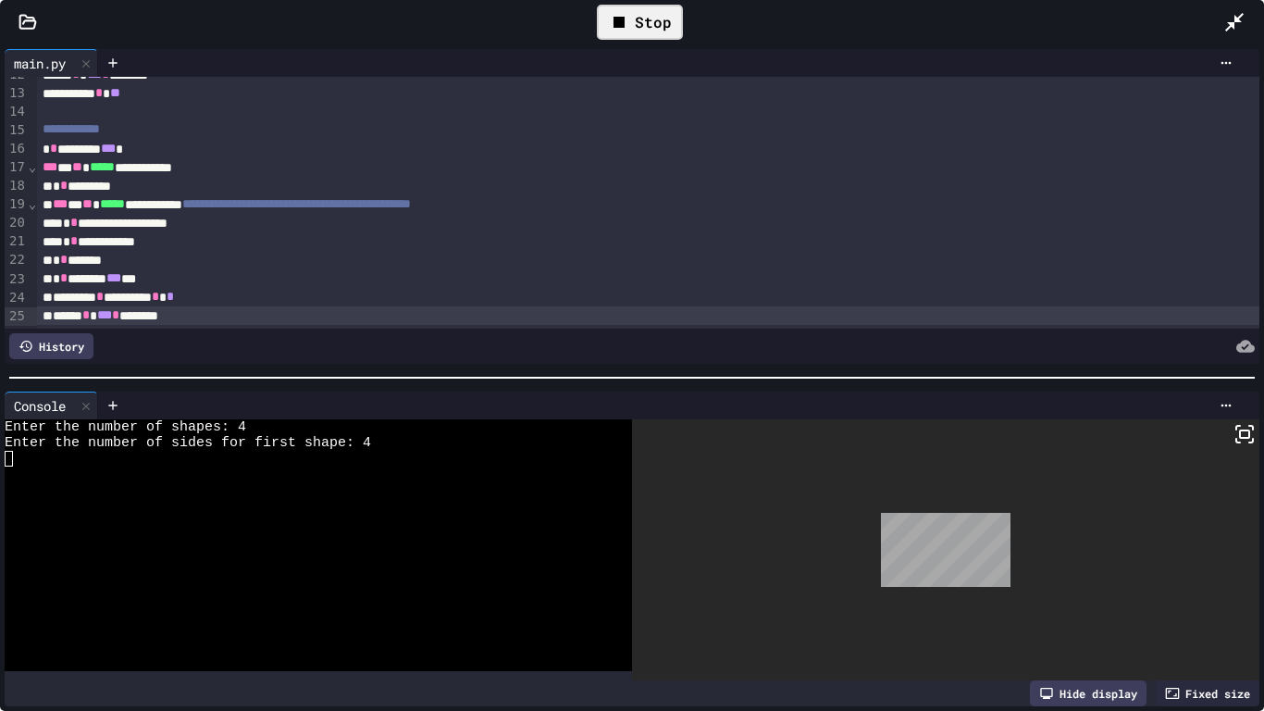
click at [646, 30] on div "Stop" at bounding box center [640, 22] width 86 height 35
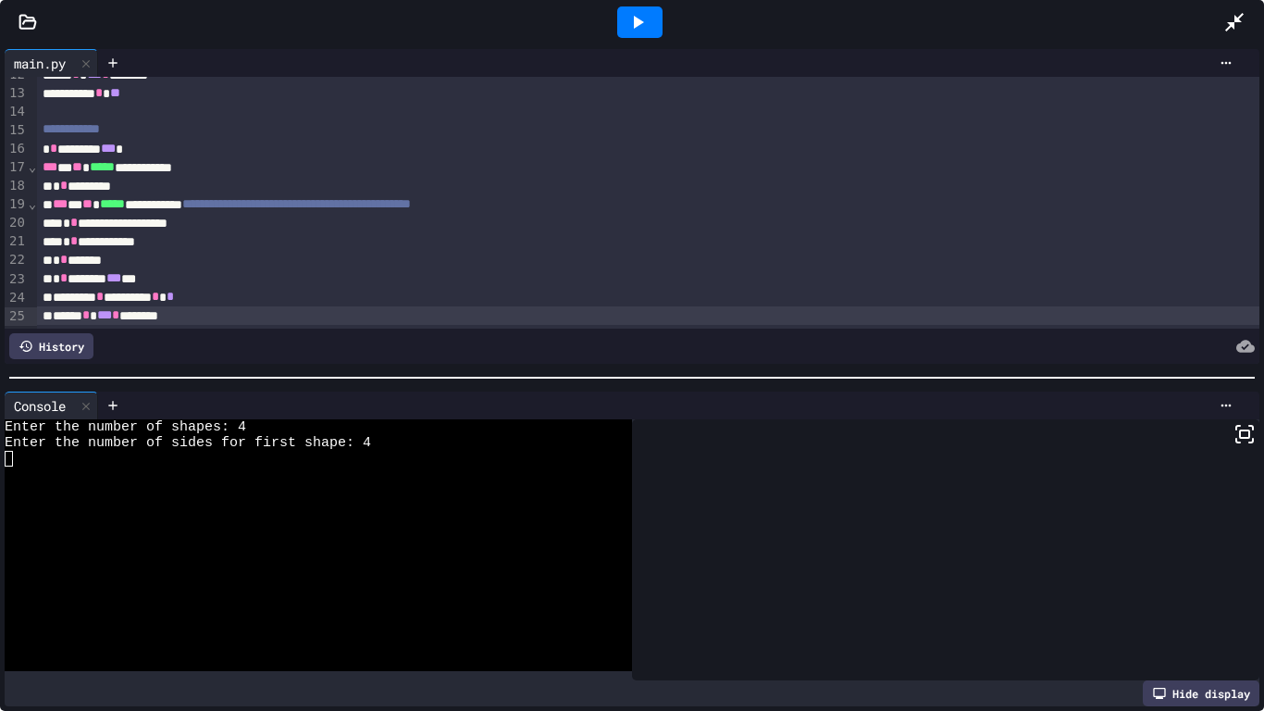
click at [646, 30] on icon at bounding box center [638, 22] width 22 height 22
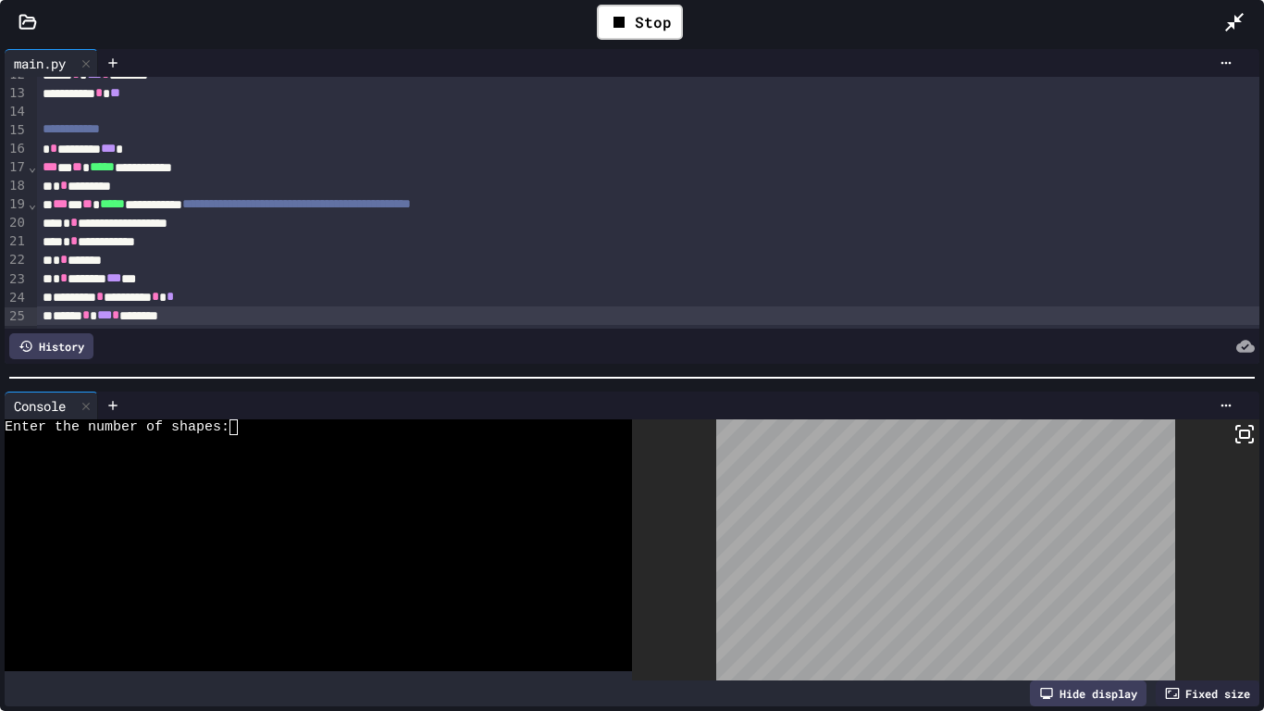
click at [298, 439] on div at bounding box center [309, 443] width 608 height 16
click at [1247, 435] on icon at bounding box center [1245, 434] width 22 height 22
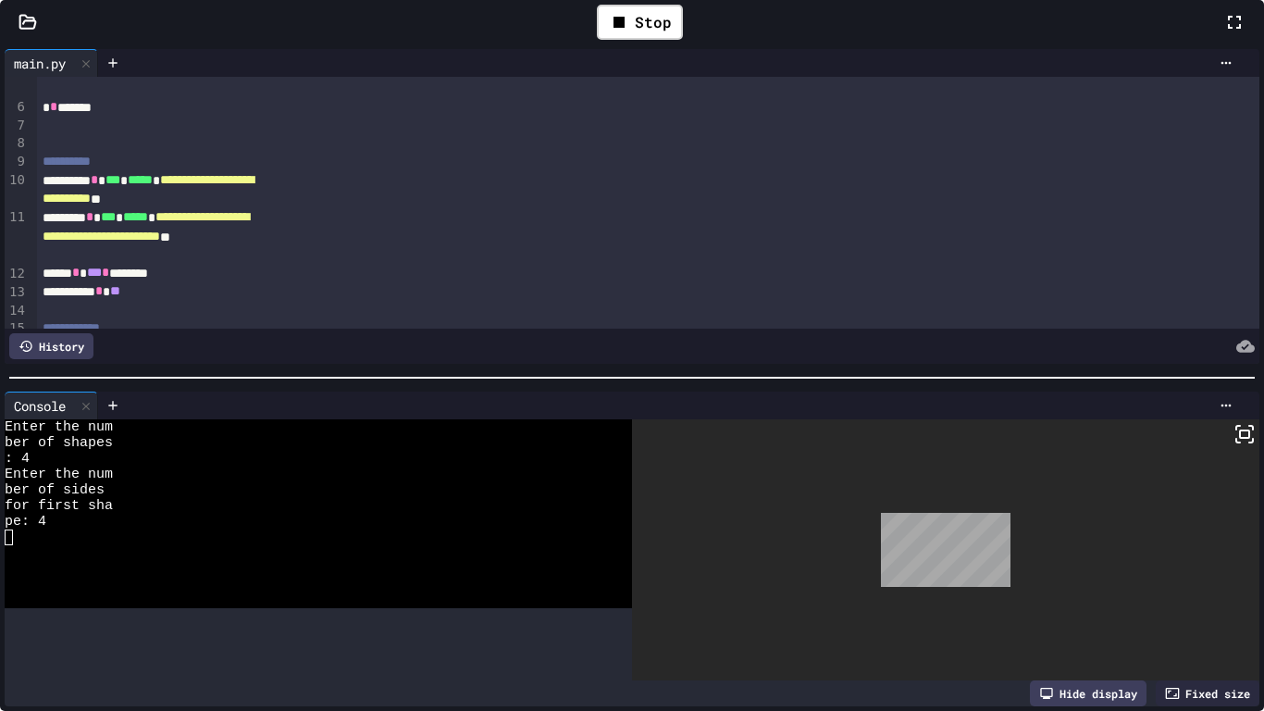
scroll to position [83, 0]
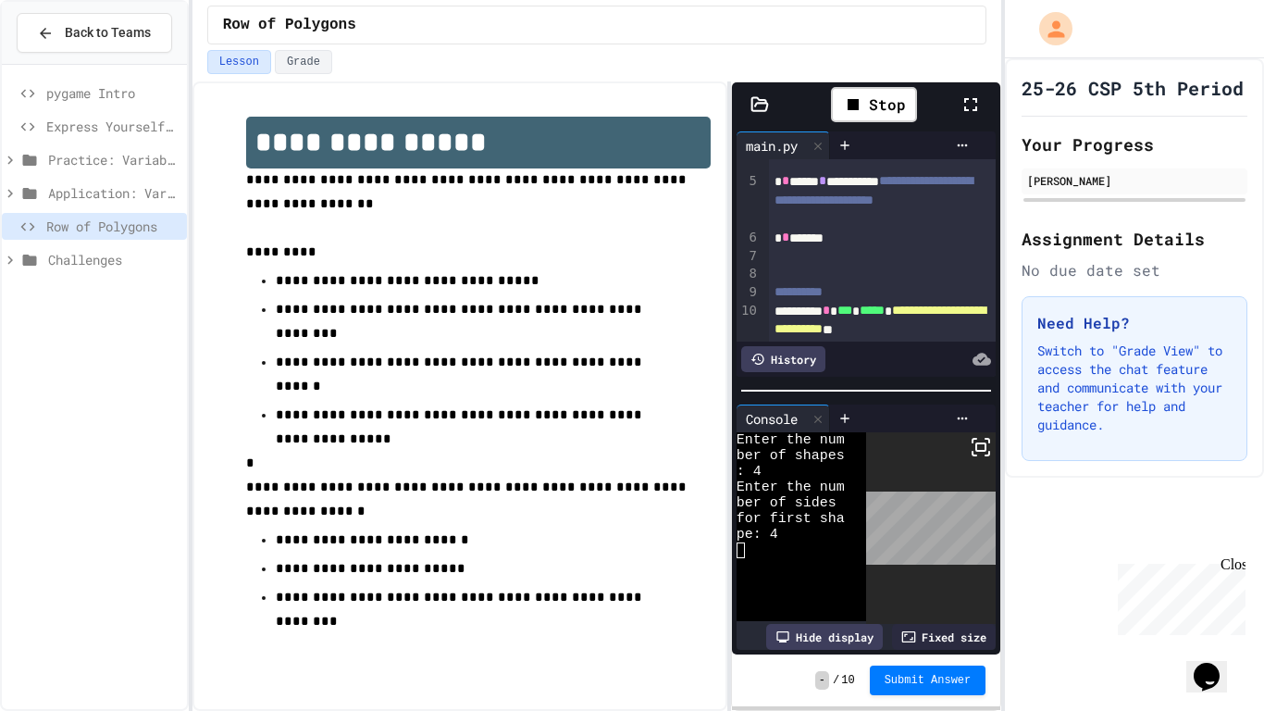
click at [968, 97] on icon at bounding box center [971, 104] width 22 height 22
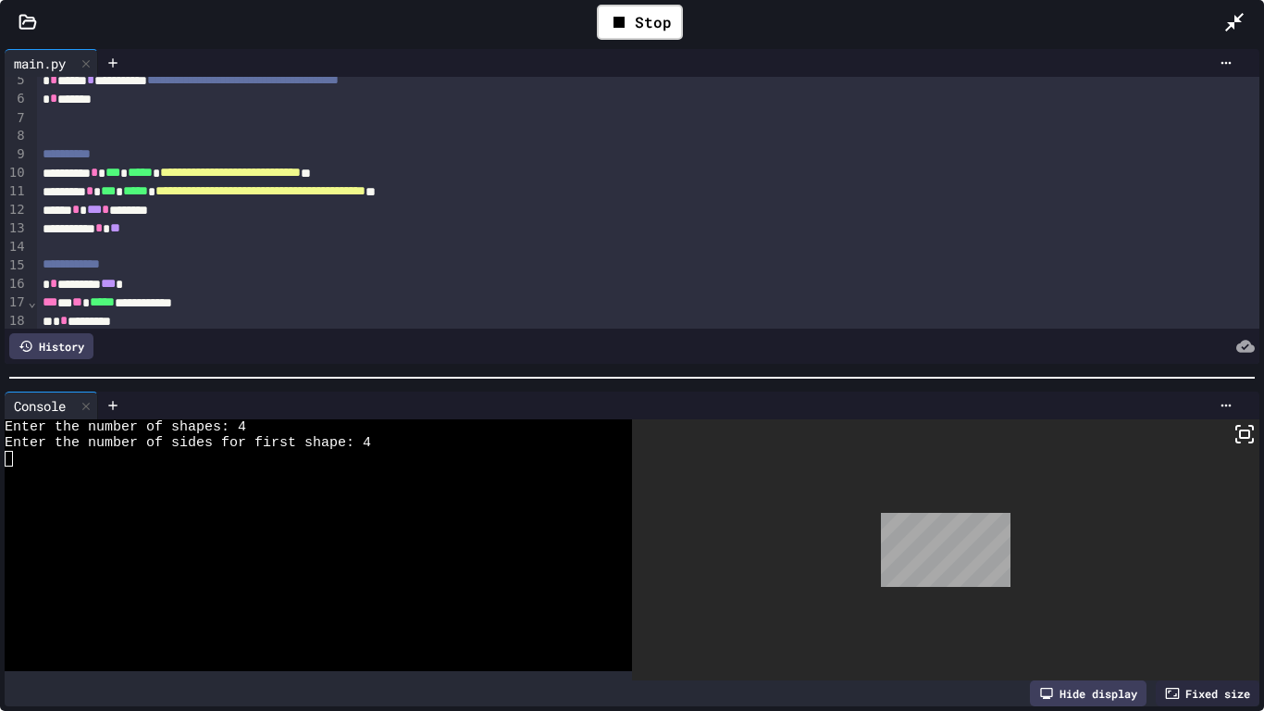
click at [178, 233] on div "**********" at bounding box center [649, 228] width 1224 height 19
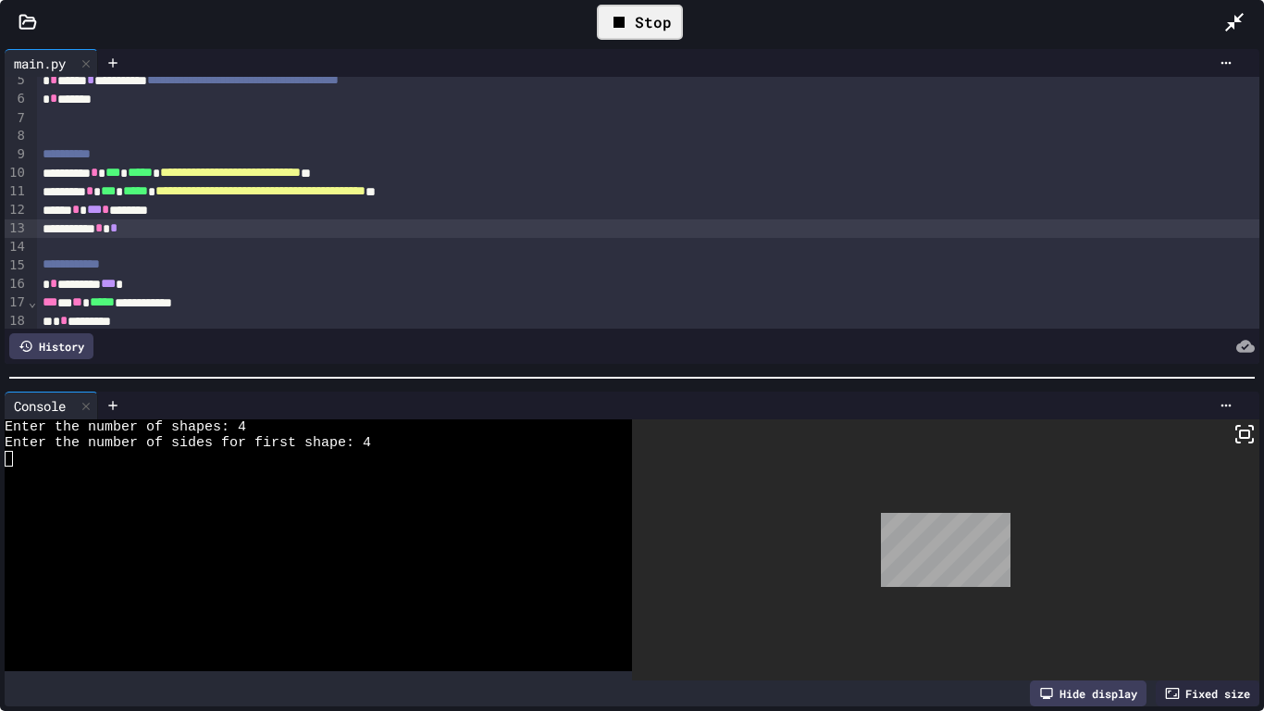
click at [632, 13] on div "Stop" at bounding box center [640, 22] width 86 height 35
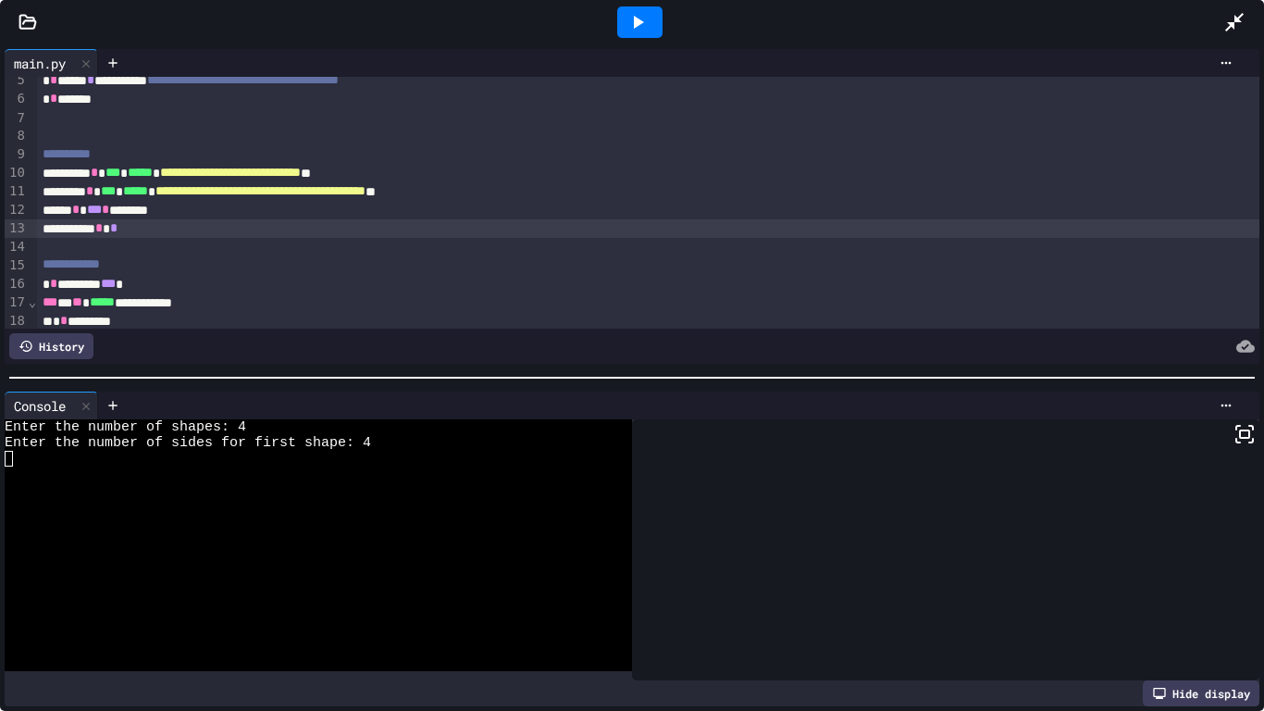
click at [632, 13] on icon at bounding box center [638, 22] width 22 height 22
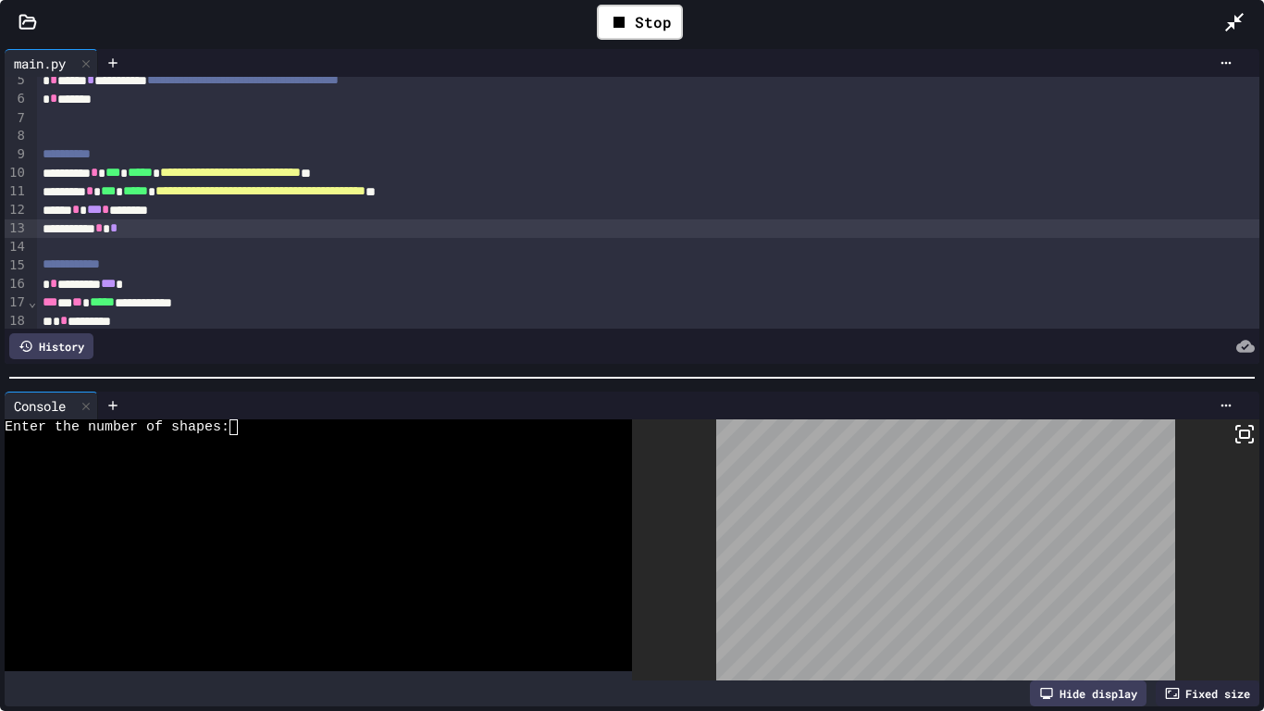
click at [480, 419] on div "Enter the number of shapes:" at bounding box center [309, 427] width 608 height 16
click at [1235, 421] on div at bounding box center [946, 549] width 628 height 261
click at [1237, 430] on icon at bounding box center [1245, 434] width 22 height 22
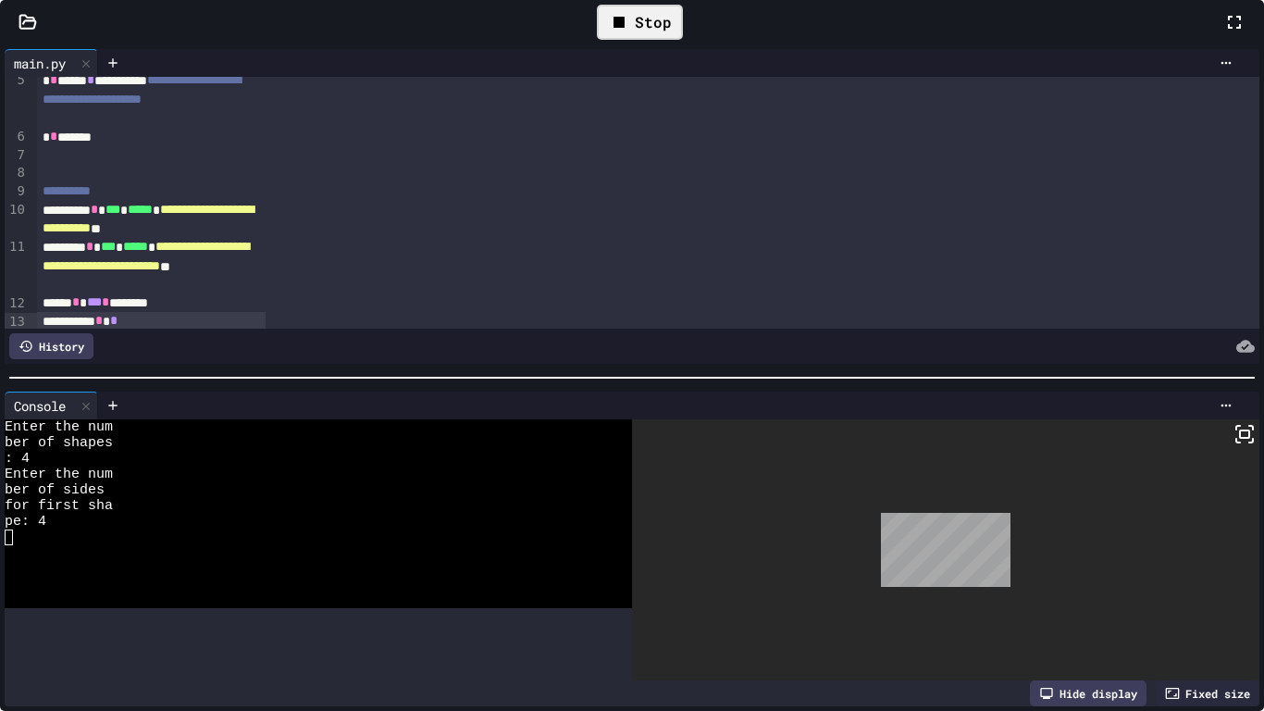
click at [683, 40] on div "Stop" at bounding box center [640, 22] width 86 height 35
